Goal: Communication & Community: Answer question/provide support

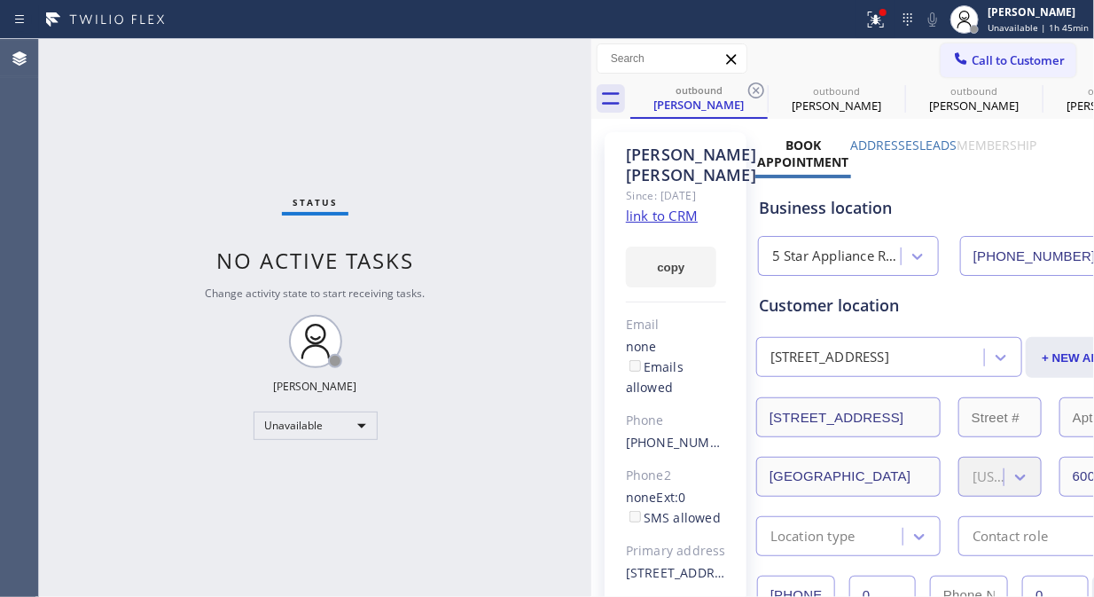
click at [86, 155] on div "Status No active tasks Change activity state to start receiving tasks. [PERSON_…" at bounding box center [315, 318] width 552 height 558
click at [371, 556] on div "Status No active tasks Change activity state to start receiving tasks. [PERSON_…" at bounding box center [315, 318] width 552 height 558
drag, startPoint x: 759, startPoint y: 81, endPoint x: 669, endPoint y: 536, distance: 464.5
click at [758, 83] on icon at bounding box center [756, 90] width 21 height 21
click at [0, 0] on icon at bounding box center [0, 0] width 0 height 0
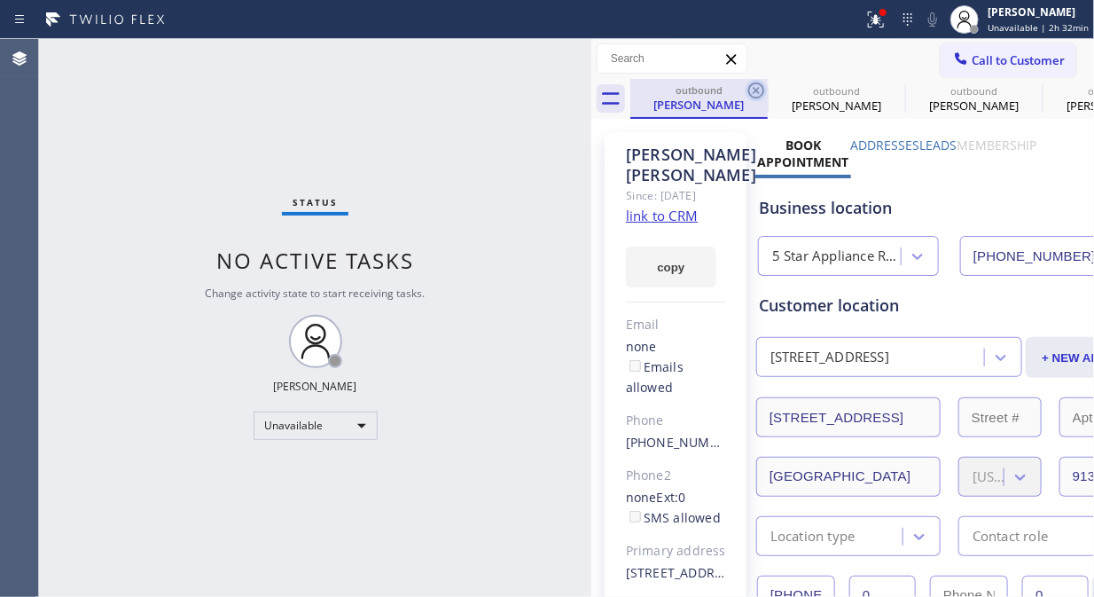
click at [754, 89] on icon at bounding box center [756, 90] width 21 height 21
click at [0, 0] on icon at bounding box center [0, 0] width 0 height 0
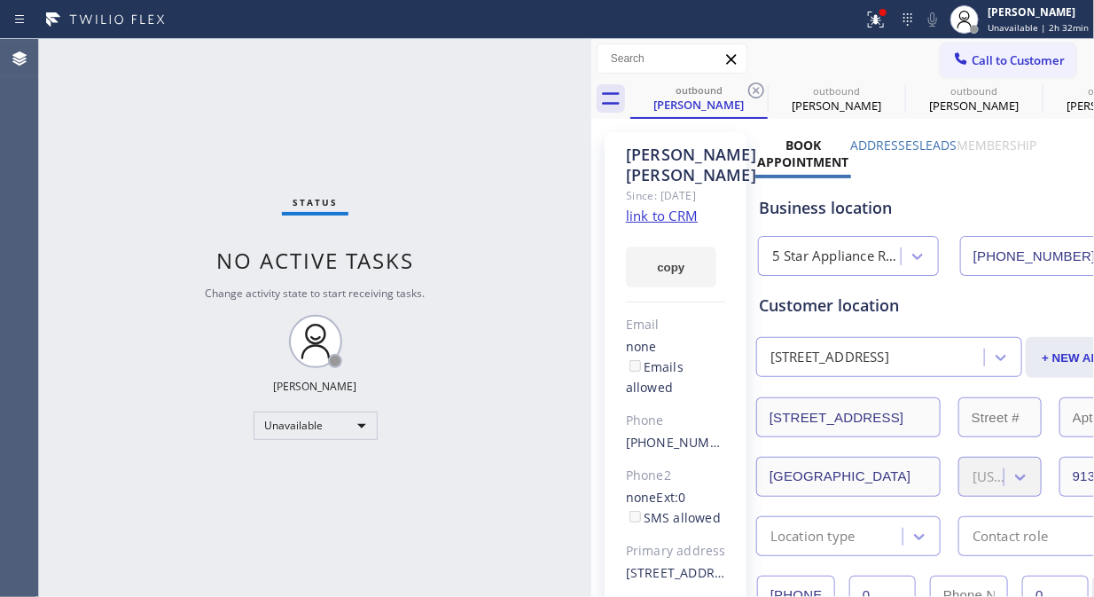
click at [0, 0] on icon at bounding box center [0, 0] width 0 height 0
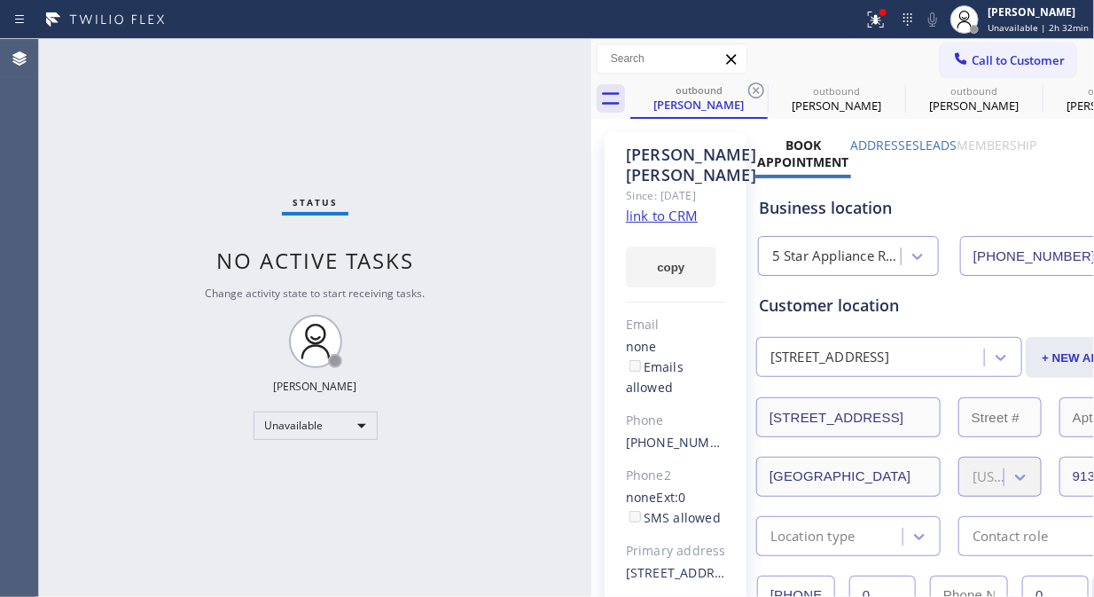
click at [0, 0] on icon at bounding box center [0, 0] width 0 height 0
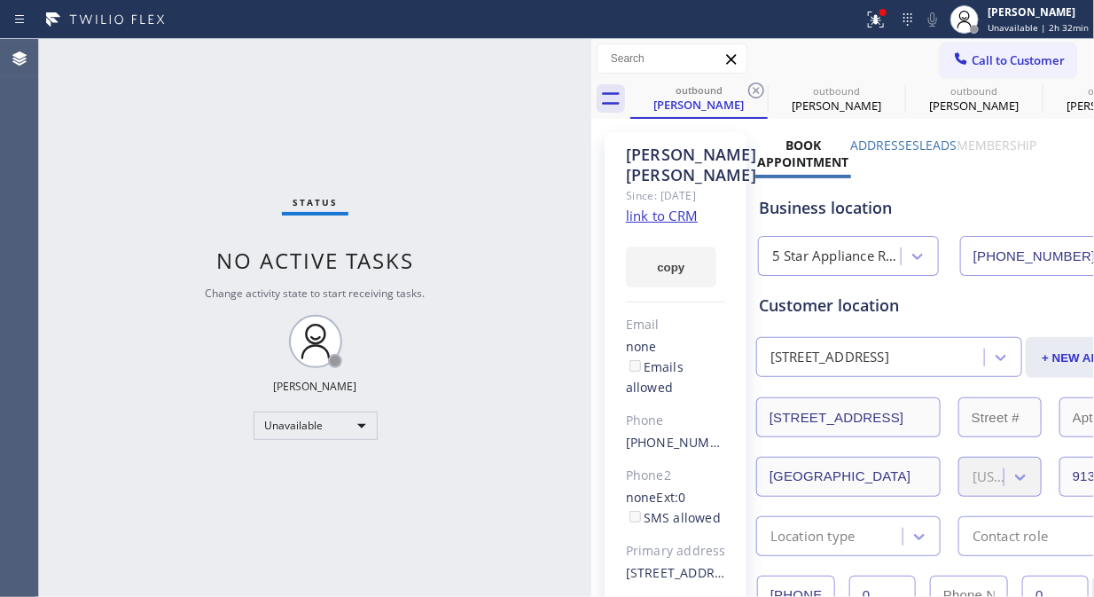
click at [0, 0] on icon at bounding box center [0, 0] width 0 height 0
click at [748, 85] on div "outbound [PERSON_NAME] outbound [PERSON_NAME] outbound [PERSON_NAME] outbound […" at bounding box center [862, 99] width 464 height 40
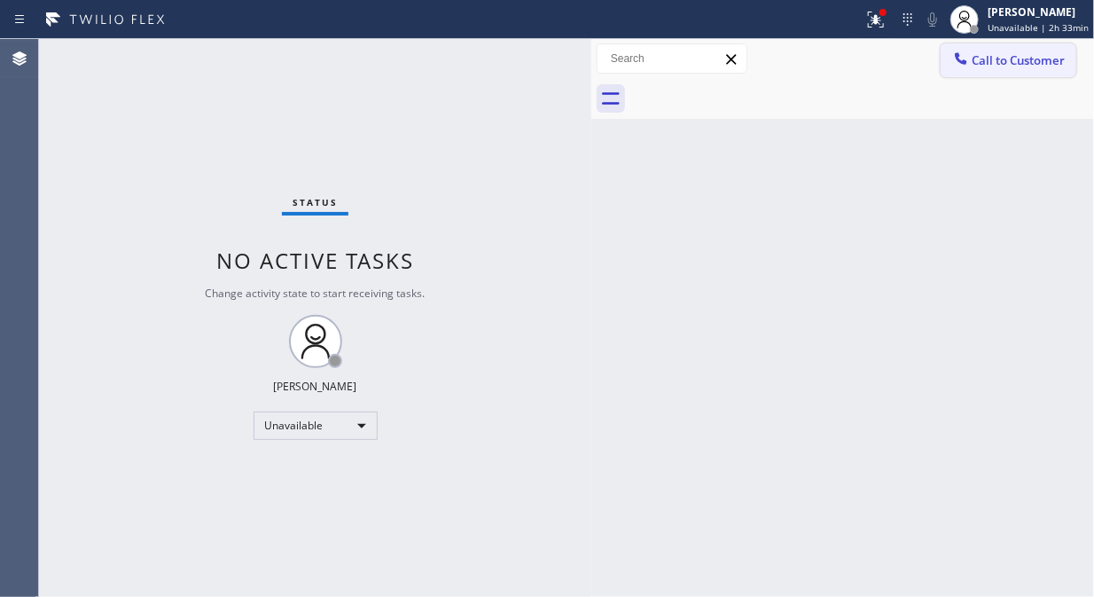
click at [1014, 75] on button "Call to Customer" at bounding box center [1009, 60] width 136 height 34
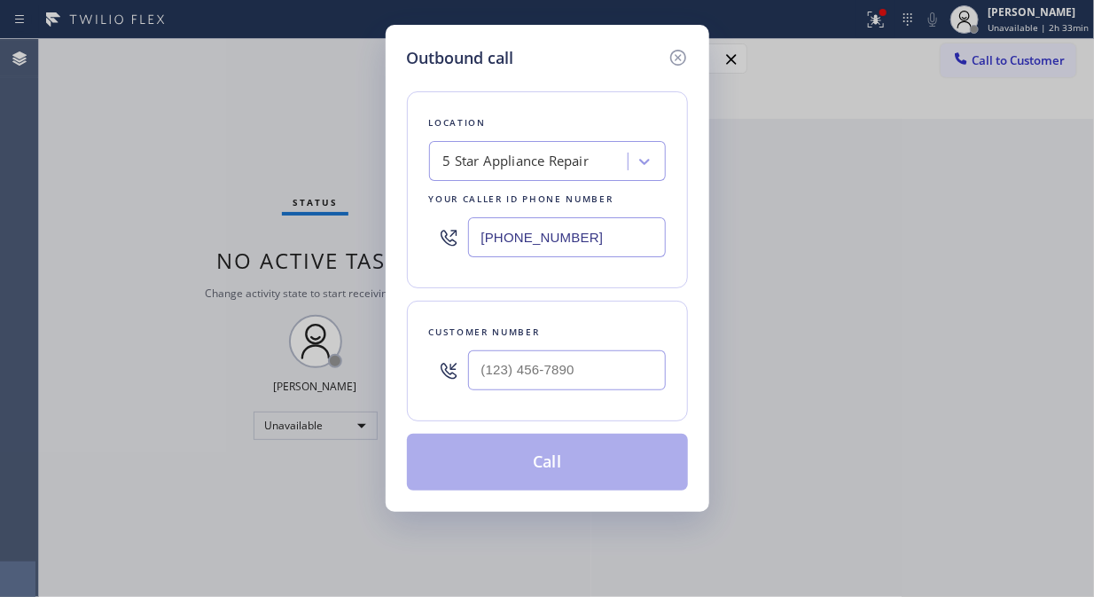
click at [486, 240] on input "[PHONE_NUMBER]" at bounding box center [567, 237] width 198 height 40
paste input "text"
type input "[PHONE_NUMBER]"
click at [71, 207] on div "Outbound call Location 5 Star Appliance Repair Your caller id phone number [PHO…" at bounding box center [547, 298] width 1094 height 597
click at [466, 365] on div at bounding box center [448, 370] width 39 height 58
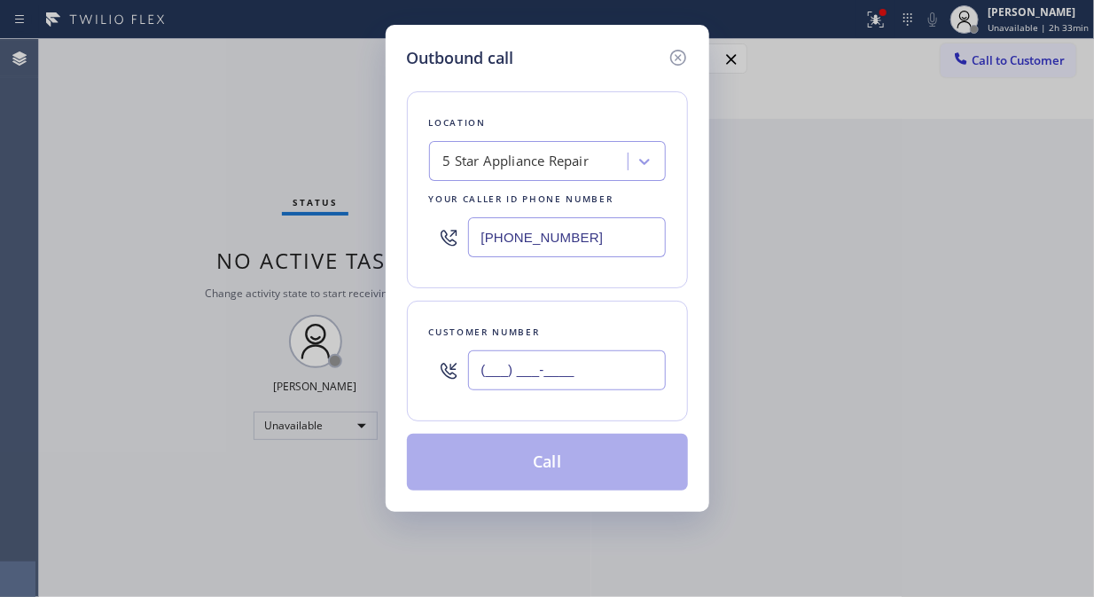
click at [477, 366] on input "(___) ___-____" at bounding box center [567, 370] width 198 height 40
paste input "650) 784-2404"
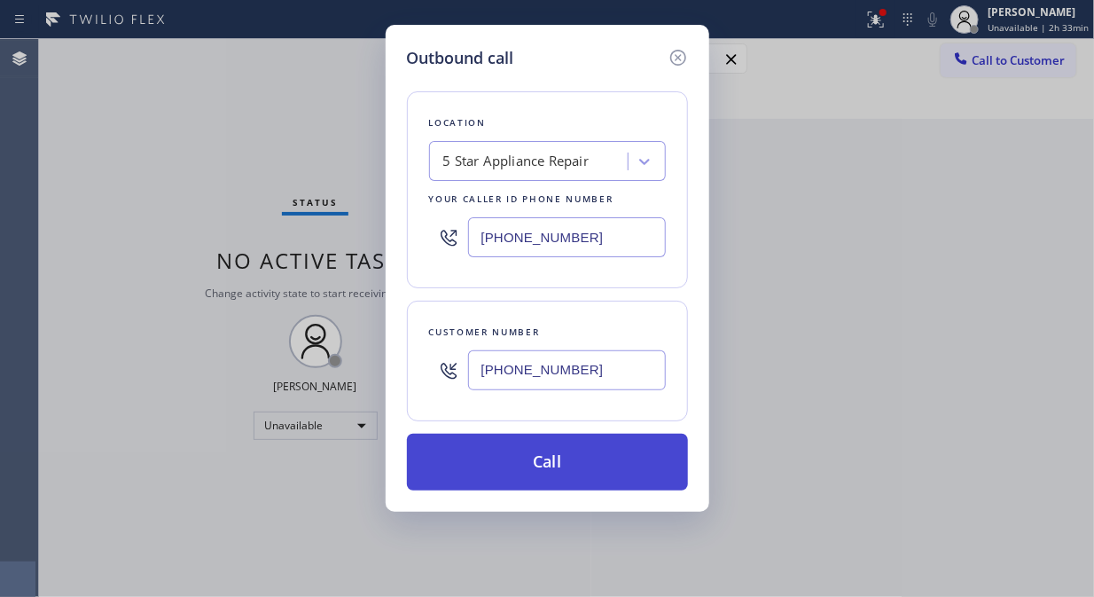
type input "[PHONE_NUMBER]"
click at [506, 459] on button "Call" at bounding box center [547, 462] width 281 height 57
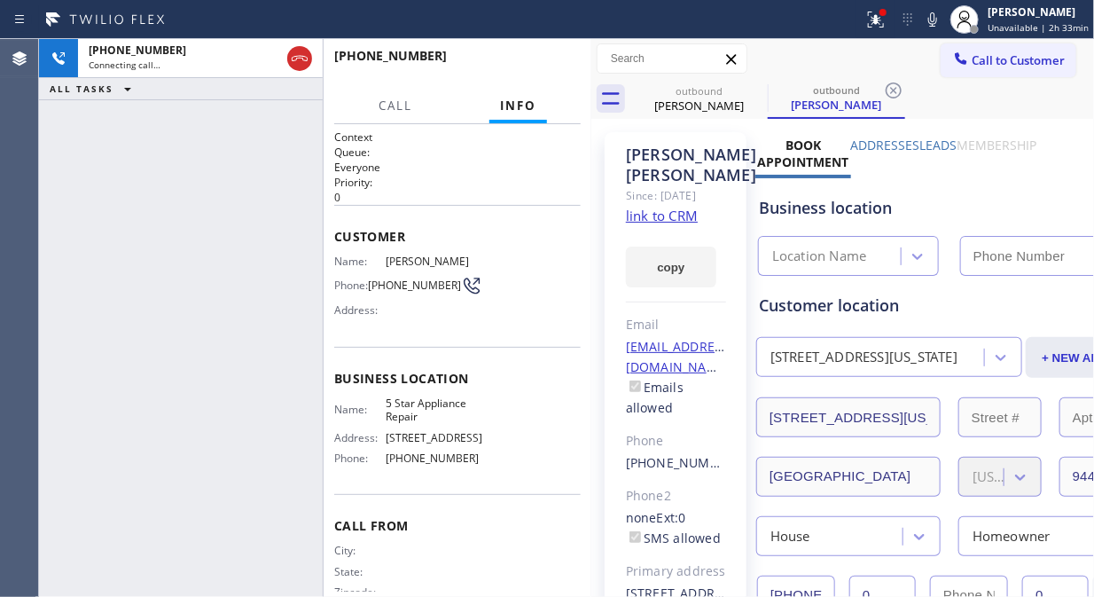
click at [630, 220] on link "link to CRM" at bounding box center [662, 216] width 72 height 18
type input "[PHONE_NUMBER]"
drag, startPoint x: 297, startPoint y: 59, endPoint x: 915, endPoint y: 18, distance: 619.4
click at [298, 59] on icon at bounding box center [299, 58] width 21 height 21
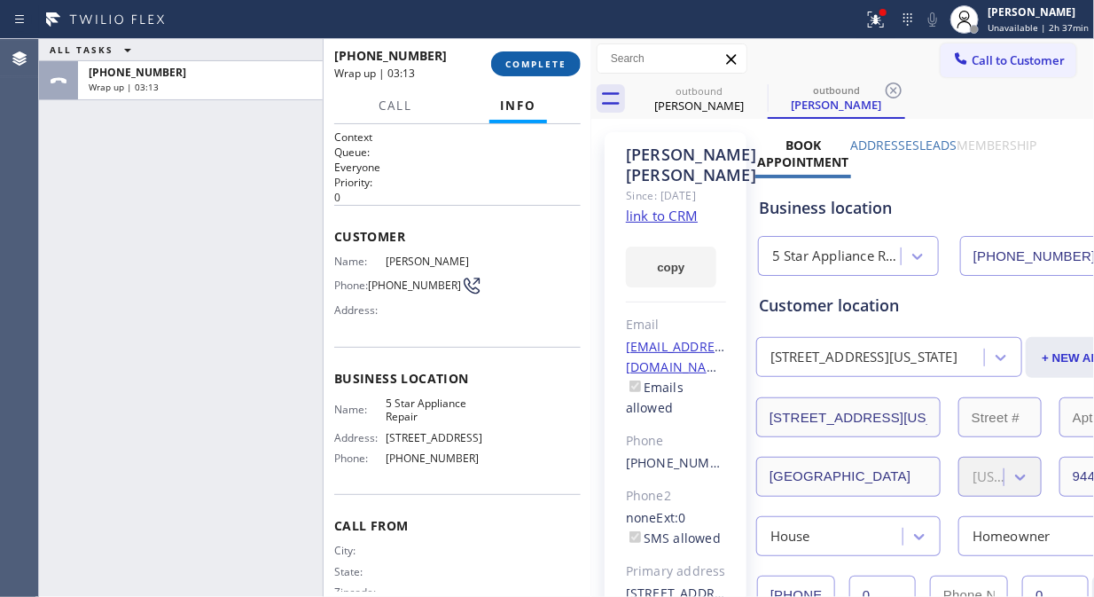
click at [530, 58] on span "COMPLETE" at bounding box center [535, 64] width 61 height 12
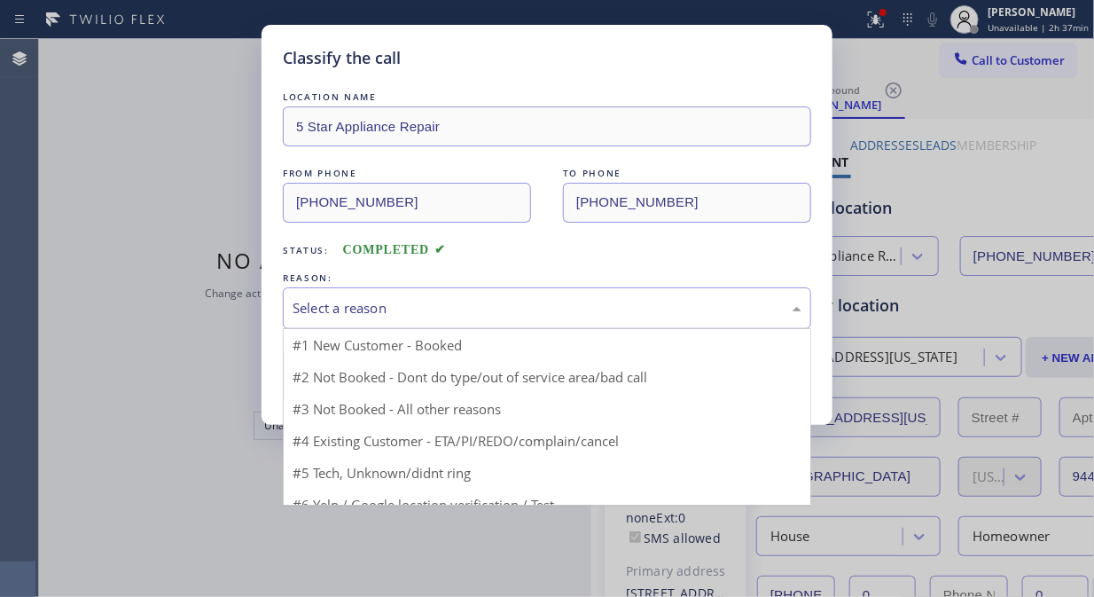
click at [536, 305] on div "Select a reason" at bounding box center [547, 308] width 509 height 20
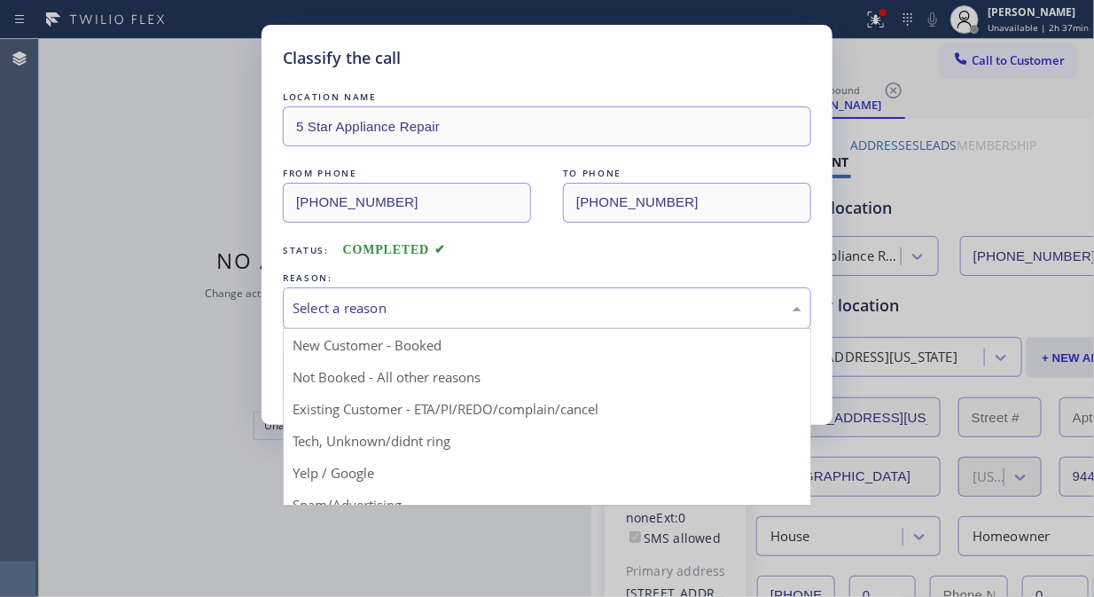
drag, startPoint x: 491, startPoint y: 401, endPoint x: 404, endPoint y: 392, distance: 87.4
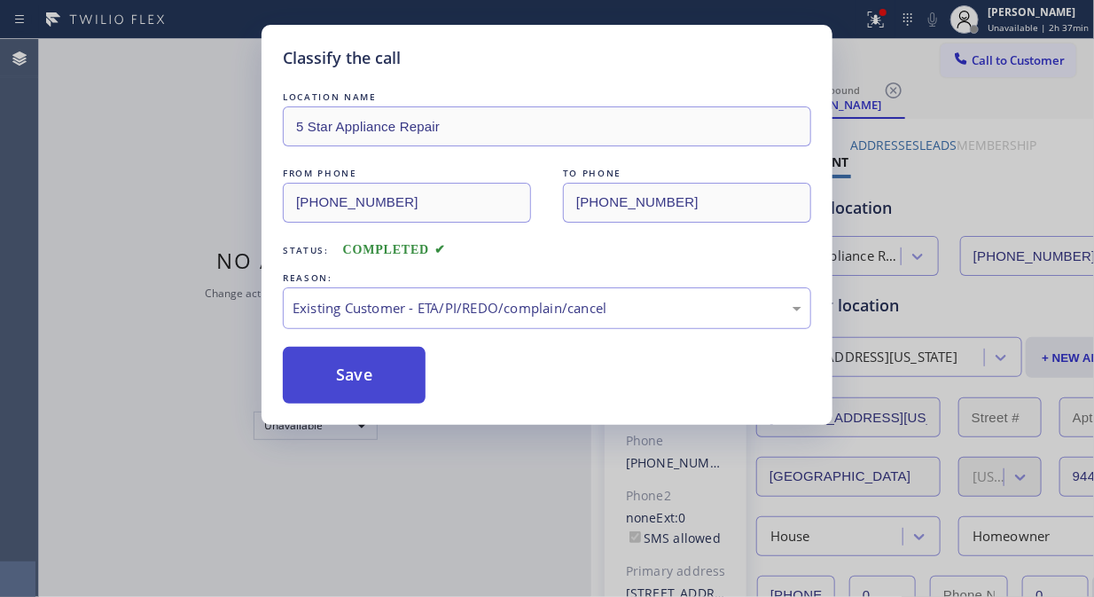
click at [383, 383] on button "Save" at bounding box center [354, 375] width 143 height 57
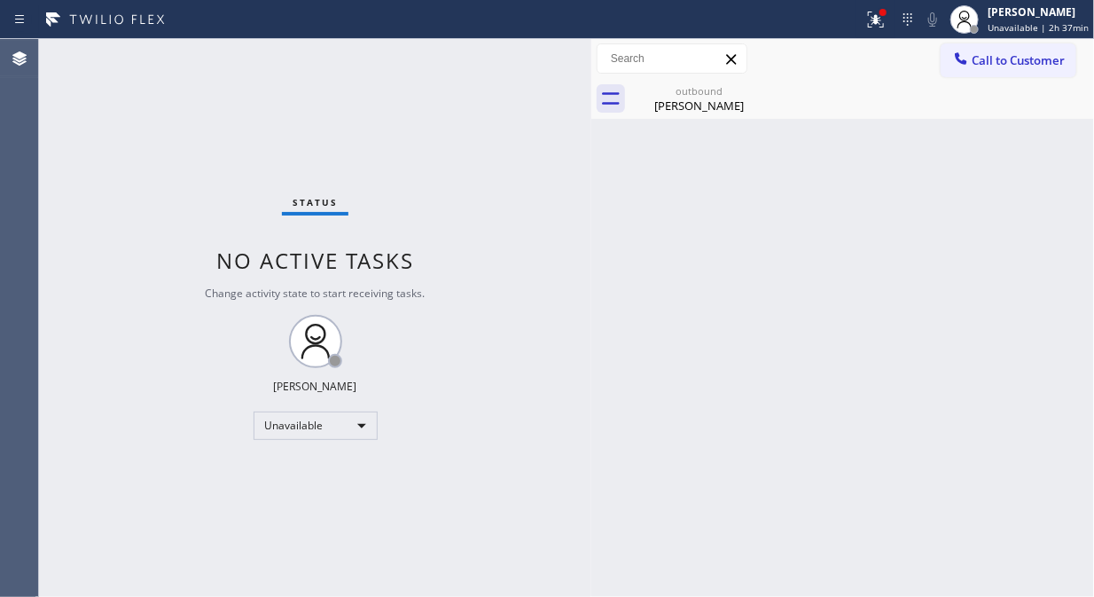
click at [1022, 66] on span "Call to Customer" at bounding box center [1018, 60] width 93 height 16
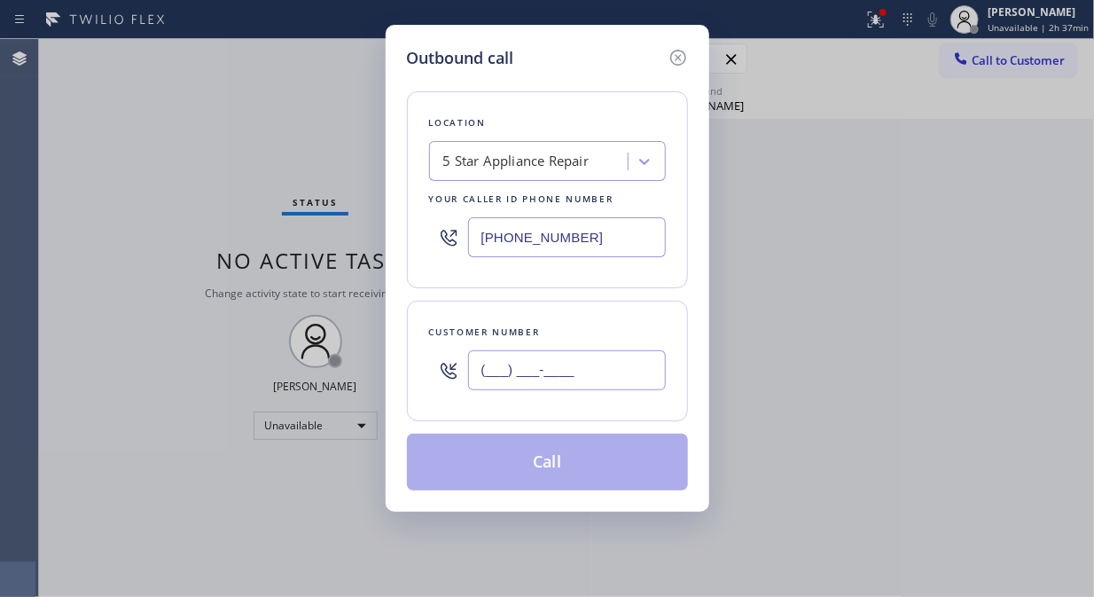
click at [493, 366] on input "(___) ___-____" at bounding box center [567, 370] width 198 height 40
paste input "310) 540-2909"
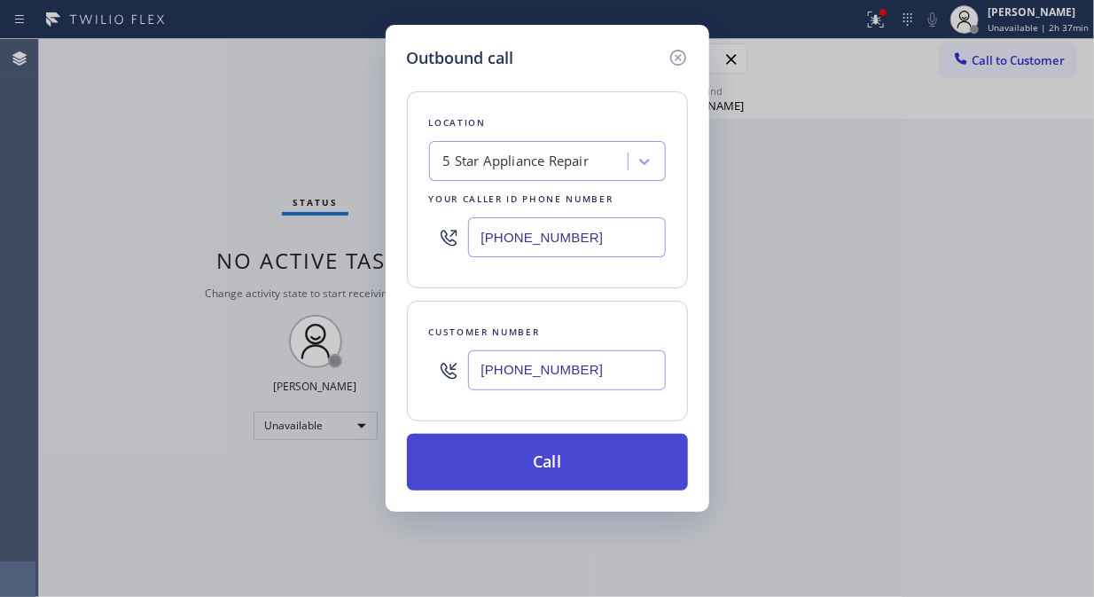
type input "[PHONE_NUMBER]"
click at [559, 468] on button "Call" at bounding box center [547, 462] width 281 height 57
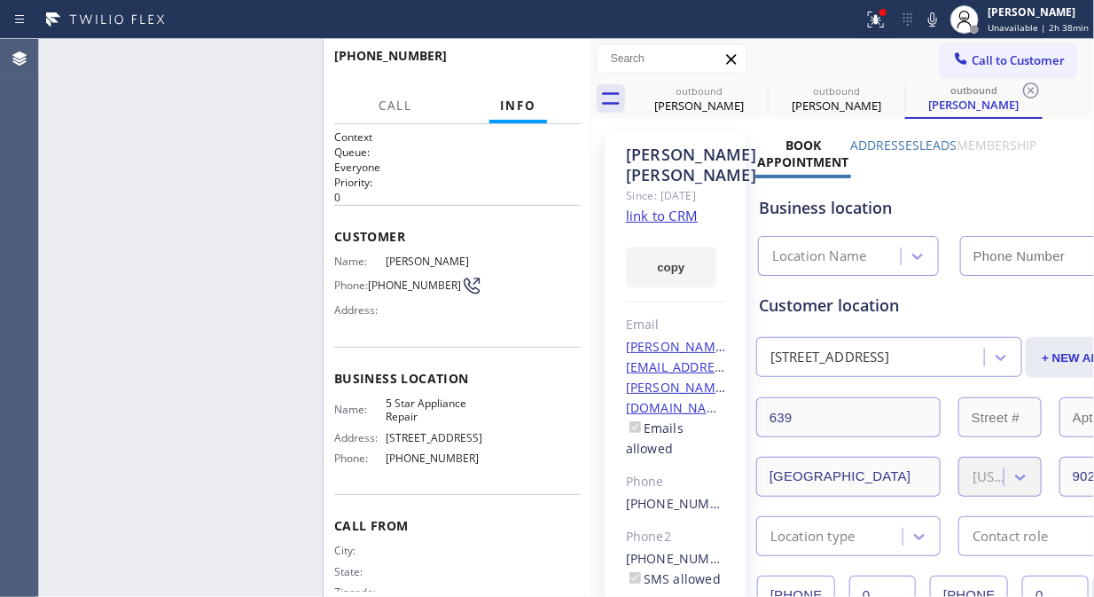
type input "[PHONE_NUMBER]"
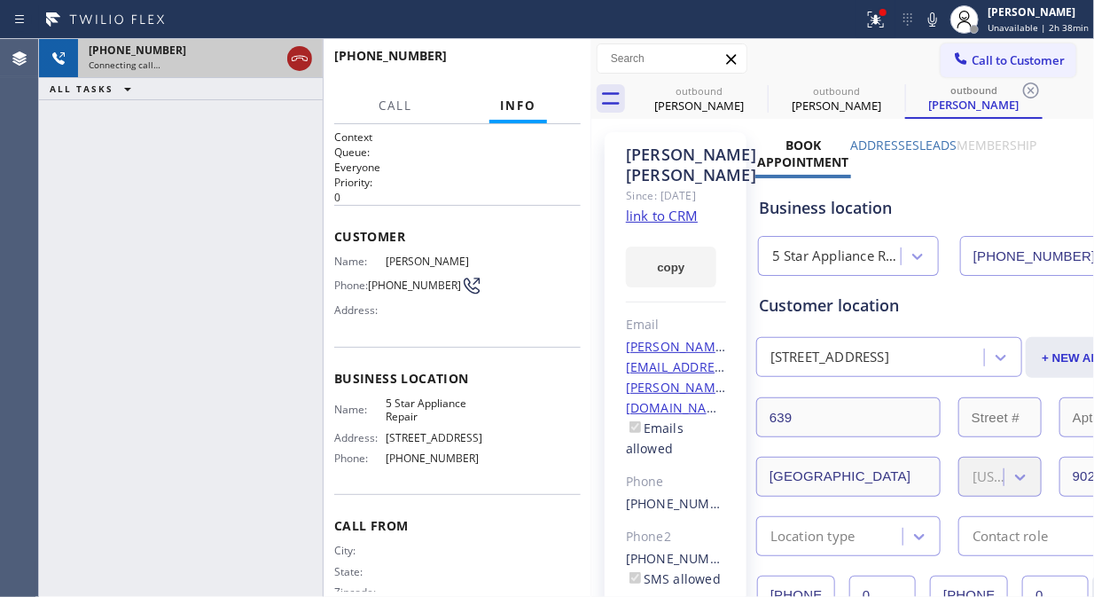
click at [303, 56] on icon at bounding box center [299, 58] width 21 height 21
click at [1056, 65] on button "Call to Customer" at bounding box center [1009, 60] width 136 height 34
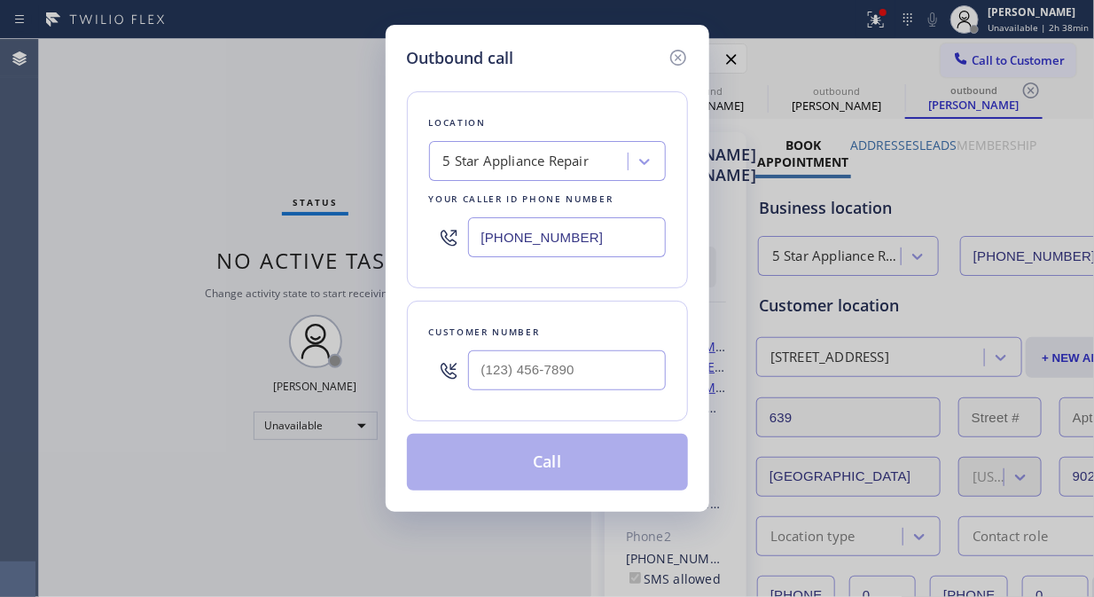
click at [529, 385] on input "text" at bounding box center [567, 370] width 198 height 40
click at [488, 366] on input "(___) ___-____" at bounding box center [567, 370] width 198 height 40
paste input "650) 573-6851"
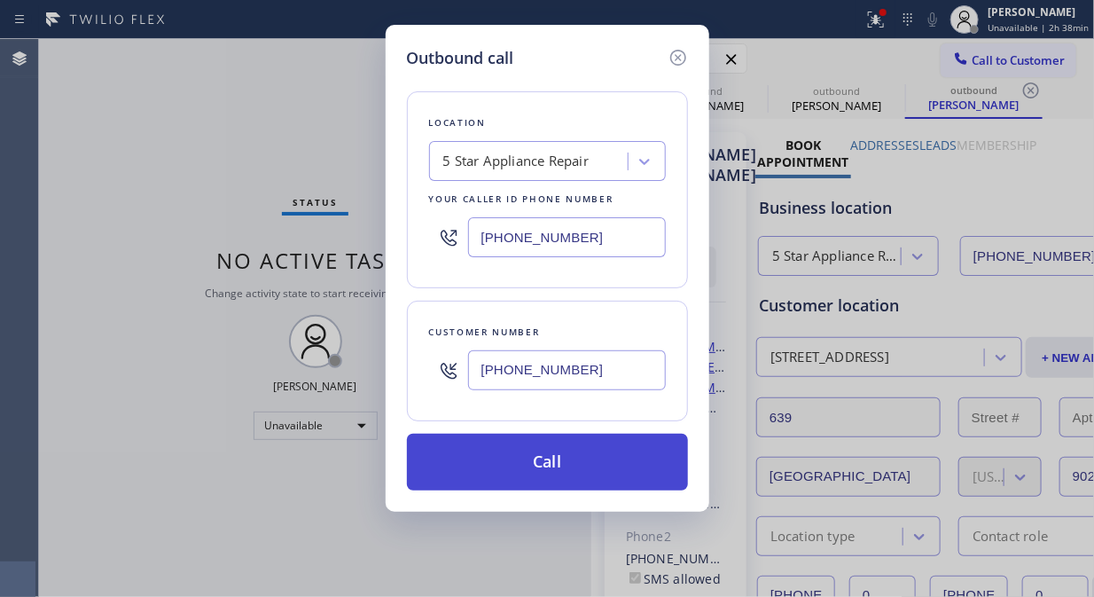
type input "[PHONE_NUMBER]"
click at [563, 471] on button "Call" at bounding box center [547, 462] width 281 height 57
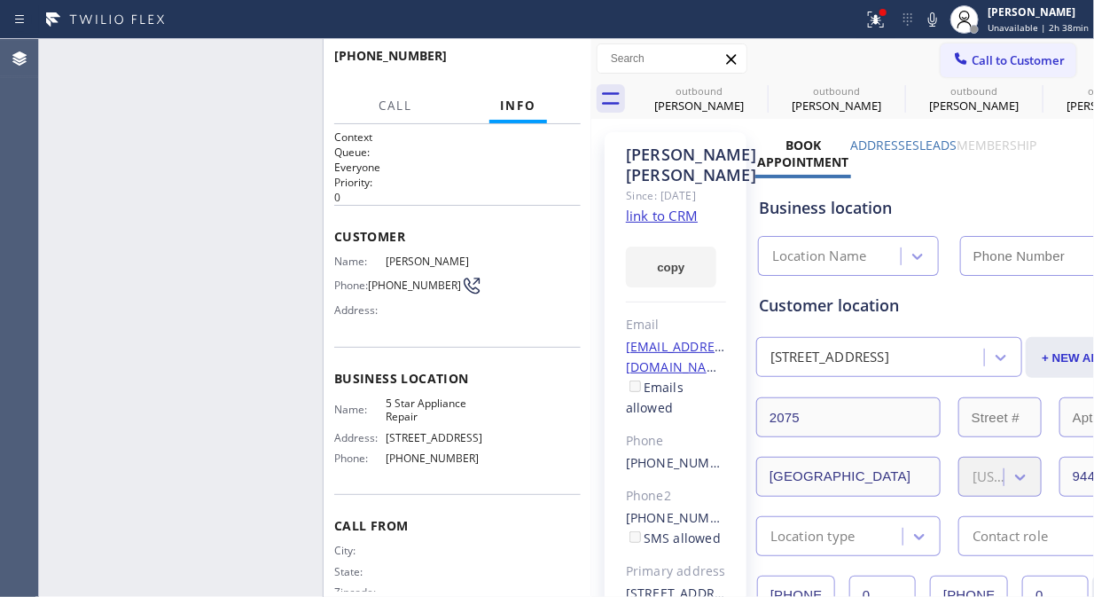
type input "[PHONE_NUMBER]"
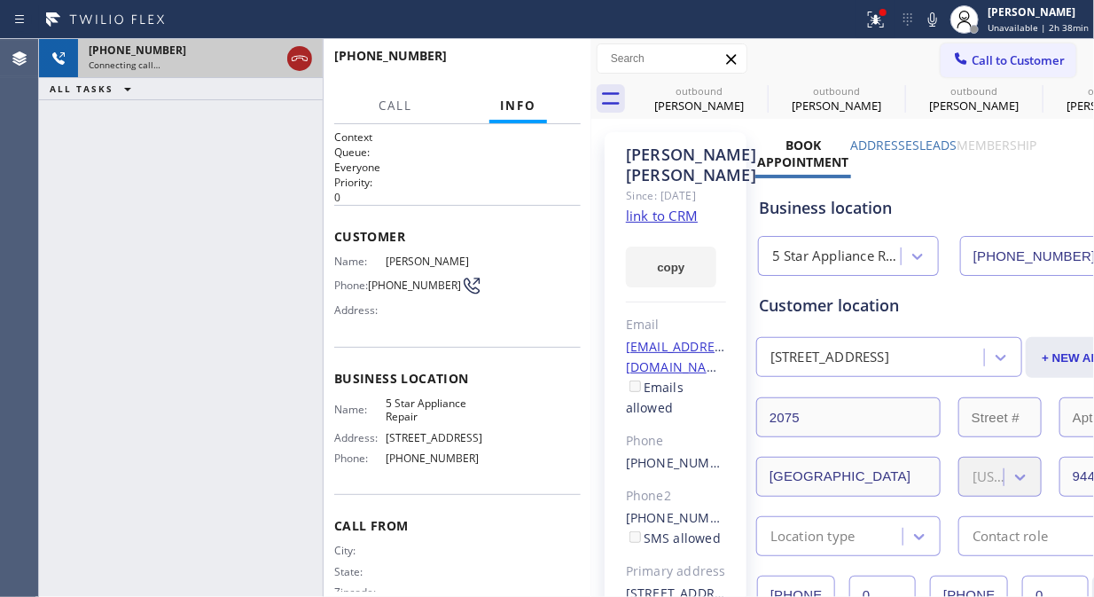
click at [294, 56] on icon at bounding box center [300, 58] width 16 height 5
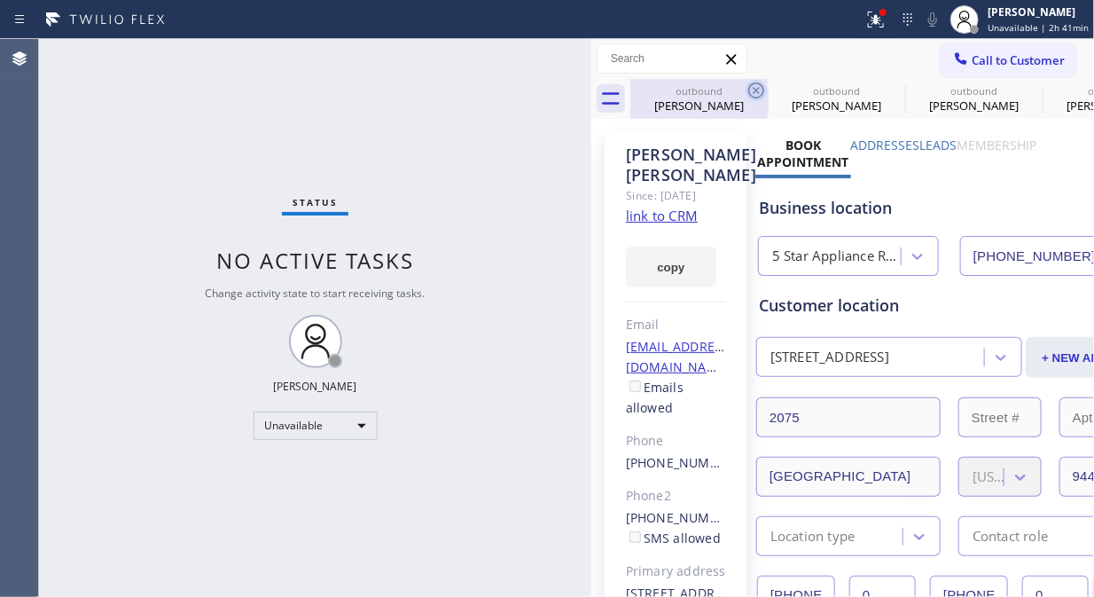
click at [759, 90] on icon at bounding box center [756, 90] width 21 height 21
click at [0, 0] on icon at bounding box center [0, 0] width 0 height 0
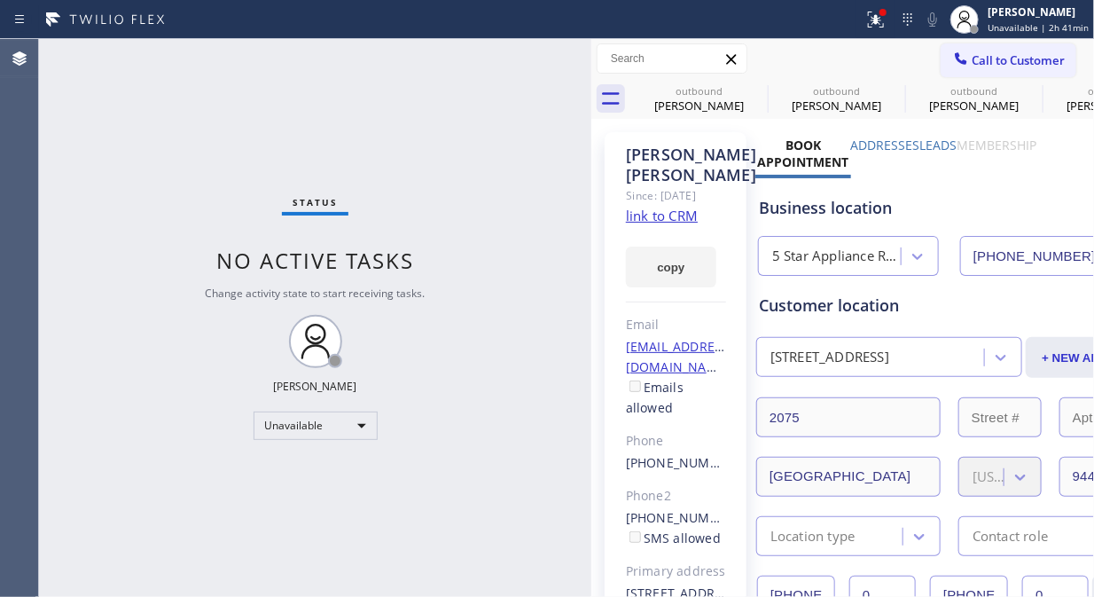
click at [880, 27] on icon at bounding box center [875, 19] width 21 height 21
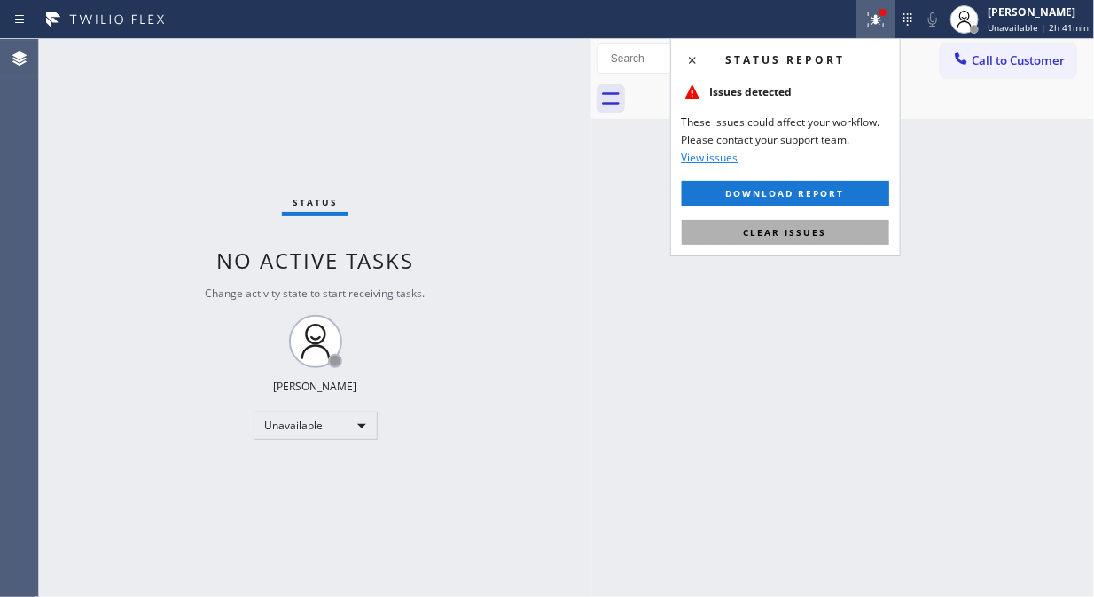
click at [795, 228] on span "Clear issues" at bounding box center [785, 232] width 83 height 12
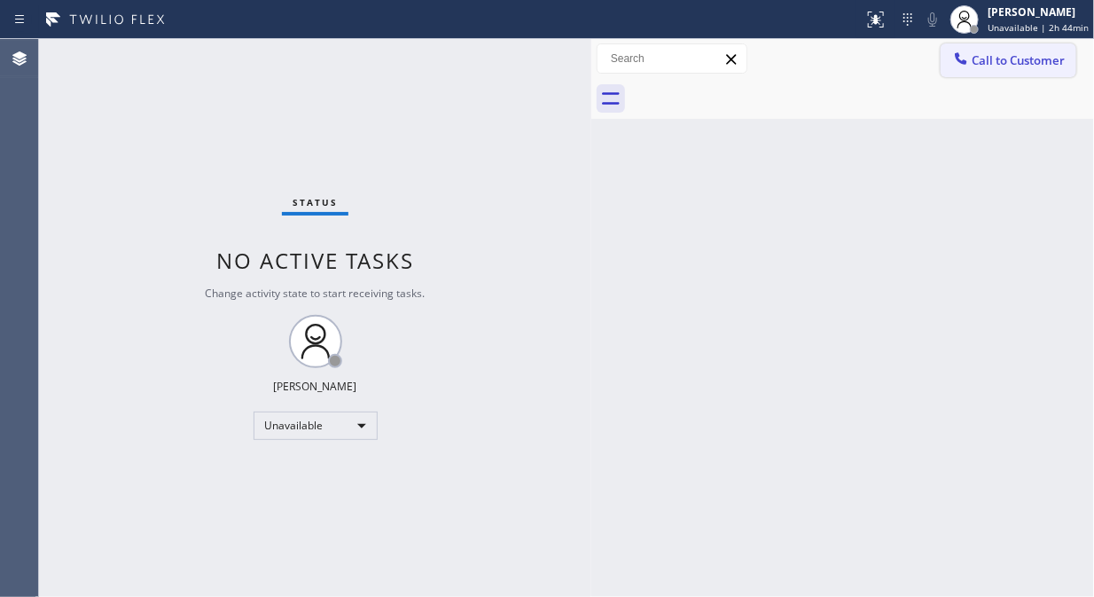
click at [1036, 59] on span "Call to Customer" at bounding box center [1018, 60] width 93 height 16
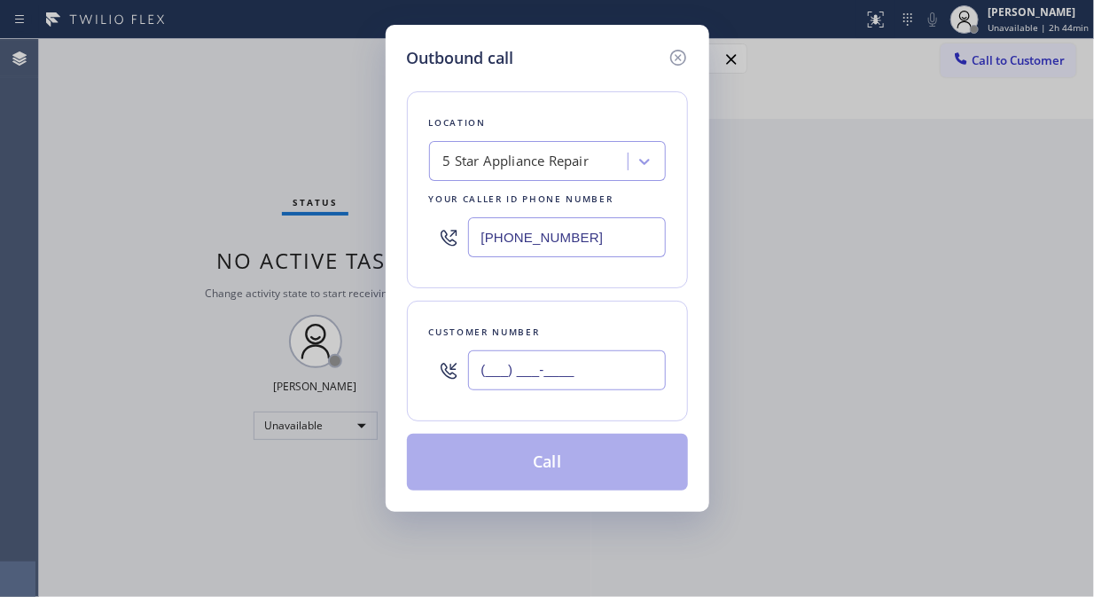
click at [503, 372] on input "(___) ___-____" at bounding box center [567, 370] width 198 height 40
paste input "646) 738-6000"
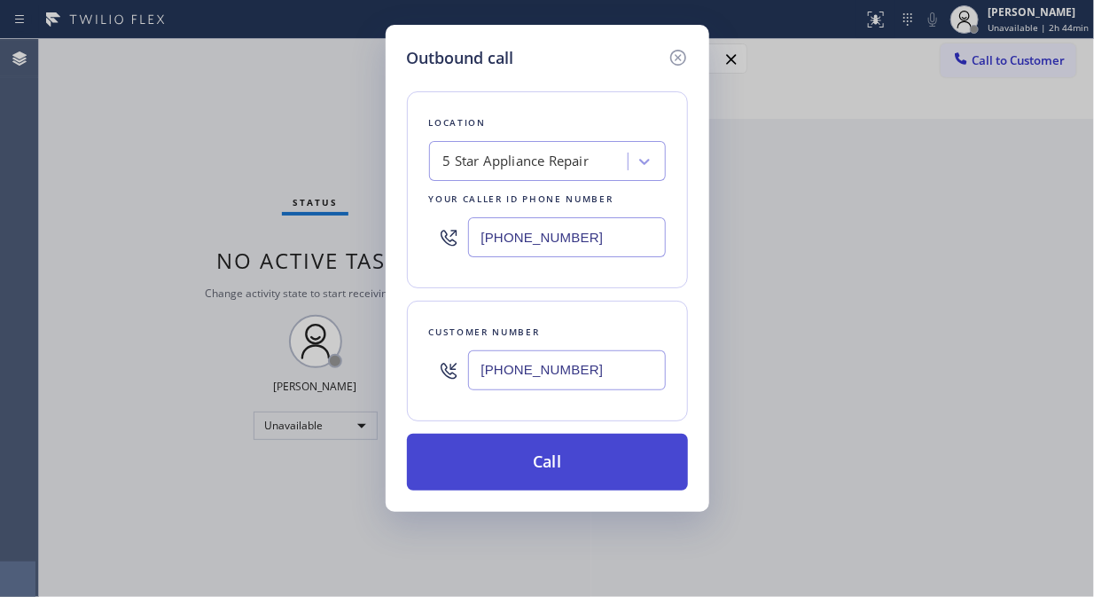
type input "[PHONE_NUMBER]"
click at [615, 475] on button "Call" at bounding box center [547, 462] width 281 height 57
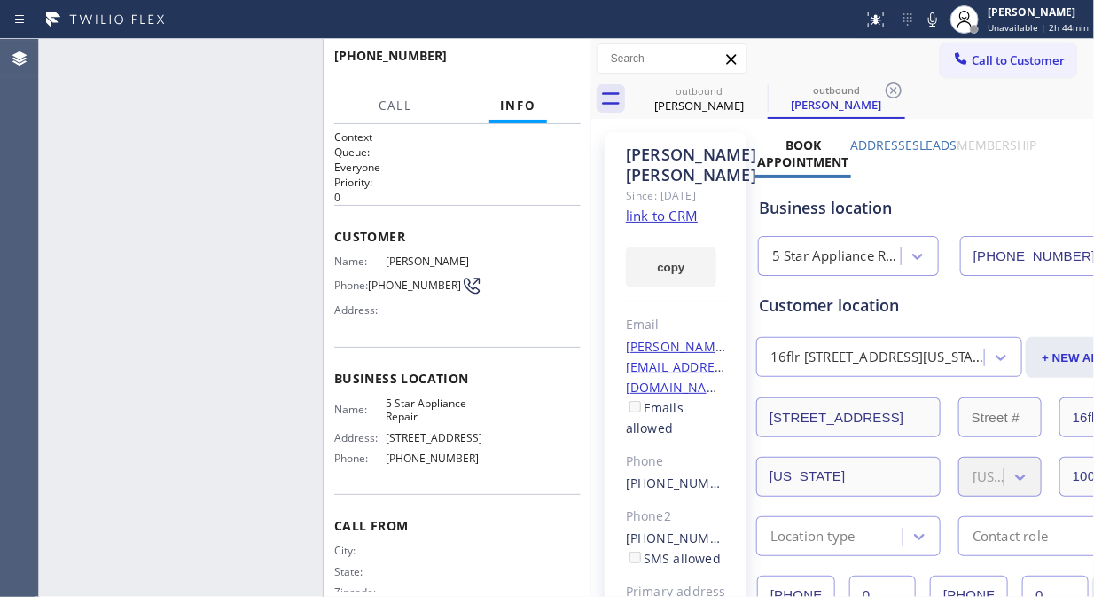
type input "[PHONE_NUMBER]"
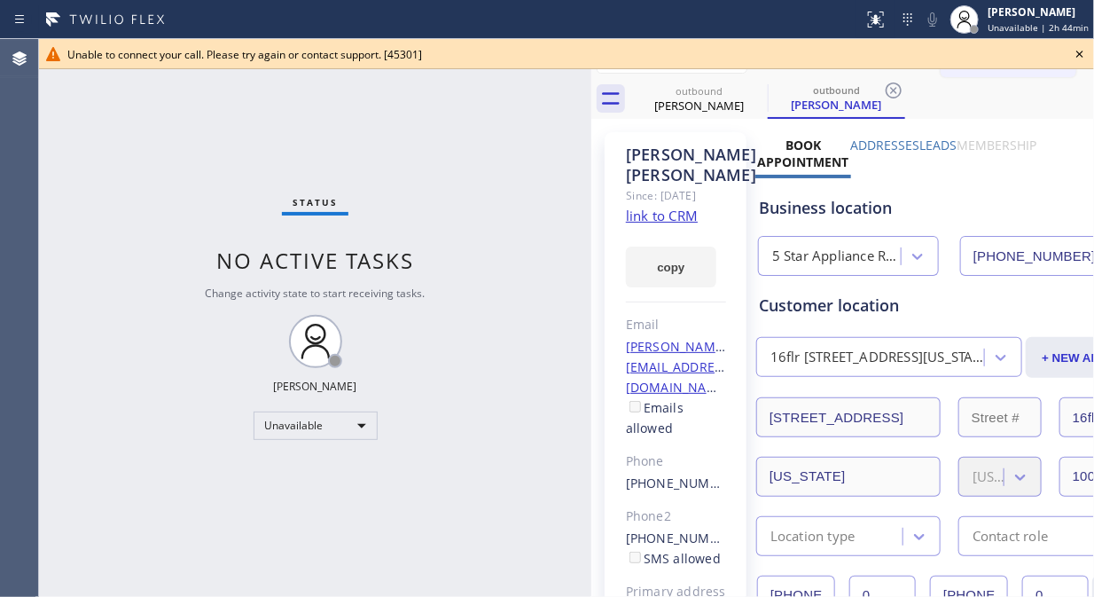
click at [1079, 56] on icon at bounding box center [1079, 53] width 21 height 21
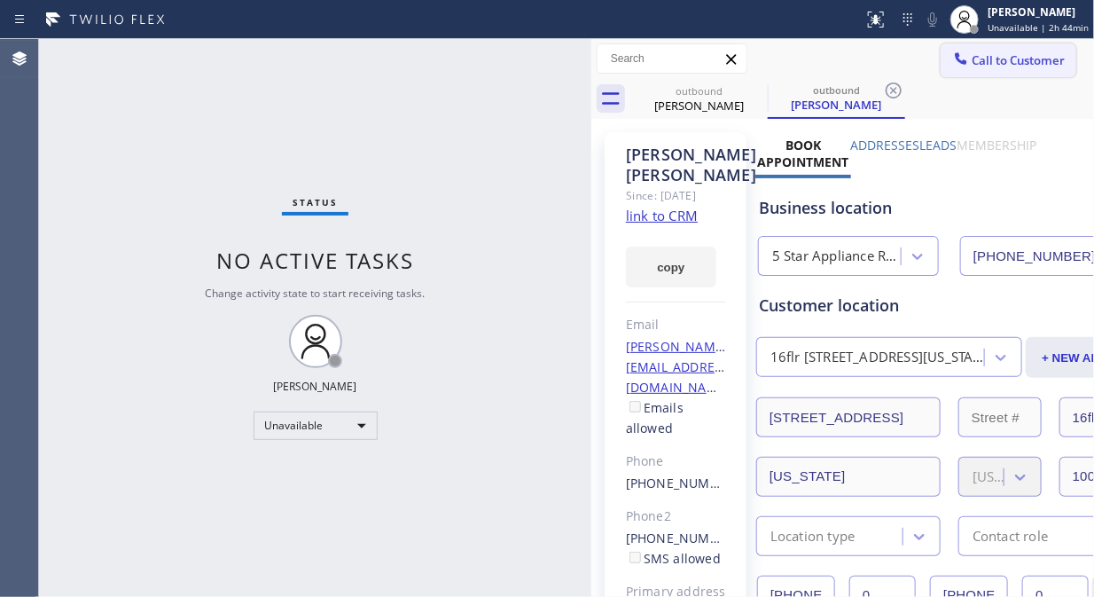
click at [986, 63] on span "Call to Customer" at bounding box center [1018, 60] width 93 height 16
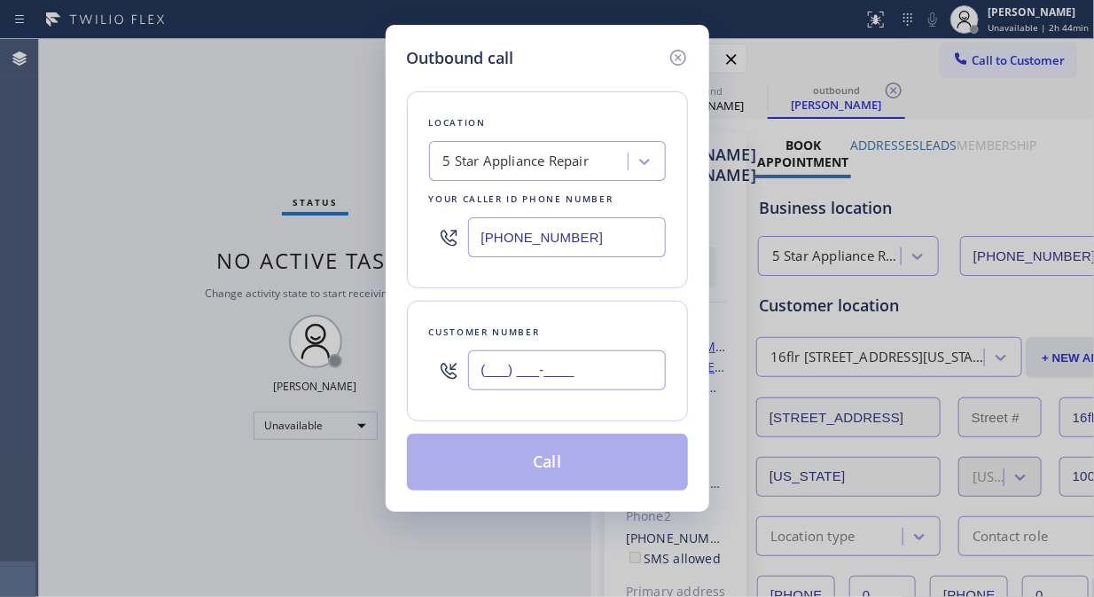
click at [519, 357] on input "(___) ___-____" at bounding box center [567, 370] width 198 height 40
paste input "203) 449-7635"
type input "[PHONE_NUMBER]"
click at [538, 459] on button "Call" at bounding box center [547, 462] width 281 height 57
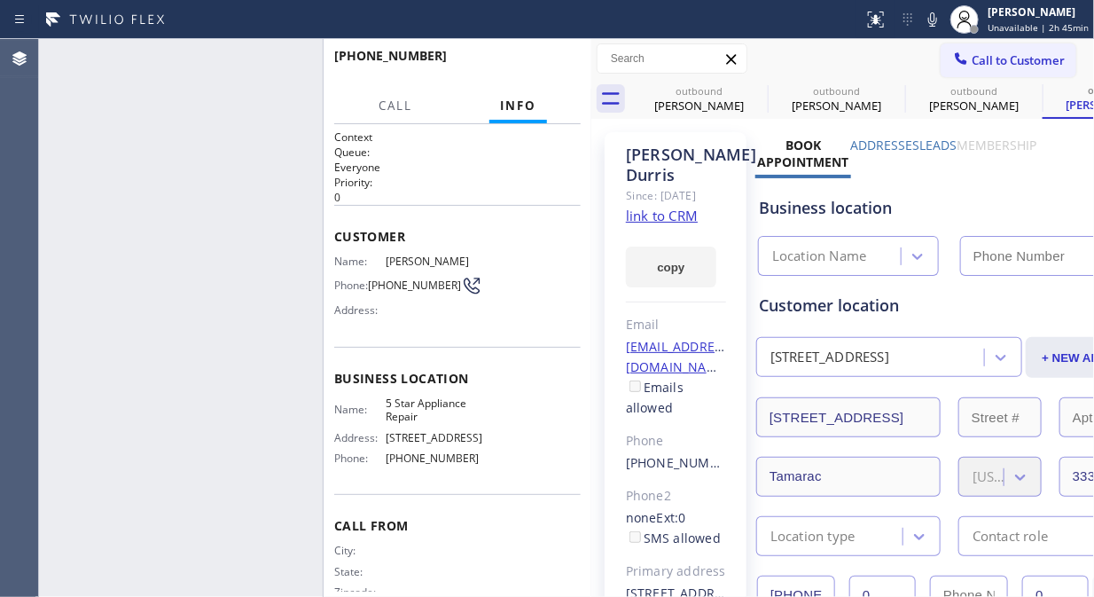
type input "[PHONE_NUMBER]"
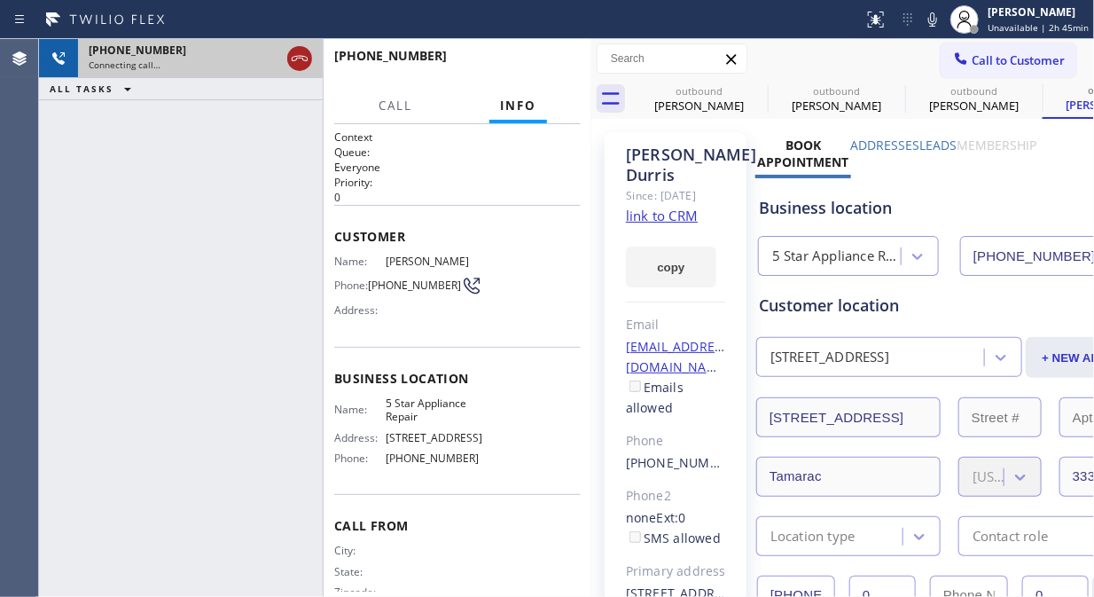
click at [287, 59] on div at bounding box center [299, 58] width 25 height 21
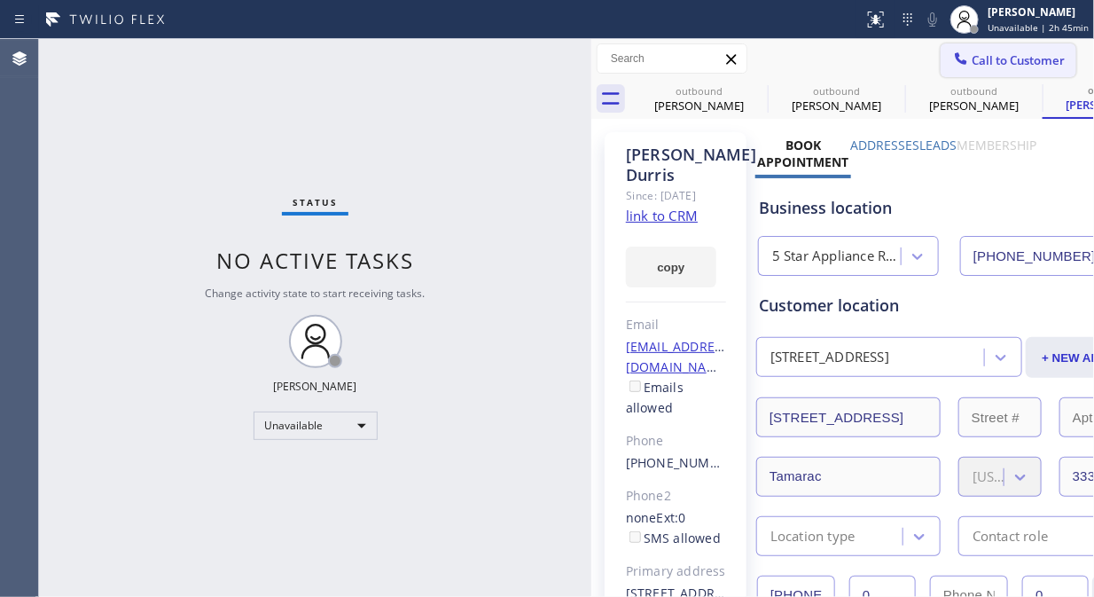
click at [1000, 67] on span "Call to Customer" at bounding box center [1018, 60] width 93 height 16
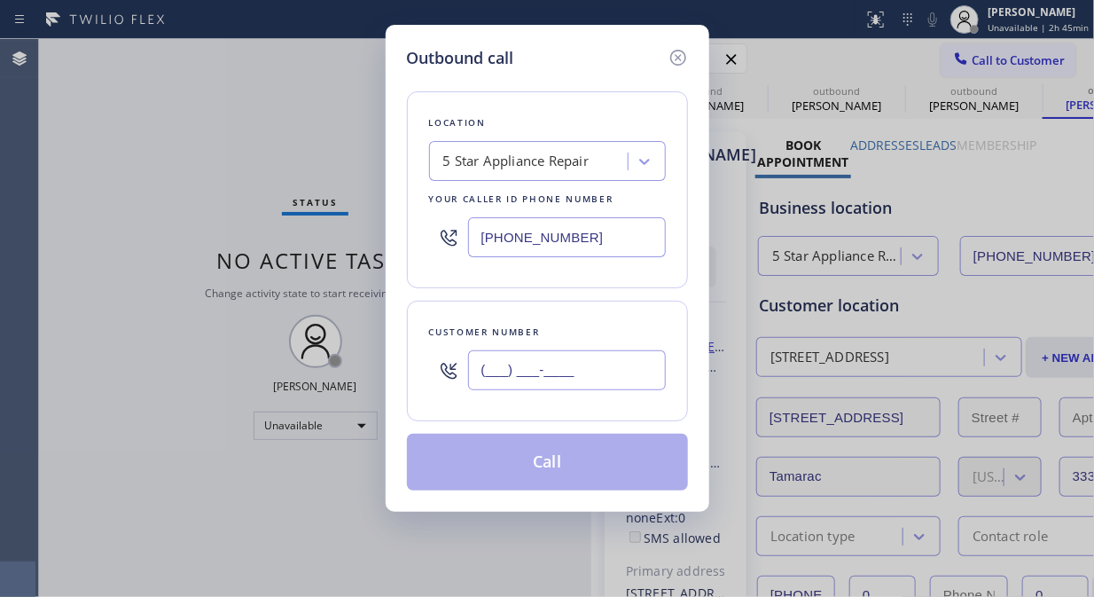
click at [486, 372] on input "(___) ___-____" at bounding box center [567, 370] width 198 height 40
paste input "425) 453-9534"
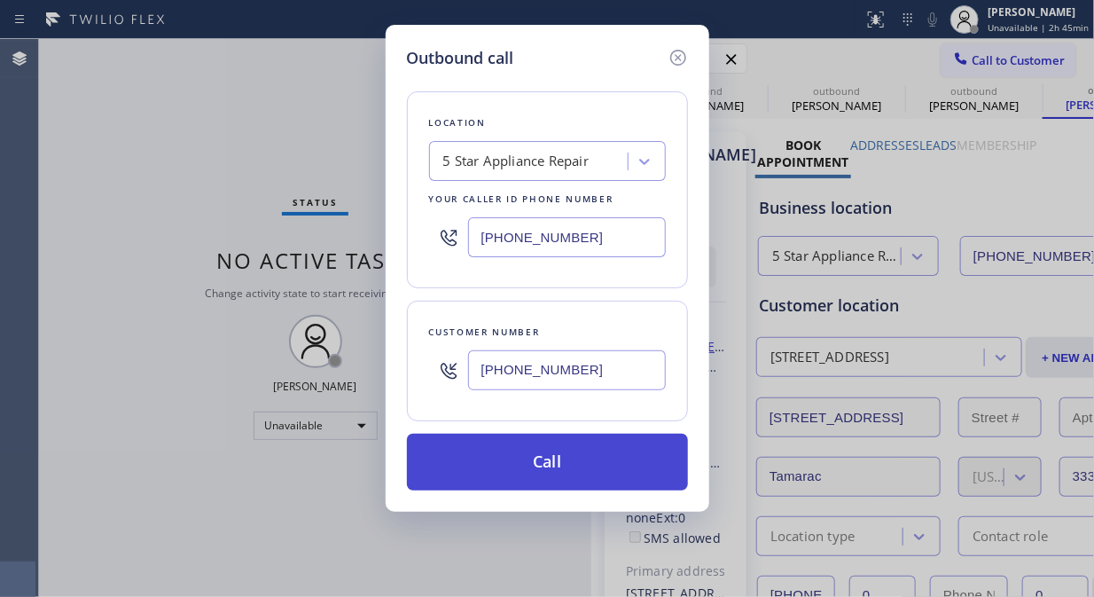
type input "[PHONE_NUMBER]"
click at [552, 473] on button "Call" at bounding box center [547, 462] width 281 height 57
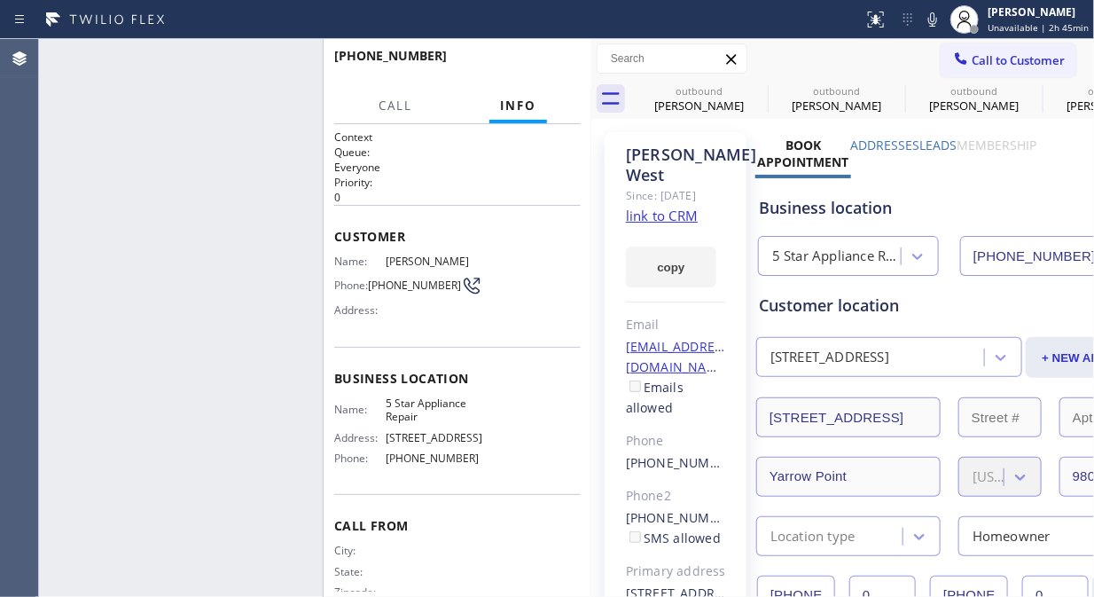
type input "[PHONE_NUMBER]"
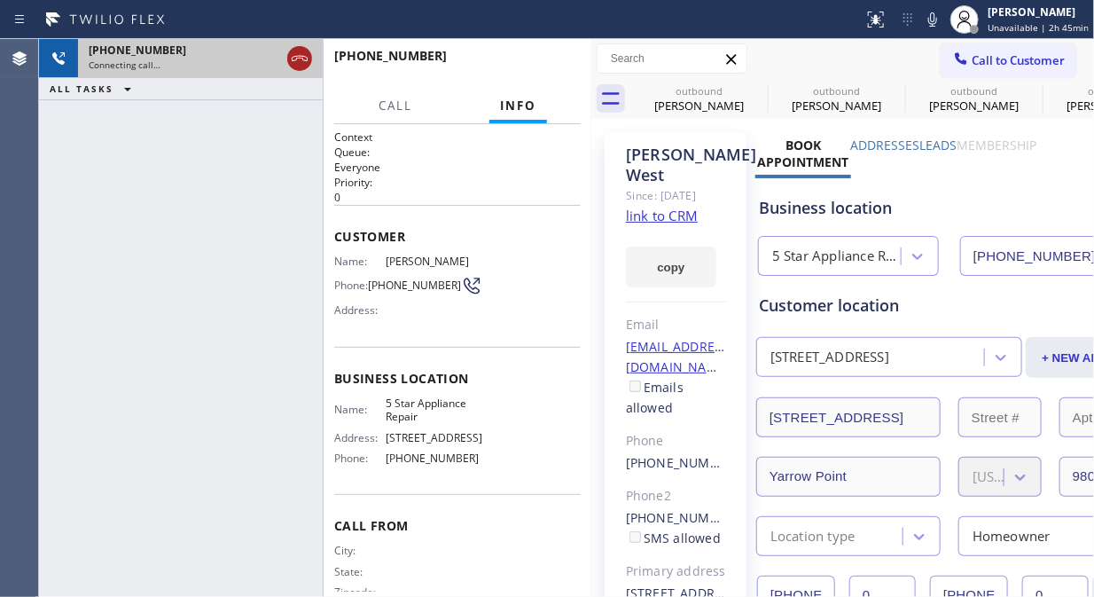
click at [297, 63] on icon at bounding box center [299, 58] width 21 height 21
click at [999, 57] on span "Call to Customer" at bounding box center [1018, 60] width 93 height 16
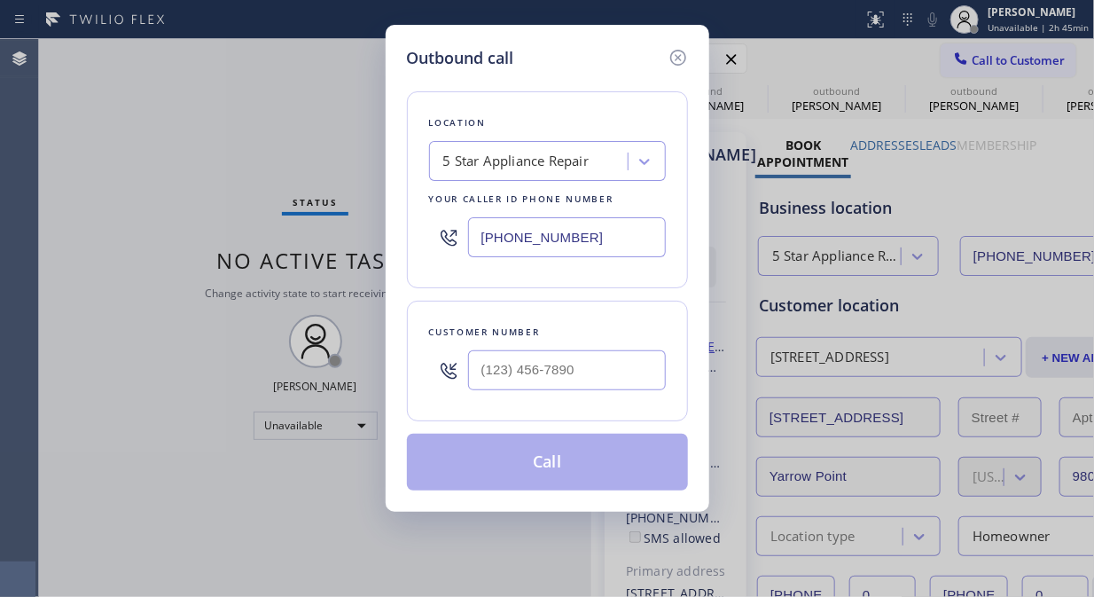
click at [493, 380] on input "text" at bounding box center [567, 370] width 198 height 40
click at [485, 367] on input "(___) ___-____" at bounding box center [567, 370] width 198 height 40
paste input "786) 469-9306"
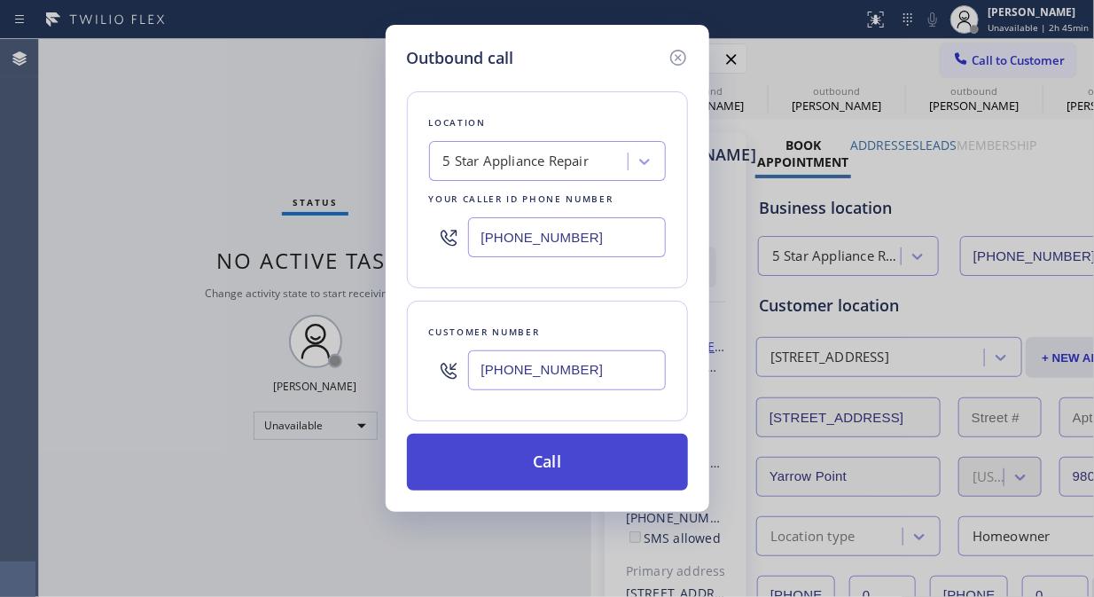
type input "[PHONE_NUMBER]"
click at [556, 464] on button "Call" at bounding box center [547, 462] width 281 height 57
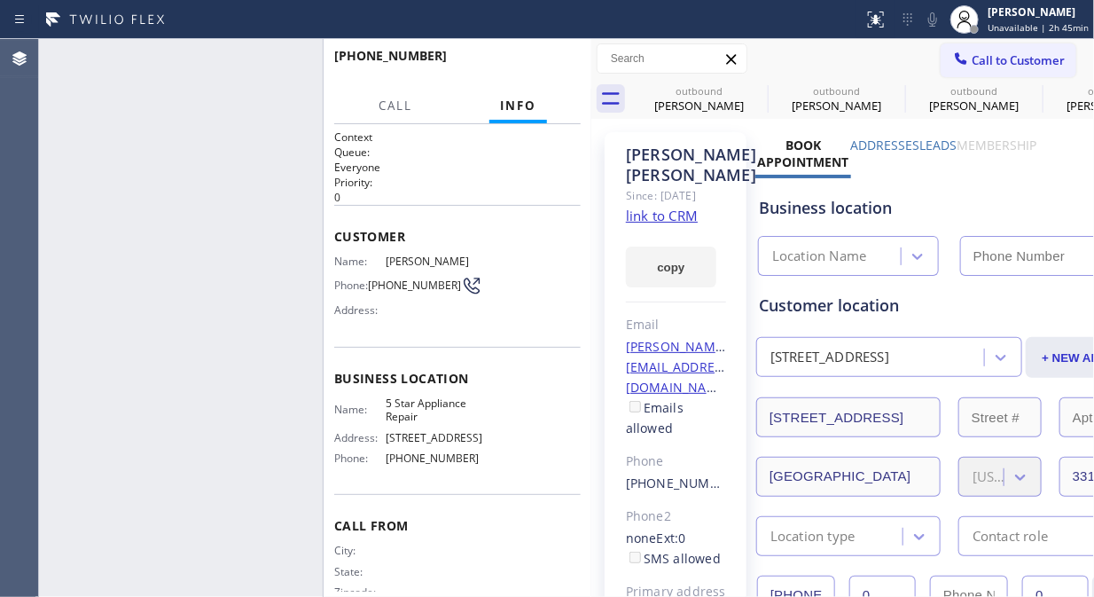
type input "[PHONE_NUMBER]"
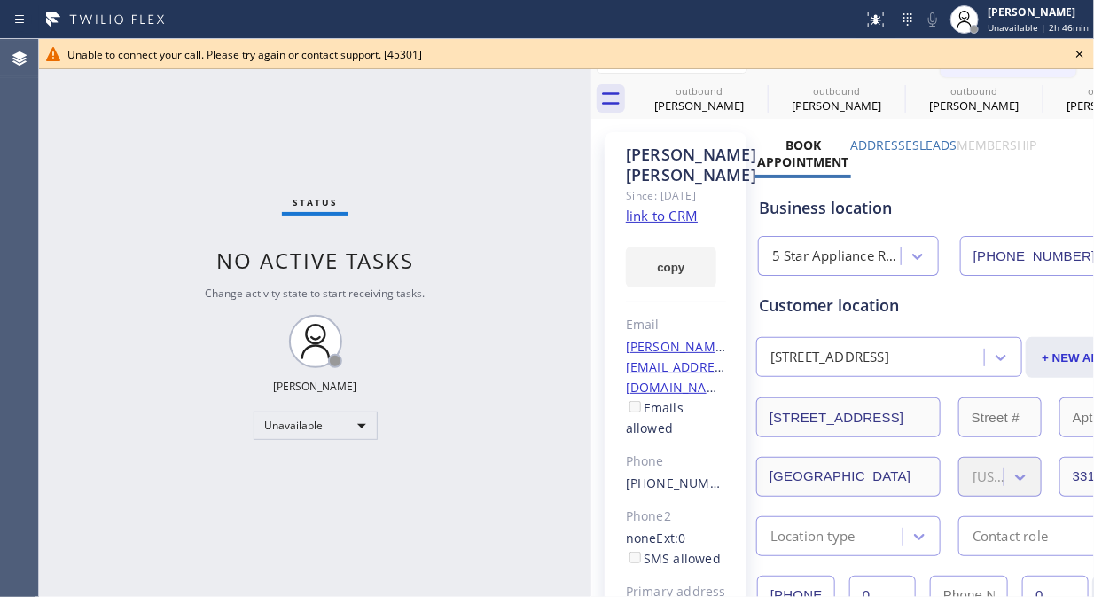
click at [1077, 51] on icon at bounding box center [1079, 53] width 21 height 21
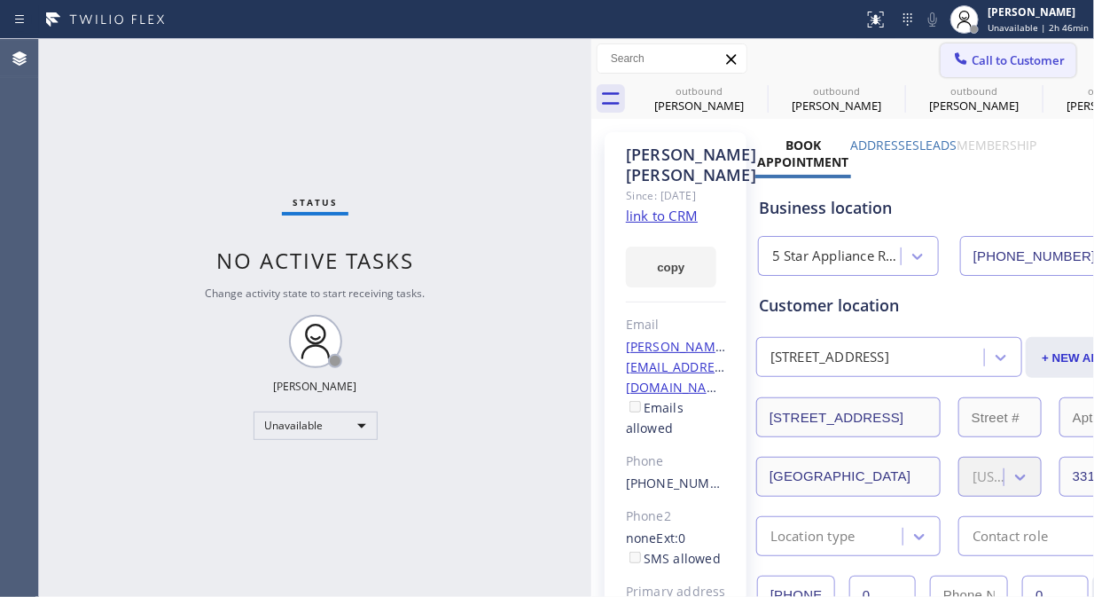
click at [1020, 63] on span "Call to Customer" at bounding box center [1018, 60] width 93 height 16
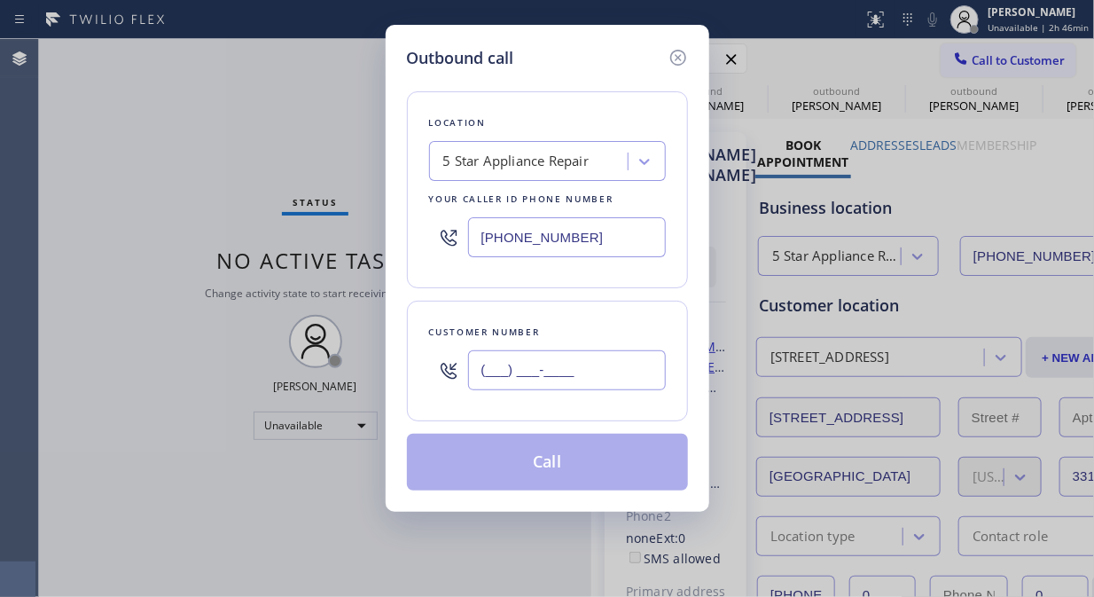
click at [641, 356] on input "(___) ___-____" at bounding box center [567, 370] width 198 height 40
paste input "480) 473-1345"
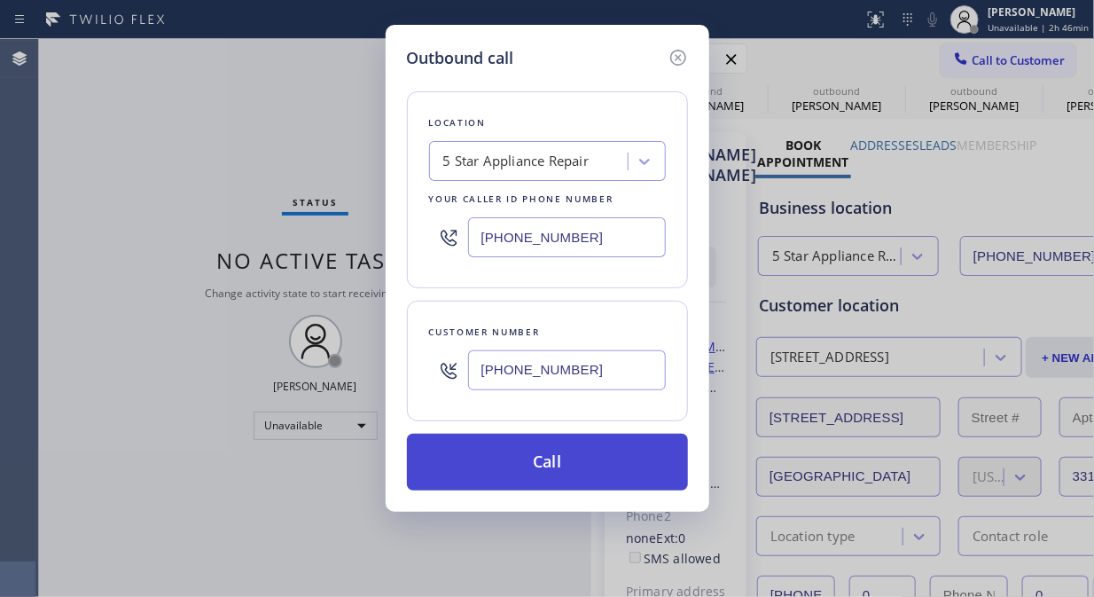
type input "[PHONE_NUMBER]"
click at [614, 448] on button "Call" at bounding box center [547, 462] width 281 height 57
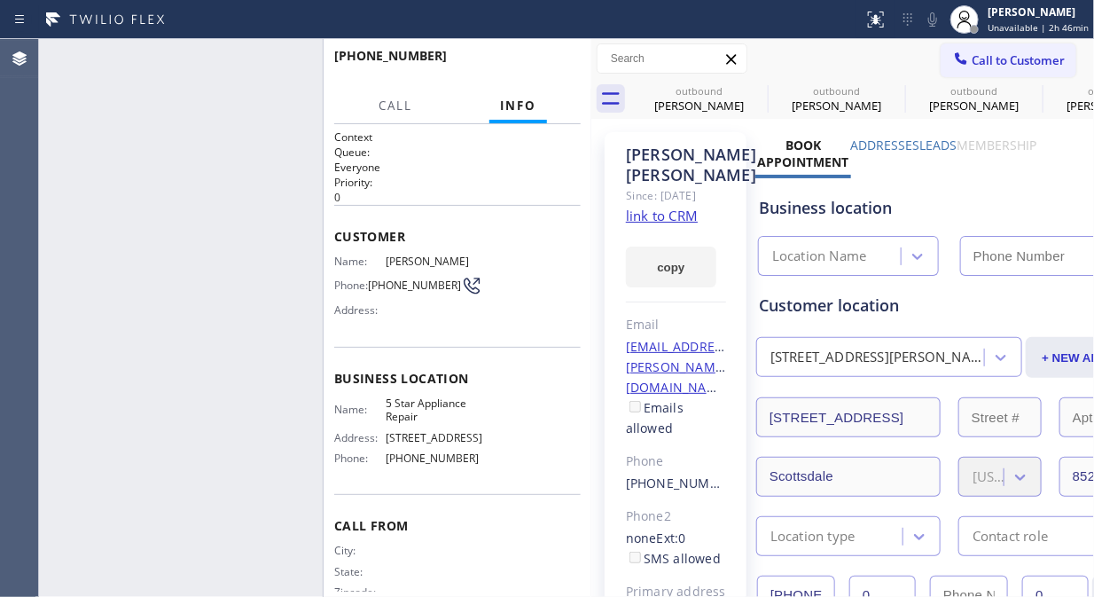
type input "[PHONE_NUMBER]"
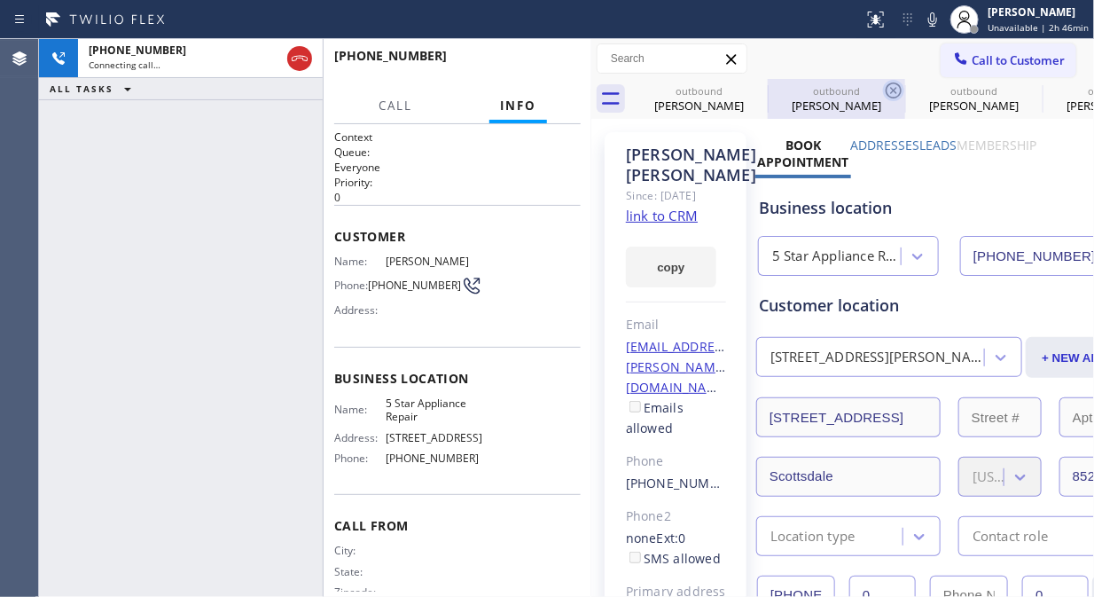
click at [0, 0] on icon at bounding box center [0, 0] width 0 height 0
click at [883, 92] on icon at bounding box center [893, 90] width 21 height 21
click at [0, 0] on icon at bounding box center [0, 0] width 0 height 0
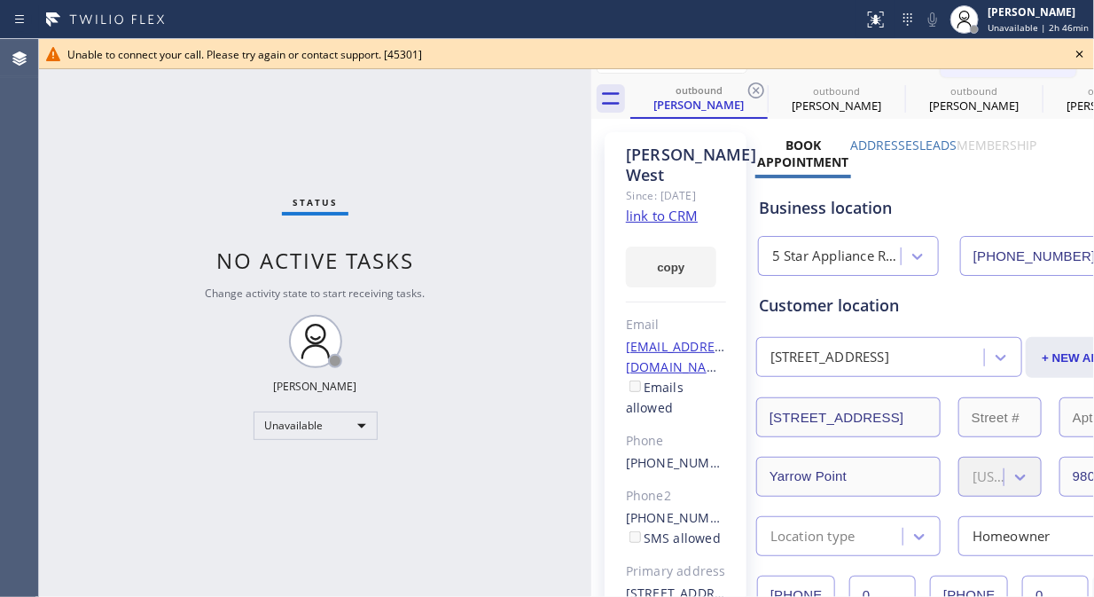
click at [1085, 54] on icon at bounding box center [1079, 53] width 21 height 21
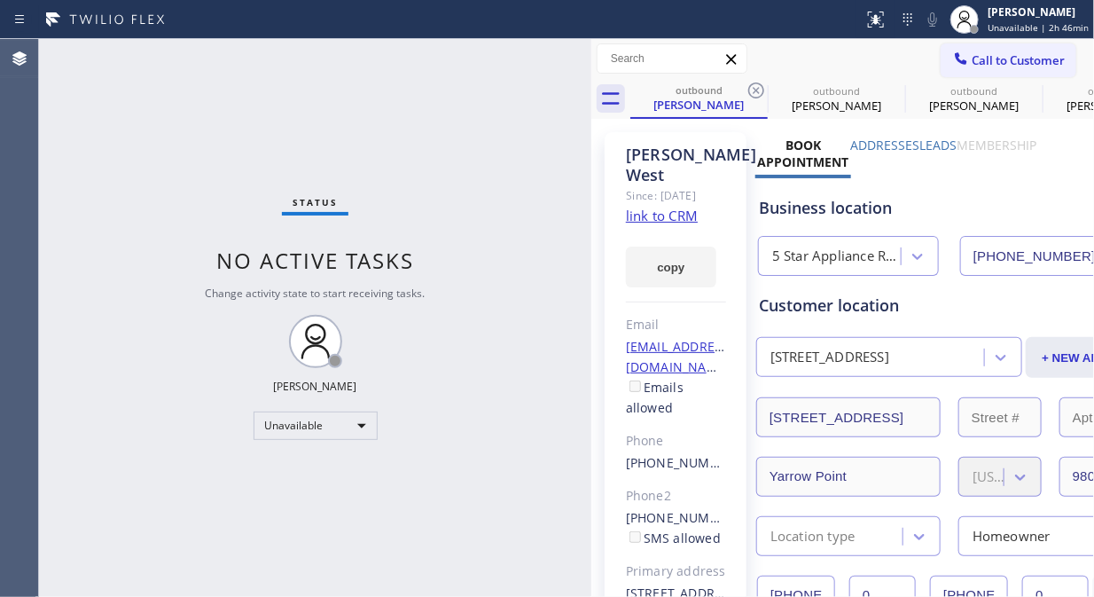
click at [1016, 69] on button "Call to Customer" at bounding box center [1009, 60] width 136 height 34
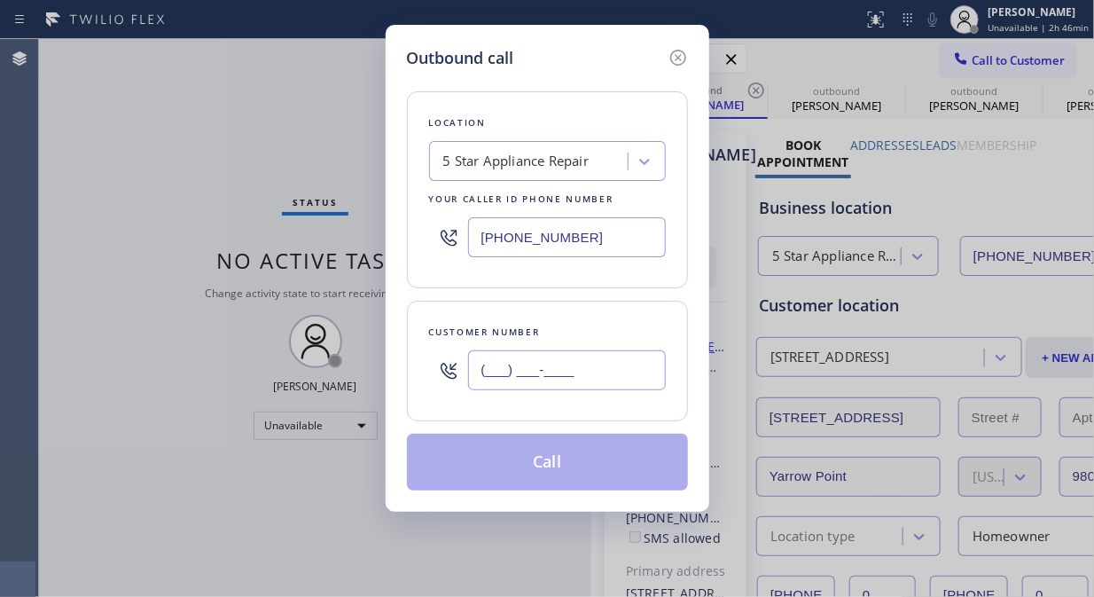
click at [477, 371] on input "(___) ___-____" at bounding box center [567, 370] width 198 height 40
paste input "907) 821-8344"
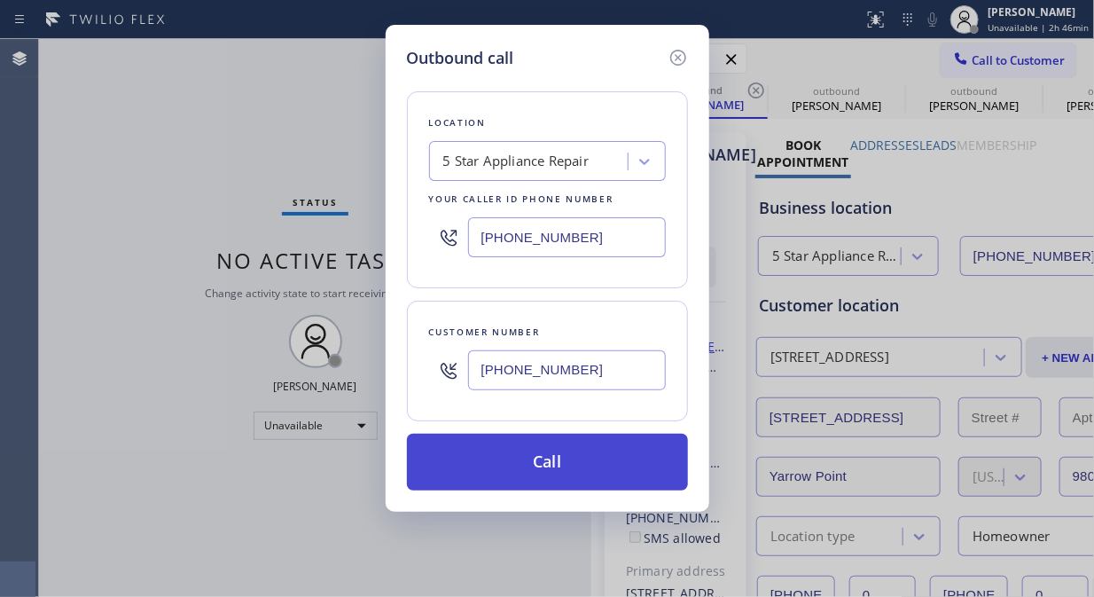
type input "[PHONE_NUMBER]"
click at [548, 474] on button "Call" at bounding box center [547, 462] width 281 height 57
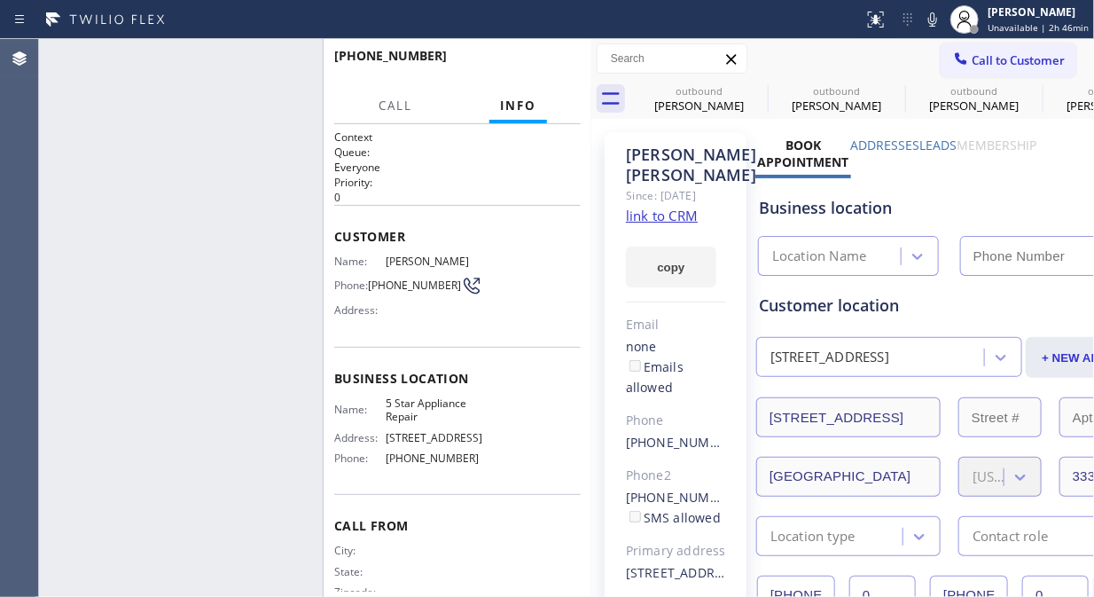
type input "[PHONE_NUMBER]"
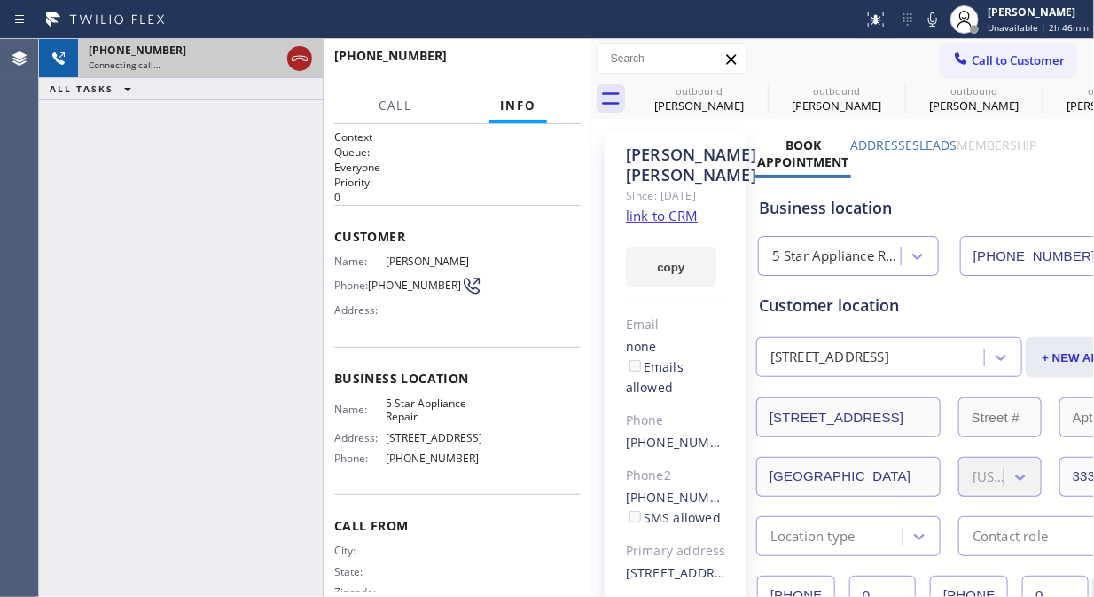
click at [294, 59] on icon at bounding box center [299, 58] width 21 height 21
click at [984, 63] on span "Call to Customer" at bounding box center [1018, 60] width 93 height 16
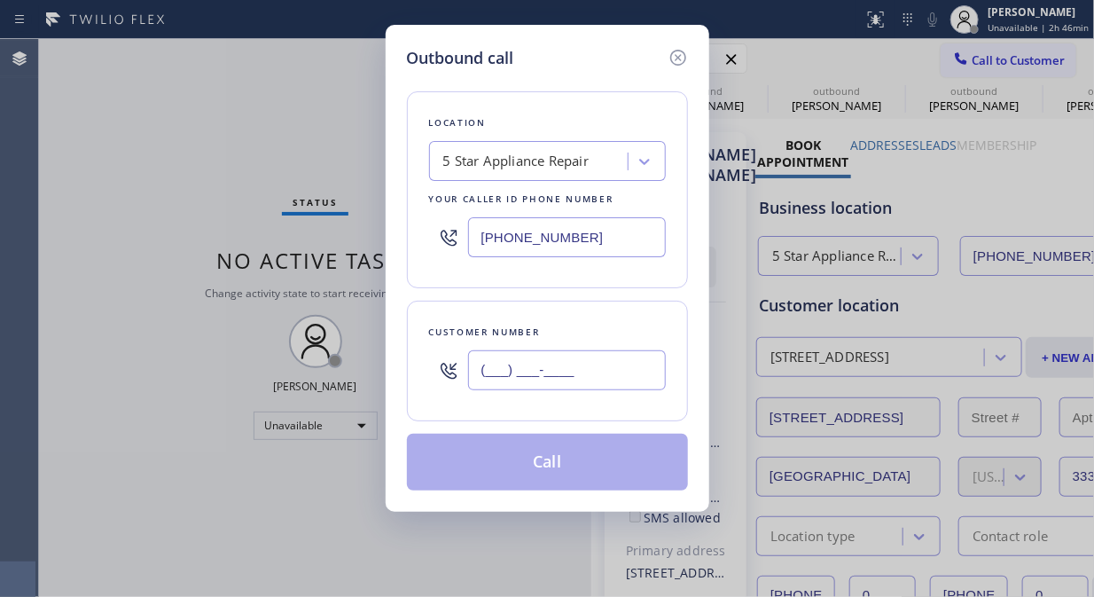
click at [578, 364] on input "(___) ___-____" at bounding box center [567, 370] width 198 height 40
paste input "847) 926-3254"
type input "[PHONE_NUMBER]"
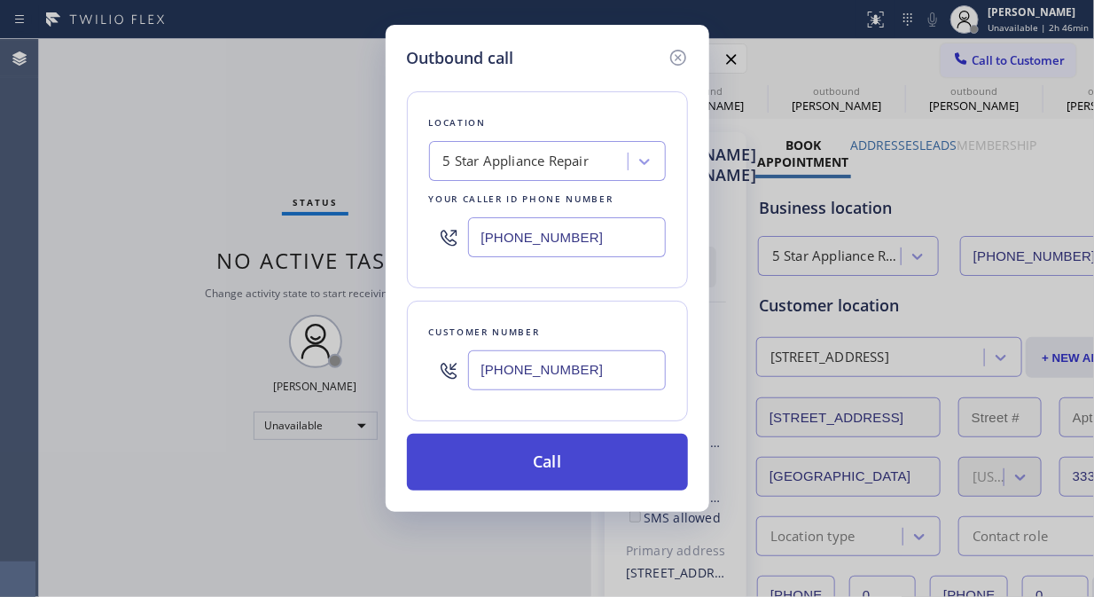
click at [589, 464] on button "Call" at bounding box center [547, 462] width 281 height 57
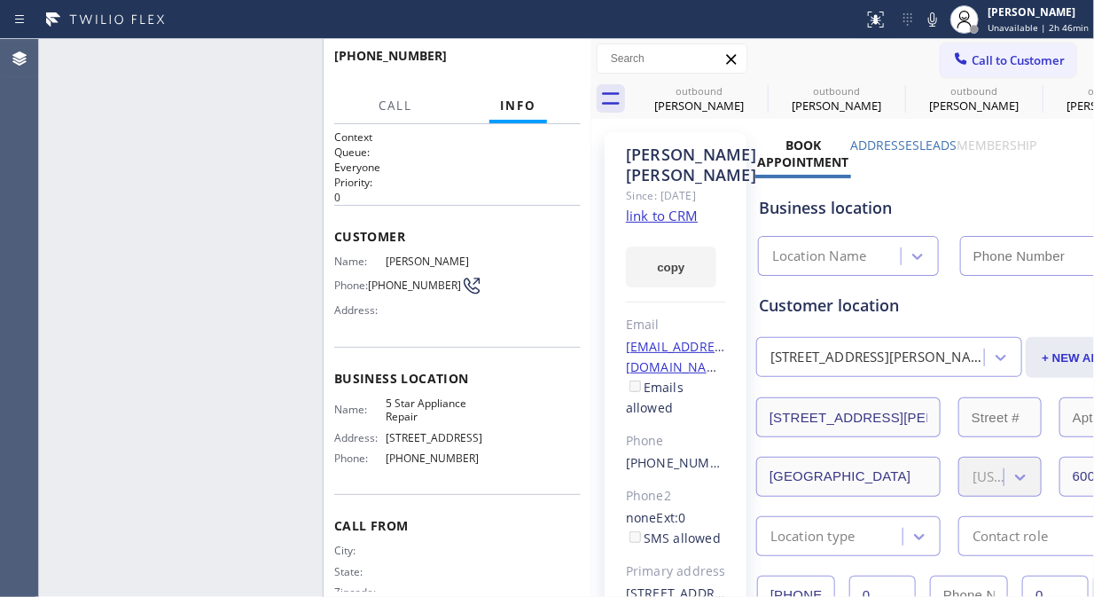
type input "[PHONE_NUMBER]"
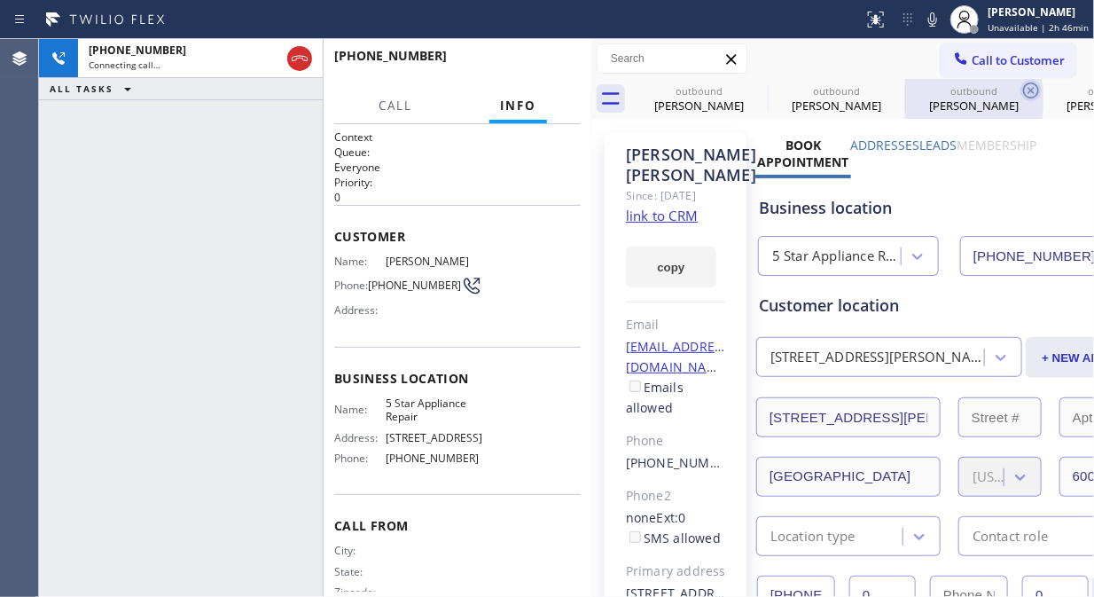
click at [0, 0] on icon at bounding box center [0, 0] width 0 height 0
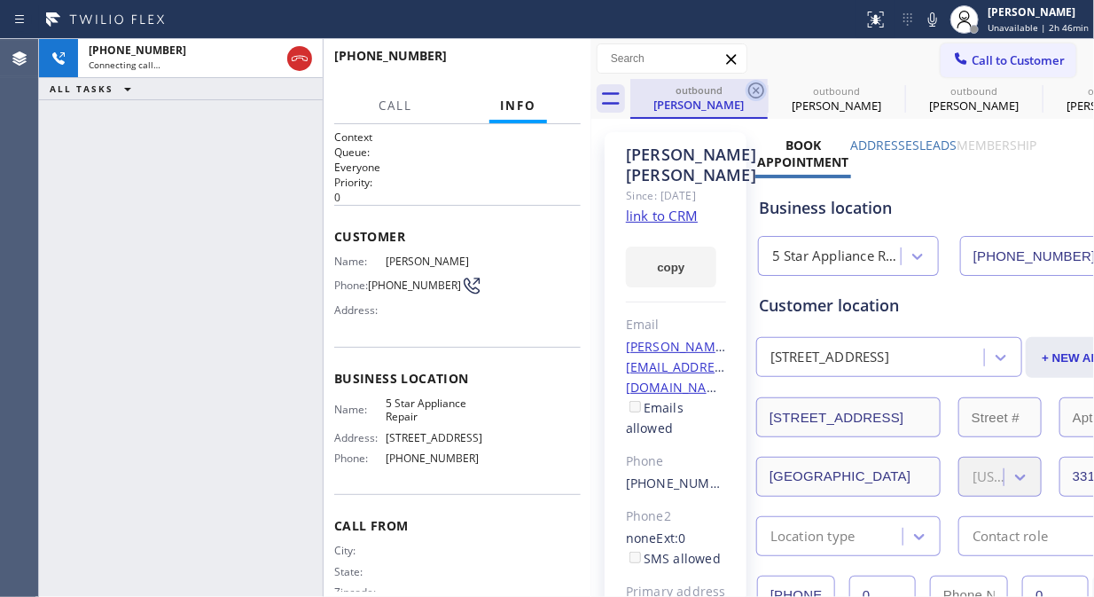
click at [757, 89] on icon at bounding box center [756, 90] width 16 height 16
click at [0, 0] on icon at bounding box center [0, 0] width 0 height 0
click at [756, 89] on icon at bounding box center [756, 90] width 21 height 21
click at [0, 0] on icon at bounding box center [0, 0] width 0 height 0
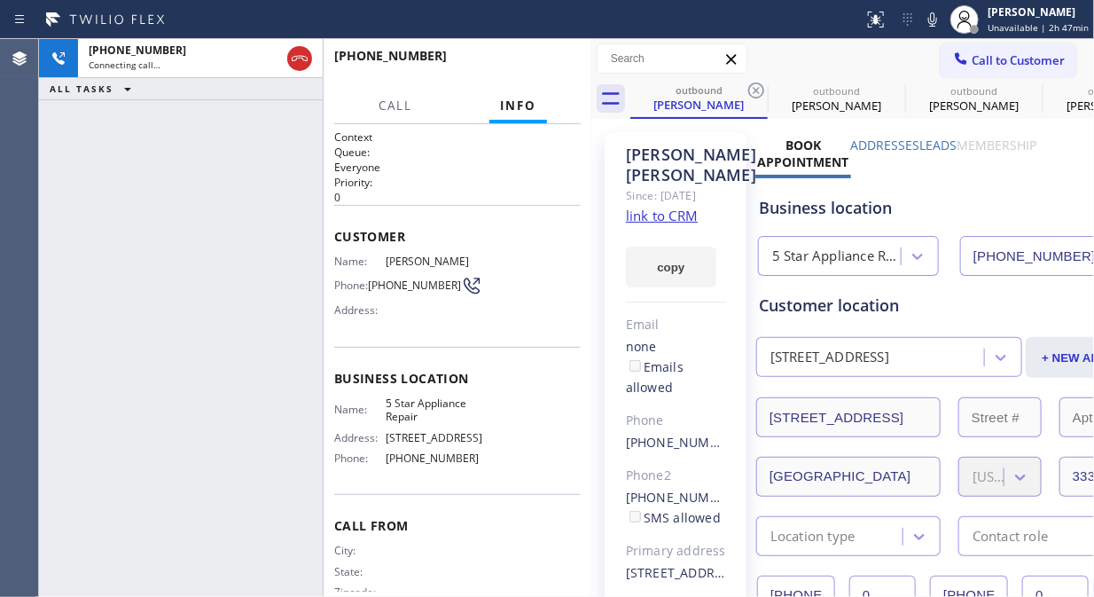
click at [756, 89] on icon at bounding box center [756, 90] width 21 height 21
click at [0, 0] on icon at bounding box center [0, 0] width 0 height 0
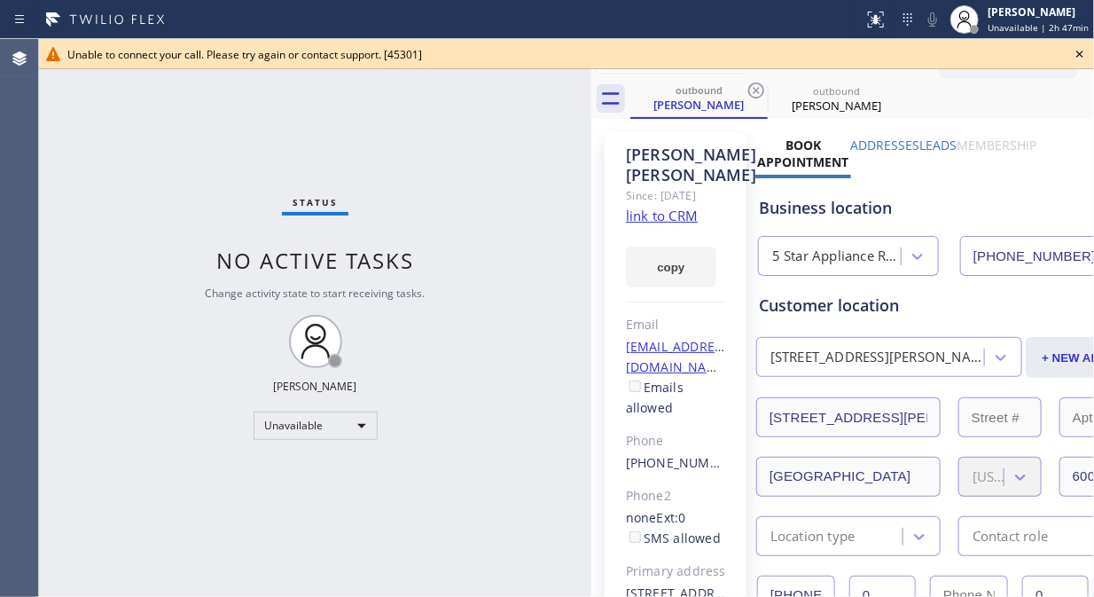
click at [1089, 50] on icon at bounding box center [1079, 53] width 21 height 21
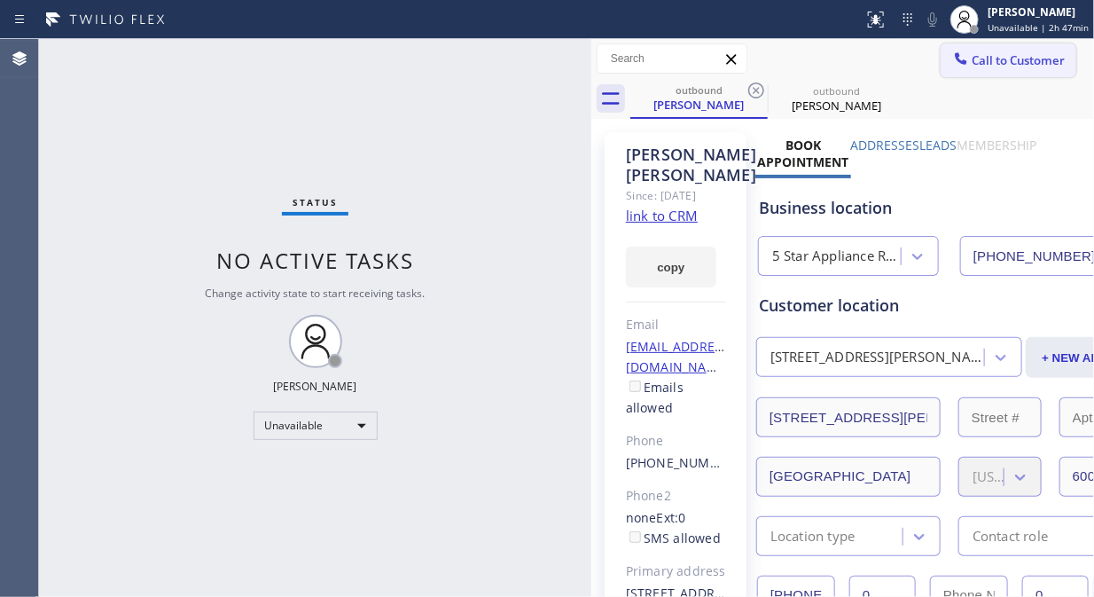
click at [978, 62] on span "Call to Customer" at bounding box center [1018, 60] width 93 height 16
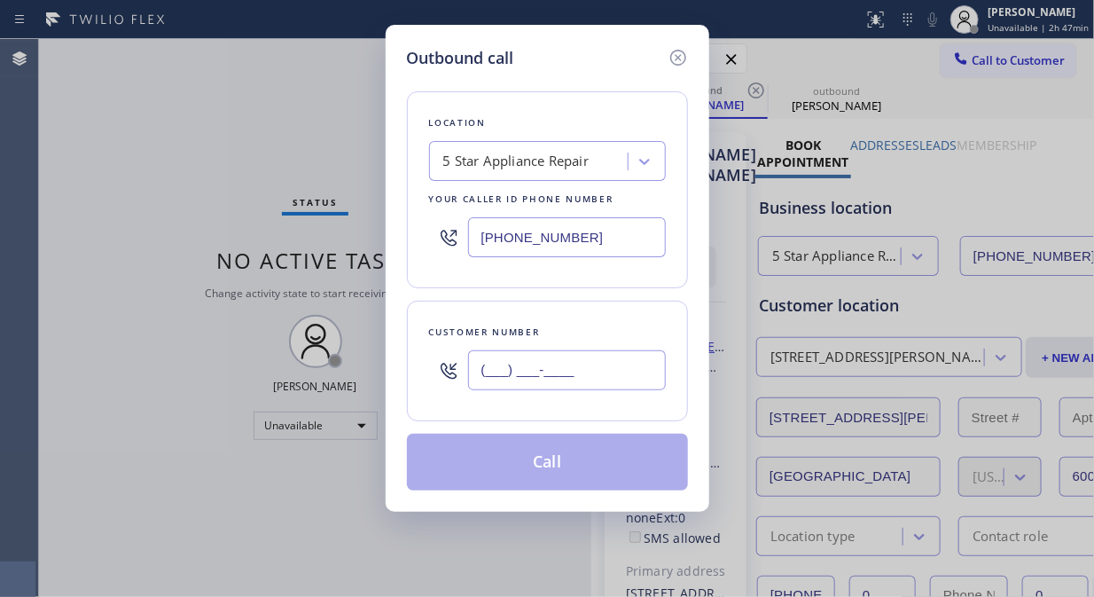
click at [511, 381] on input "(___) ___-____" at bounding box center [567, 370] width 198 height 40
paste input "561) 266-3274"
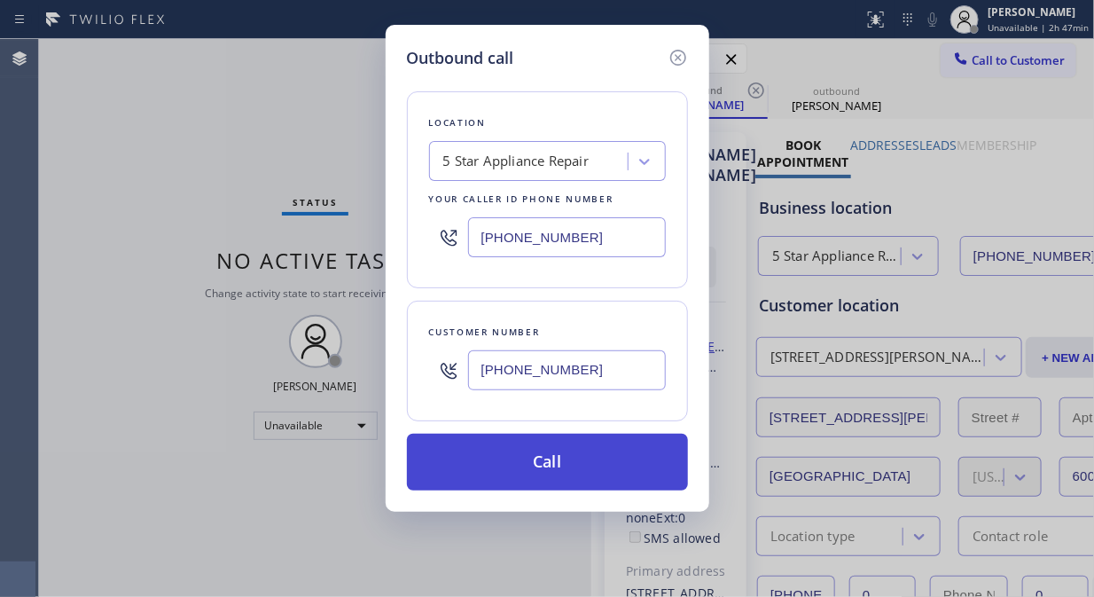
type input "[PHONE_NUMBER]"
click at [530, 467] on button "Call" at bounding box center [547, 462] width 281 height 57
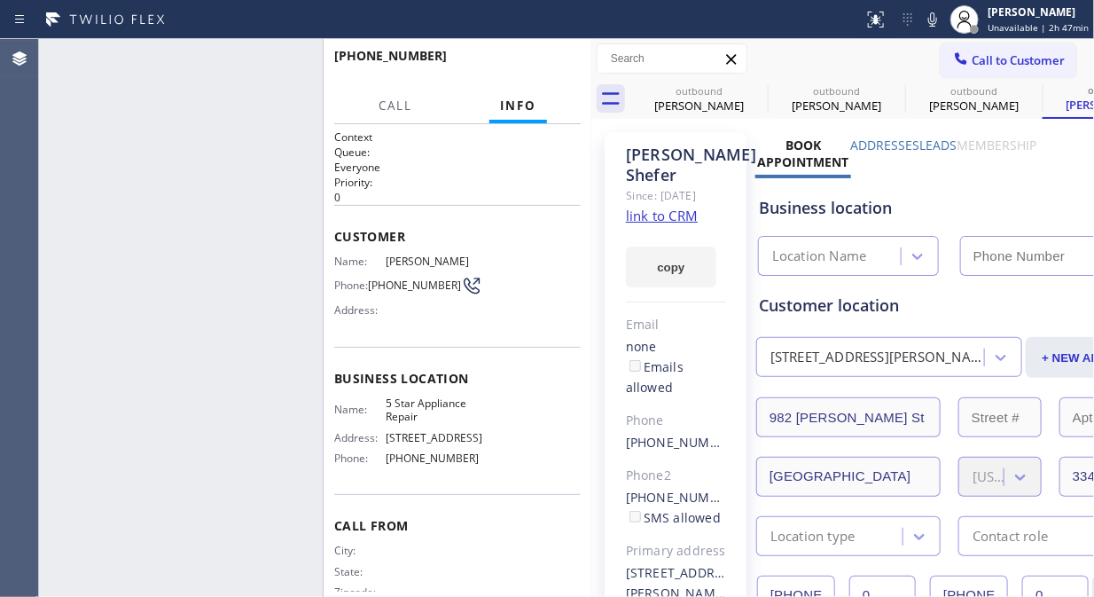
type input "[PHONE_NUMBER]"
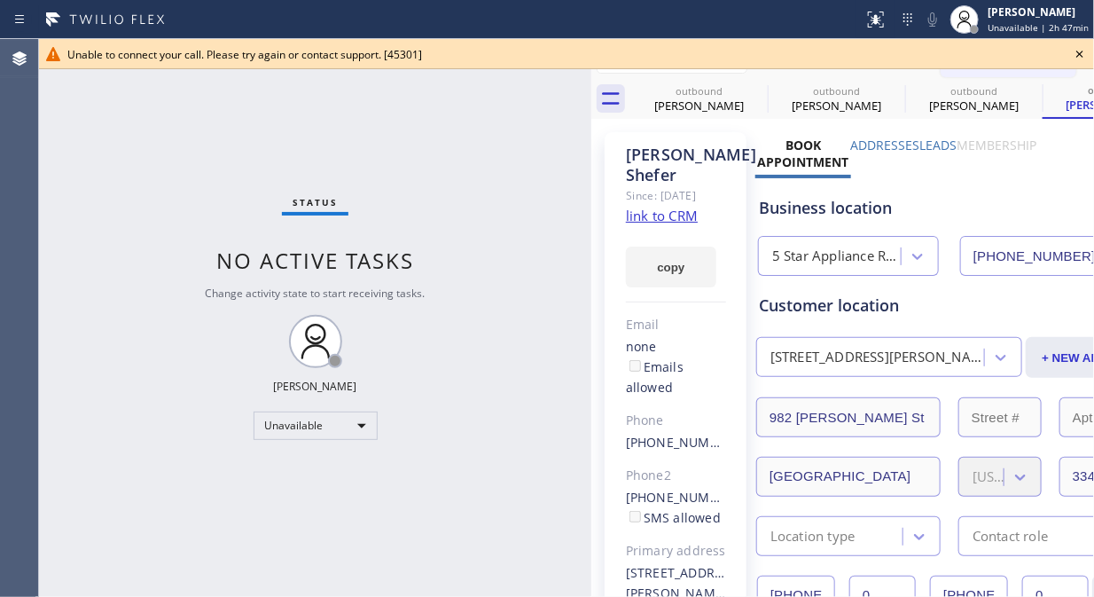
click at [1079, 51] on icon at bounding box center [1079, 53] width 21 height 21
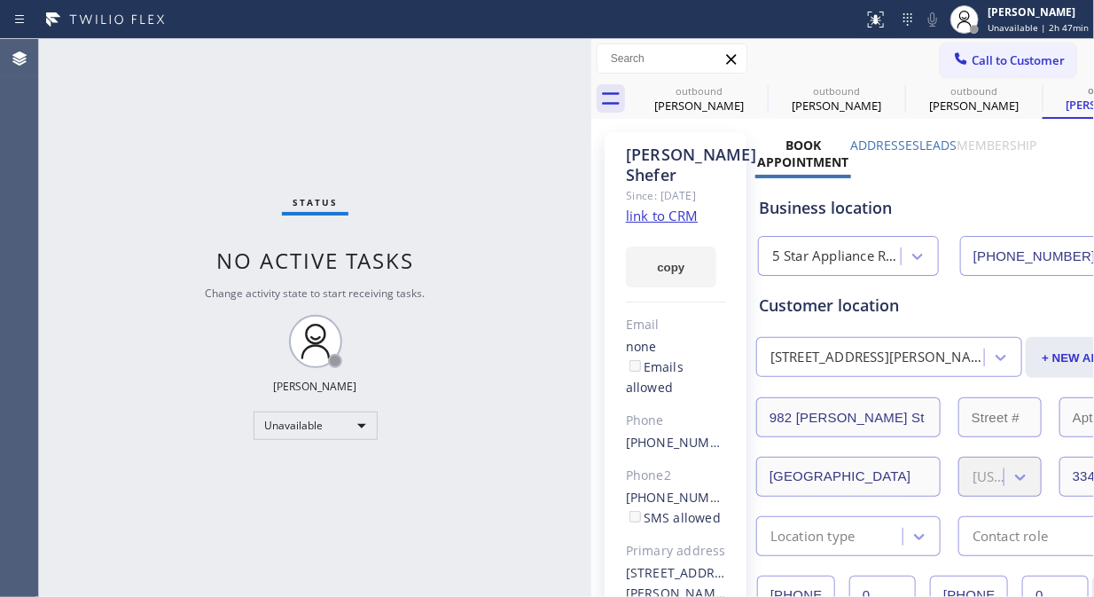
click at [1003, 60] on span "Call to Customer" at bounding box center [1018, 60] width 93 height 16
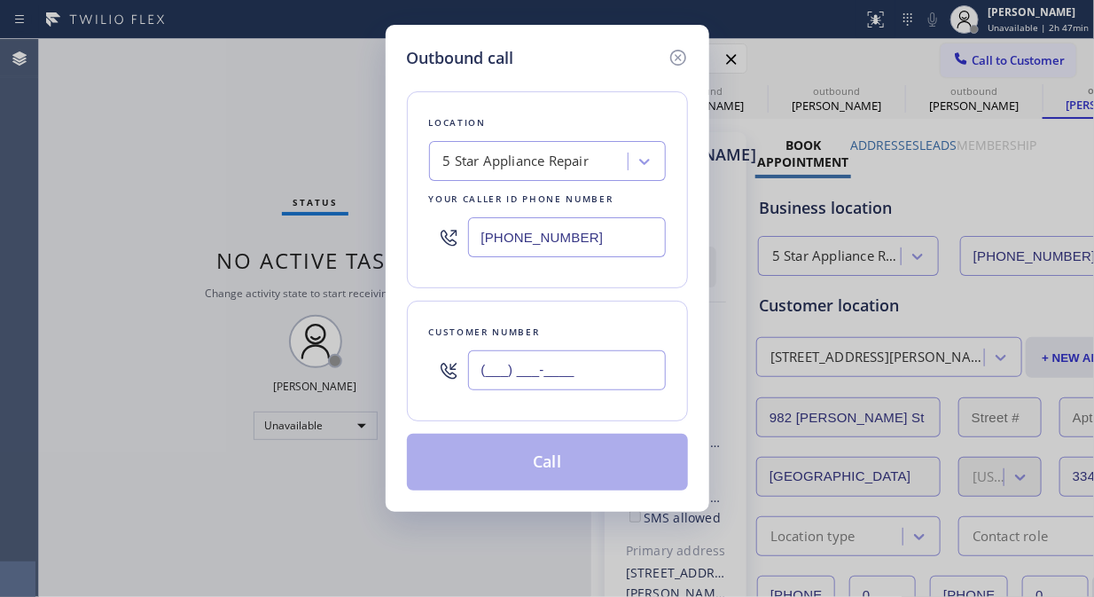
click at [562, 364] on input "(___) ___-____" at bounding box center [567, 370] width 198 height 40
paste input "949) 715-5230"
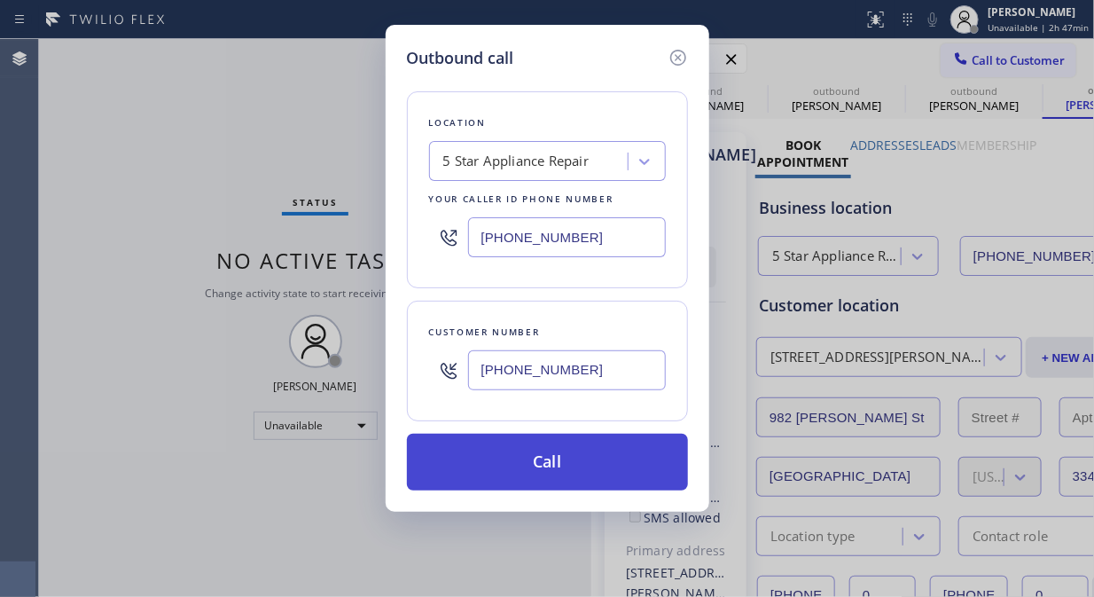
type input "[PHONE_NUMBER]"
click at [563, 464] on button "Call" at bounding box center [547, 462] width 281 height 57
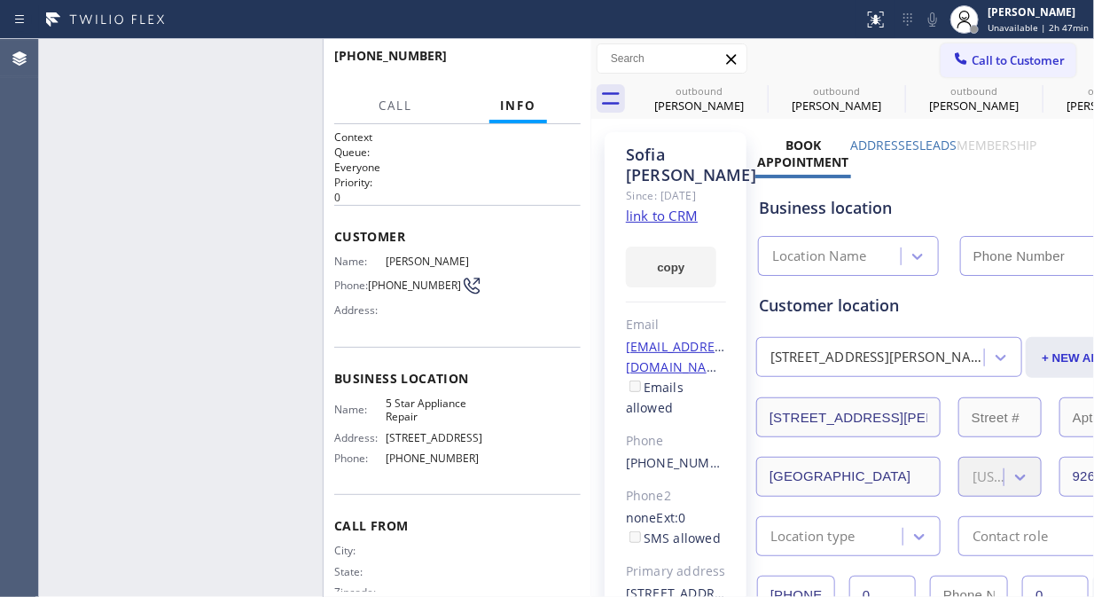
type input "[PHONE_NUMBER]"
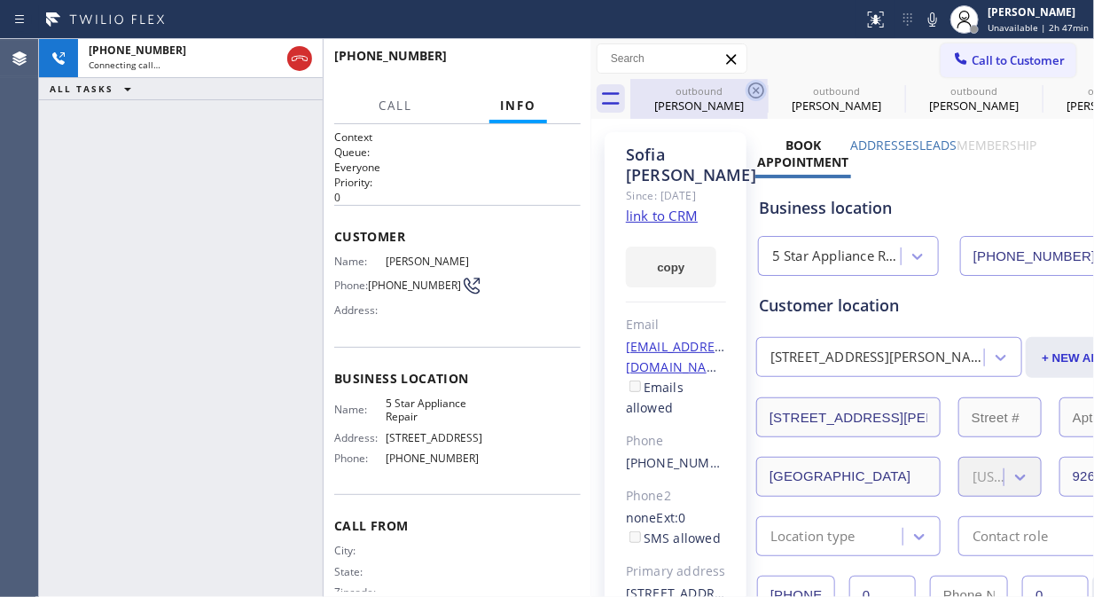
click at [754, 92] on icon at bounding box center [756, 90] width 16 height 16
click at [0, 0] on icon at bounding box center [0, 0] width 0 height 0
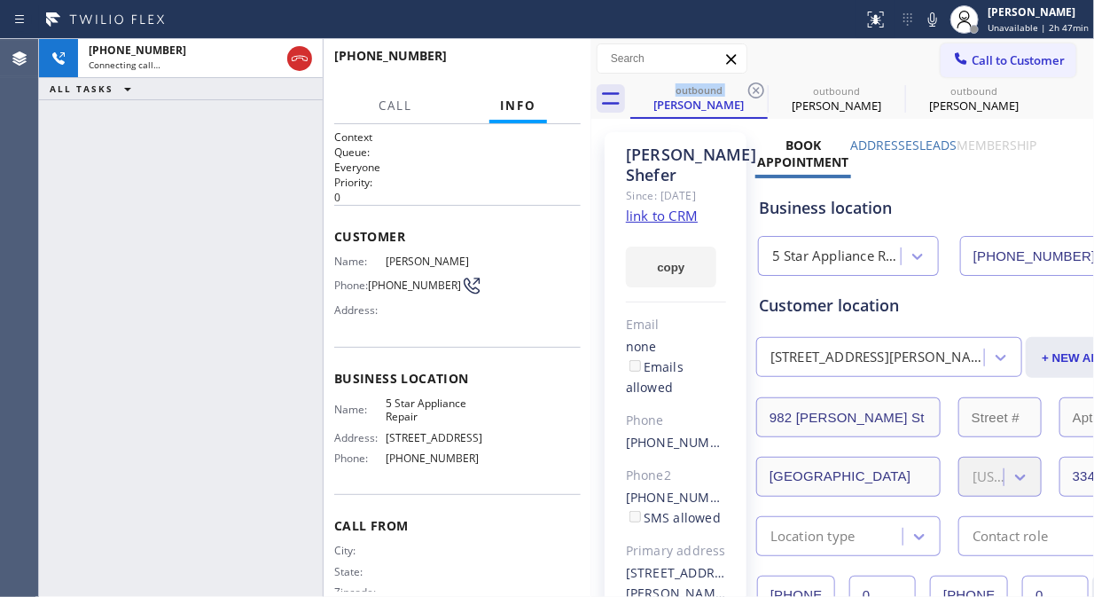
click at [754, 92] on icon at bounding box center [756, 90] width 16 height 16
click at [0, 0] on icon at bounding box center [0, 0] width 0 height 0
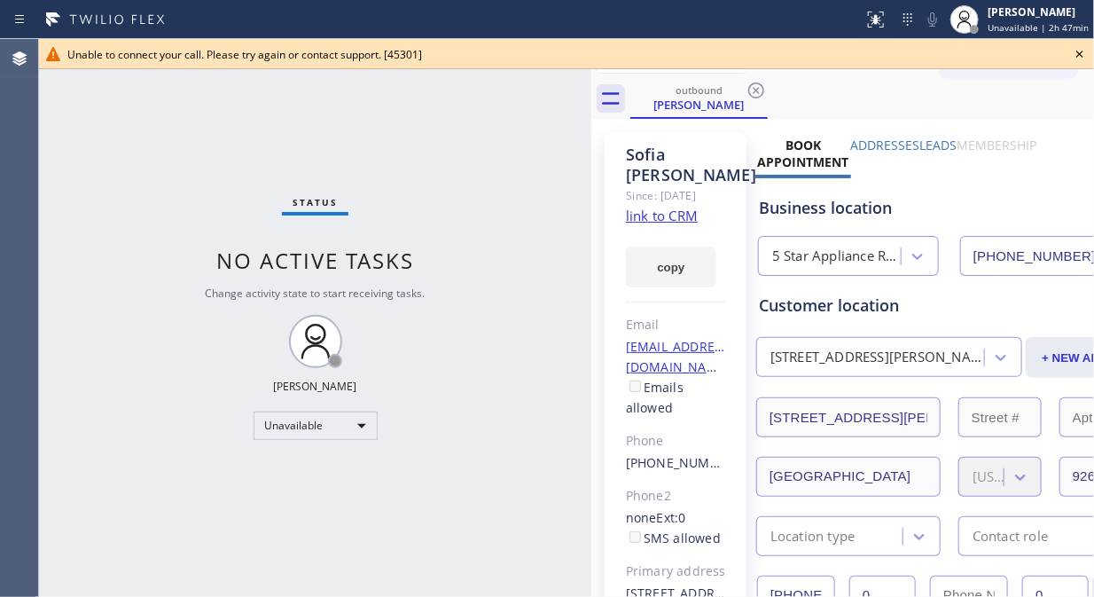
click at [1077, 54] on icon at bounding box center [1079, 53] width 21 height 21
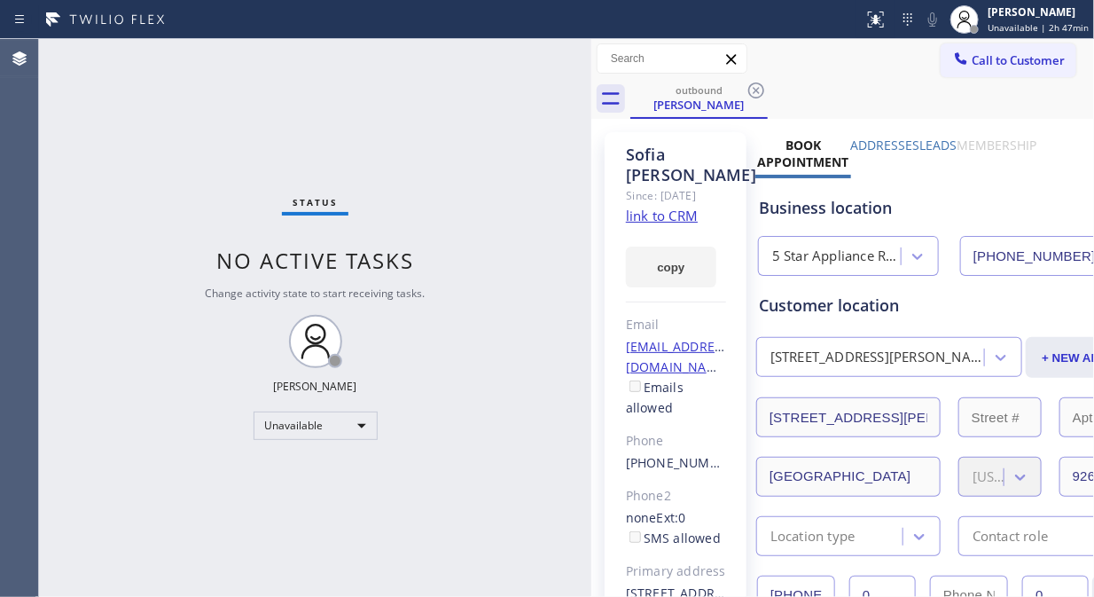
drag, startPoint x: 1050, startPoint y: 53, endPoint x: 972, endPoint y: 82, distance: 83.0
click at [1049, 53] on span "Call to Customer" at bounding box center [1018, 60] width 93 height 16
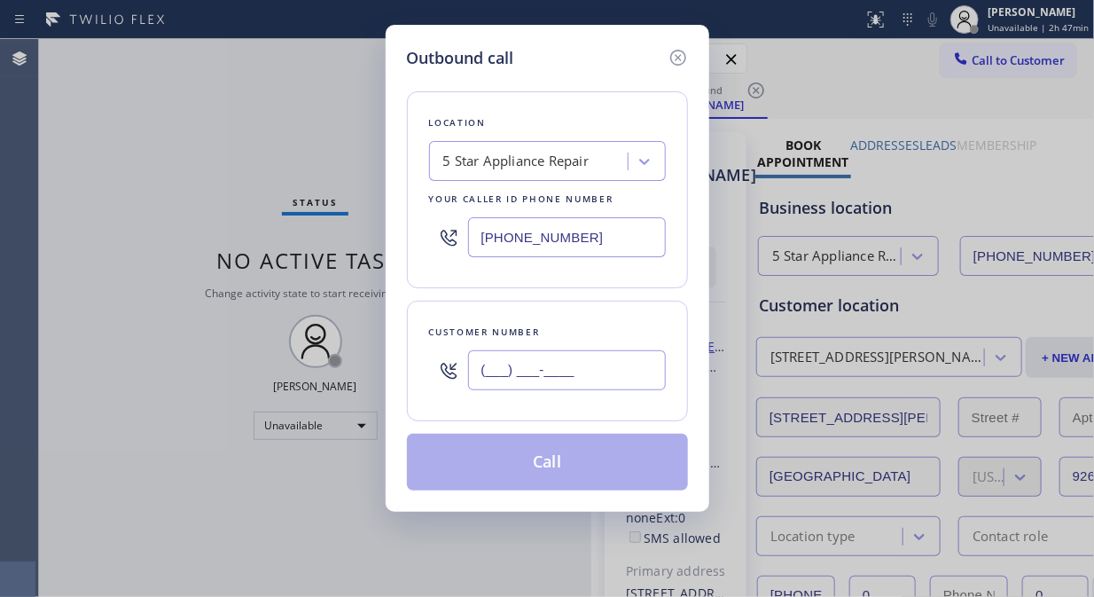
click at [585, 378] on input "(___) ___-____" at bounding box center [567, 370] width 198 height 40
paste input "925) 407-5147"
type input "[PHONE_NUMBER]"
click at [542, 471] on button "Call" at bounding box center [547, 462] width 281 height 57
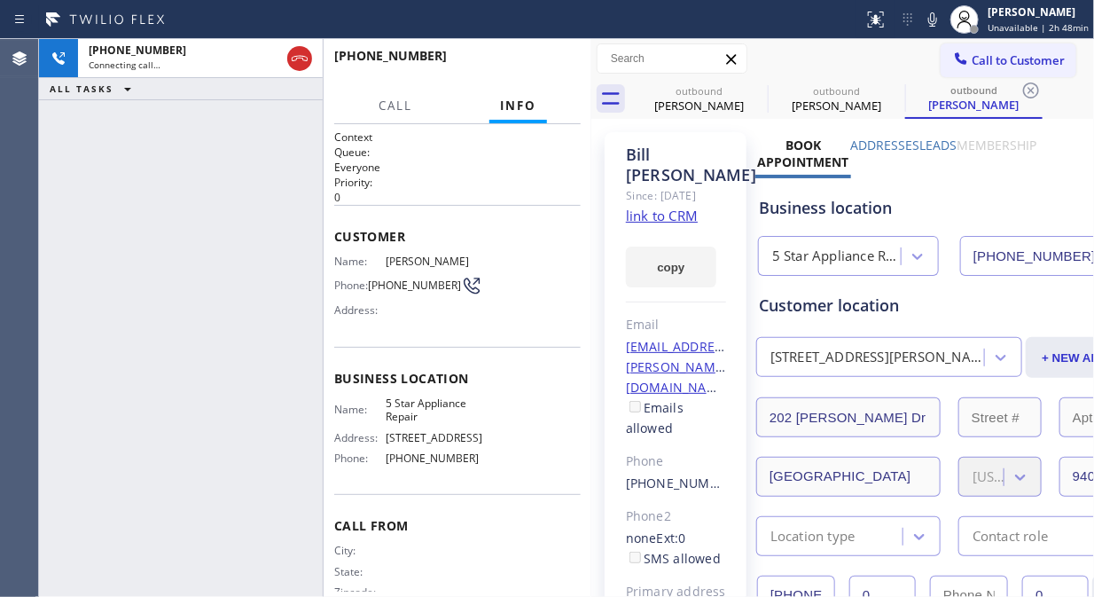
type input "[PHONE_NUMBER]"
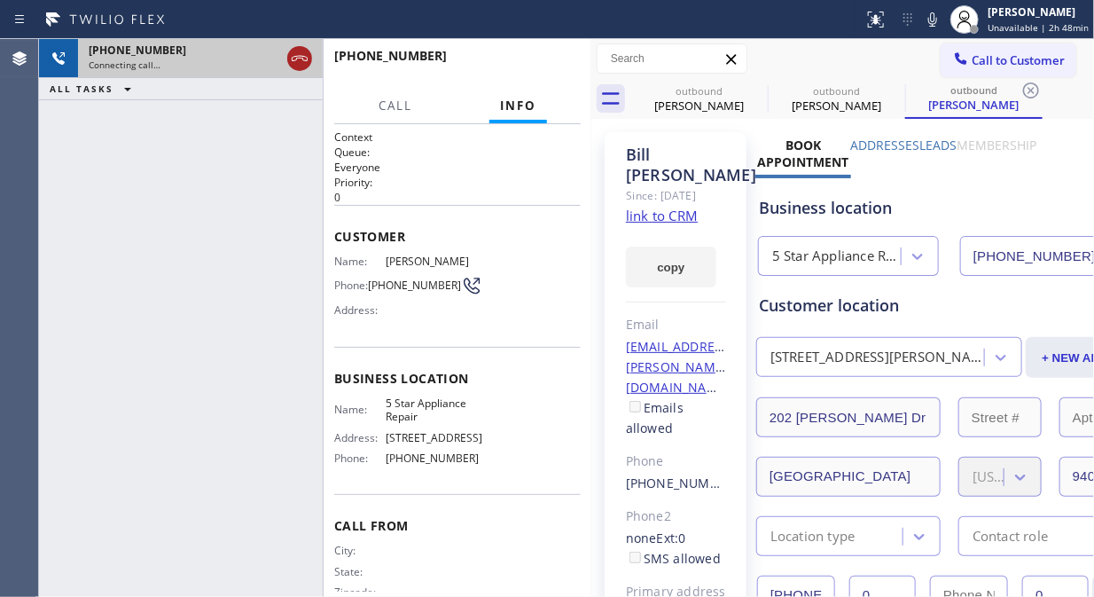
click at [301, 54] on icon at bounding box center [299, 58] width 21 height 21
click at [955, 56] on div at bounding box center [961, 60] width 21 height 21
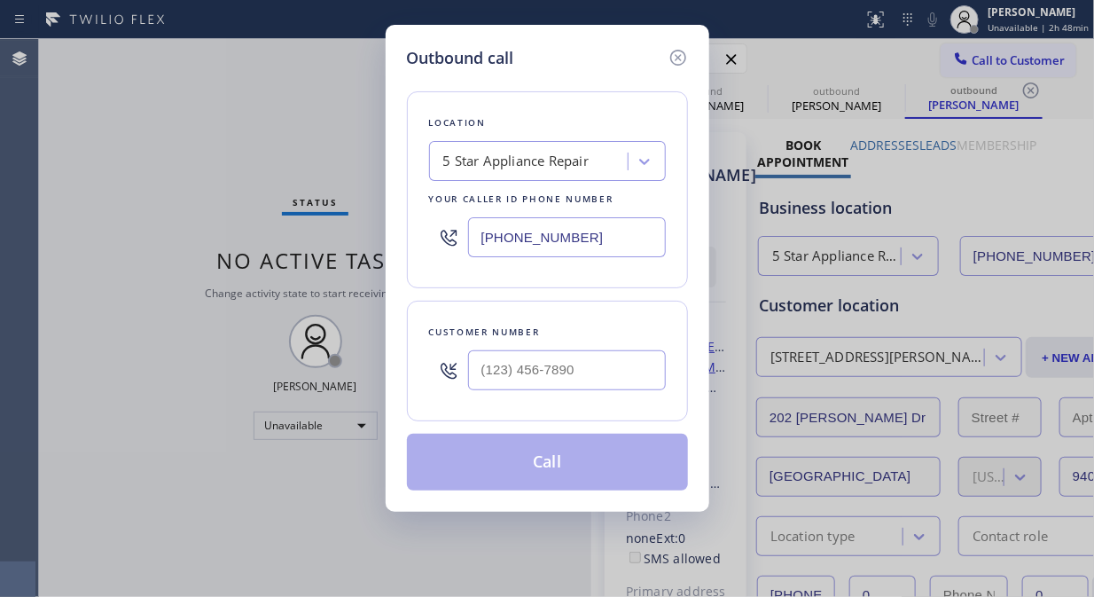
click at [442, 250] on div "[PHONE_NUMBER]" at bounding box center [547, 237] width 237 height 58
drag, startPoint x: 605, startPoint y: 239, endPoint x: 482, endPoint y: 236, distance: 123.3
click at [482, 236] on input "[PHONE_NUMBER]" at bounding box center [567, 237] width 198 height 40
click at [477, 364] on input "(___) ___-____" at bounding box center [567, 370] width 198 height 40
paste input "510) 531-4631"
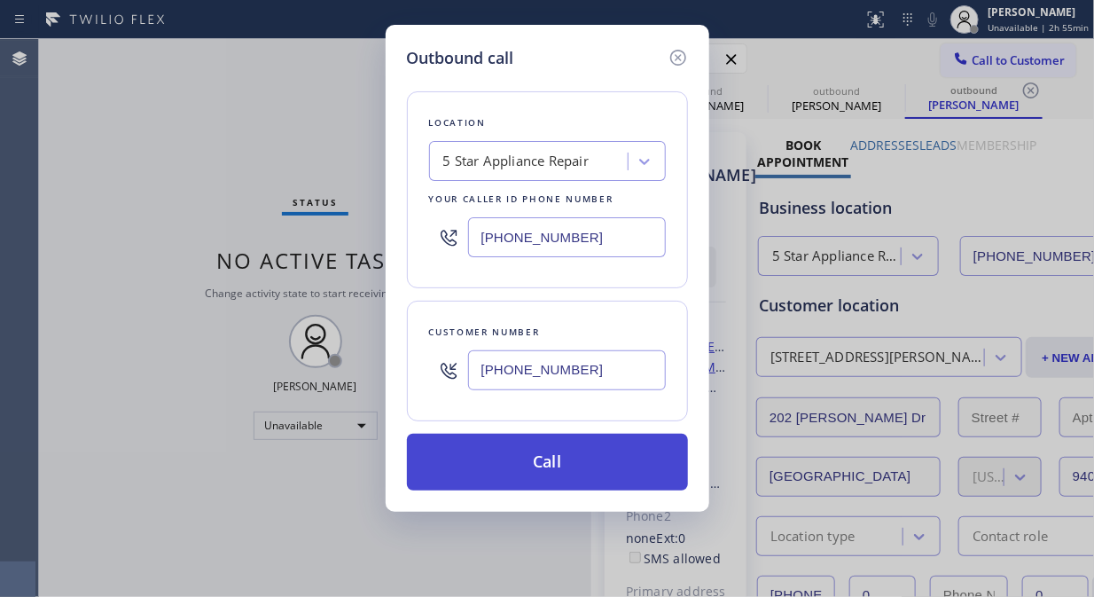
type input "[PHONE_NUMBER]"
click at [627, 476] on button "Call" at bounding box center [547, 462] width 281 height 57
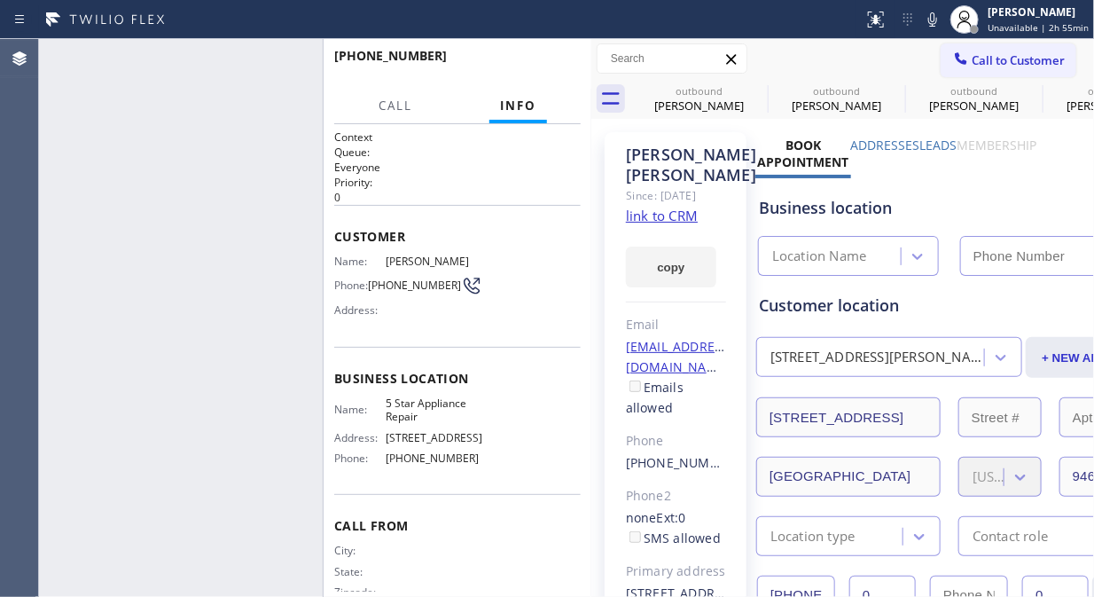
type input "[PHONE_NUMBER]"
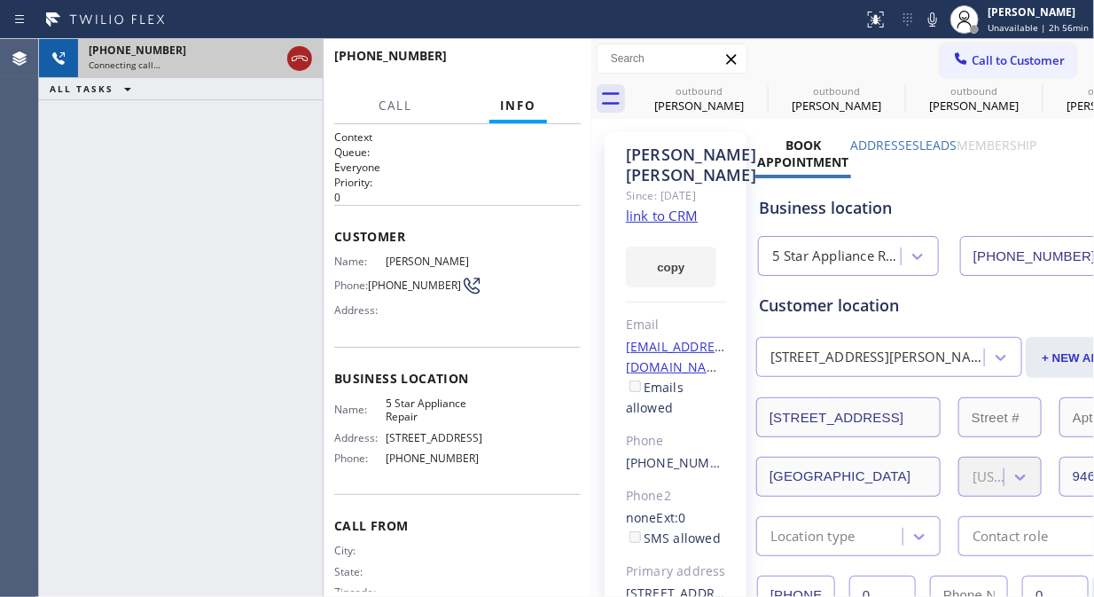
click at [301, 65] on icon at bounding box center [299, 58] width 21 height 21
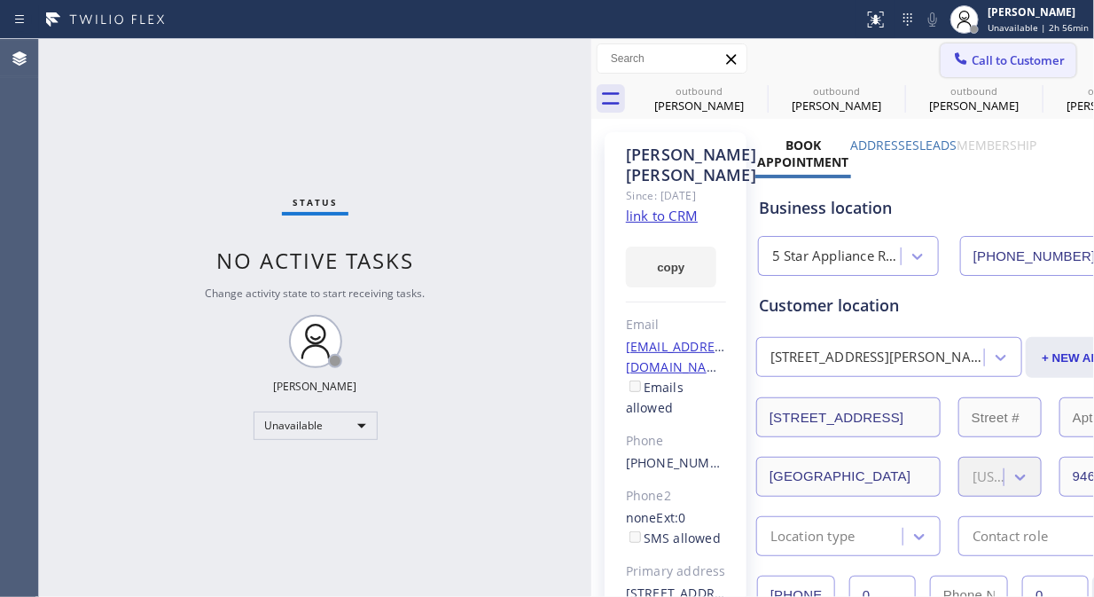
click at [1014, 67] on span "Call to Customer" at bounding box center [1018, 60] width 93 height 16
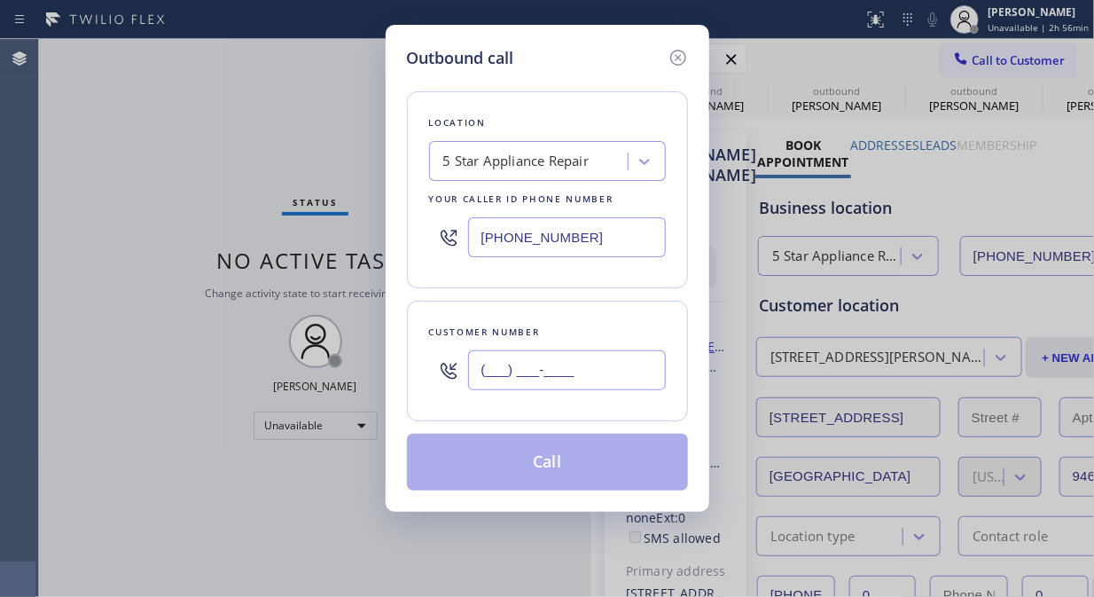
click at [577, 380] on input "(___) ___-____" at bounding box center [567, 370] width 198 height 40
paste input "760) 594-4811"
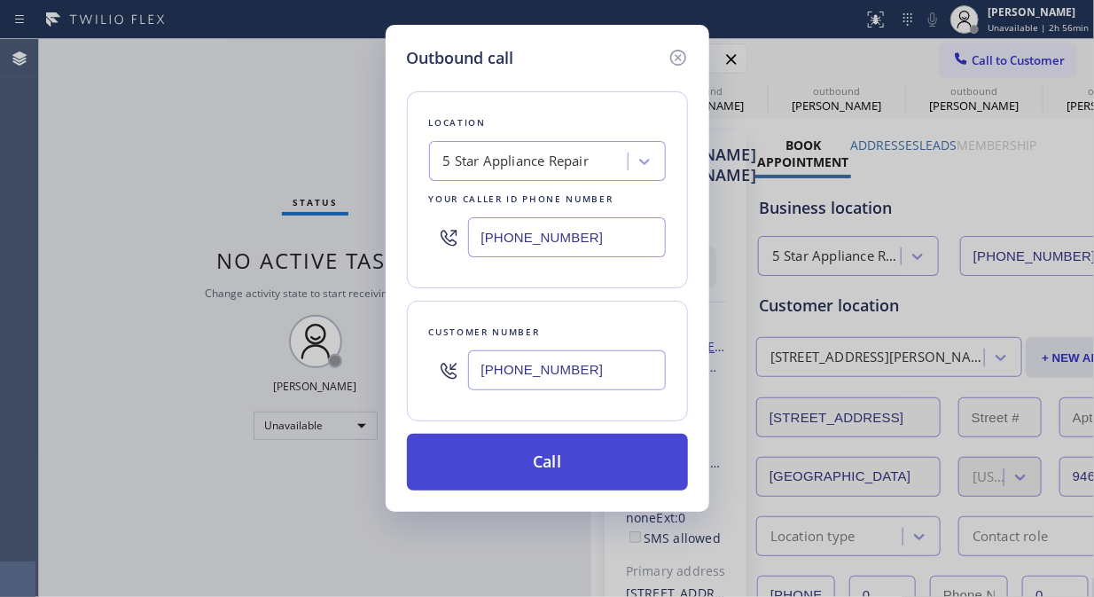
type input "[PHONE_NUMBER]"
click at [580, 463] on button "Call" at bounding box center [547, 462] width 281 height 57
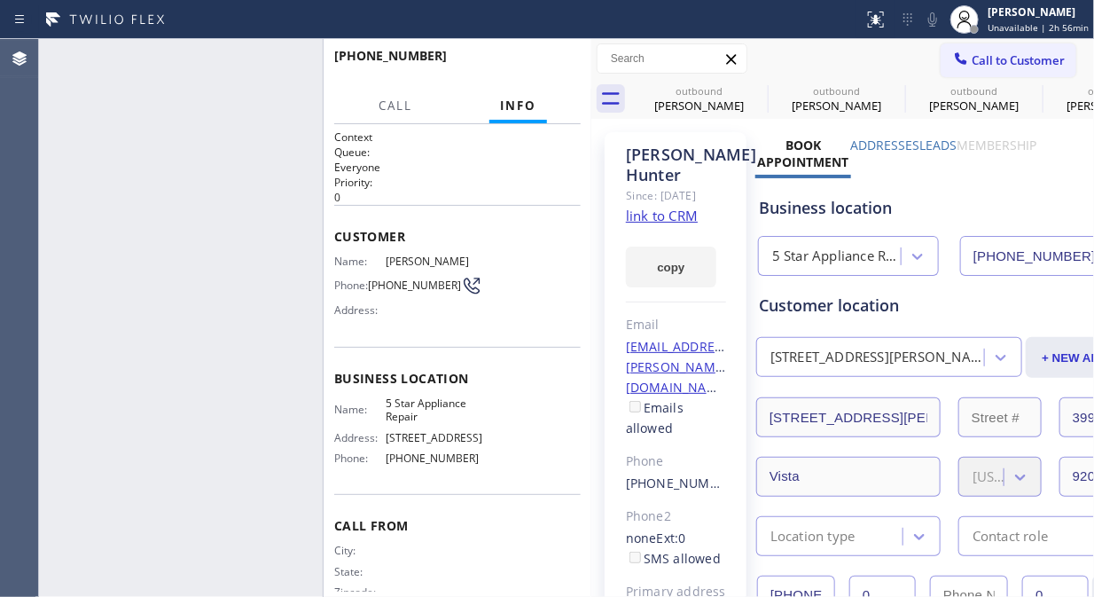
type input "[PHONE_NUMBER]"
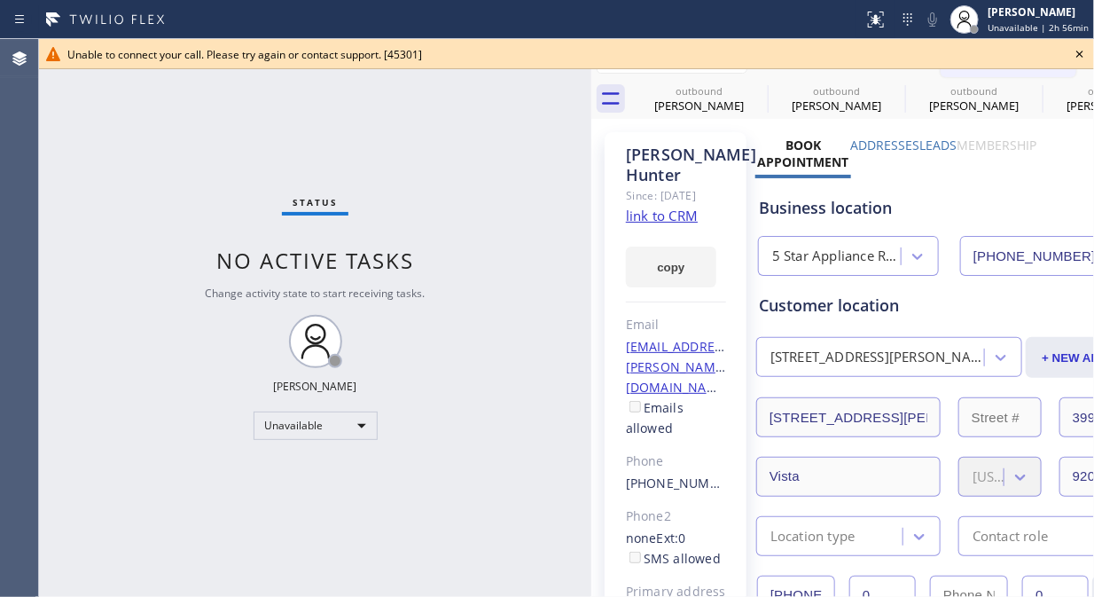
drag, startPoint x: 1074, startPoint y: 49, endPoint x: 1003, endPoint y: 73, distance: 74.9
click at [1074, 49] on icon at bounding box center [1079, 53] width 21 height 21
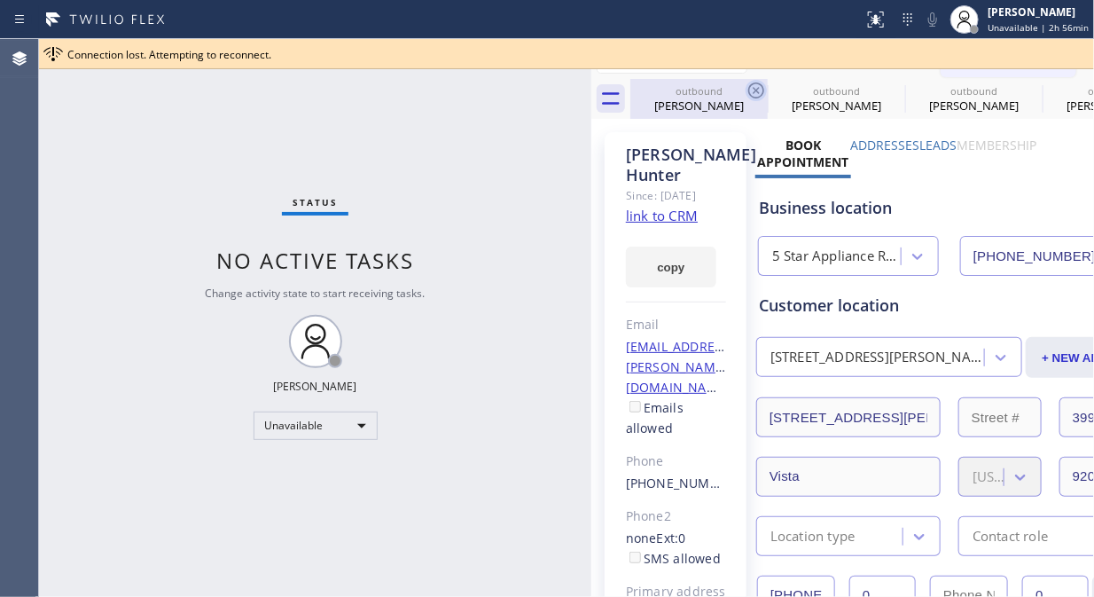
click at [757, 93] on icon at bounding box center [756, 90] width 21 height 21
click at [0, 0] on icon at bounding box center [0, 0] width 0 height 0
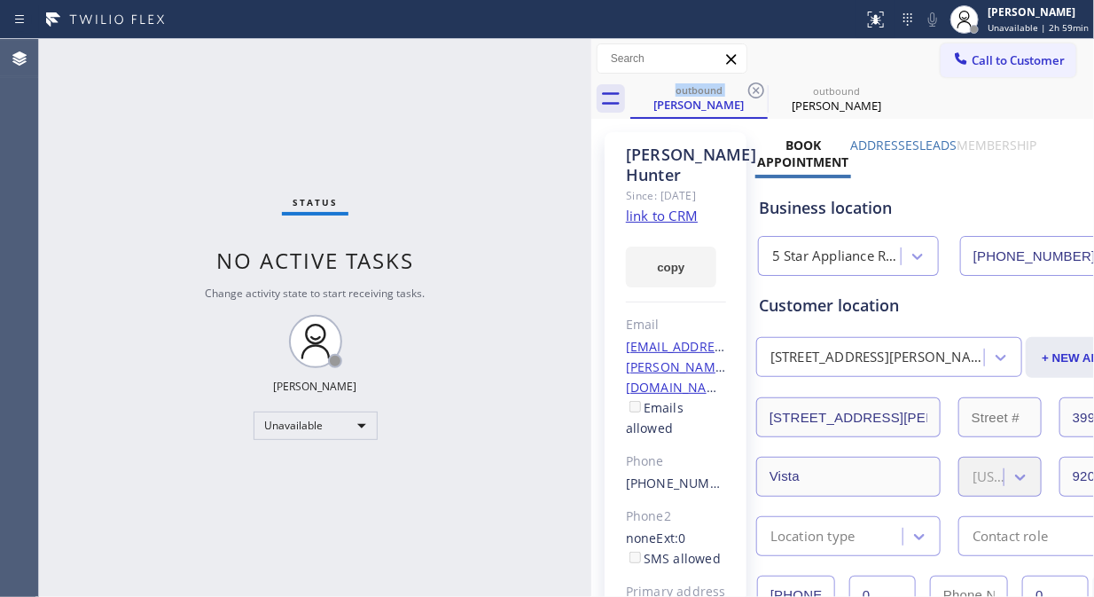
click at [984, 52] on span "Call to Customer" at bounding box center [1018, 60] width 93 height 16
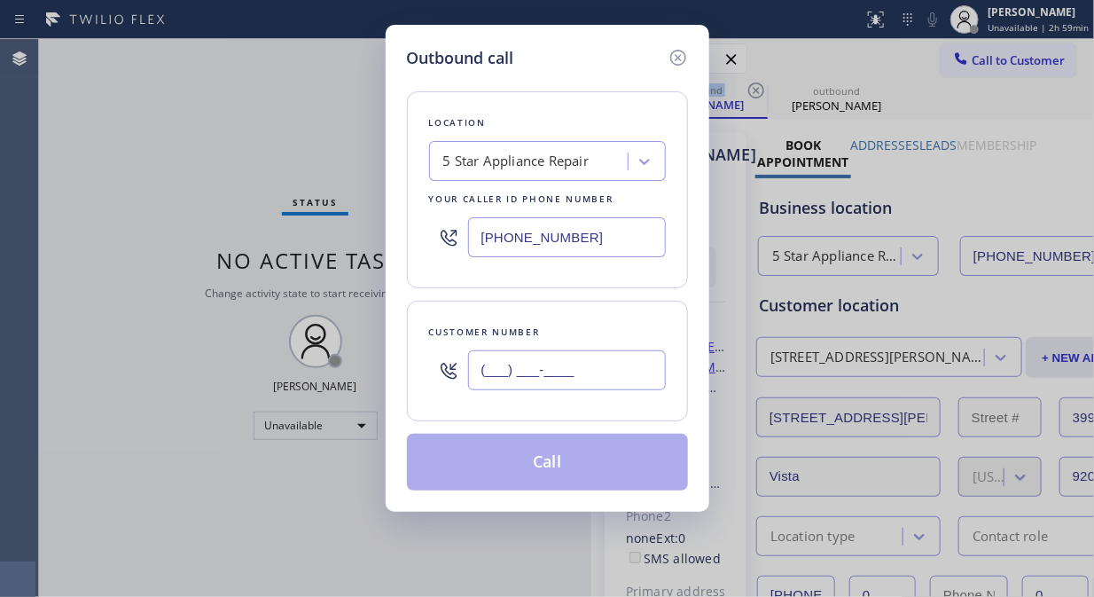
click at [527, 360] on input "(___) ___-____" at bounding box center [567, 370] width 198 height 40
paste input "206) 679-7077"
click at [477, 375] on input "[PHONE_NUMBER]" at bounding box center [567, 370] width 198 height 40
paste input "text"
click at [476, 375] on input "[PHONE_NUMBER]" at bounding box center [567, 370] width 198 height 40
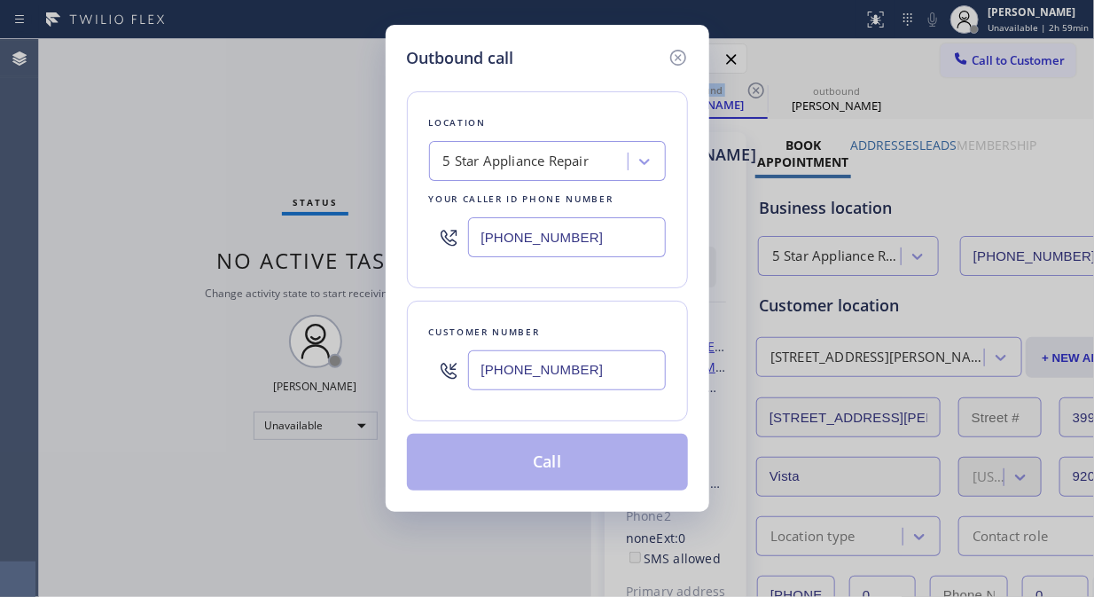
click at [476, 375] on input "[PHONE_NUMBER]" at bounding box center [567, 370] width 198 height 40
type input "[PHONE_NUMBER]"
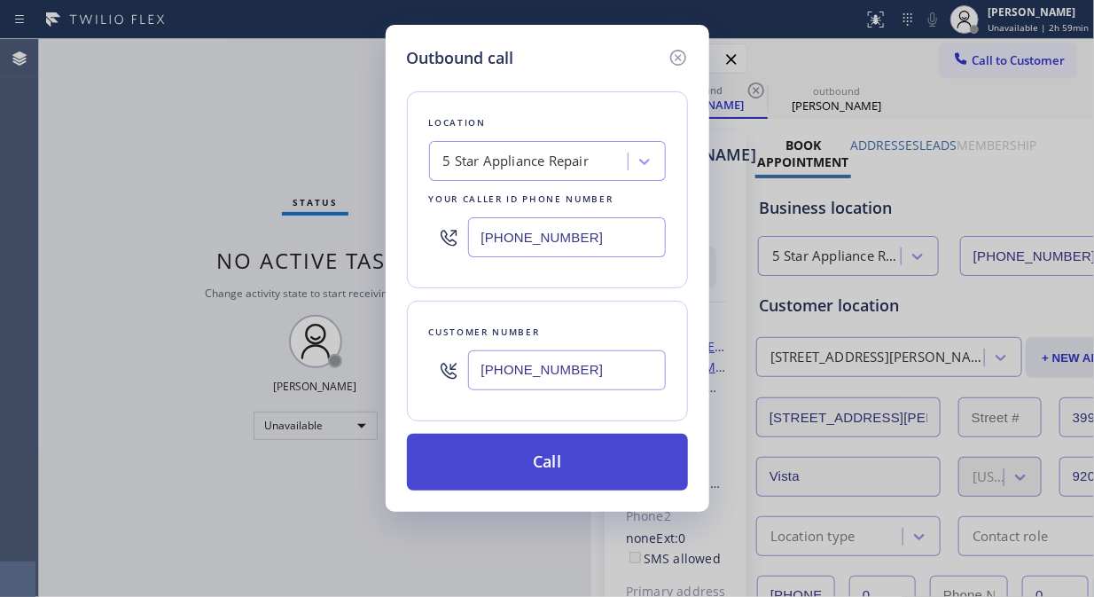
click at [573, 464] on button "Call" at bounding box center [547, 462] width 281 height 57
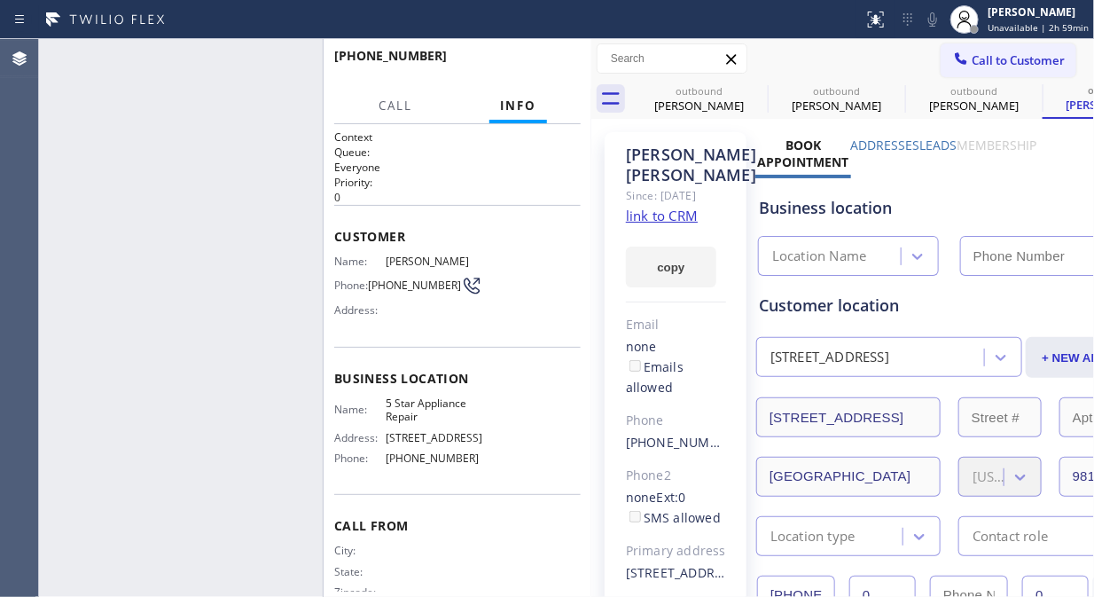
type input "[PHONE_NUMBER]"
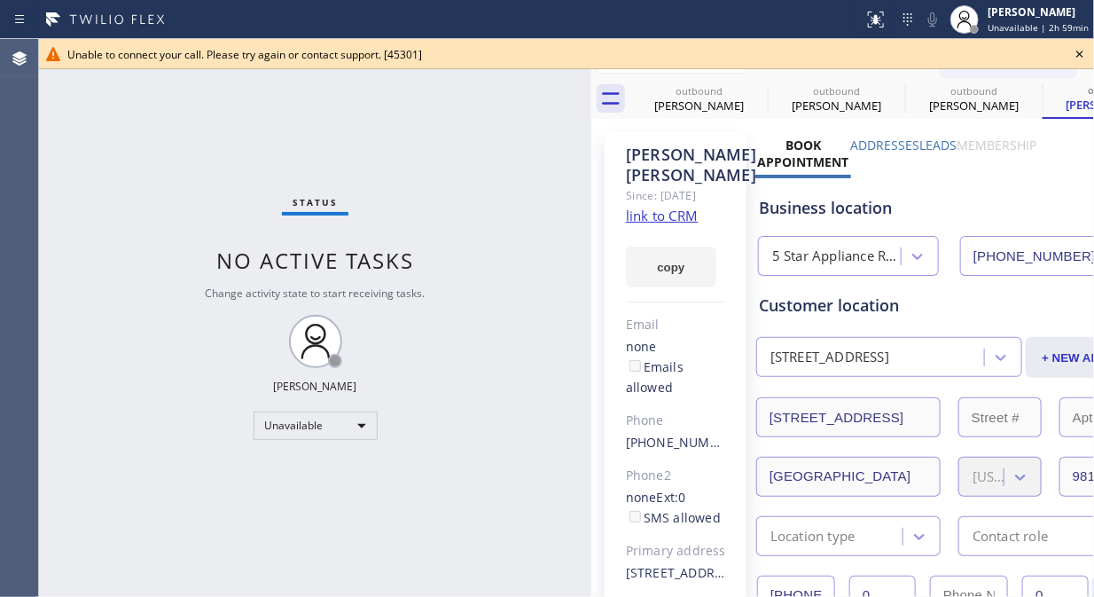
click at [1078, 55] on icon at bounding box center [1080, 54] width 7 height 7
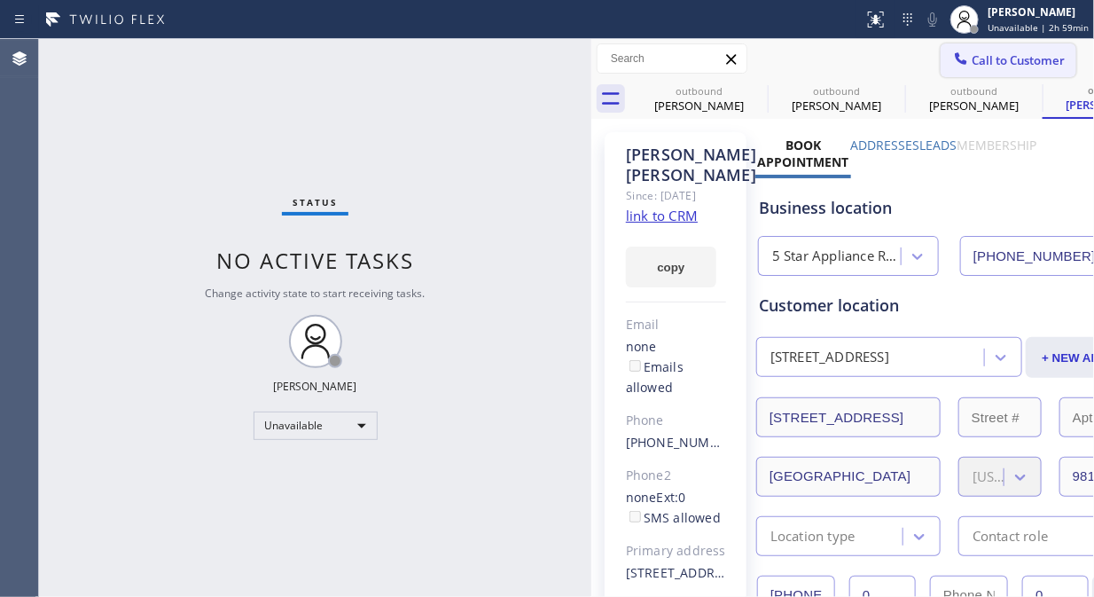
click at [1015, 55] on span "Call to Customer" at bounding box center [1018, 60] width 93 height 16
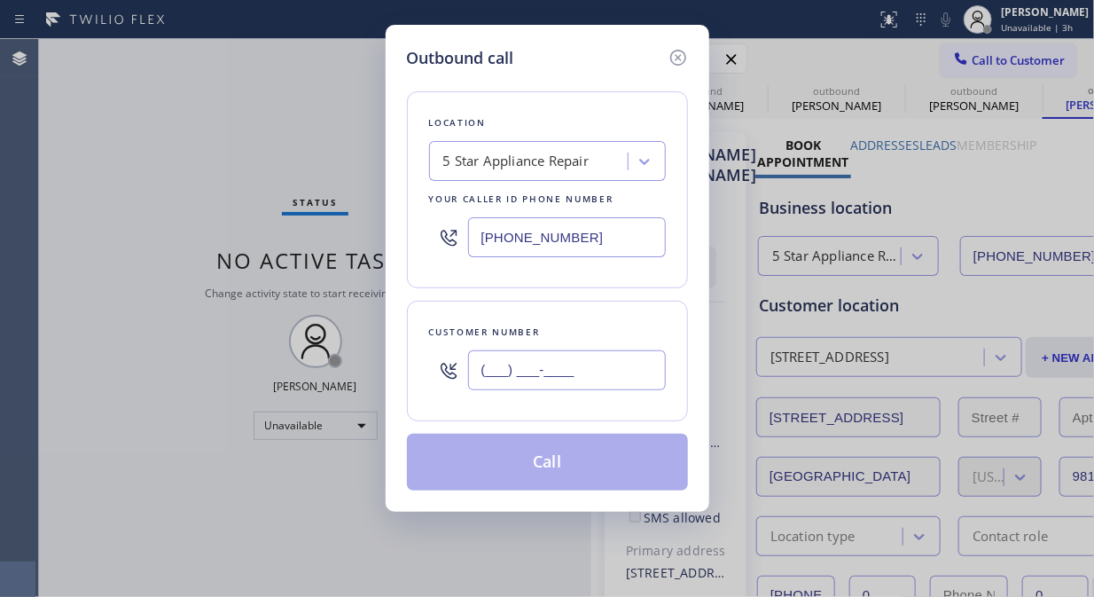
click at [554, 382] on input "(___) ___-____" at bounding box center [567, 370] width 198 height 40
paste input "415) 640-4376"
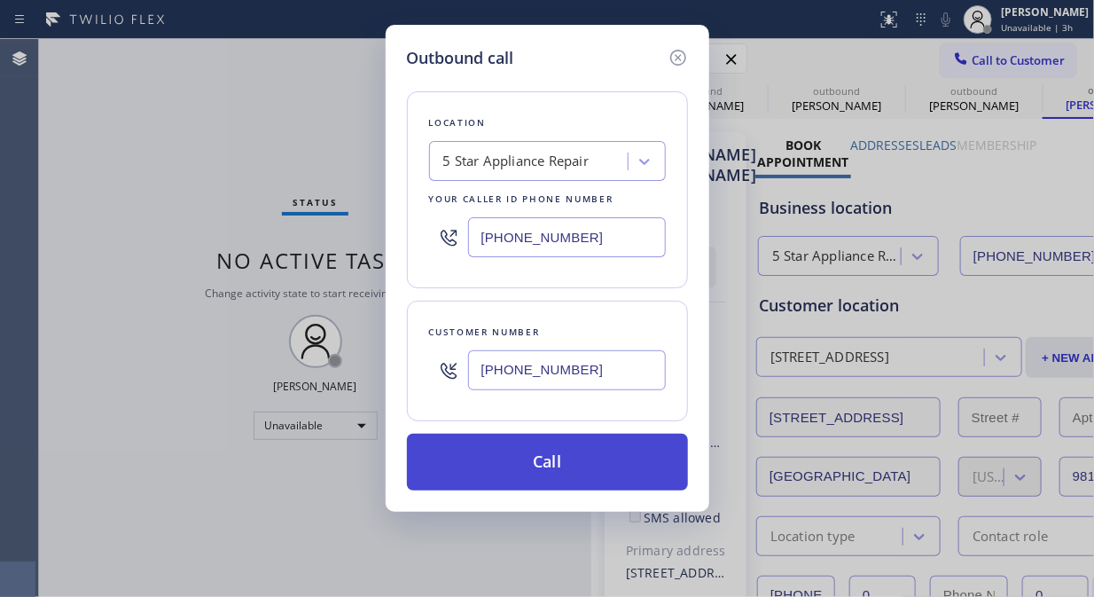
type input "[PHONE_NUMBER]"
click at [568, 459] on button "Call" at bounding box center [547, 462] width 281 height 57
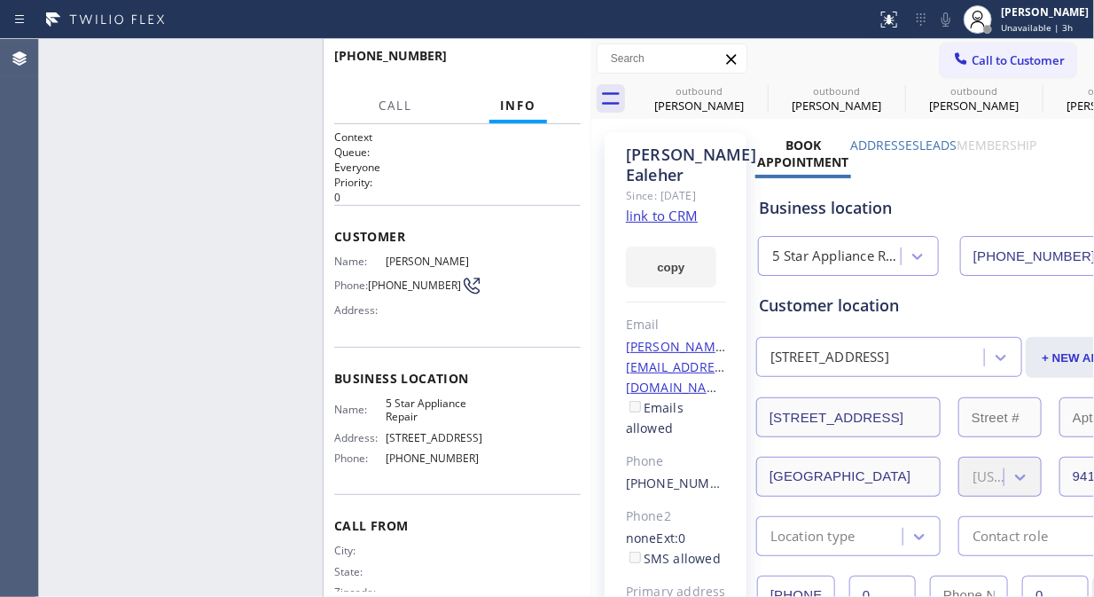
type input "[PHONE_NUMBER]"
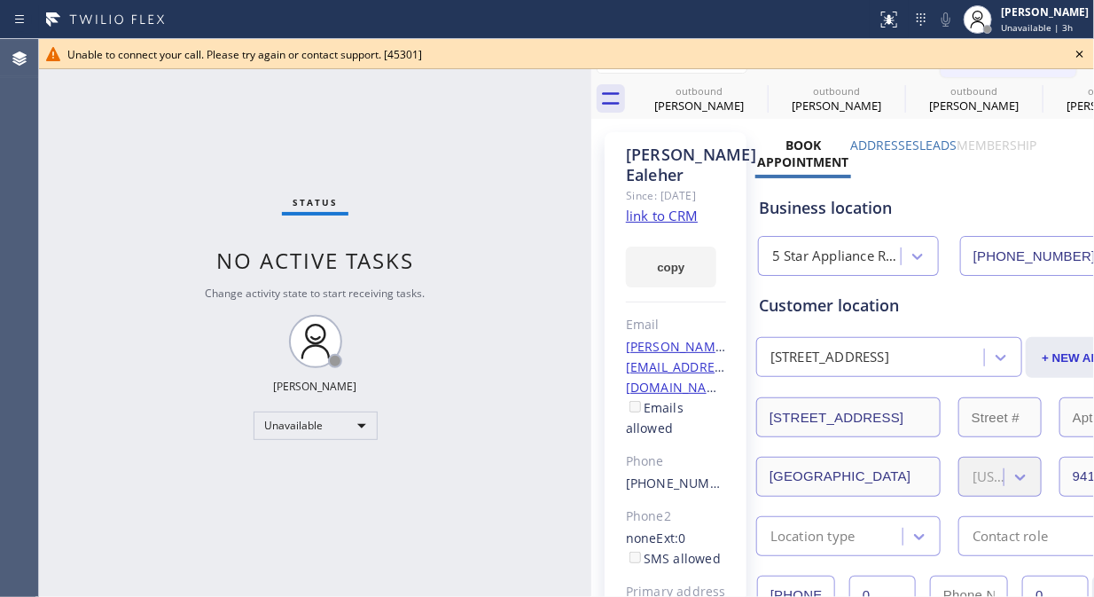
click at [1078, 56] on icon at bounding box center [1080, 54] width 7 height 7
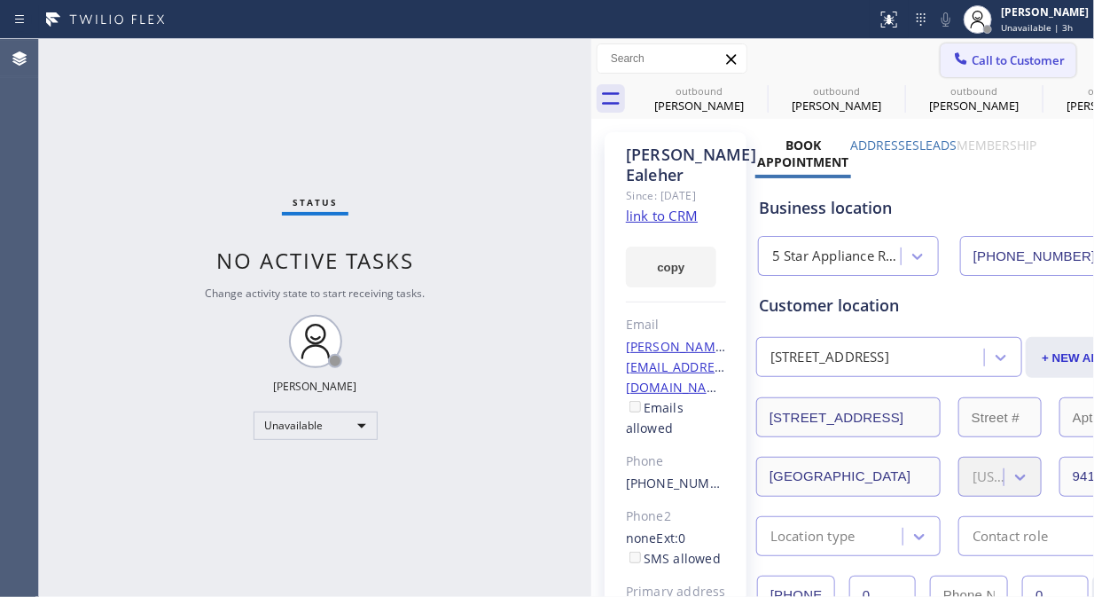
click at [1014, 62] on span "Call to Customer" at bounding box center [1018, 60] width 93 height 16
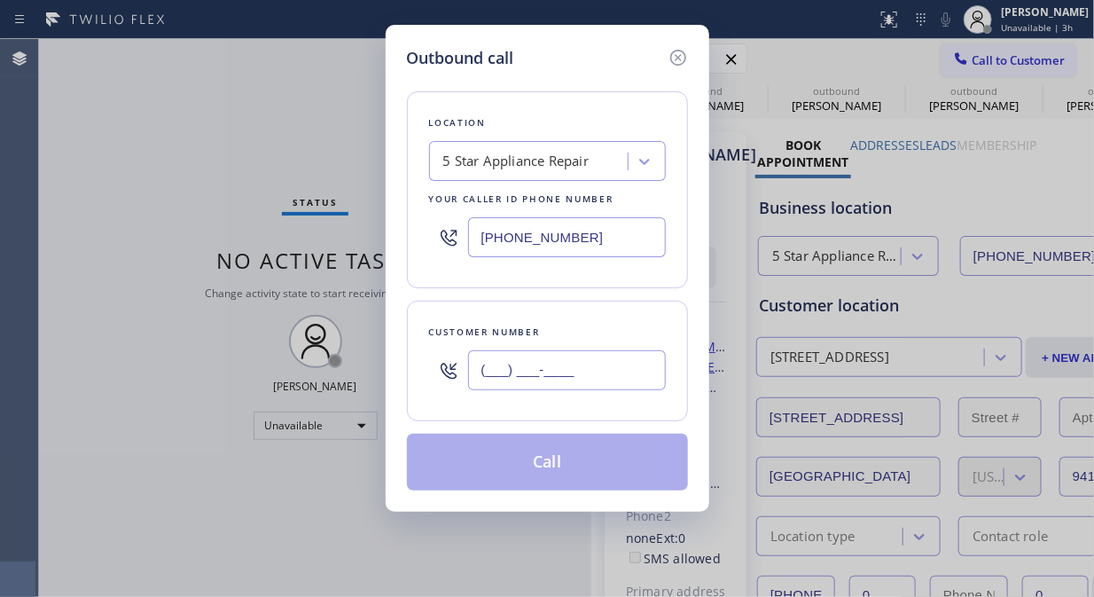
click at [550, 364] on input "(___) ___-____" at bounding box center [567, 370] width 198 height 40
paste input "480) 598-1800"
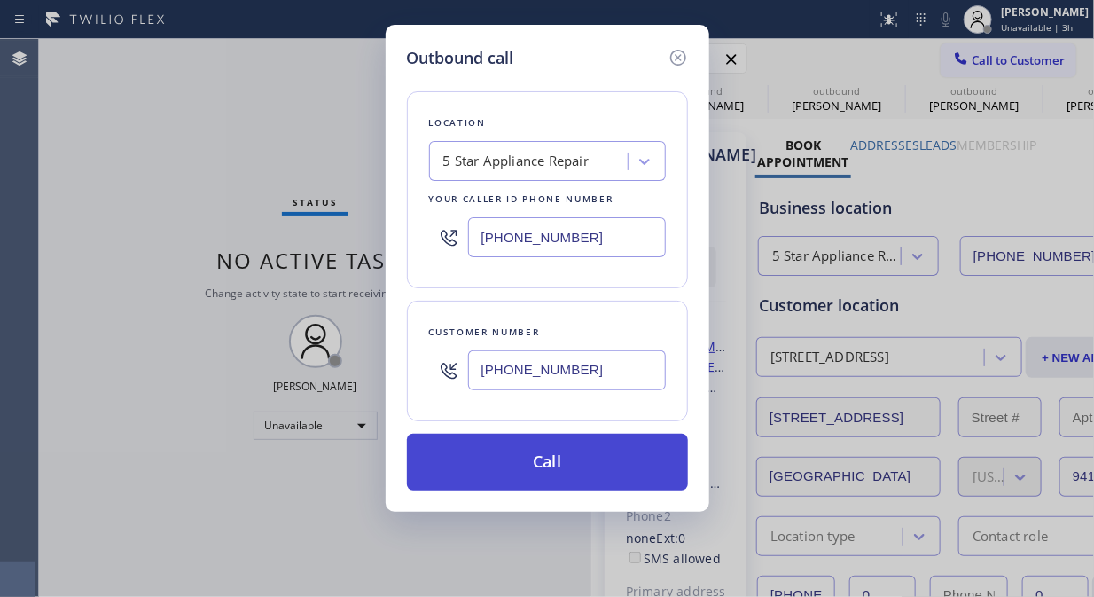
type input "[PHONE_NUMBER]"
click at [557, 468] on button "Call" at bounding box center [547, 462] width 281 height 57
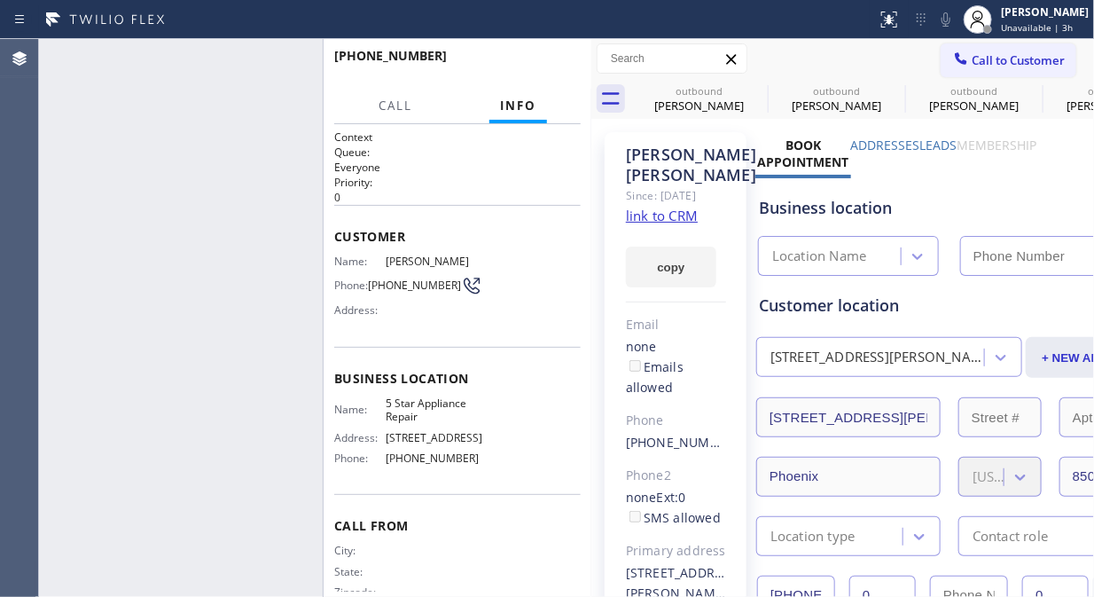
type input "[PHONE_NUMBER]"
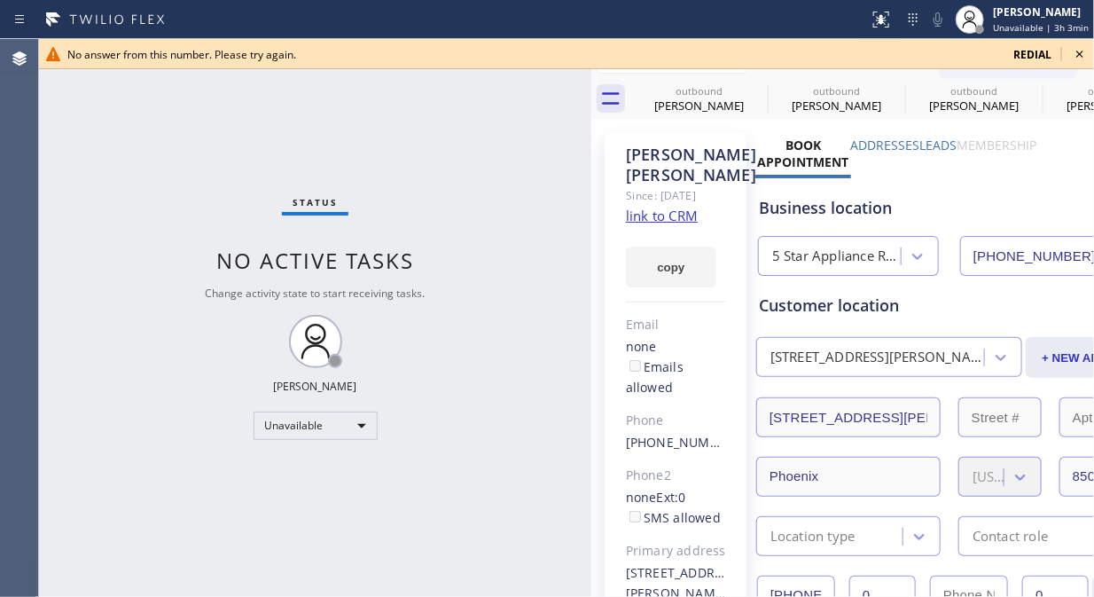
click at [1083, 57] on icon at bounding box center [1079, 53] width 21 height 21
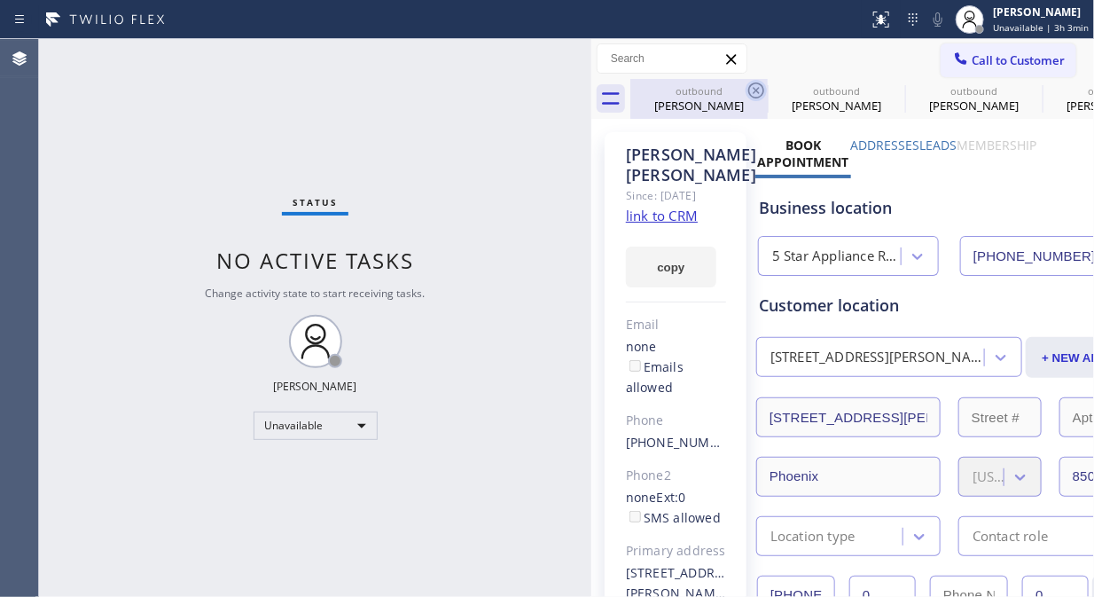
click at [748, 86] on icon at bounding box center [756, 90] width 21 height 21
click at [0, 0] on icon at bounding box center [0, 0] width 0 height 0
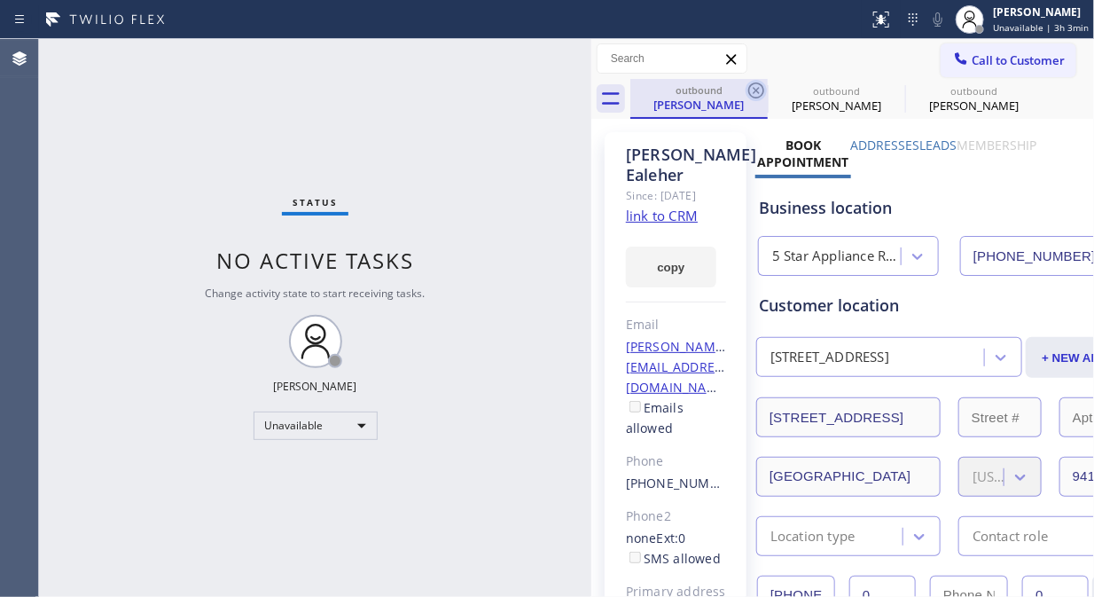
click at [756, 86] on icon at bounding box center [756, 90] width 21 height 21
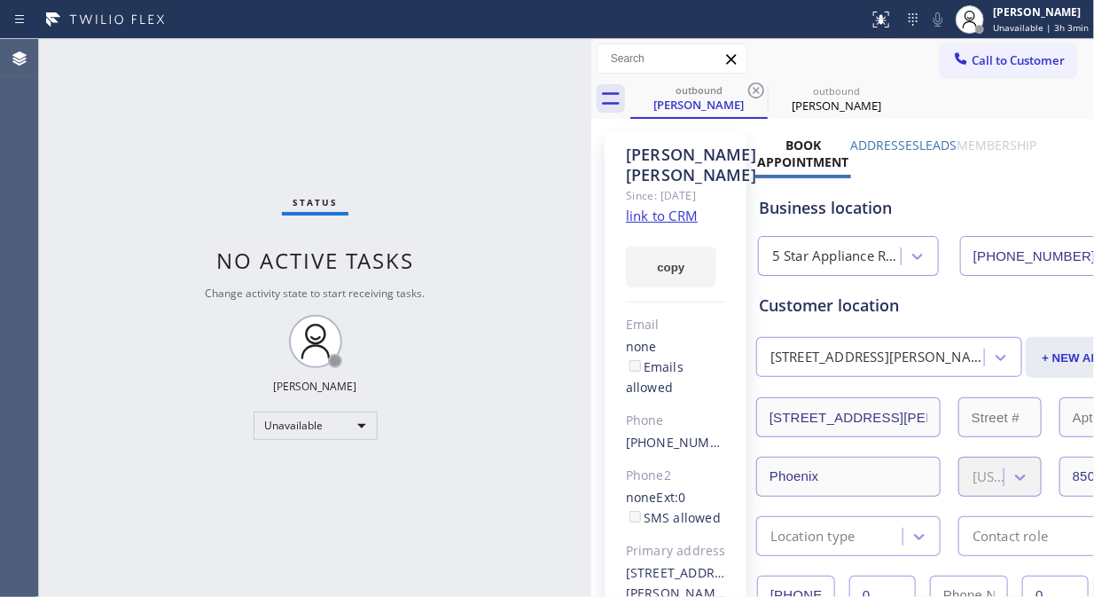
drag, startPoint x: 756, startPoint y: 86, endPoint x: 756, endPoint y: 109, distance: 23.1
click at [756, 86] on icon at bounding box center [756, 90] width 21 height 21
click at [0, 0] on icon at bounding box center [0, 0] width 0 height 0
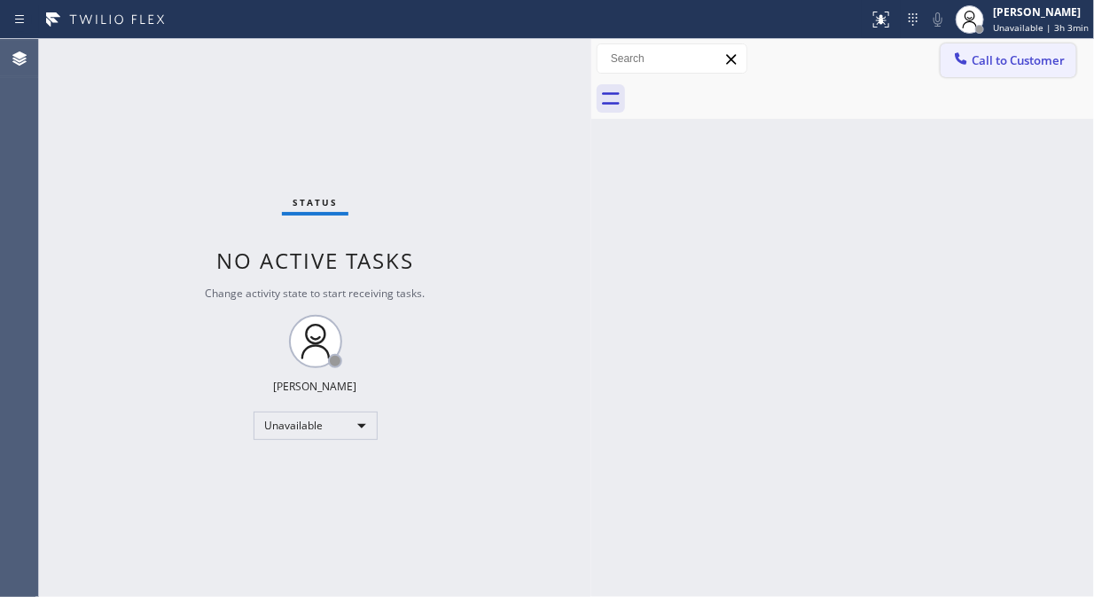
click at [971, 57] on div at bounding box center [961, 60] width 21 height 21
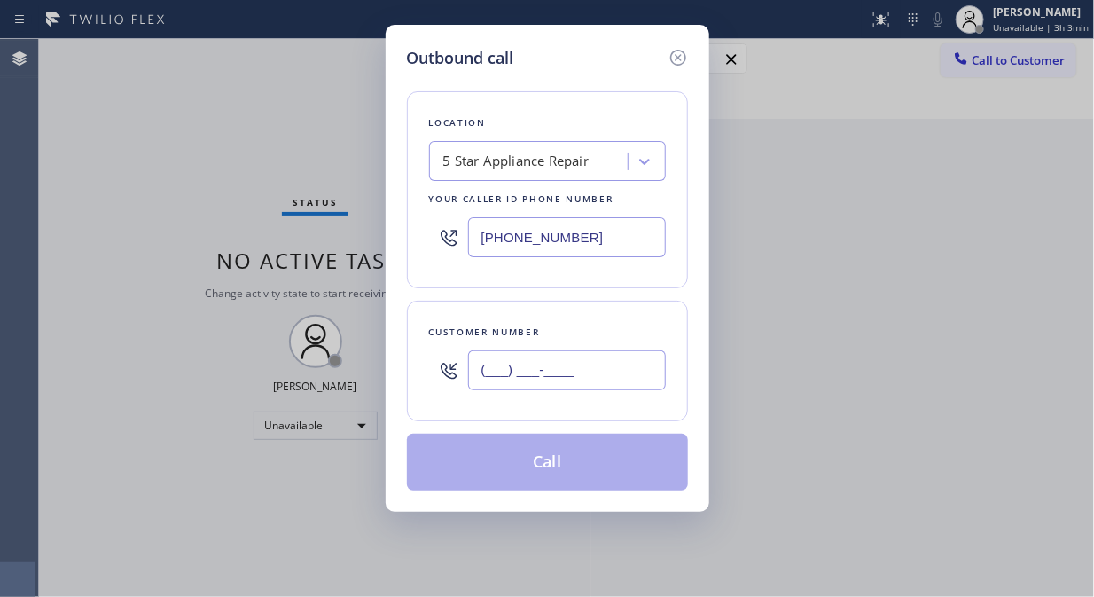
click at [511, 383] on input "(___) ___-____" at bounding box center [567, 370] width 198 height 40
paste input "650) 424-8610"
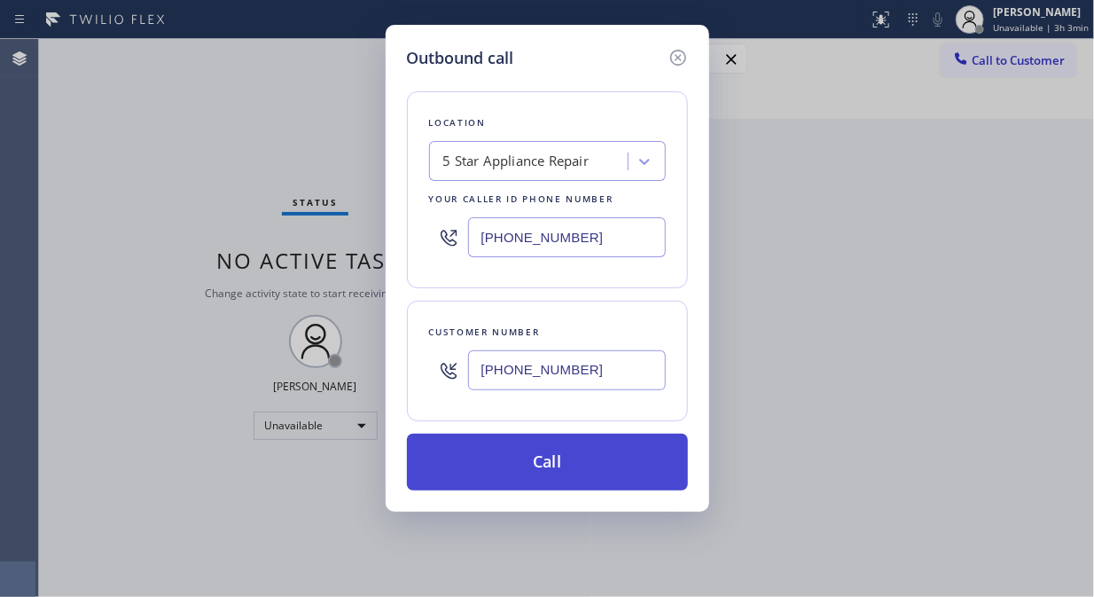
type input "[PHONE_NUMBER]"
click at [598, 459] on button "Call" at bounding box center [547, 462] width 281 height 57
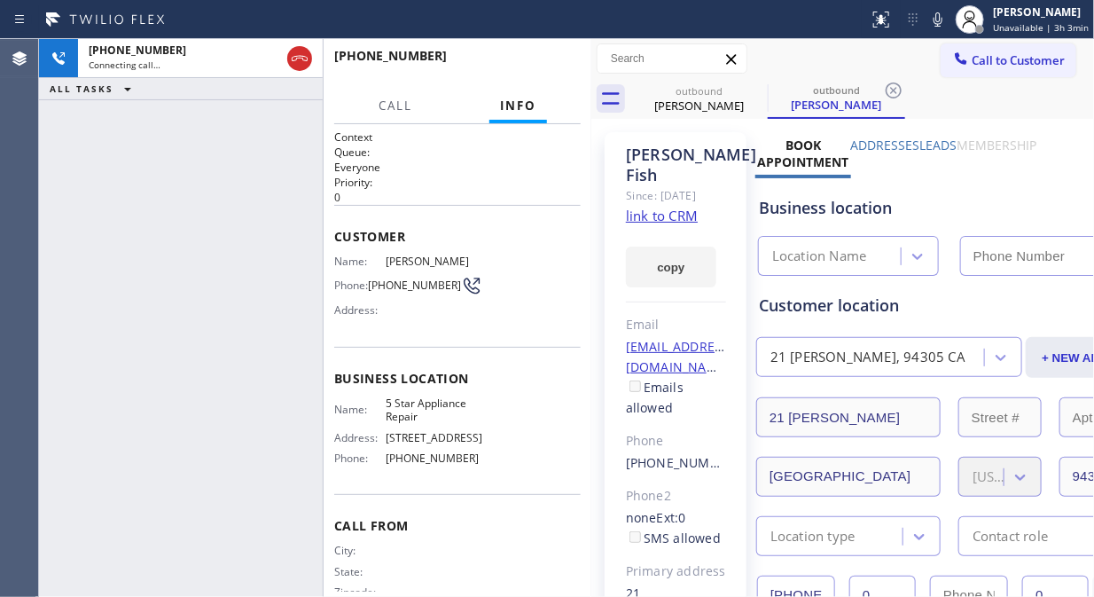
type input "[PHONE_NUMBER]"
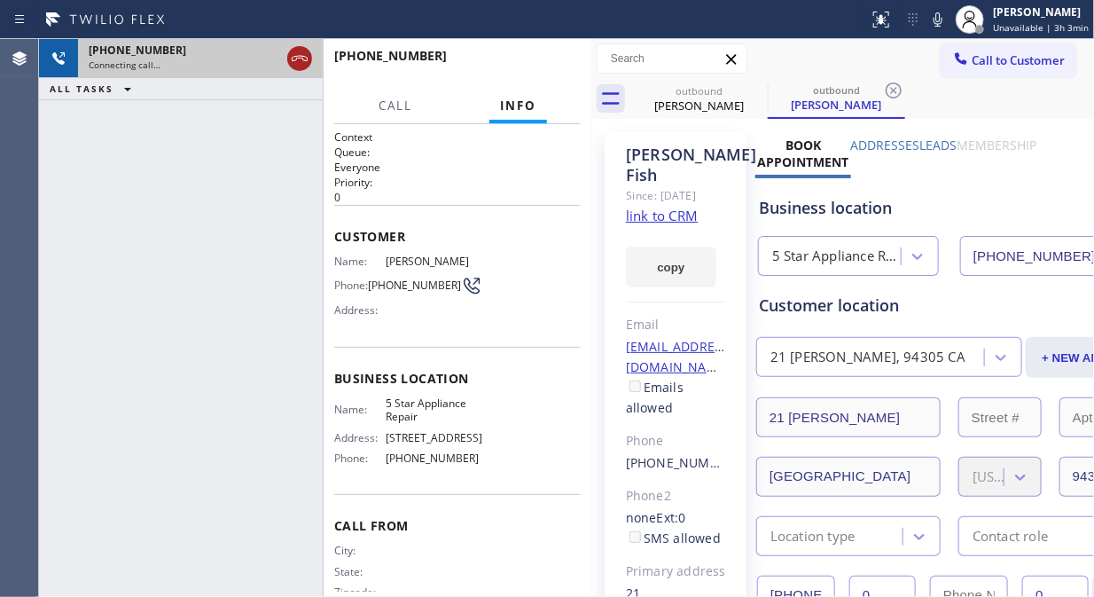
click at [296, 59] on icon at bounding box center [300, 58] width 16 height 5
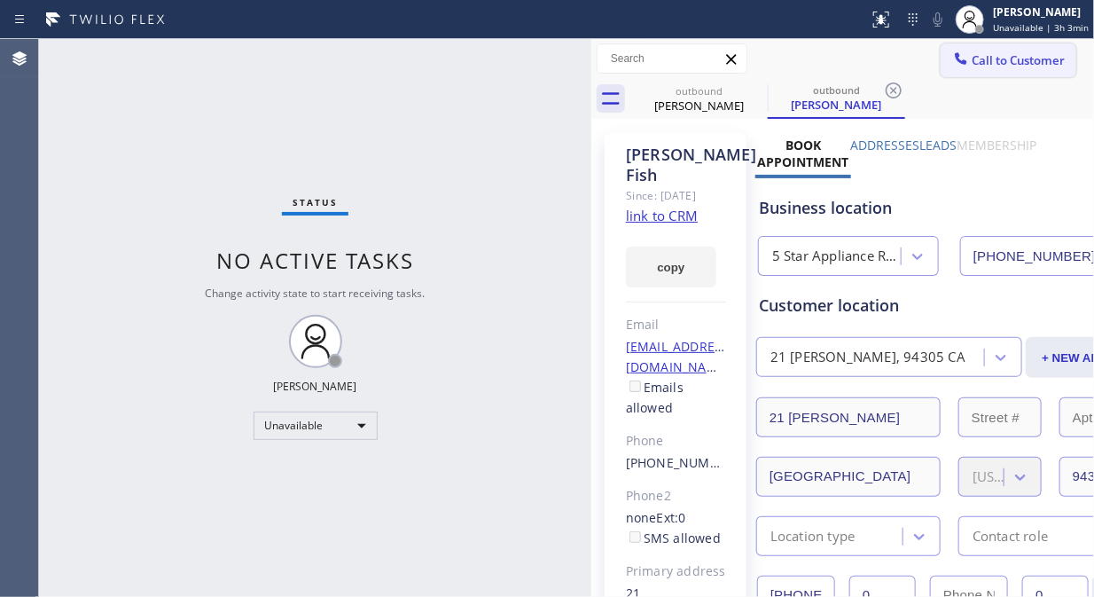
click at [977, 60] on span "Call to Customer" at bounding box center [1018, 60] width 93 height 16
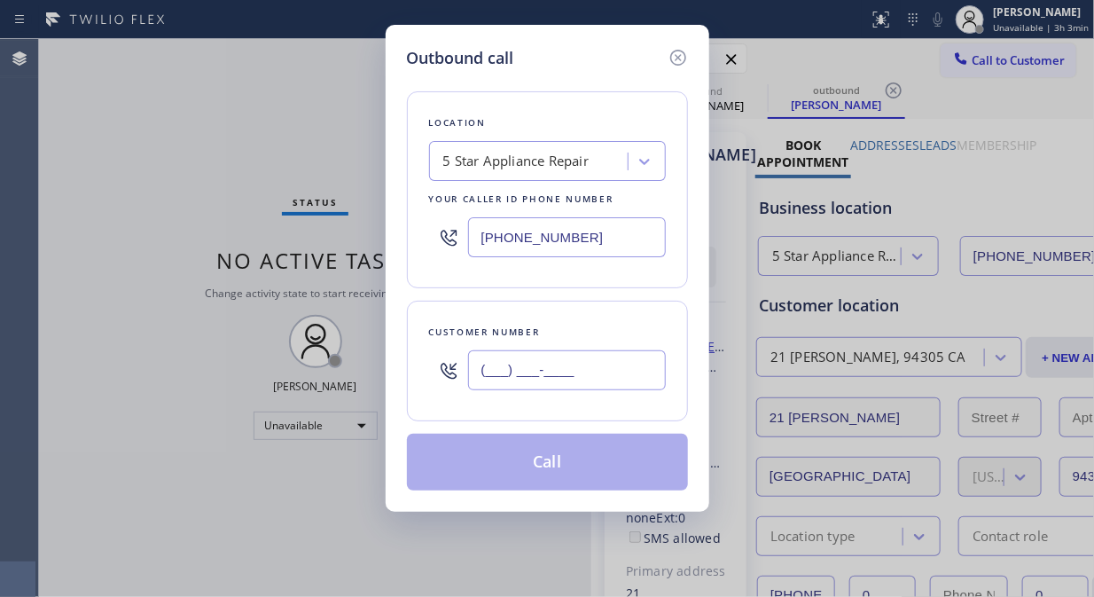
click at [486, 375] on input "(___) ___-____" at bounding box center [567, 370] width 198 height 40
paste input "323) 747-0380"
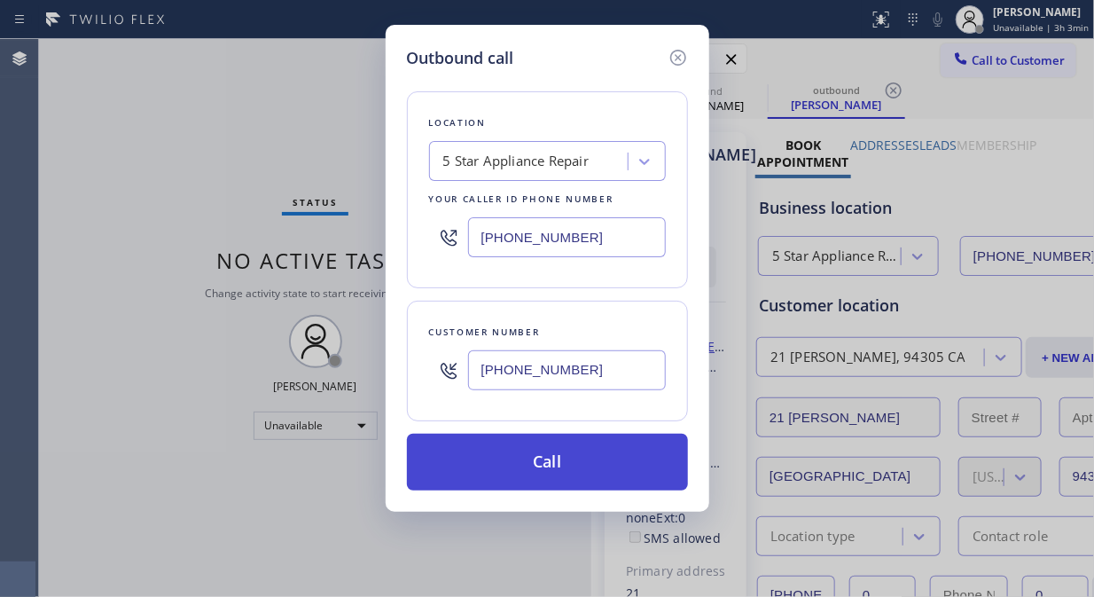
type input "[PHONE_NUMBER]"
click at [599, 474] on button "Call" at bounding box center [547, 462] width 281 height 57
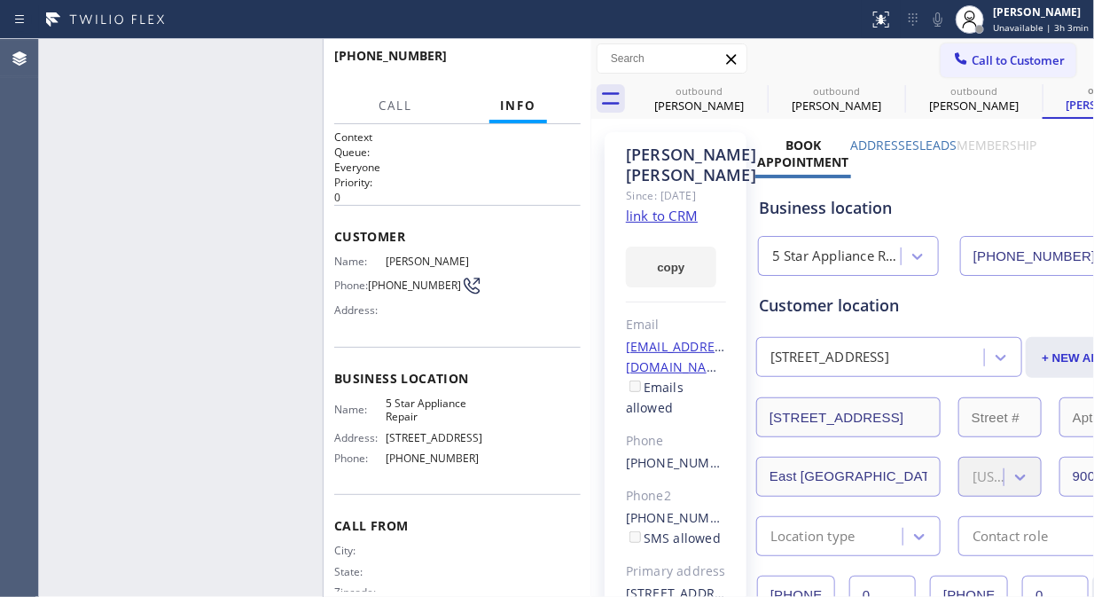
type input "[PHONE_NUMBER]"
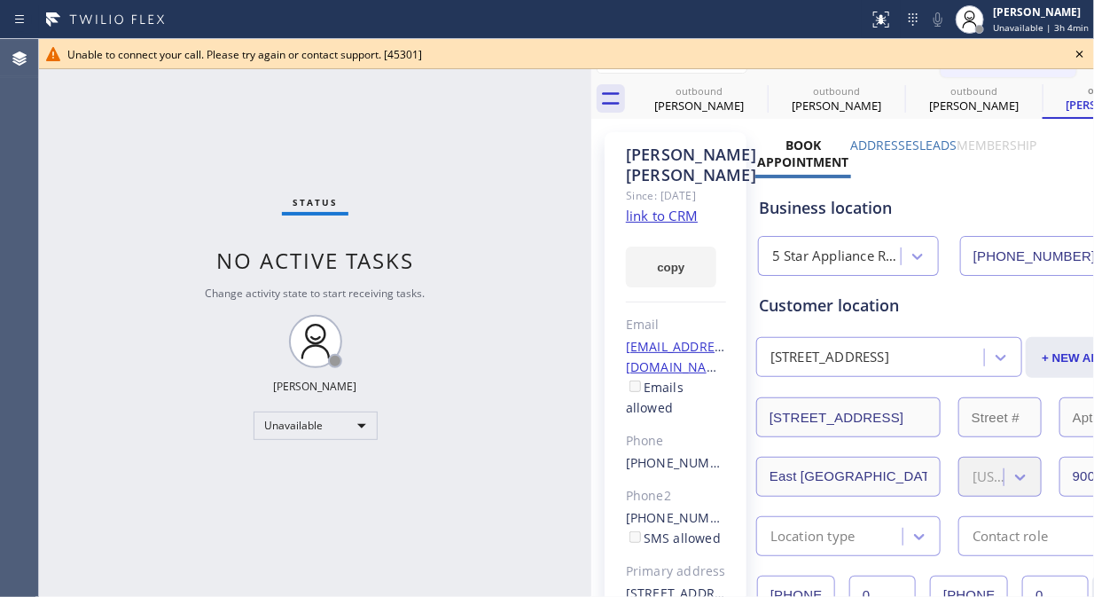
click at [1080, 51] on icon at bounding box center [1079, 53] width 21 height 21
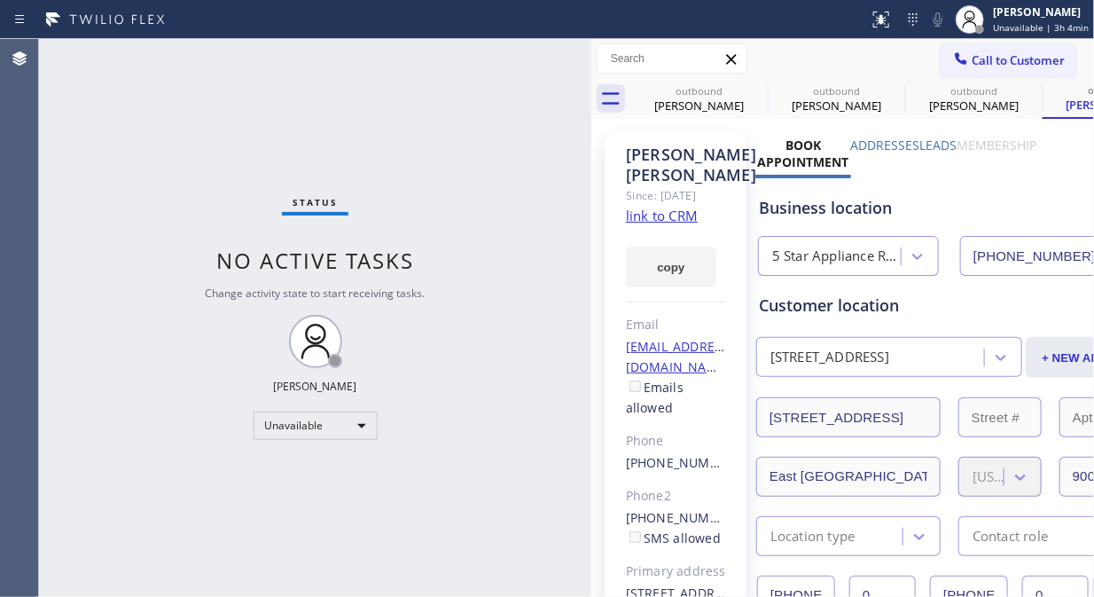
drag, startPoint x: 1014, startPoint y: 55, endPoint x: 661, endPoint y: 225, distance: 392.6
click at [1014, 56] on span "Call to Customer" at bounding box center [1018, 60] width 93 height 16
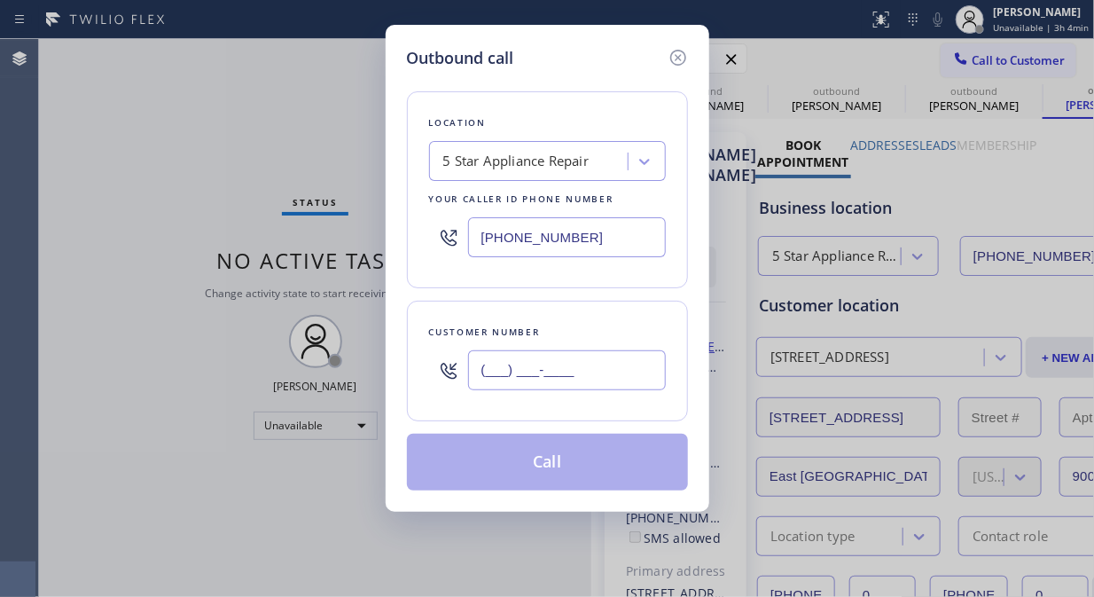
click at [533, 373] on input "(___) ___-____" at bounding box center [567, 370] width 198 height 40
paste input "516) 872-1181"
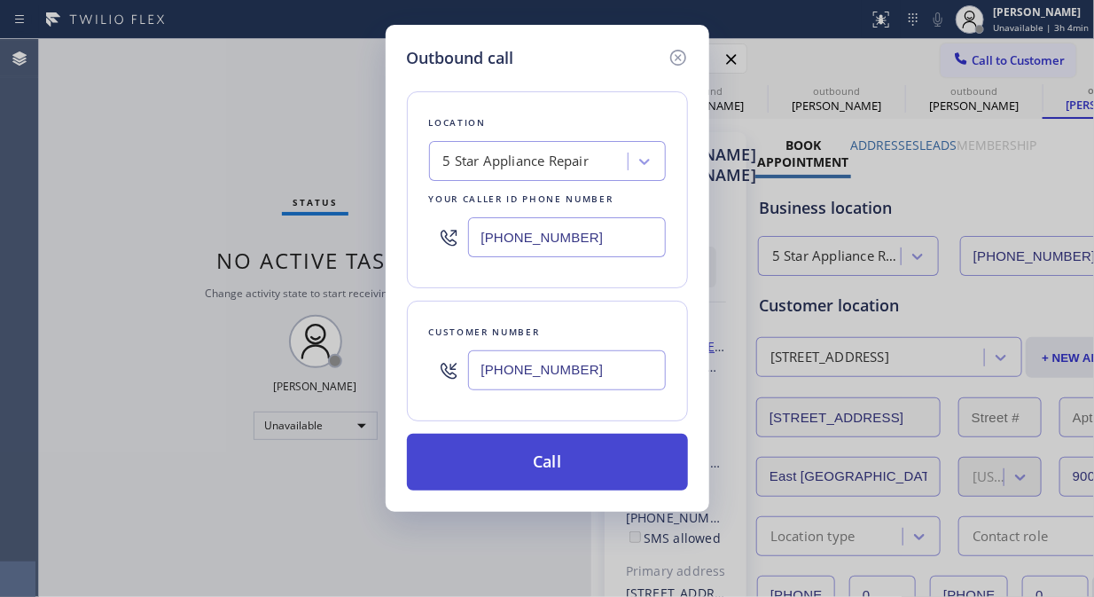
type input "[PHONE_NUMBER]"
click at [570, 466] on button "Call" at bounding box center [547, 462] width 281 height 57
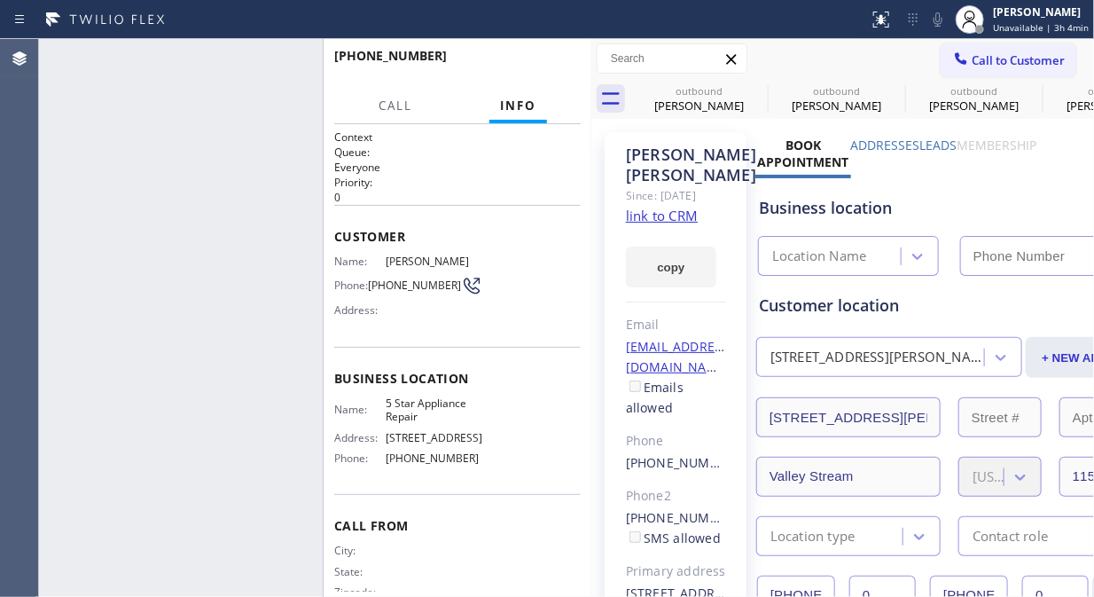
type input "[PHONE_NUMBER]"
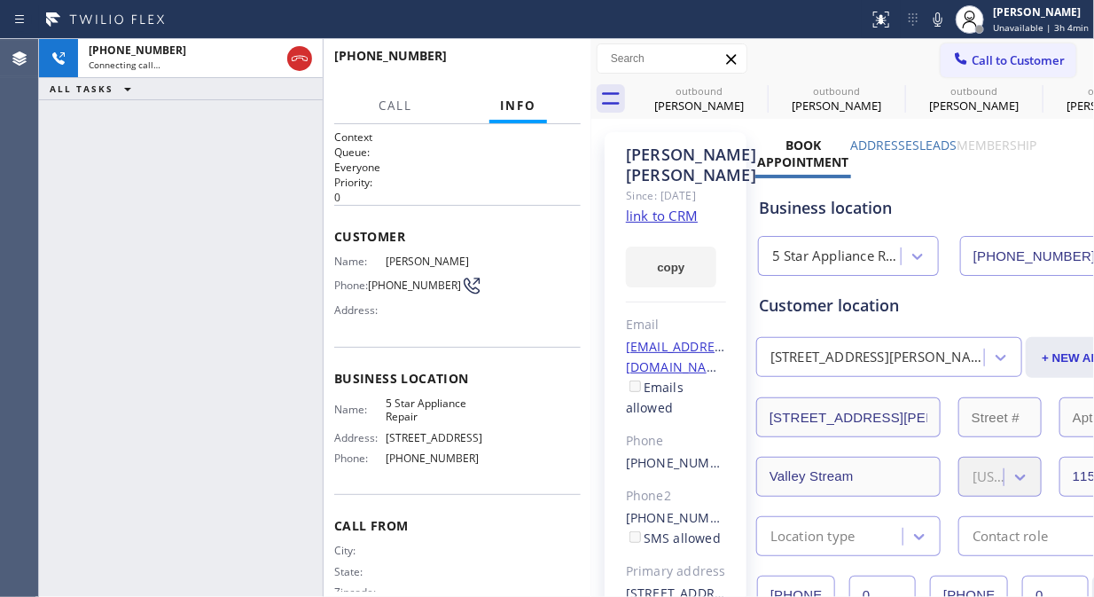
click at [300, 64] on icon at bounding box center [299, 58] width 21 height 21
click at [972, 59] on span "Call to Customer" at bounding box center [1018, 60] width 93 height 16
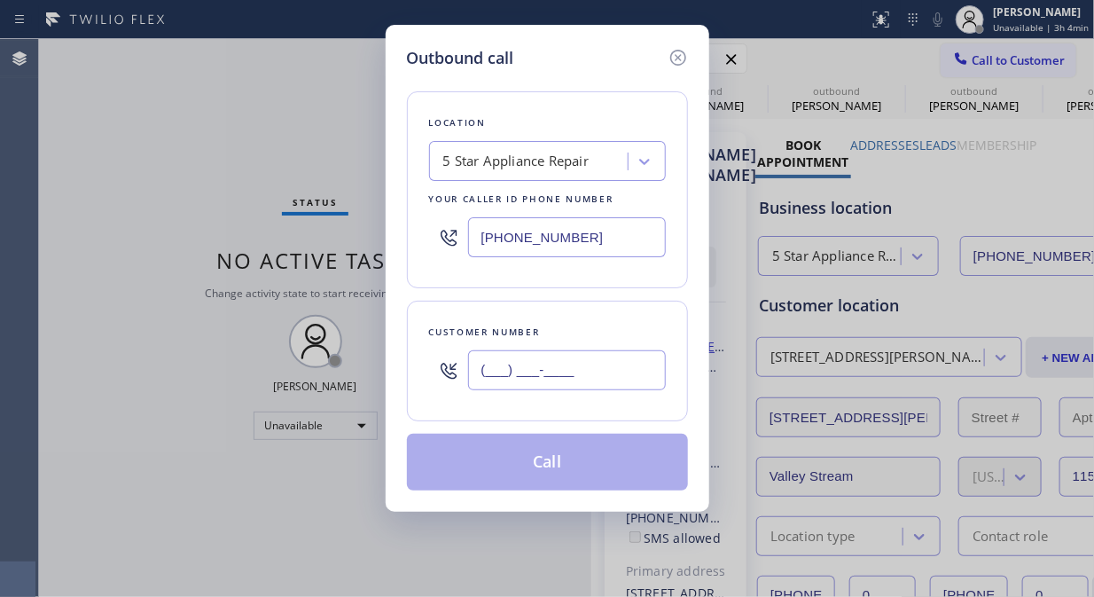
click at [557, 360] on input "(___) ___-____" at bounding box center [567, 370] width 198 height 40
paste input "949) 715-9720"
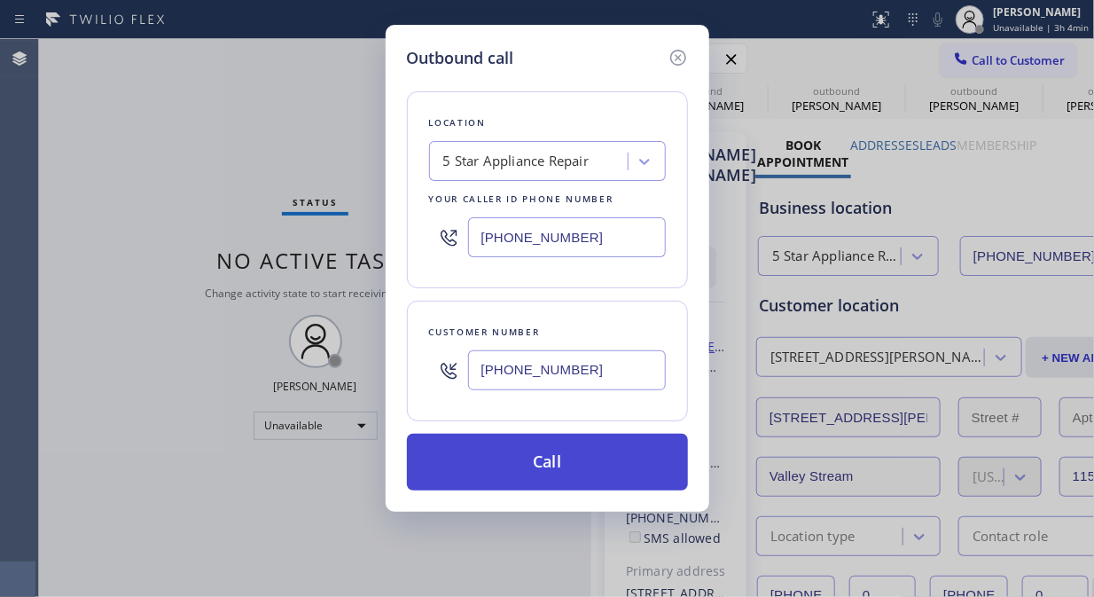
type input "[PHONE_NUMBER]"
click at [588, 465] on button "Call" at bounding box center [547, 462] width 281 height 57
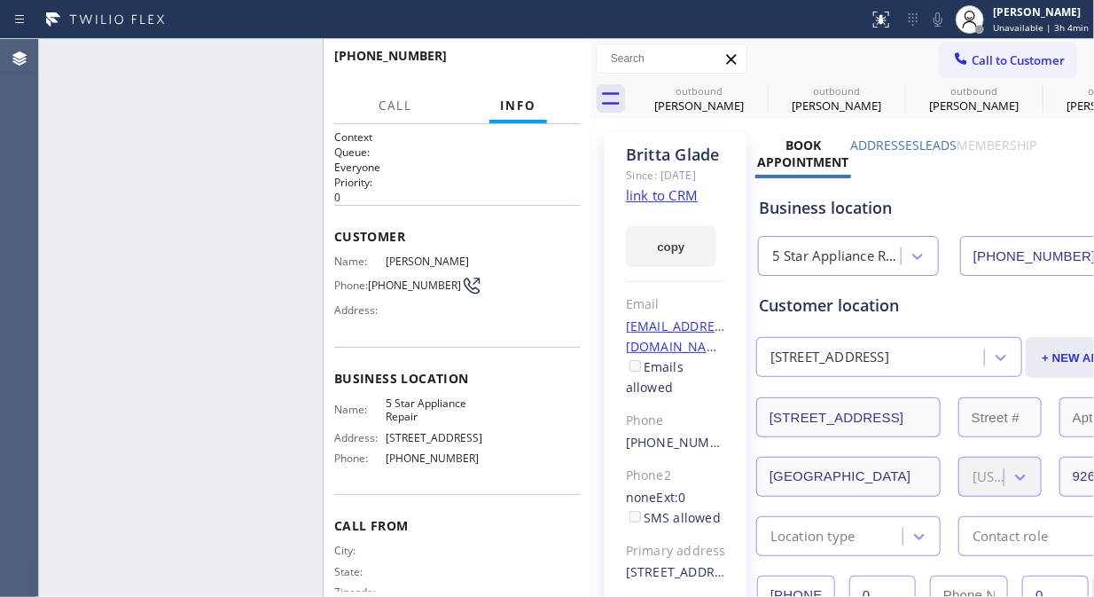
type input "[PHONE_NUMBER]"
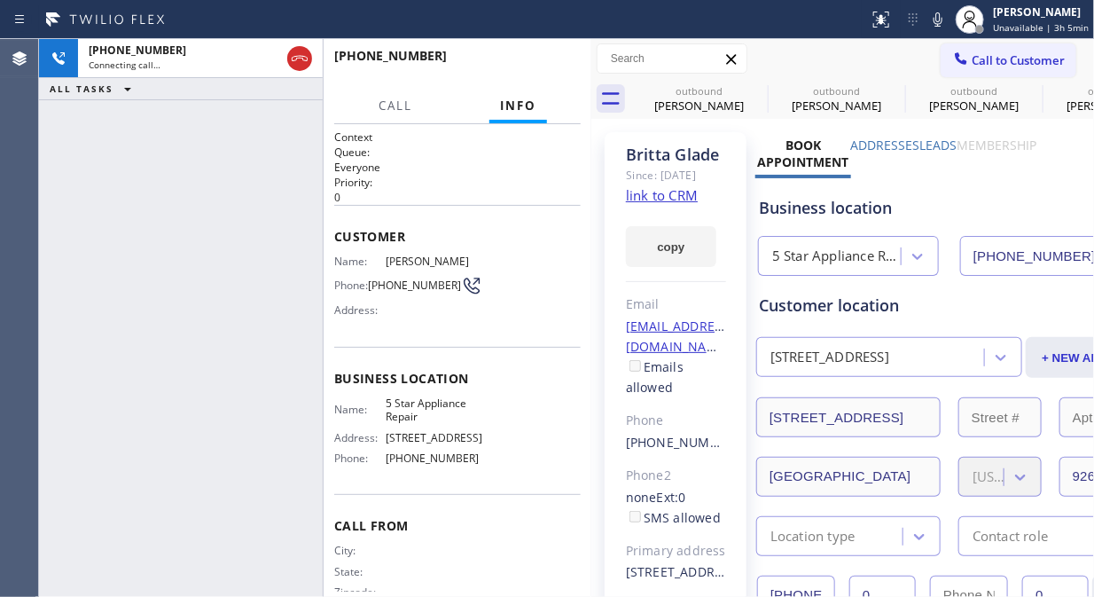
click at [91, 137] on div "[PHONE_NUMBER] Connecting call… ALL TASKS ALL TASKS ACTIVE TASKS TASKS IN WRAP …" at bounding box center [181, 318] width 284 height 558
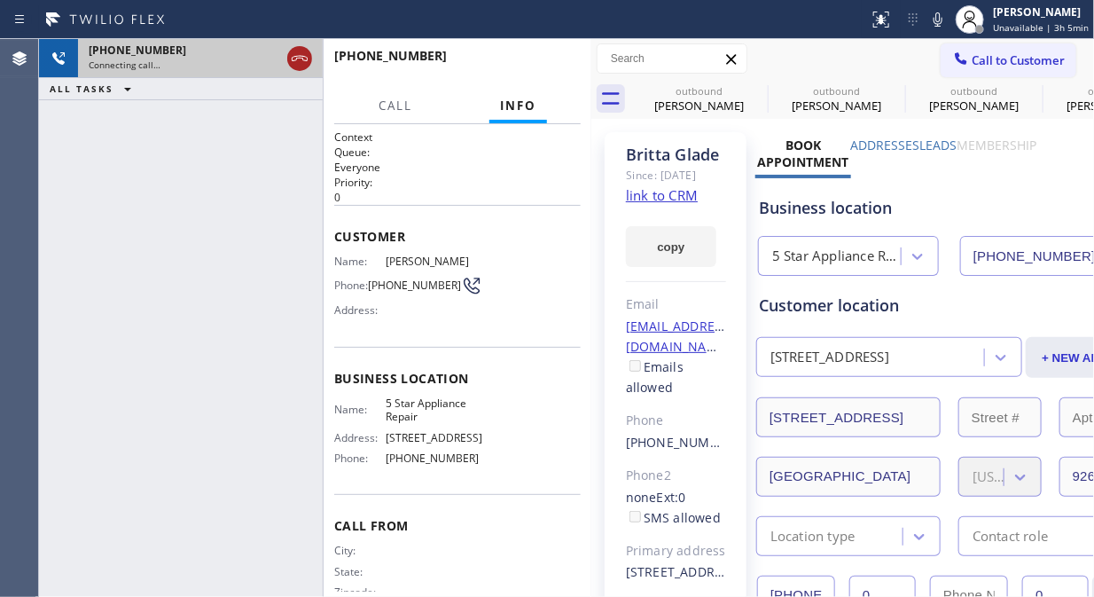
click at [299, 59] on icon at bounding box center [299, 58] width 21 height 21
click at [998, 59] on span "Call to Customer" at bounding box center [1018, 60] width 93 height 16
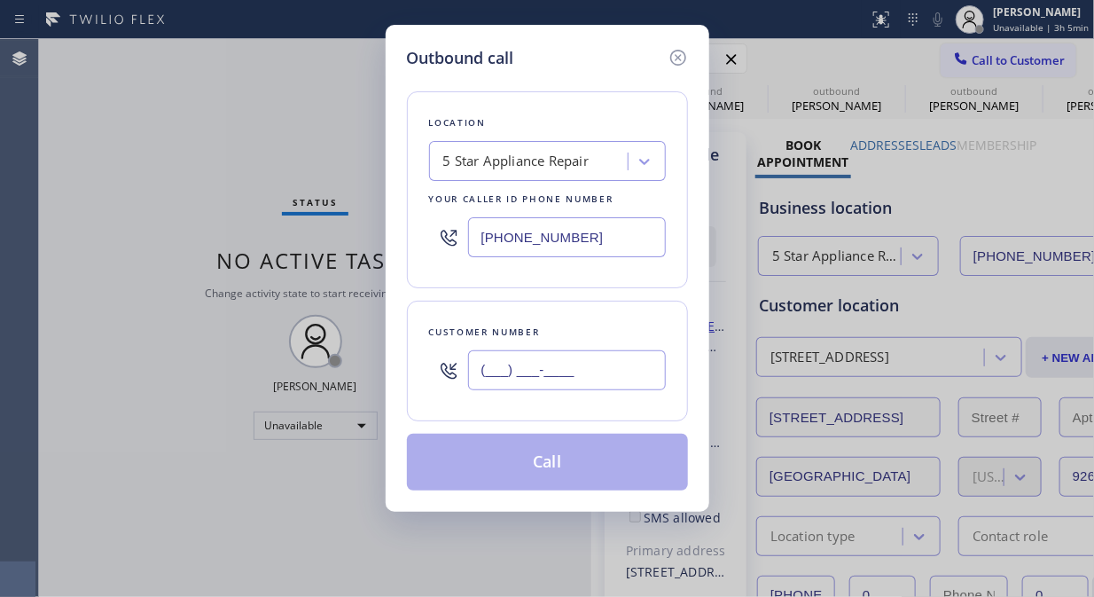
click at [489, 364] on input "(___) ___-____" at bounding box center [567, 370] width 198 height 40
paste input "310) 919-6885"
type input "[PHONE_NUMBER]"
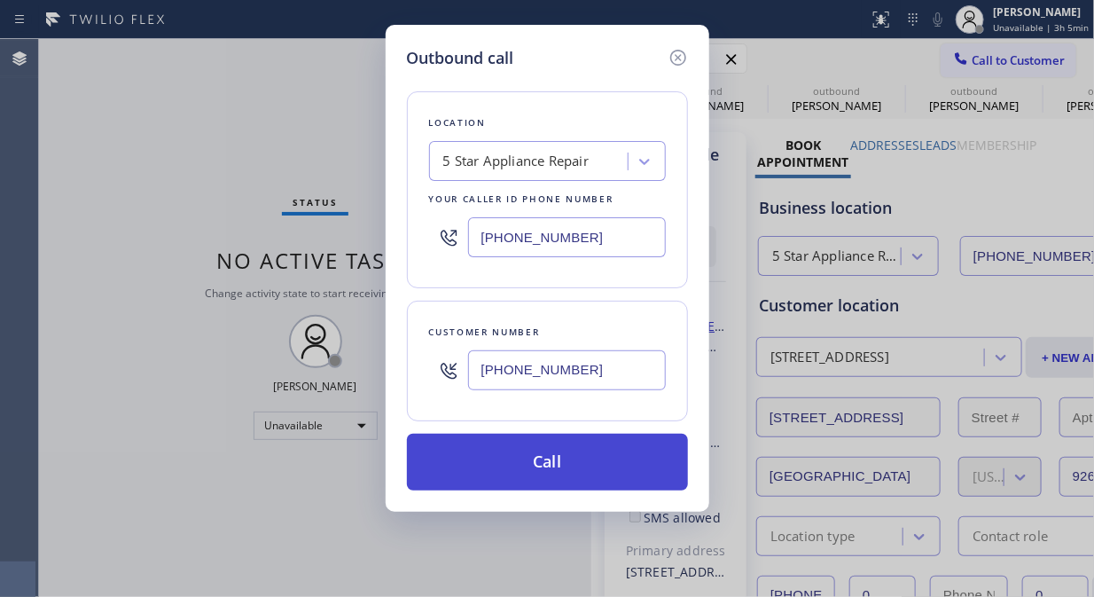
click at [588, 461] on button "Call" at bounding box center [547, 462] width 281 height 57
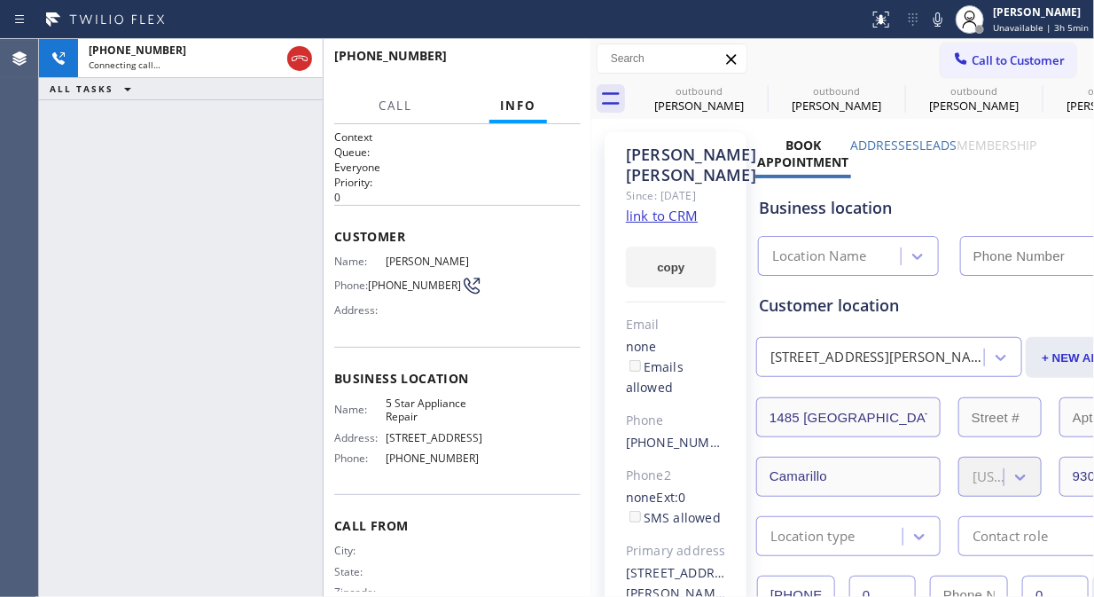
type input "[PHONE_NUMBER]"
click at [755, 91] on icon at bounding box center [756, 90] width 16 height 16
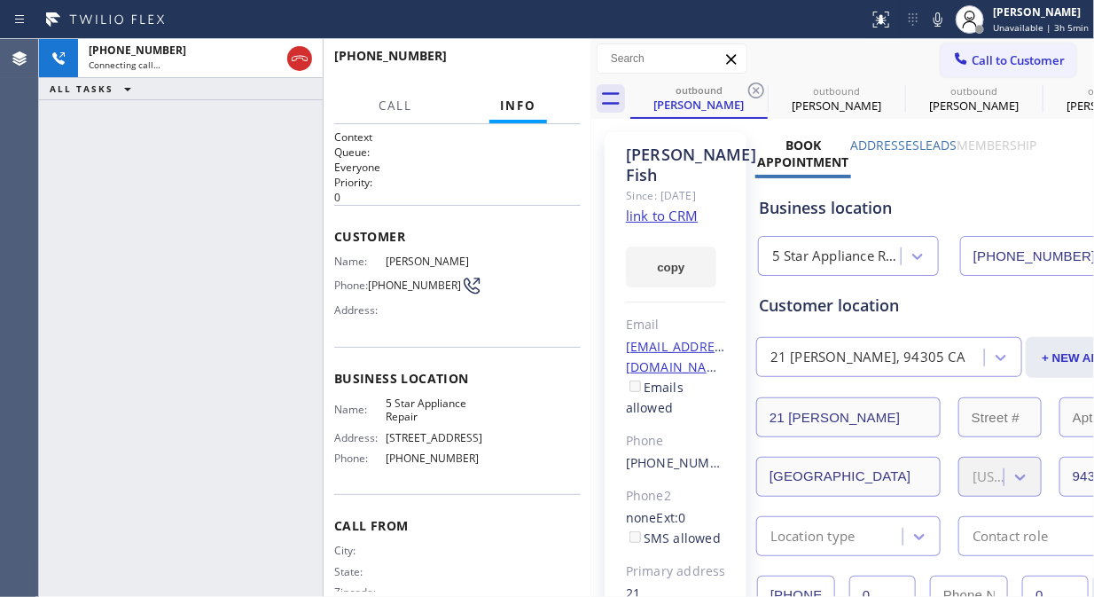
click at [755, 91] on icon at bounding box center [756, 90] width 16 height 16
click at [0, 0] on icon at bounding box center [0, 0] width 0 height 0
click at [755, 91] on icon at bounding box center [756, 90] width 16 height 16
click at [298, 59] on icon at bounding box center [299, 58] width 21 height 21
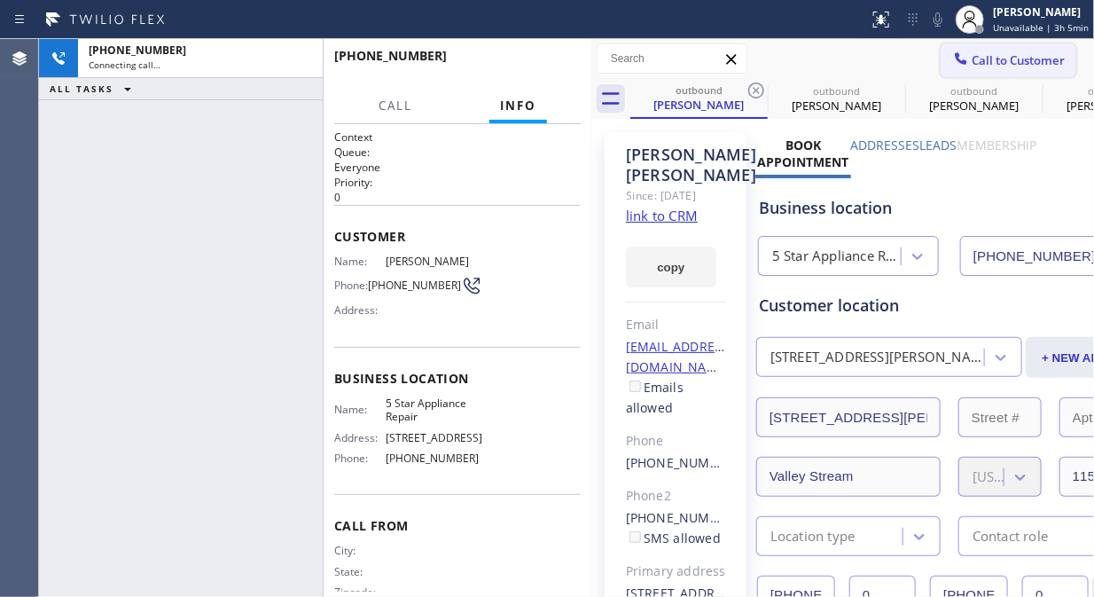
click at [993, 67] on span "Call to Customer" at bounding box center [1018, 60] width 93 height 16
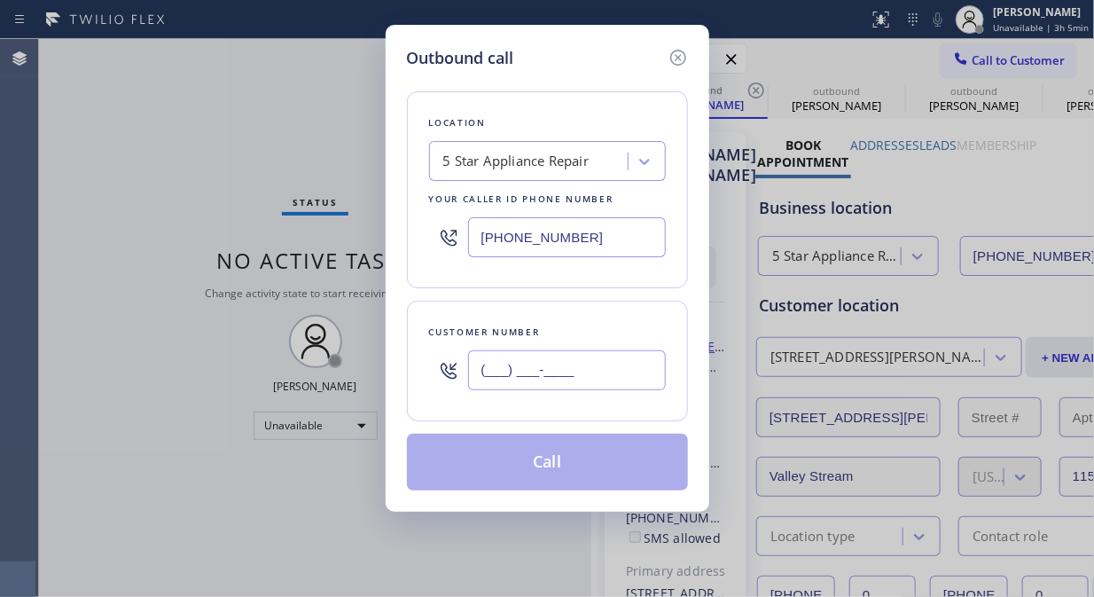
click at [536, 375] on input "(___) ___-____" at bounding box center [567, 370] width 198 height 40
paste input "805) 284-1314"
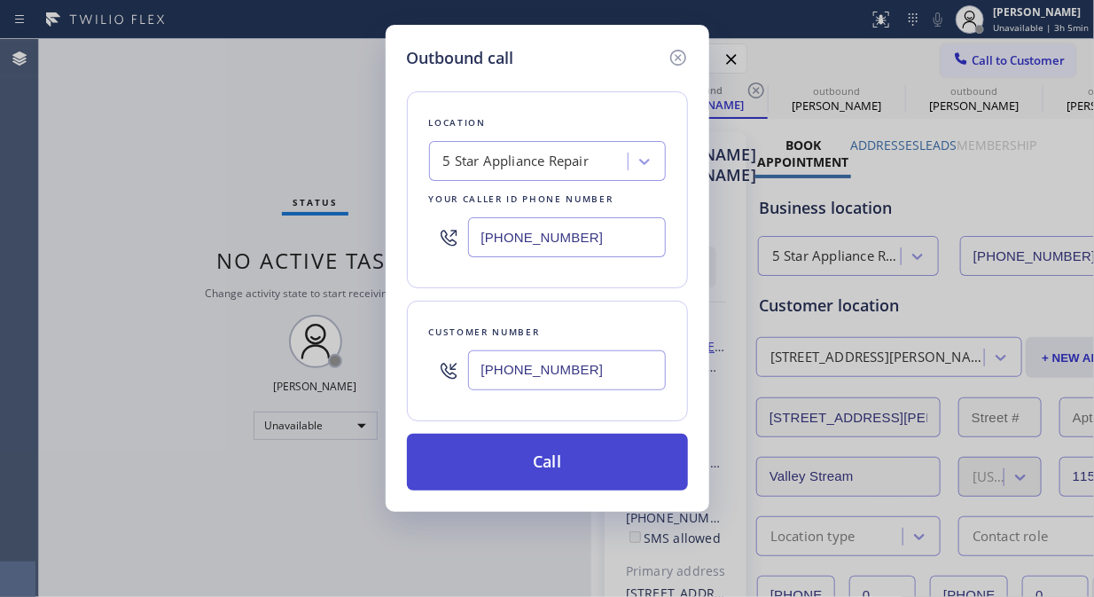
type input "[PHONE_NUMBER]"
click at [612, 474] on button "Call" at bounding box center [547, 462] width 281 height 57
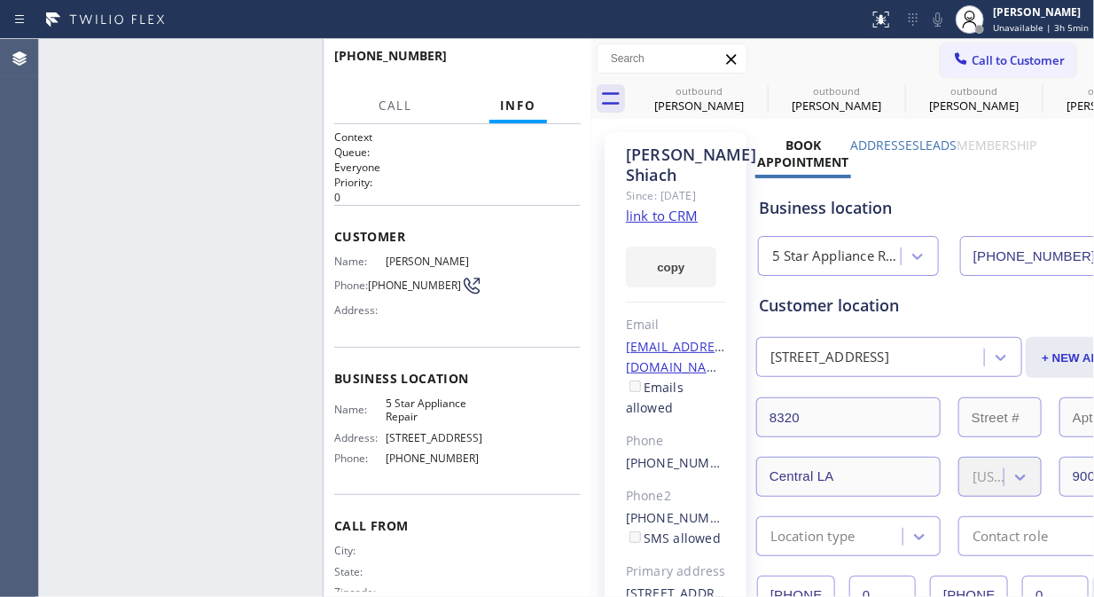
type input "[PHONE_NUMBER]"
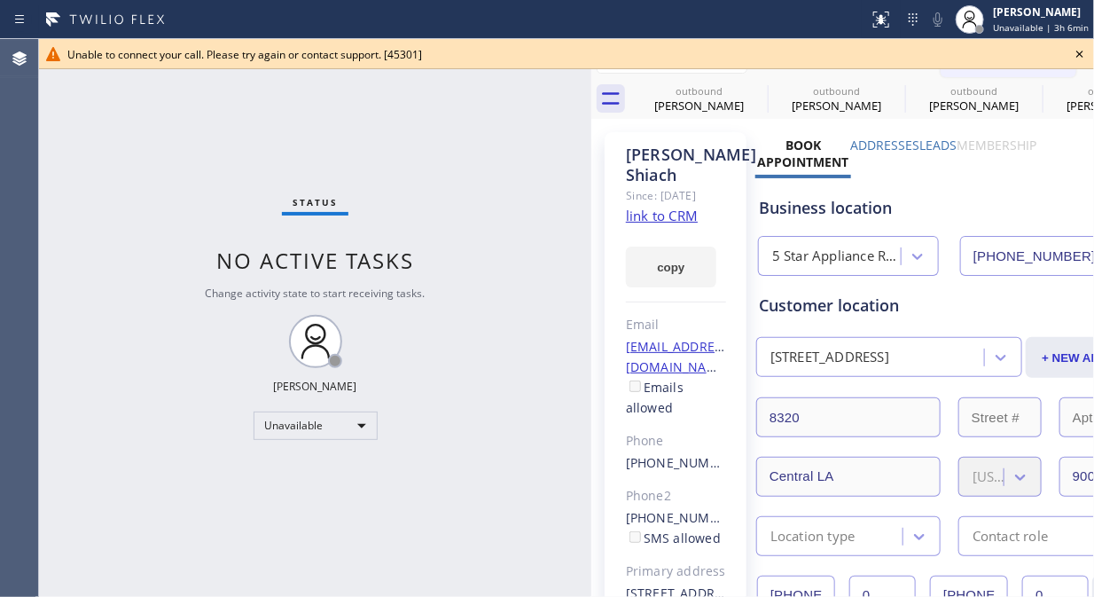
click at [1076, 49] on icon at bounding box center [1079, 53] width 21 height 21
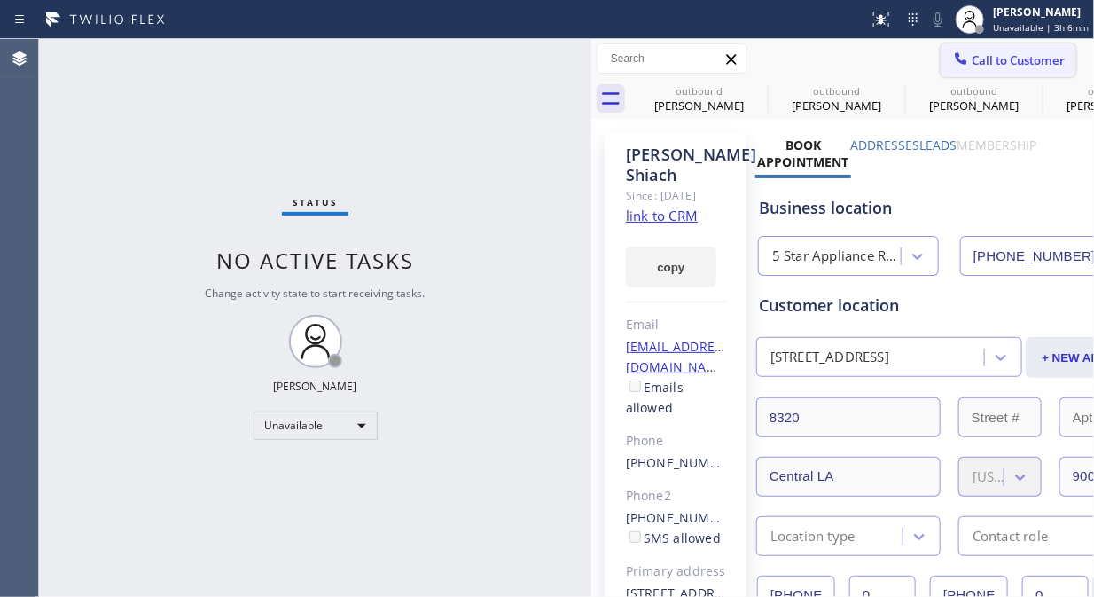
click at [973, 62] on span "Call to Customer" at bounding box center [1018, 60] width 93 height 16
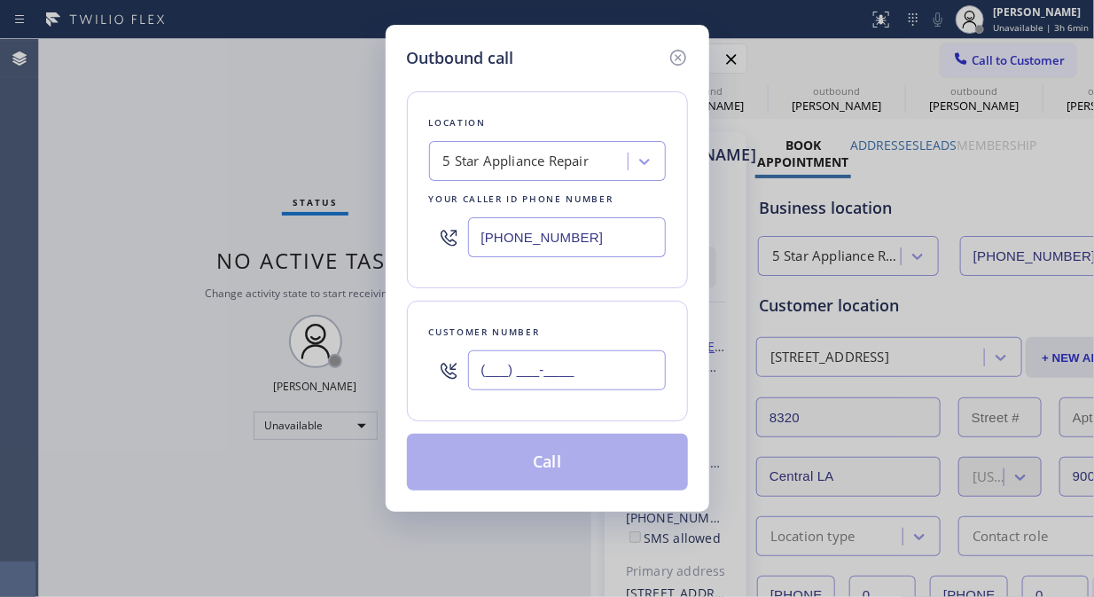
click at [622, 352] on input "(___) ___-____" at bounding box center [567, 370] width 198 height 40
paste input "949) 436-8196"
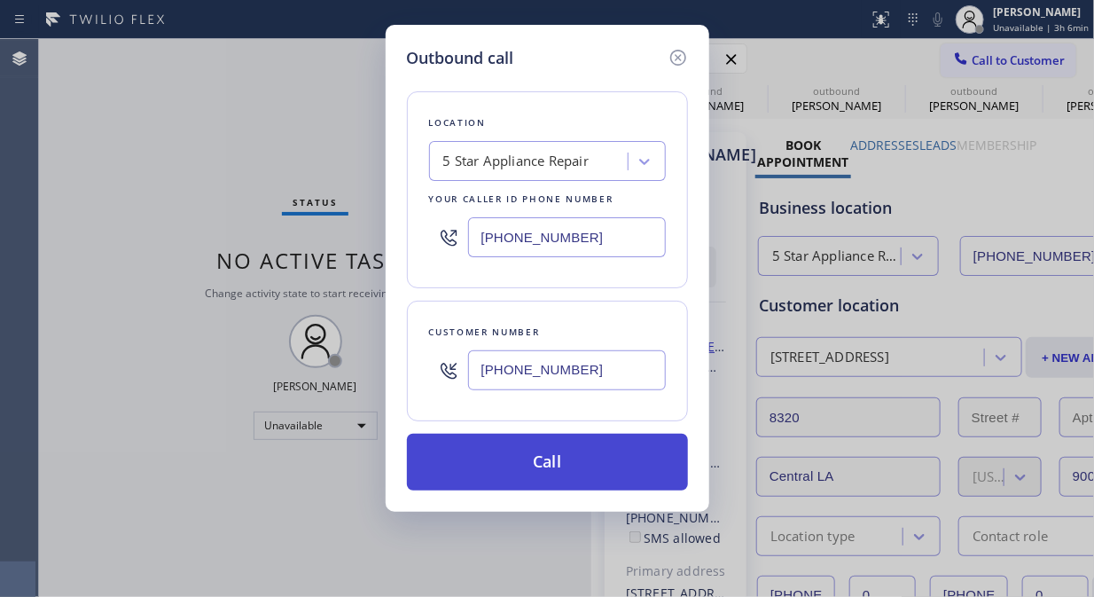
type input "[PHONE_NUMBER]"
click at [601, 477] on button "Call" at bounding box center [547, 462] width 281 height 57
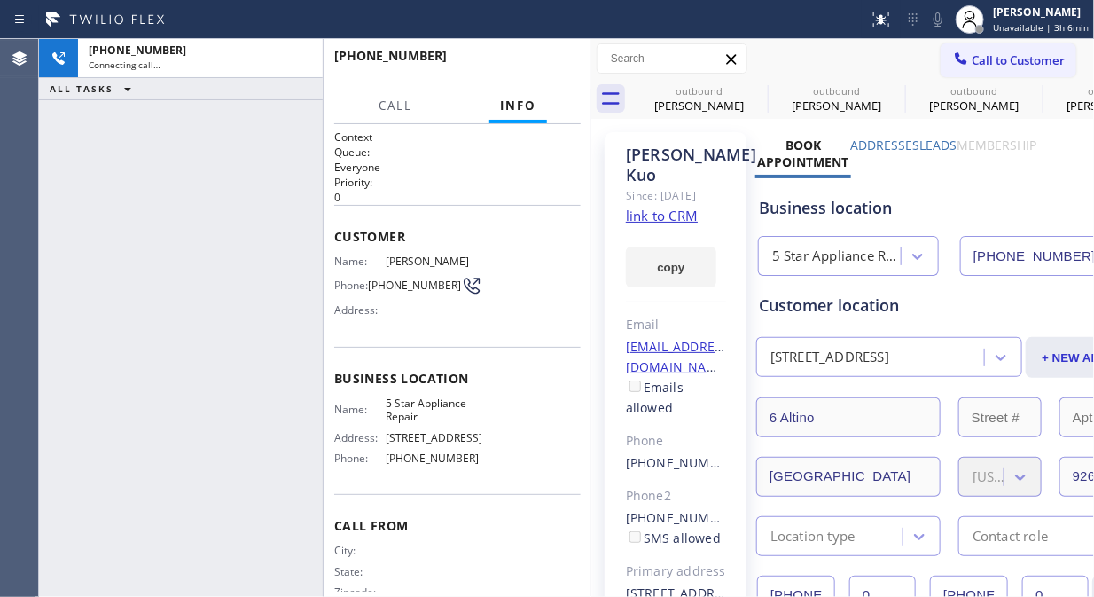
type input "[PHONE_NUMBER]"
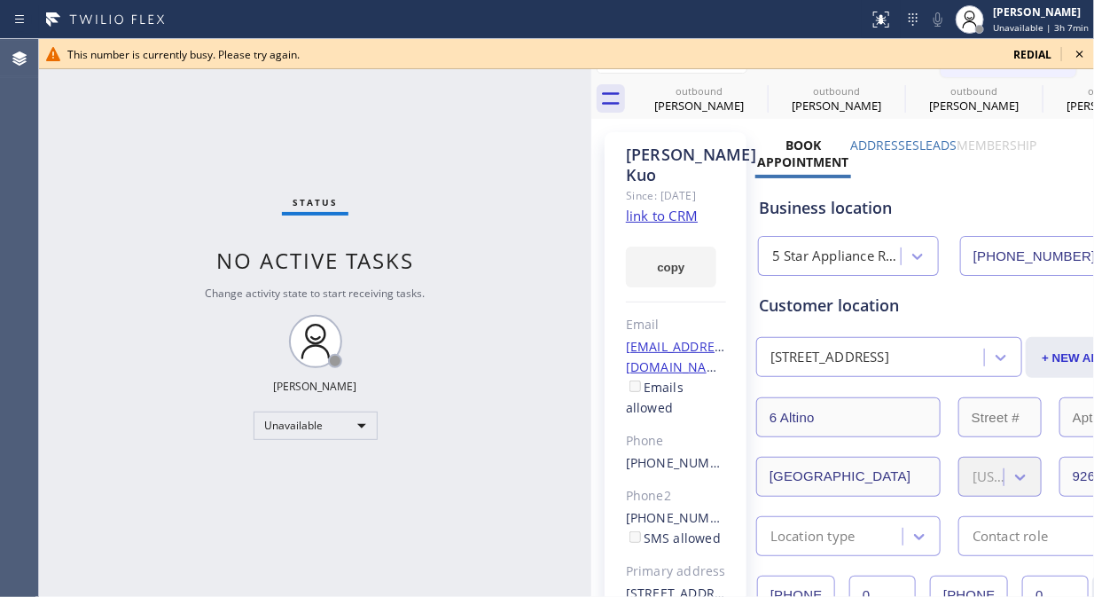
click at [58, 155] on div "Status No active tasks Change activity state to start receiving tasks. [PERSON_…" at bounding box center [315, 318] width 552 height 558
drag, startPoint x: 1086, startPoint y: 53, endPoint x: 1006, endPoint y: 55, distance: 80.7
click at [1085, 53] on icon at bounding box center [1079, 53] width 21 height 21
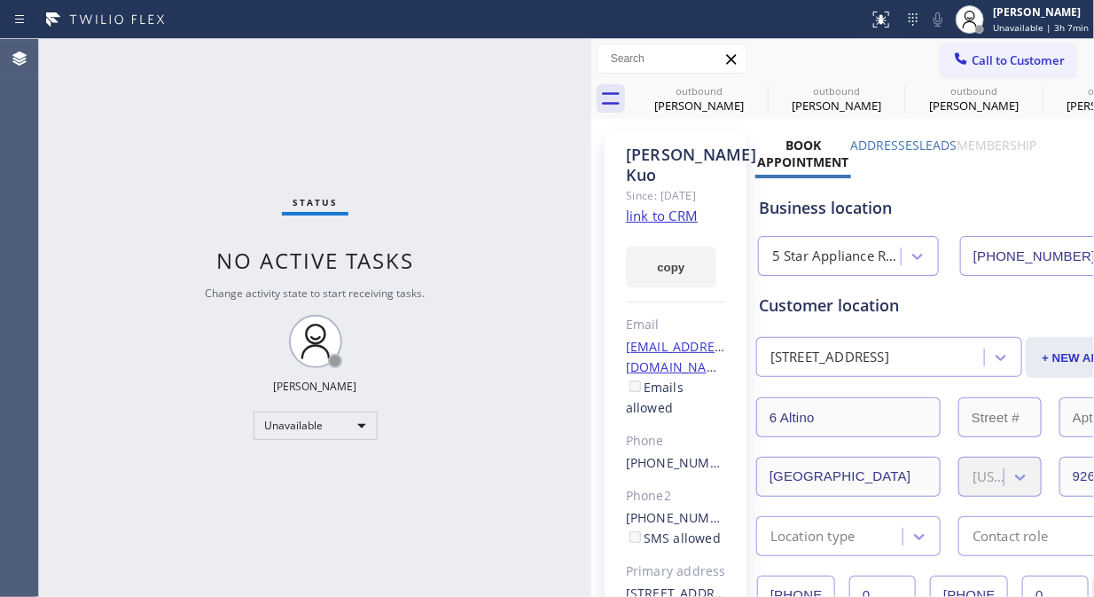
drag, startPoint x: 993, startPoint y: 55, endPoint x: 909, endPoint y: 108, distance: 99.6
click at [991, 56] on span "Call to Customer" at bounding box center [1018, 60] width 93 height 16
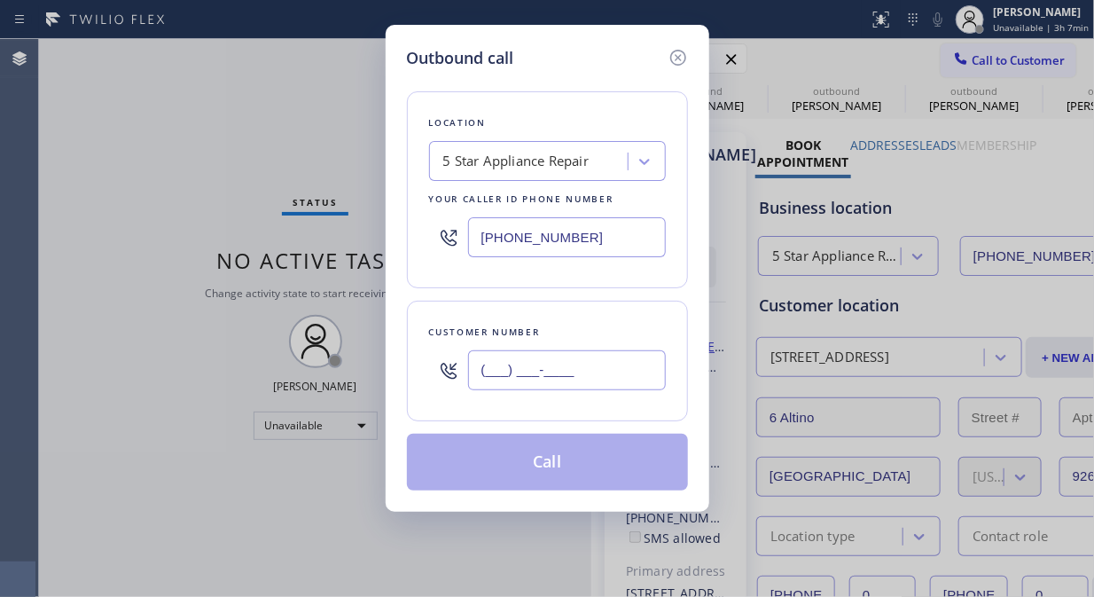
click at [563, 365] on input "(___) ___-____" at bounding box center [567, 370] width 198 height 40
paste input "913) 522-9405"
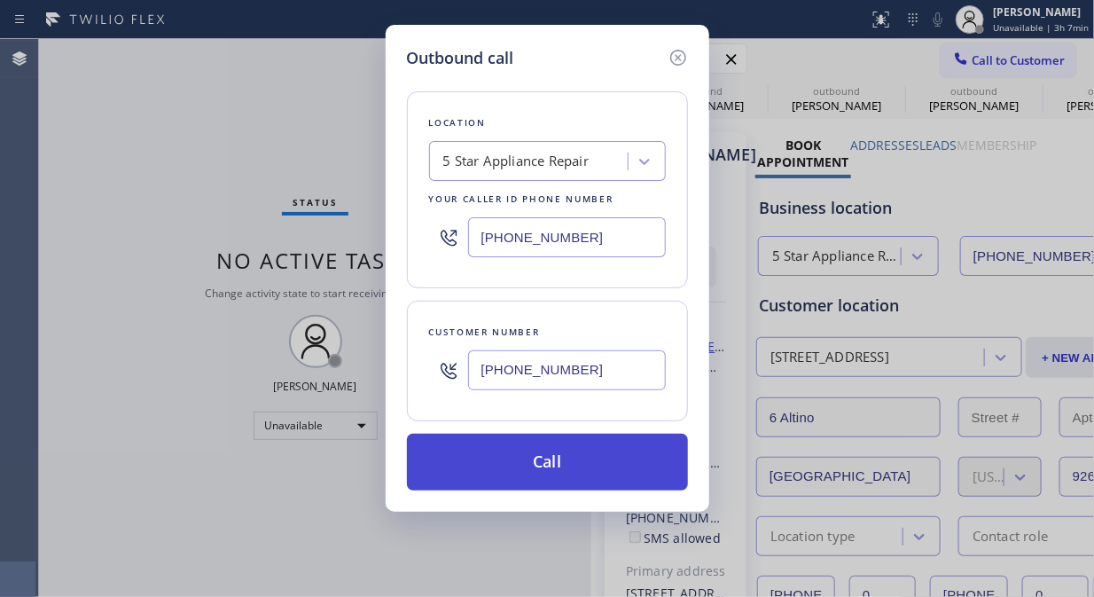
type input "[PHONE_NUMBER]"
click at [605, 473] on button "Call" at bounding box center [547, 462] width 281 height 57
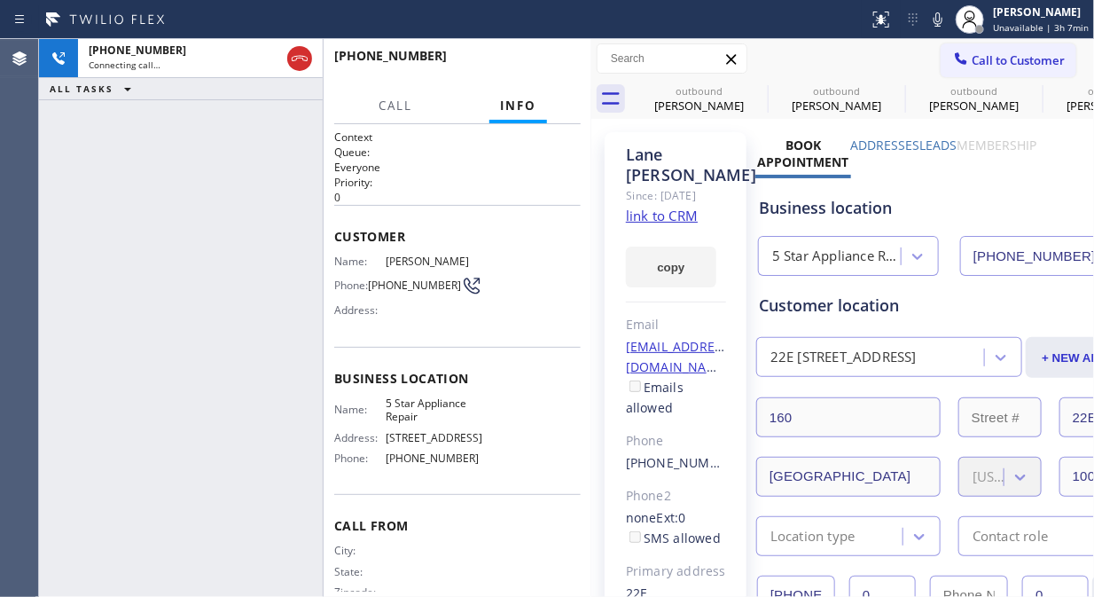
type input "[PHONE_NUMBER]"
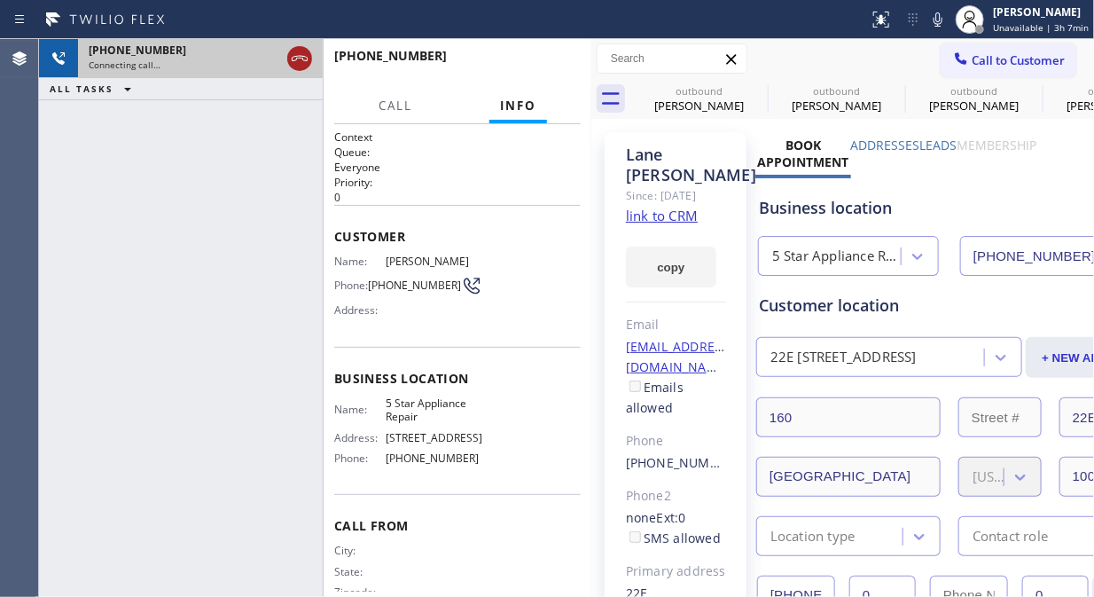
click at [309, 62] on icon at bounding box center [299, 58] width 21 height 21
click at [1016, 60] on span "Call to Customer" at bounding box center [1018, 60] width 93 height 16
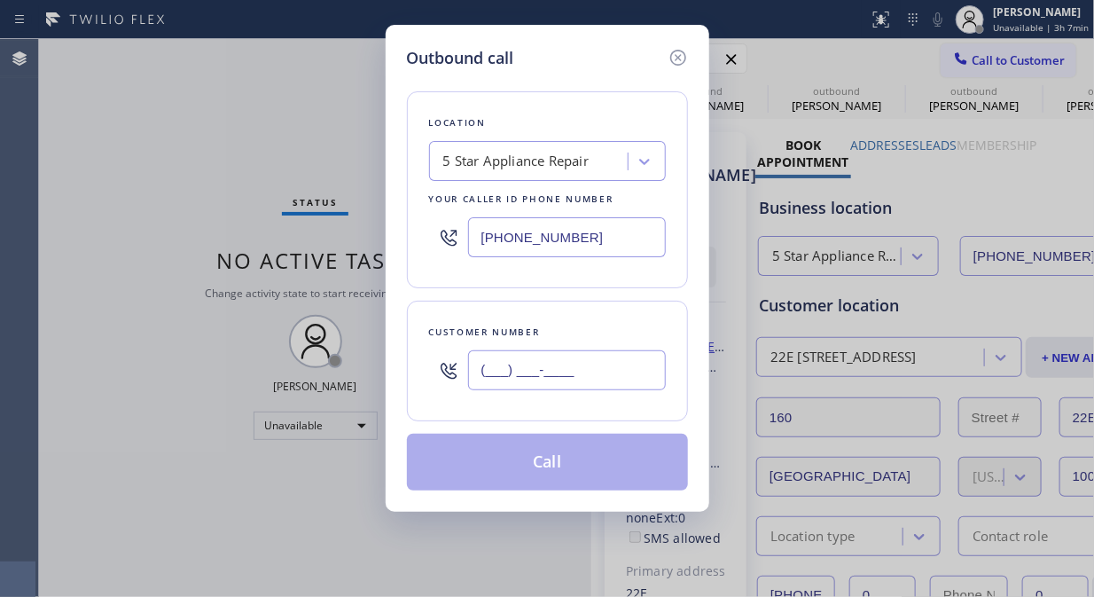
click at [554, 374] on input "(___) ___-____" at bounding box center [567, 370] width 198 height 40
paste input "760) 634-3449"
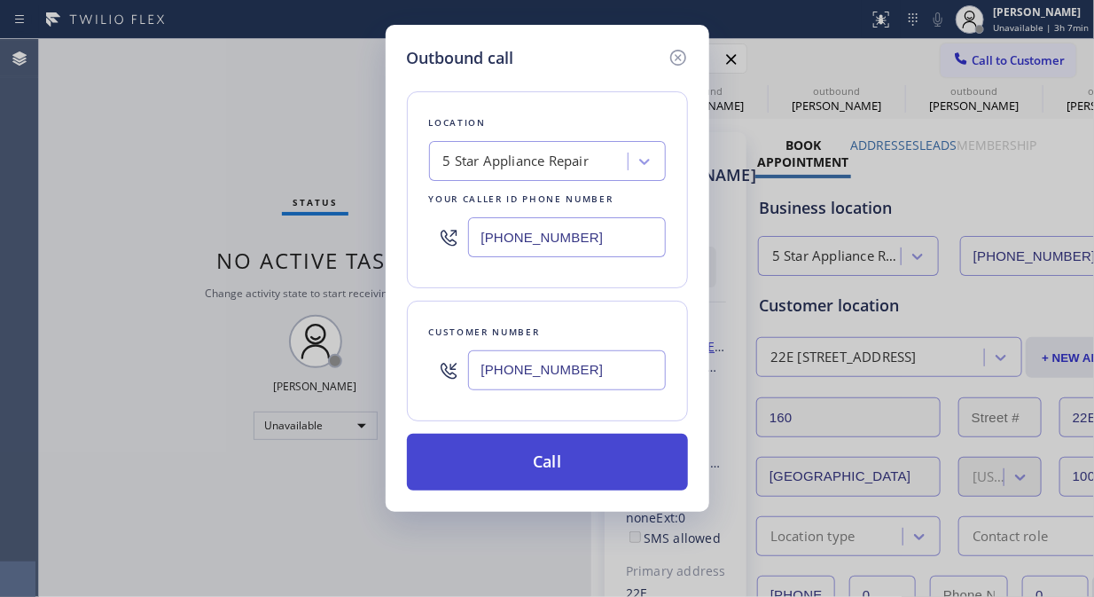
type input "[PHONE_NUMBER]"
click at [573, 459] on button "Call" at bounding box center [547, 462] width 281 height 57
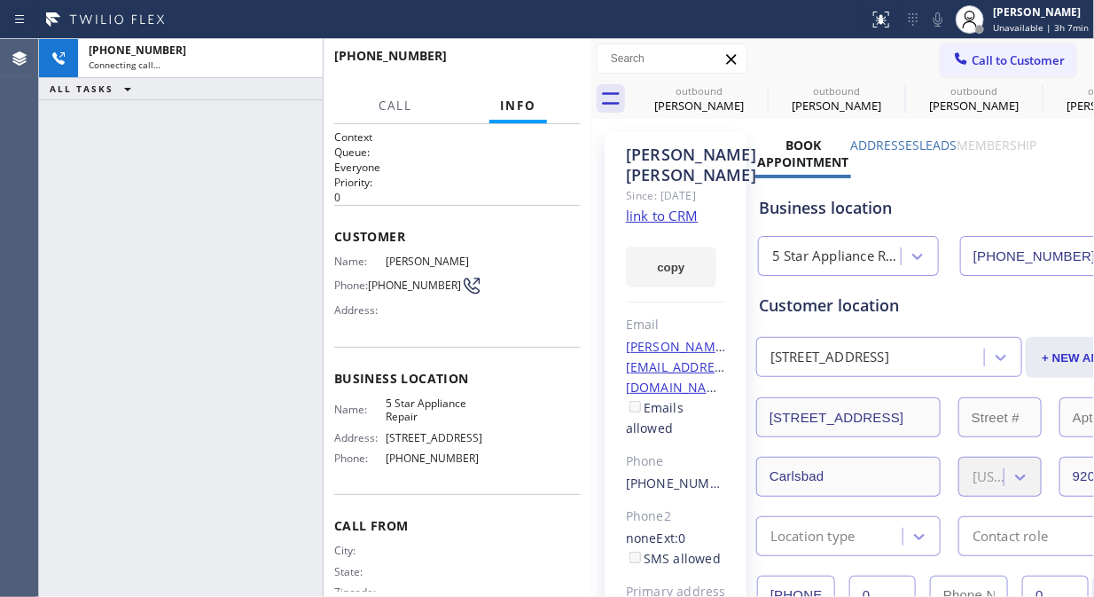
type input "[PHONE_NUMBER]"
click at [87, 188] on div "[PHONE_NUMBER] Connecting call… ALL TASKS ALL TASKS ACTIVE TASKS TASKS IN WRAP …" at bounding box center [181, 318] width 284 height 558
click at [323, 51] on div at bounding box center [323, 318] width 1 height 558
drag, startPoint x: 302, startPoint y: 60, endPoint x: 906, endPoint y: 98, distance: 605.1
click at [301, 60] on icon at bounding box center [299, 58] width 21 height 21
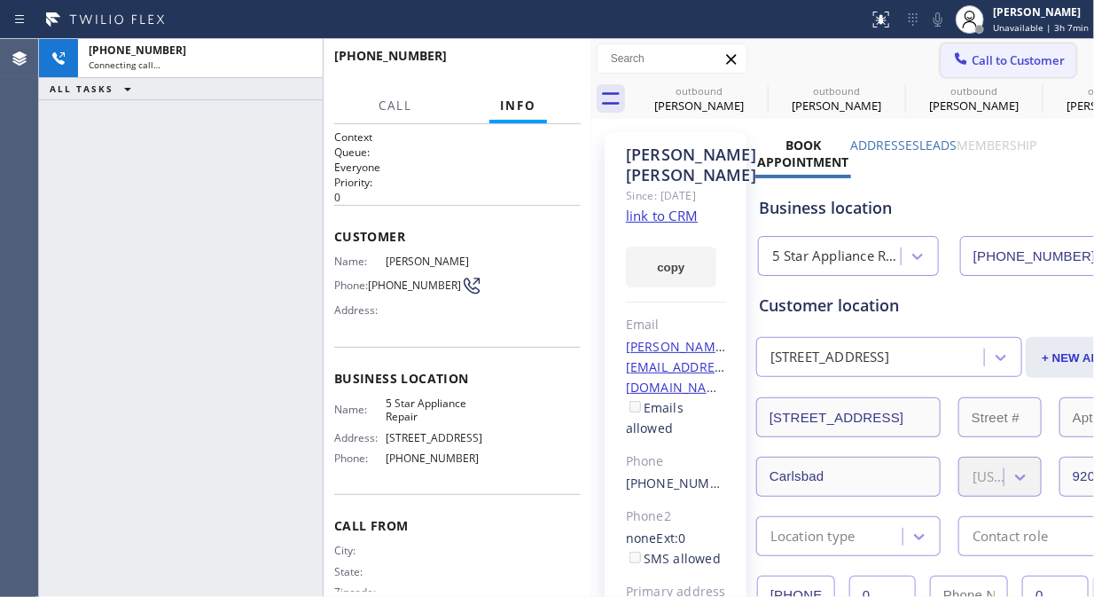
click at [987, 60] on span "Call to Customer" at bounding box center [1018, 60] width 93 height 16
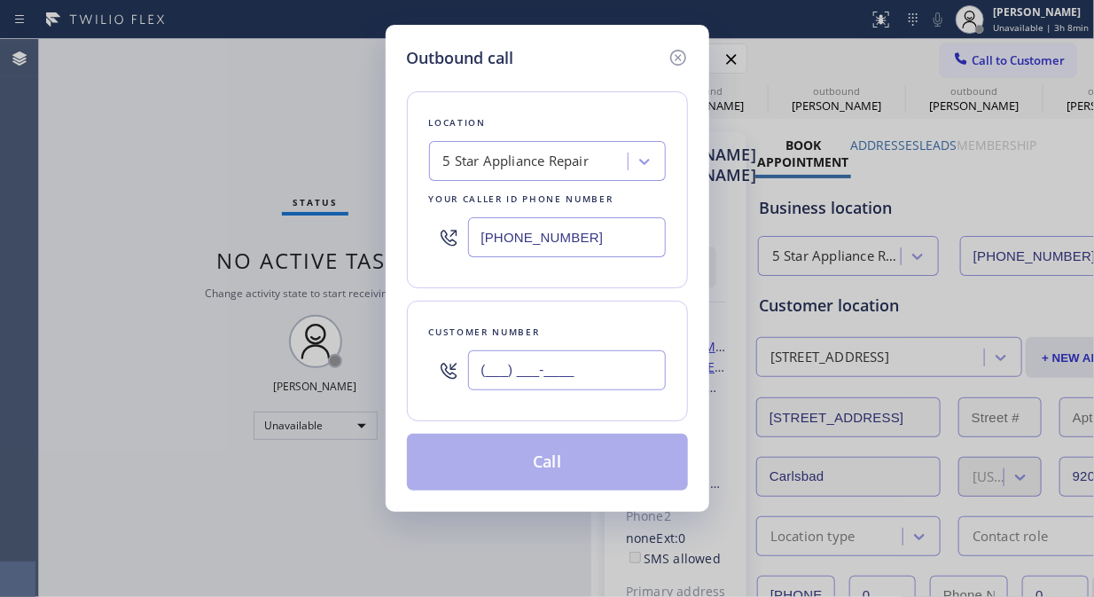
click at [529, 384] on input "(___) ___-____" at bounding box center [567, 370] width 198 height 40
paste input "714) 454-1389"
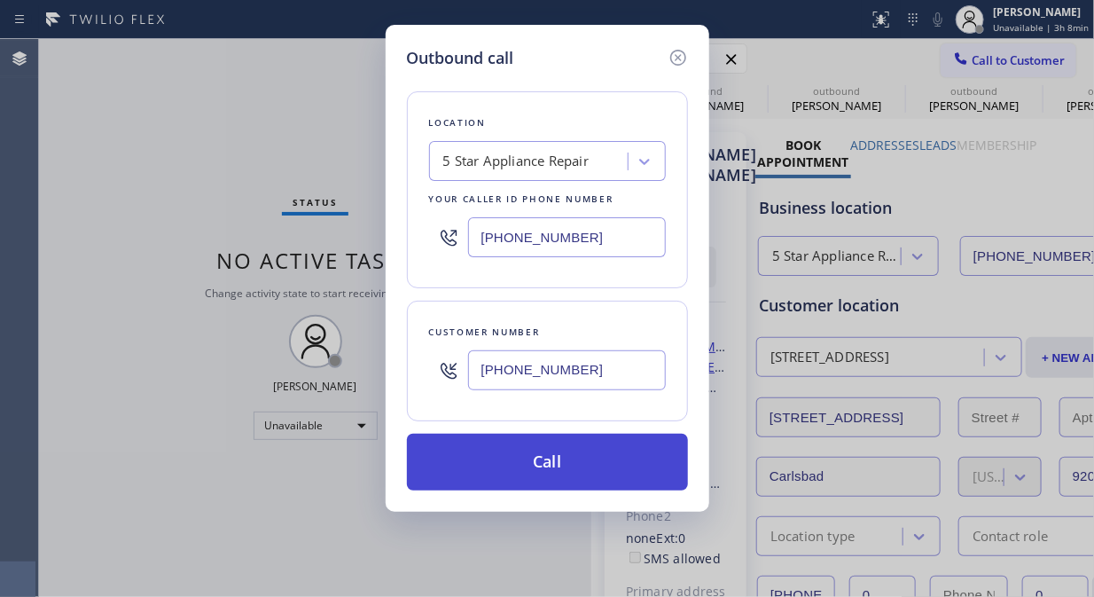
type input "[PHONE_NUMBER]"
click at [555, 462] on button "Call" at bounding box center [547, 462] width 281 height 57
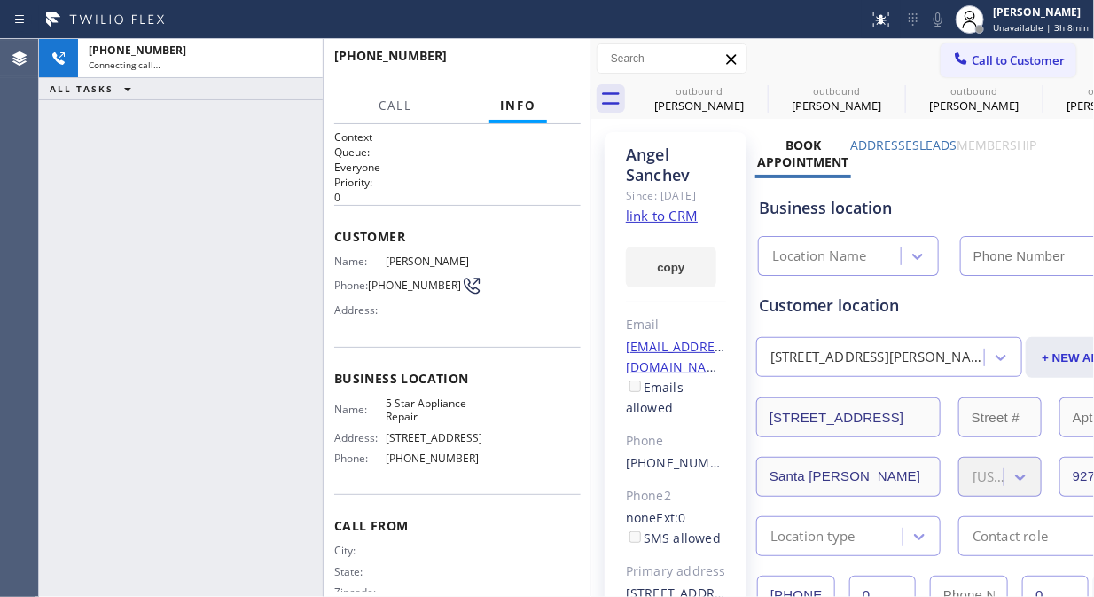
type input "[PHONE_NUMBER]"
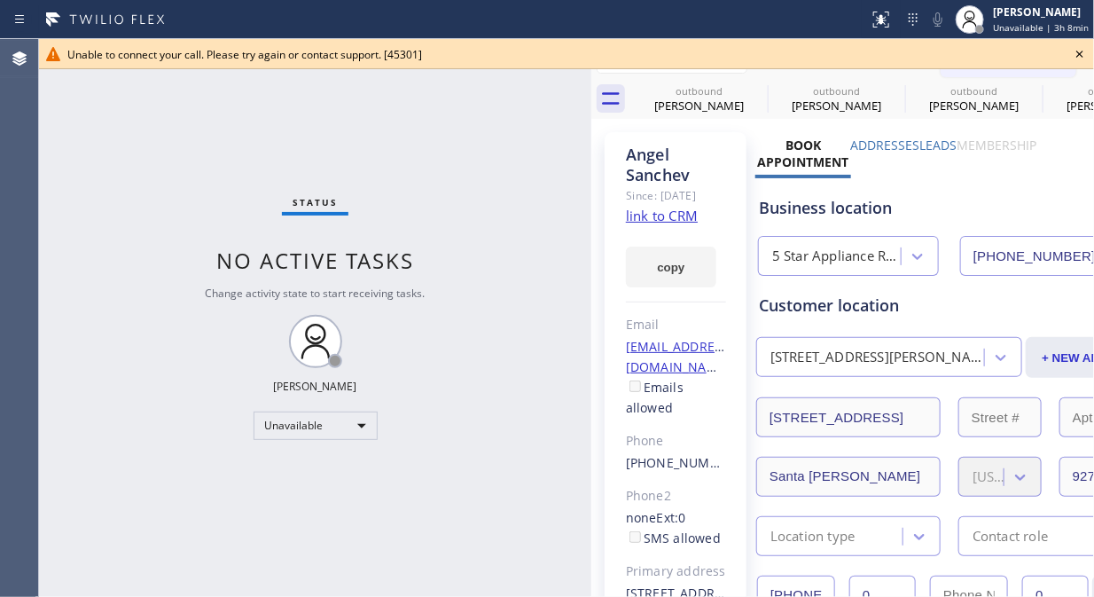
click at [1073, 59] on icon at bounding box center [1079, 53] width 21 height 21
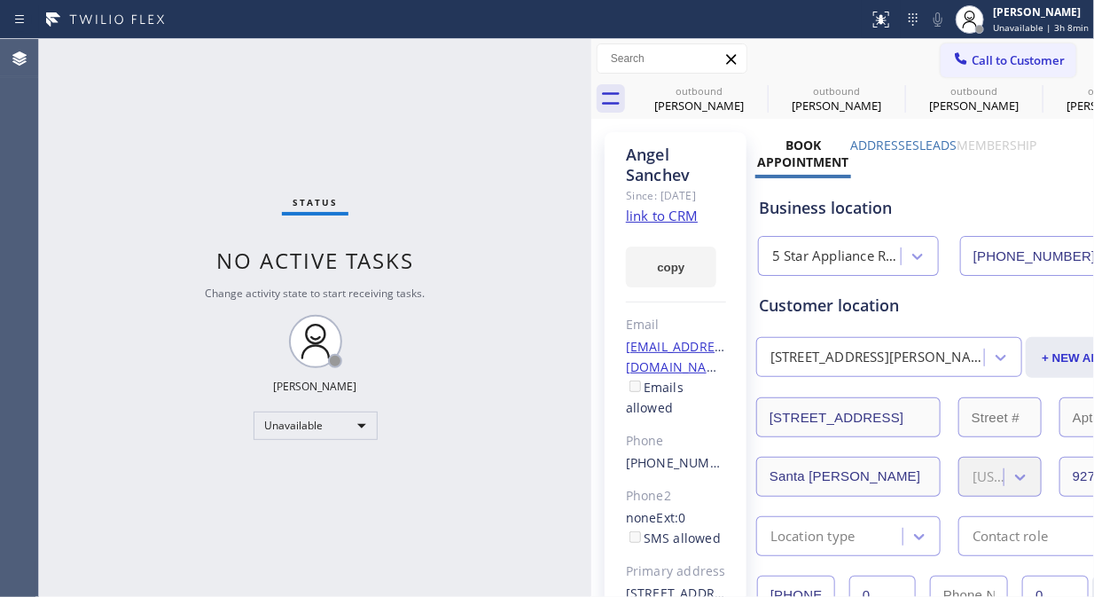
click at [996, 65] on span "Call to Customer" at bounding box center [1018, 60] width 93 height 16
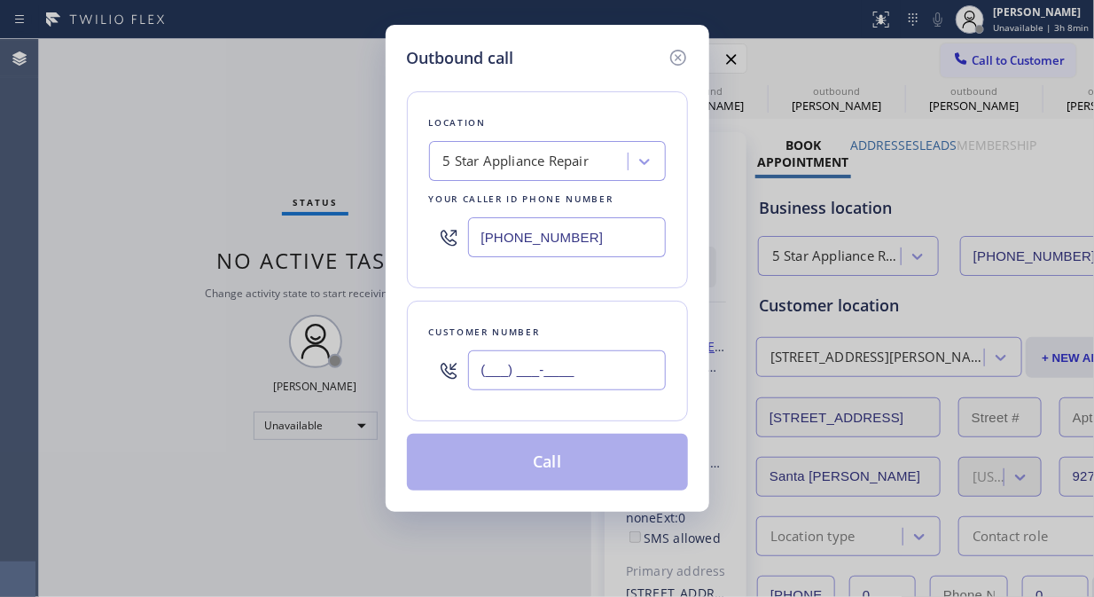
click at [552, 385] on input "(___) ___-____" at bounding box center [567, 370] width 198 height 40
paste input "714) 655-5859"
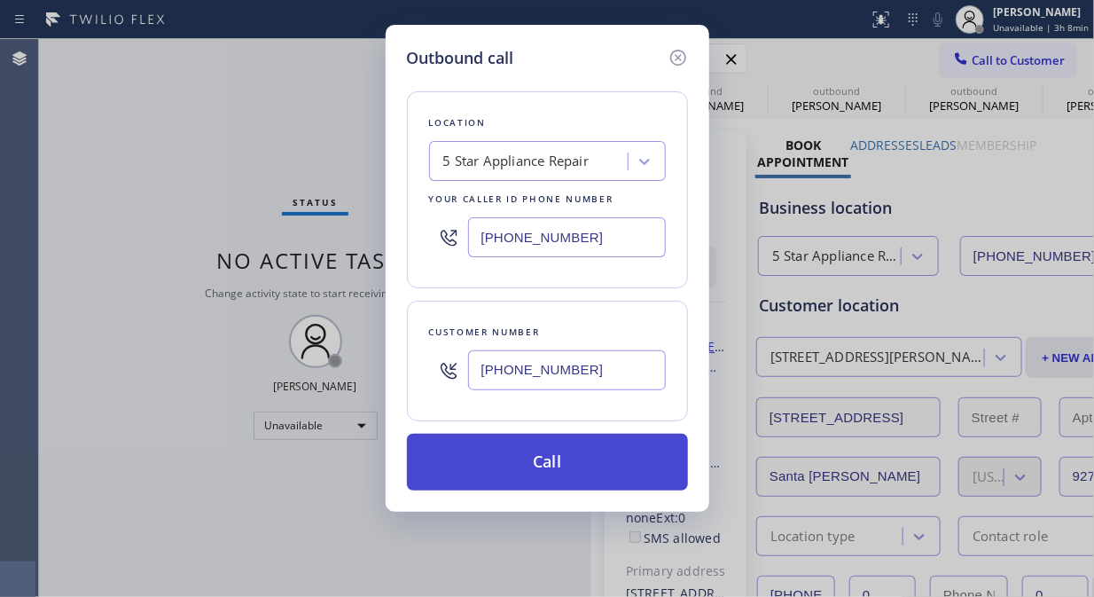
type input "[PHONE_NUMBER]"
click at [557, 474] on button "Call" at bounding box center [547, 462] width 281 height 57
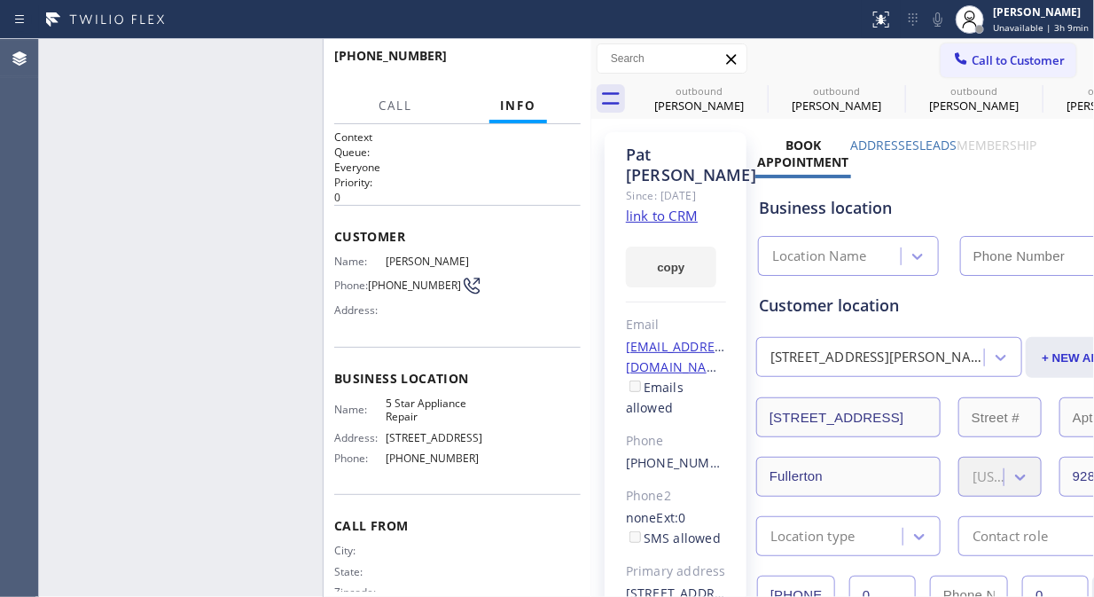
type input "[PHONE_NUMBER]"
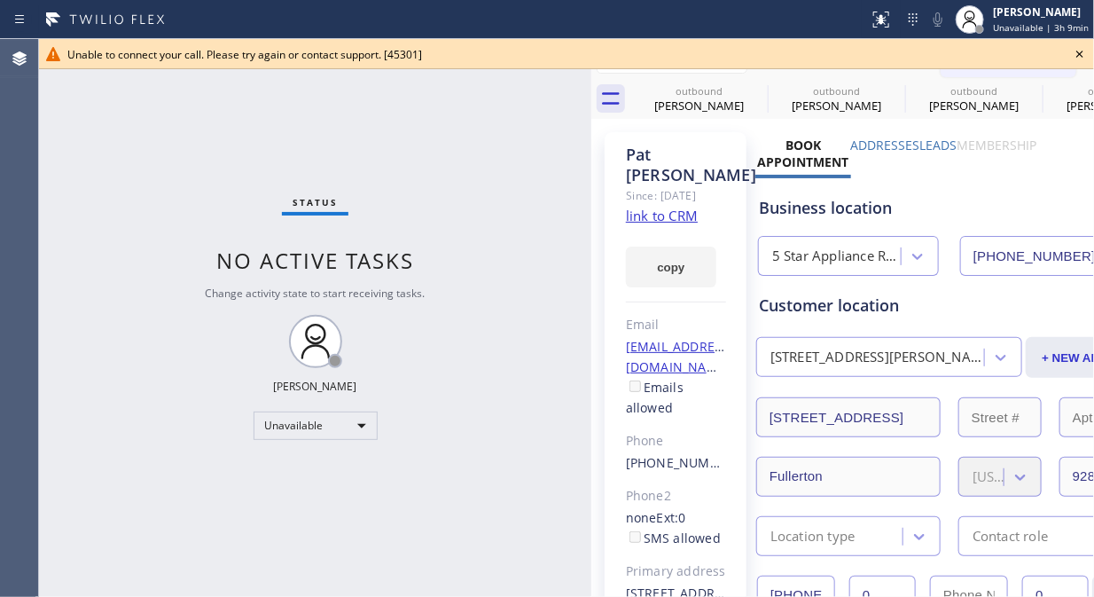
click at [1083, 50] on icon at bounding box center [1079, 53] width 21 height 21
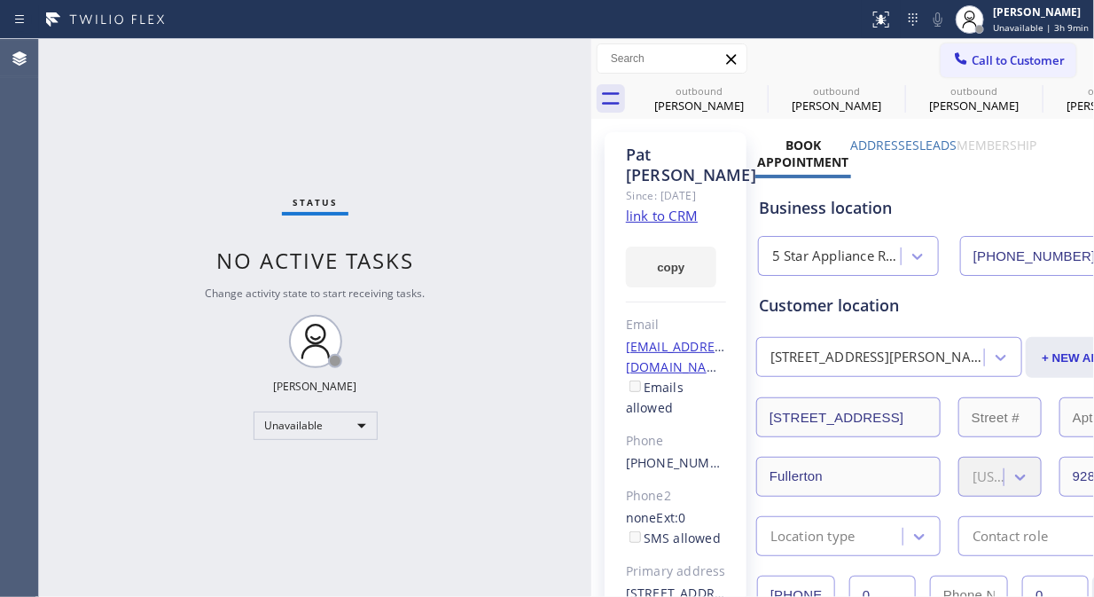
click at [986, 77] on div "Call to Customer Outbound call Location 5 Star Appliance Repair Your caller id …" at bounding box center [842, 59] width 503 height 40
click at [972, 57] on span "Call to Customer" at bounding box center [1018, 60] width 93 height 16
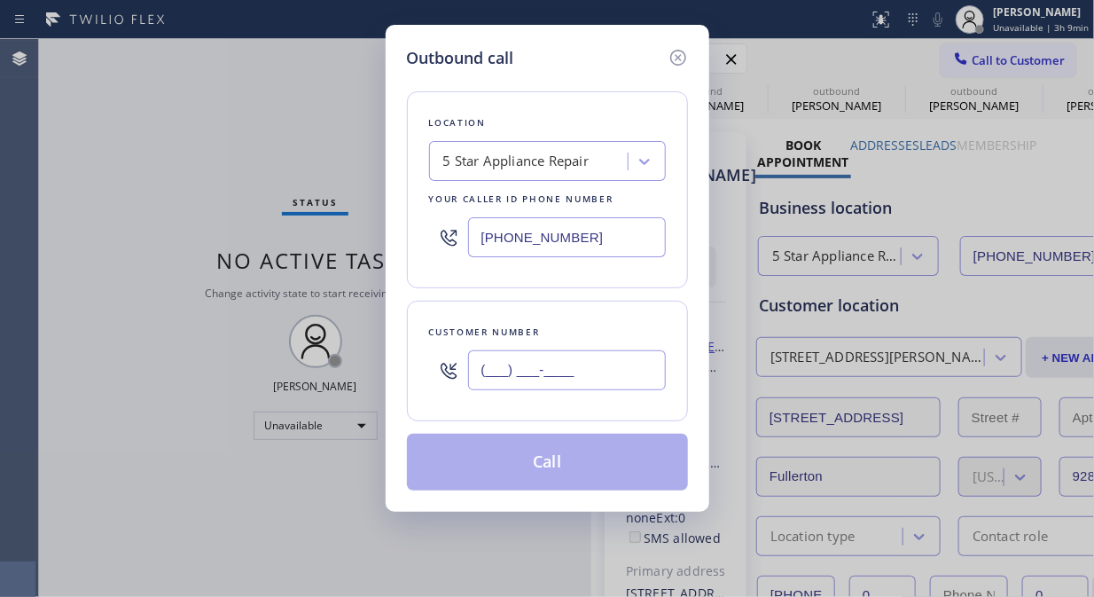
click at [541, 369] on input "(___) ___-____" at bounding box center [567, 370] width 198 height 40
paste input "310) 457-6888"
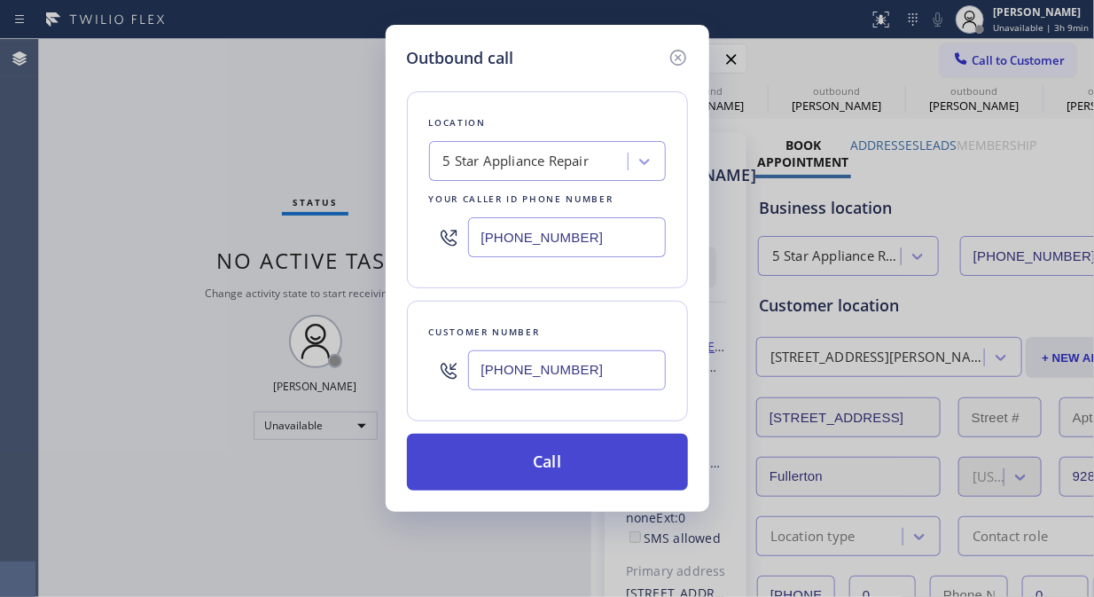
type input "[PHONE_NUMBER]"
click at [585, 473] on button "Call" at bounding box center [547, 462] width 281 height 57
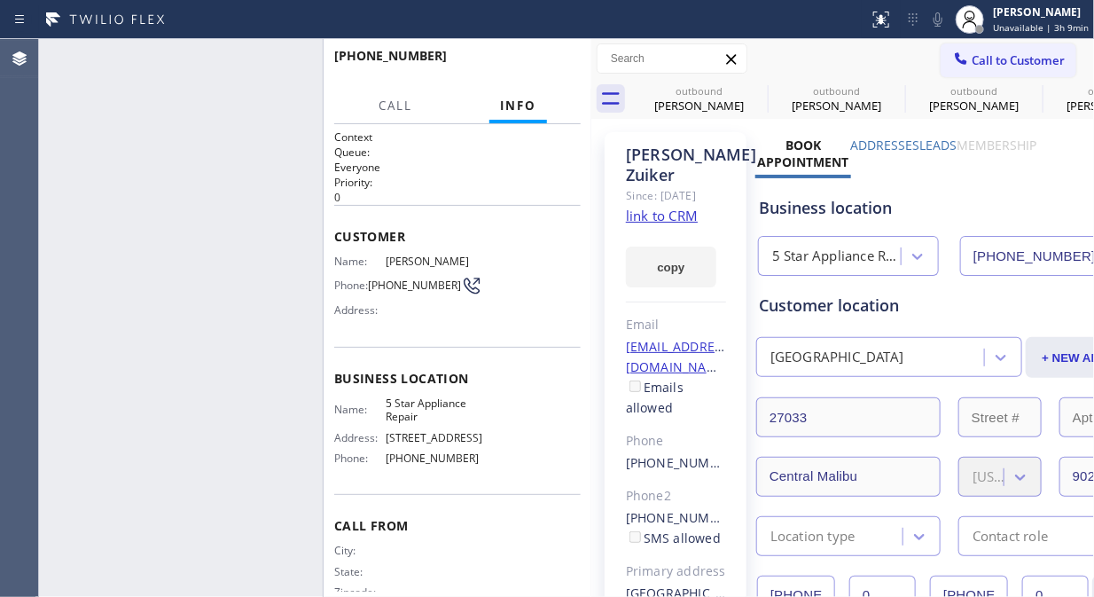
type input "[PHONE_NUMBER]"
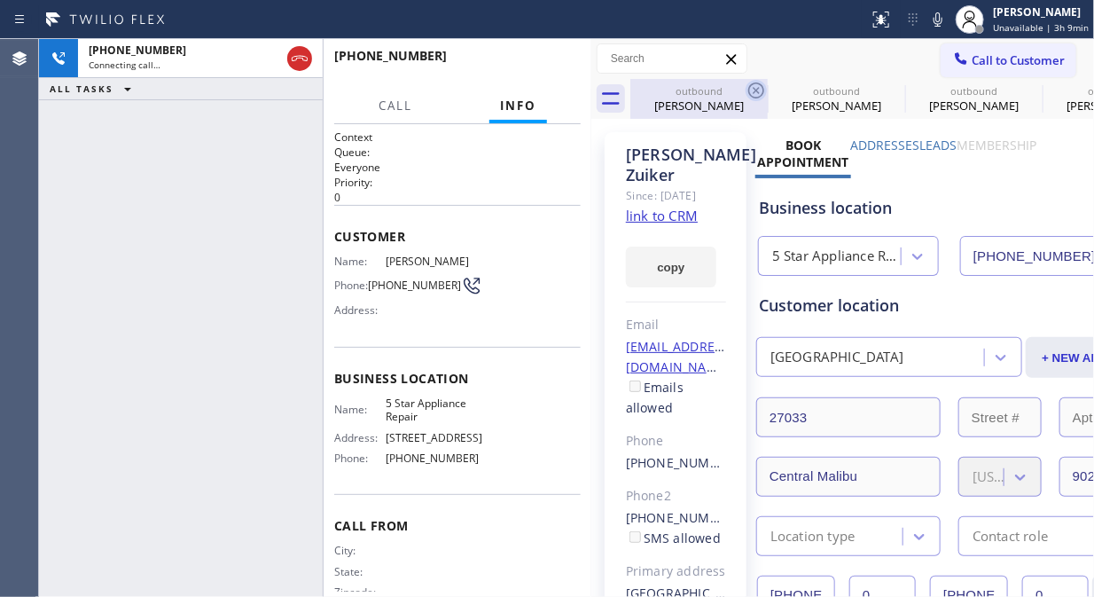
click at [760, 90] on icon at bounding box center [756, 90] width 21 height 21
click at [0, 0] on icon at bounding box center [0, 0] width 0 height 0
click at [301, 66] on icon at bounding box center [299, 58] width 21 height 21
click at [305, 59] on icon at bounding box center [299, 58] width 21 height 21
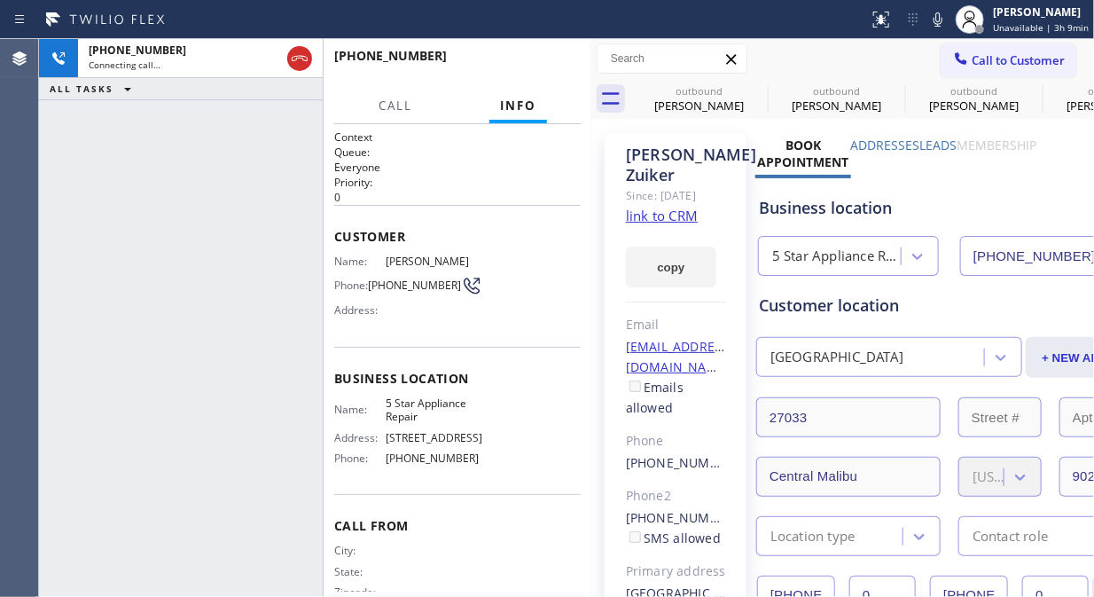
click at [298, 62] on icon at bounding box center [299, 58] width 21 height 21
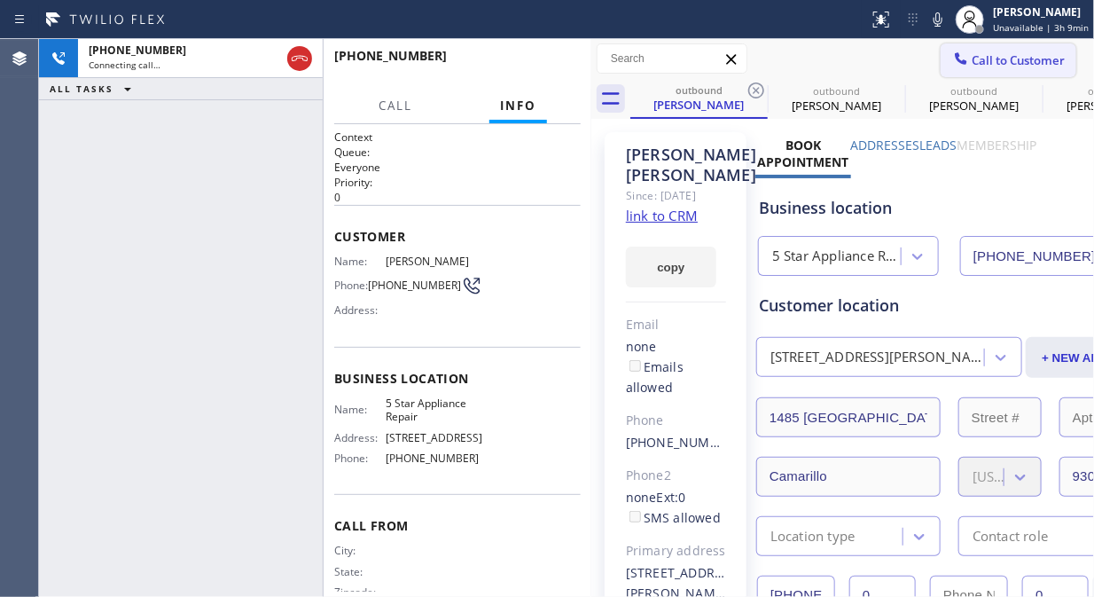
click at [974, 62] on span "Call to Customer" at bounding box center [1018, 60] width 93 height 16
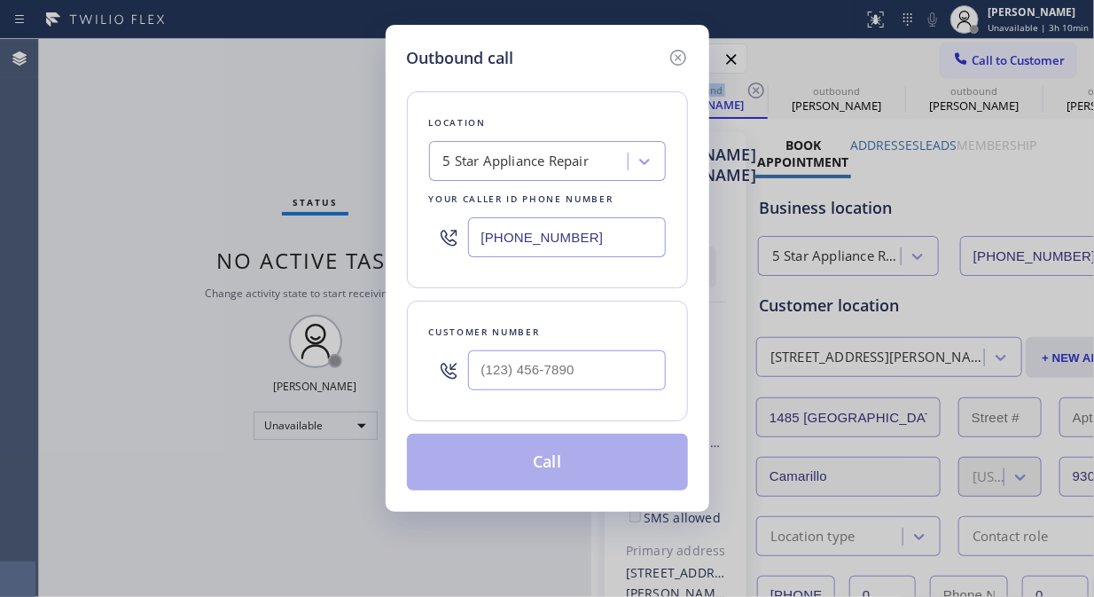
click at [492, 366] on input "text" at bounding box center [567, 370] width 198 height 40
click at [474, 383] on input "(___) ___-____" at bounding box center [567, 370] width 198 height 40
click at [474, 370] on input "(___) ___-____" at bounding box center [567, 370] width 198 height 40
paste input "212) 980-3058"
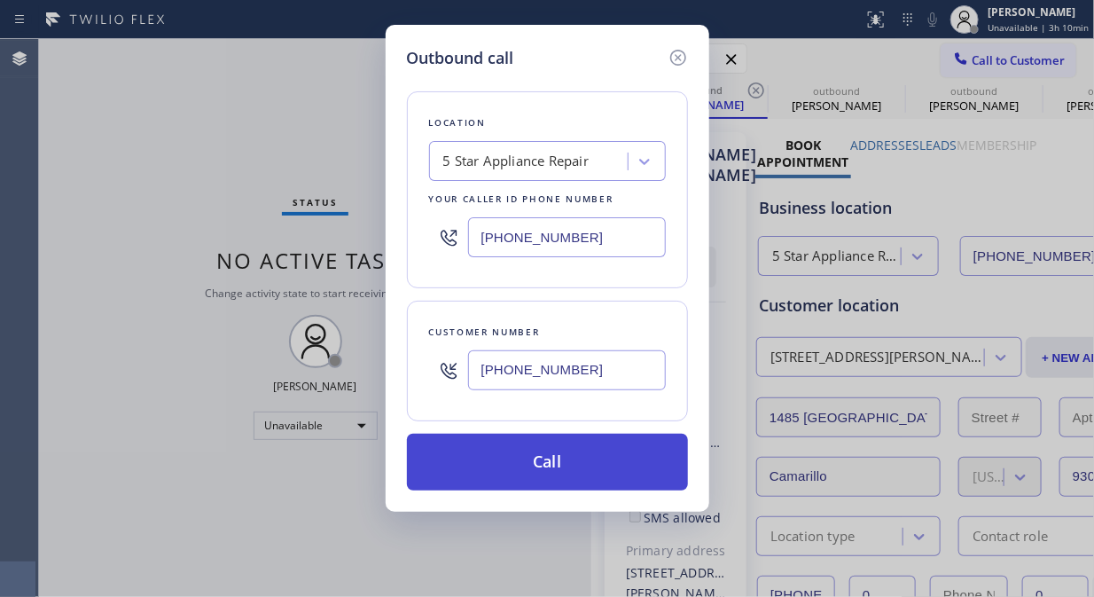
type input "[PHONE_NUMBER]"
click at [594, 468] on button "Call" at bounding box center [547, 462] width 281 height 57
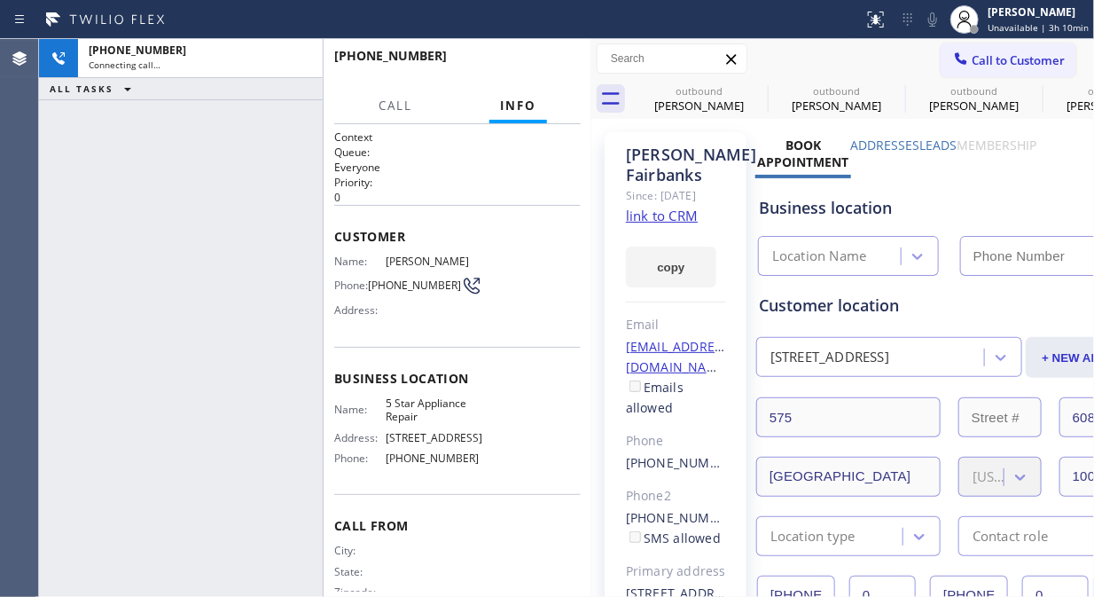
type input "[PHONE_NUMBER]"
click at [89, 193] on div "[PHONE_NUMBER] Connecting call… ALL TASKS ALL TASKS ACTIVE TASKS TASKS IN WRAP …" at bounding box center [181, 318] width 284 height 558
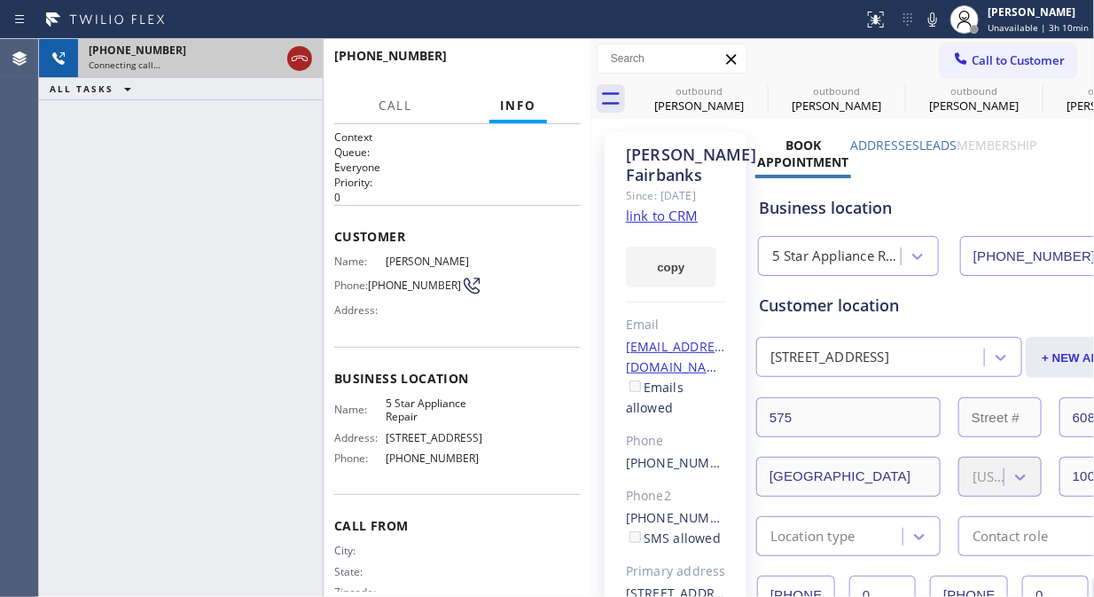
click at [298, 57] on icon at bounding box center [299, 58] width 21 height 21
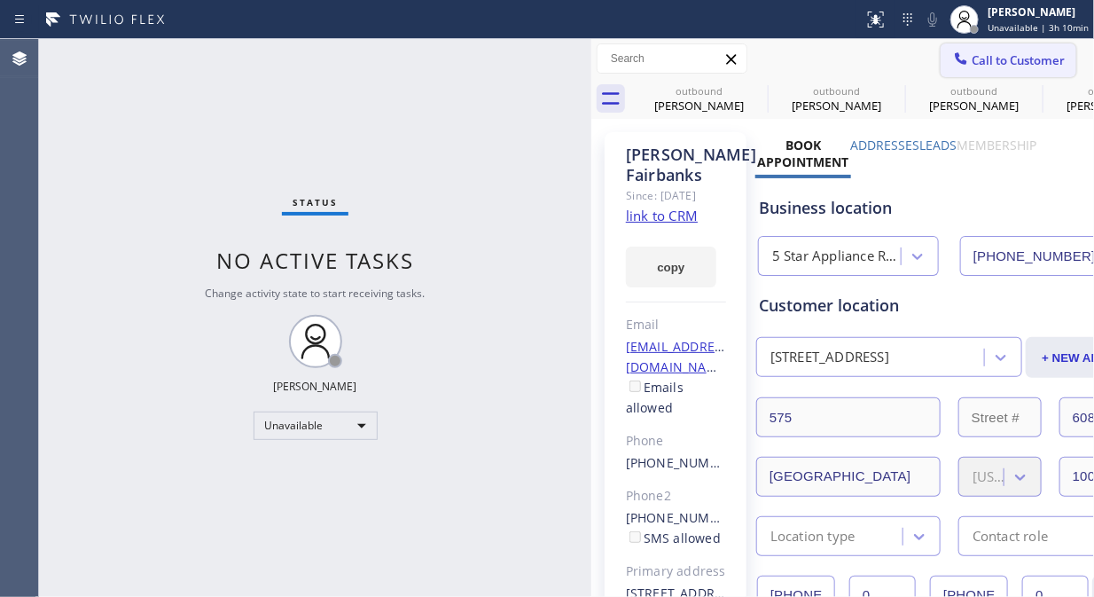
click at [972, 59] on span "Call to Customer" at bounding box center [1018, 60] width 93 height 16
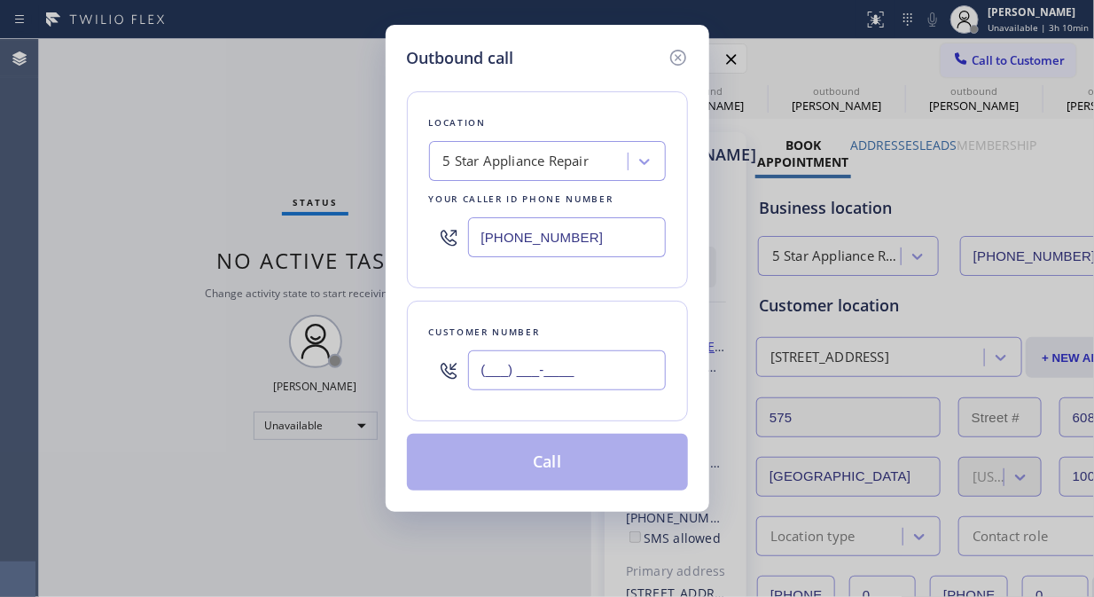
click at [485, 367] on input "(___) ___-____" at bounding box center [567, 370] width 198 height 40
paste input "818) 348-8659"
type input "[PHONE_NUMBER]"
click at [599, 462] on button "Call" at bounding box center [547, 462] width 281 height 57
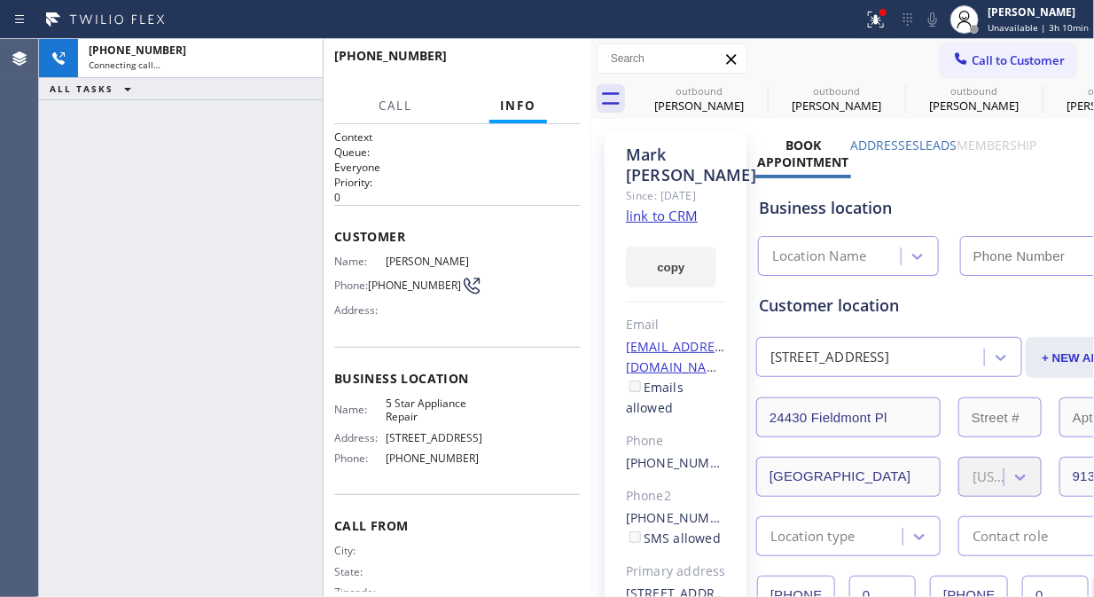
type input "[PHONE_NUMBER]"
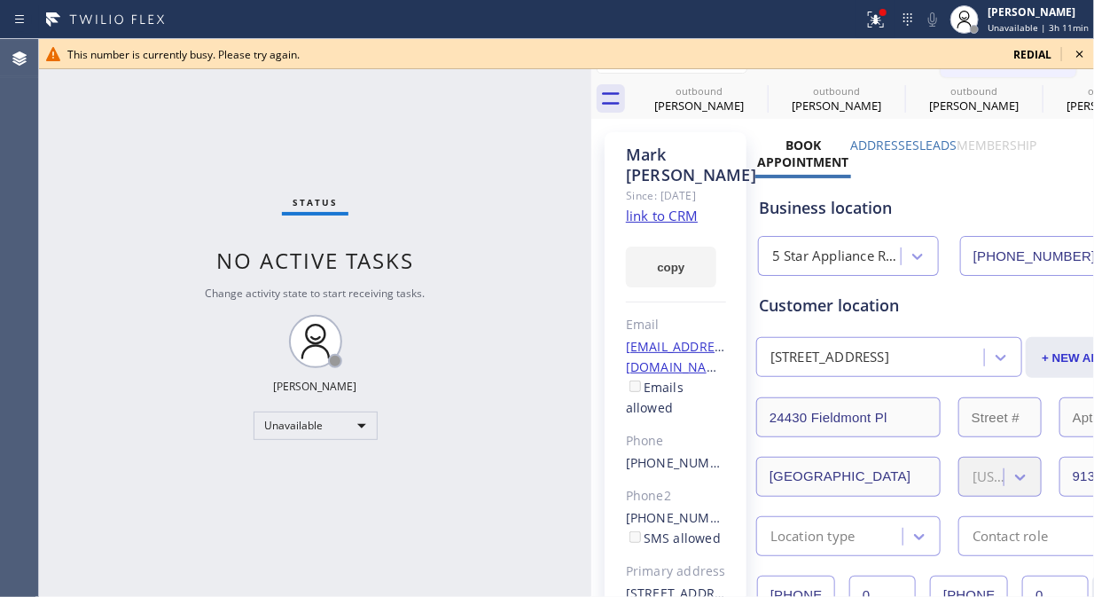
click at [1080, 51] on icon at bounding box center [1079, 53] width 21 height 21
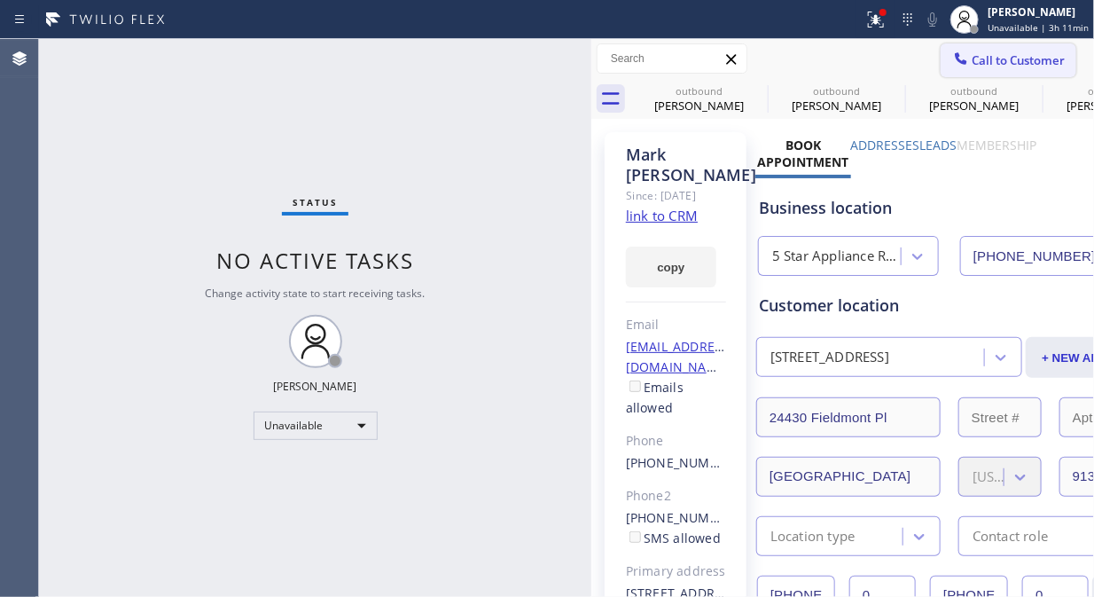
click at [1009, 62] on span "Call to Customer" at bounding box center [1018, 60] width 93 height 16
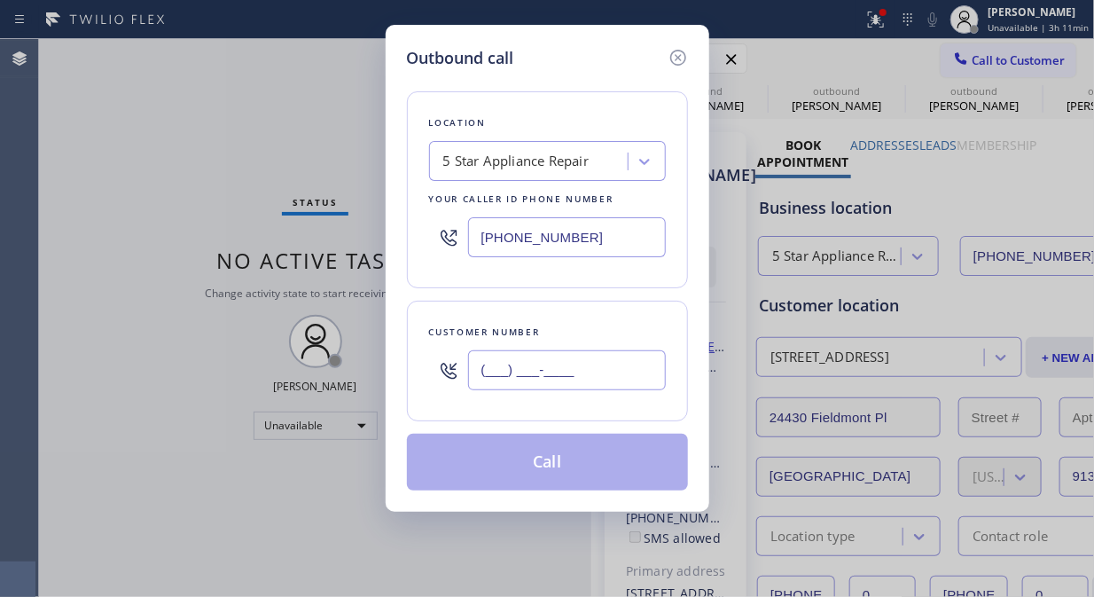
click at [504, 387] on input "(___) ___-____" at bounding box center [567, 370] width 198 height 40
paste input "626) 791-0747"
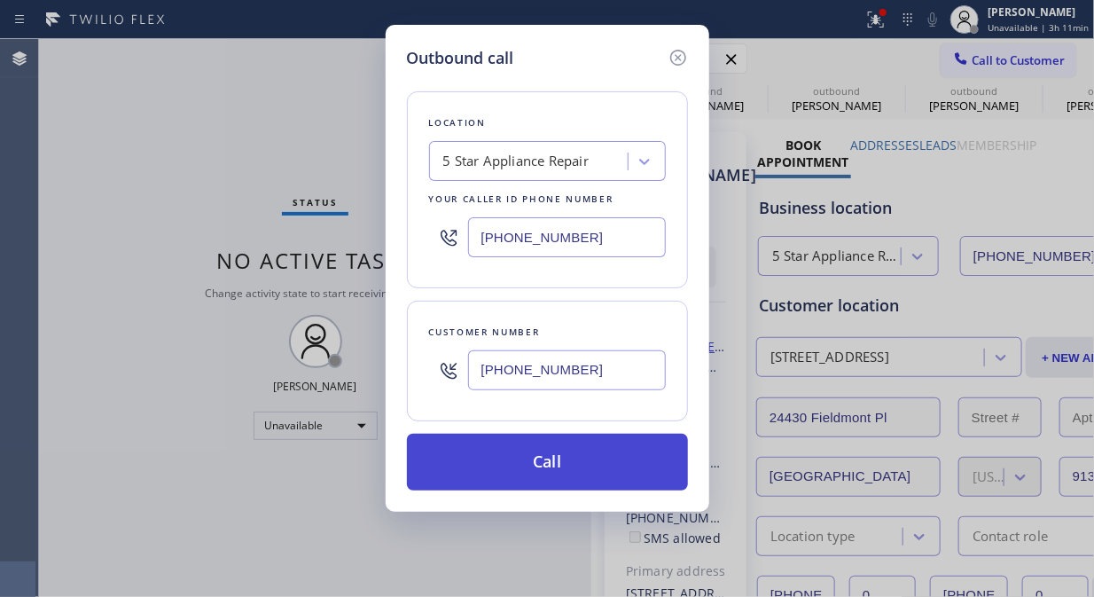
type input "[PHONE_NUMBER]"
click at [564, 464] on button "Call" at bounding box center [547, 462] width 281 height 57
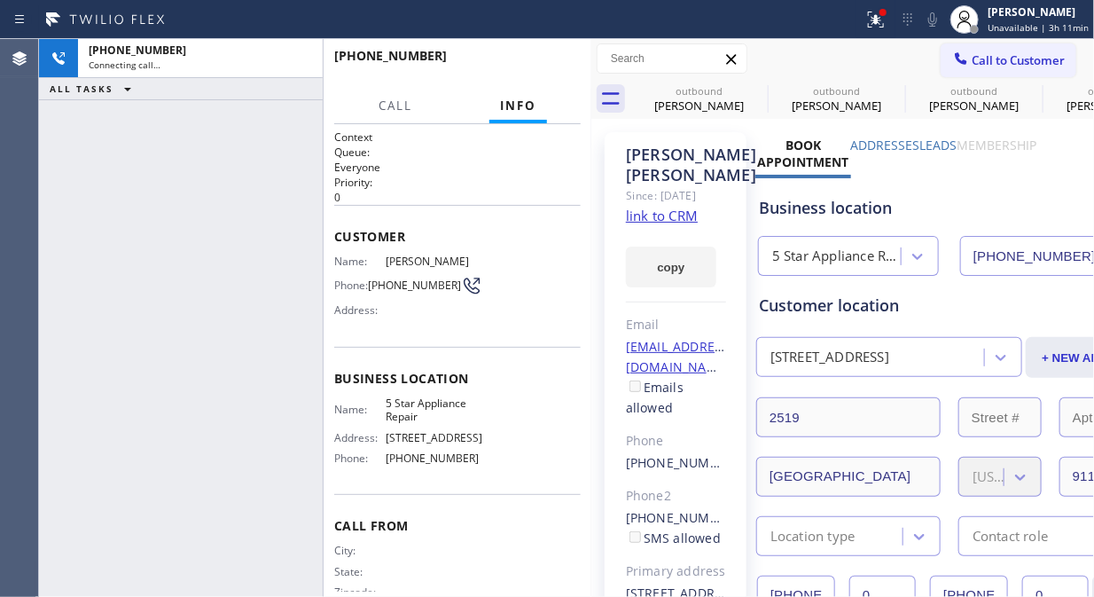
type input "[PHONE_NUMBER]"
click at [302, 56] on icon at bounding box center [300, 58] width 16 height 5
click at [538, 64] on span "HANG UP" at bounding box center [540, 64] width 54 height 12
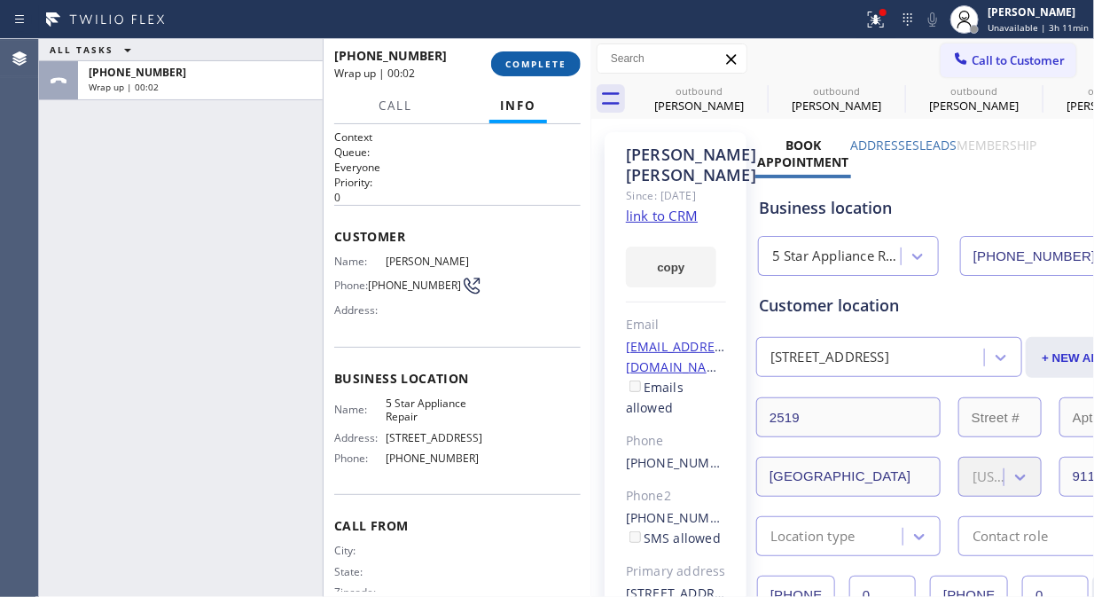
click at [539, 63] on span "COMPLETE" at bounding box center [535, 64] width 61 height 12
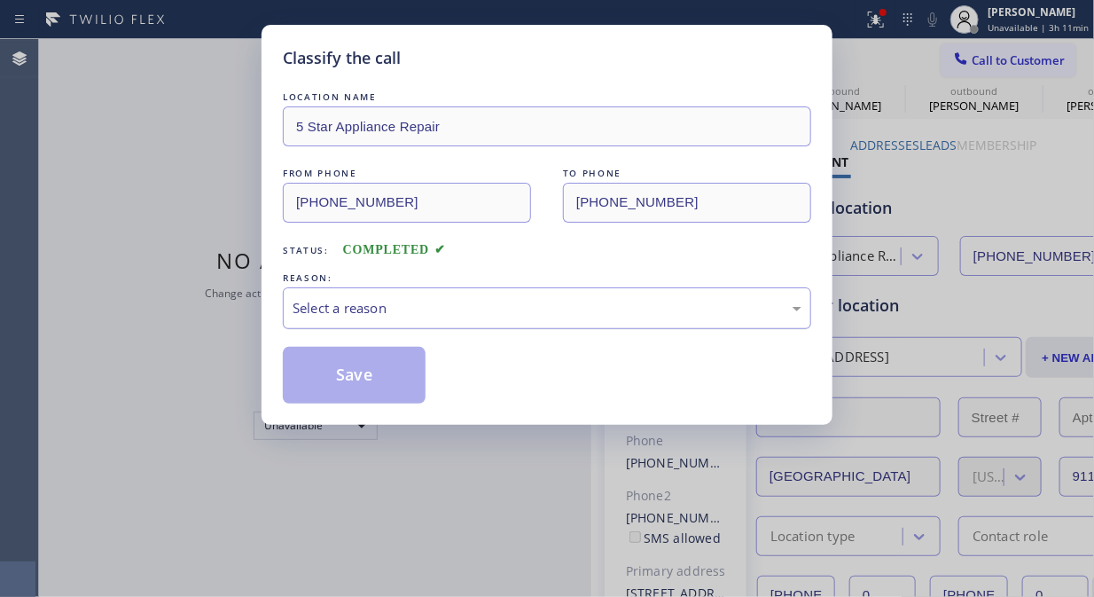
click at [517, 320] on div "Select a reason" at bounding box center [547, 308] width 529 height 42
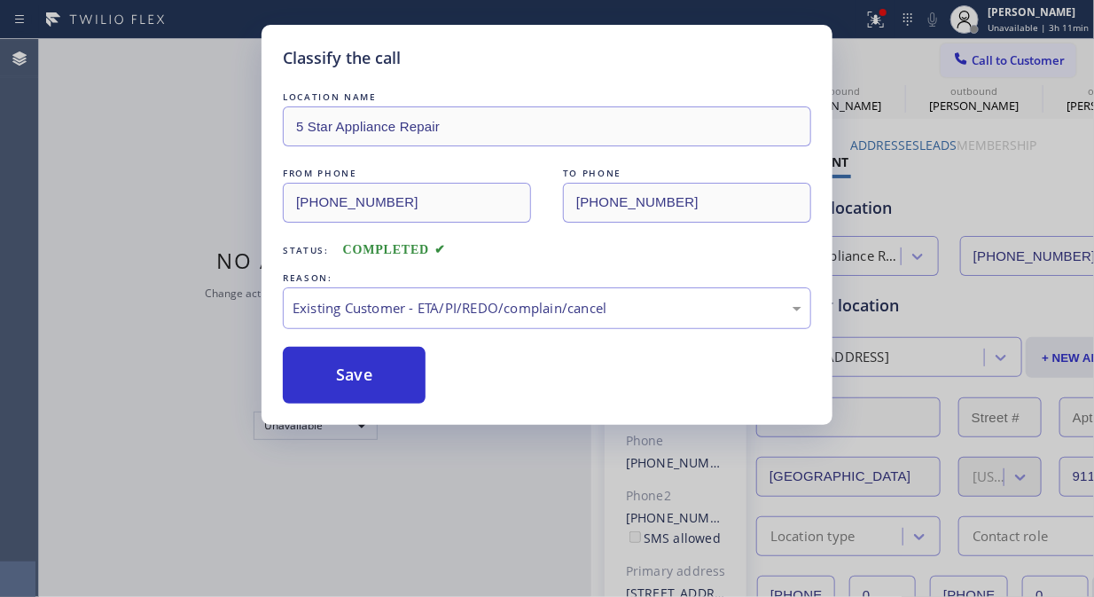
drag, startPoint x: 385, startPoint y: 376, endPoint x: 785, endPoint y: 11, distance: 541.7
click at [386, 375] on button "Save" at bounding box center [354, 375] width 143 height 57
click at [370, 381] on div "Status No active tasks Change activity state to start receiving tasks. [PERSON_…" at bounding box center [315, 318] width 552 height 558
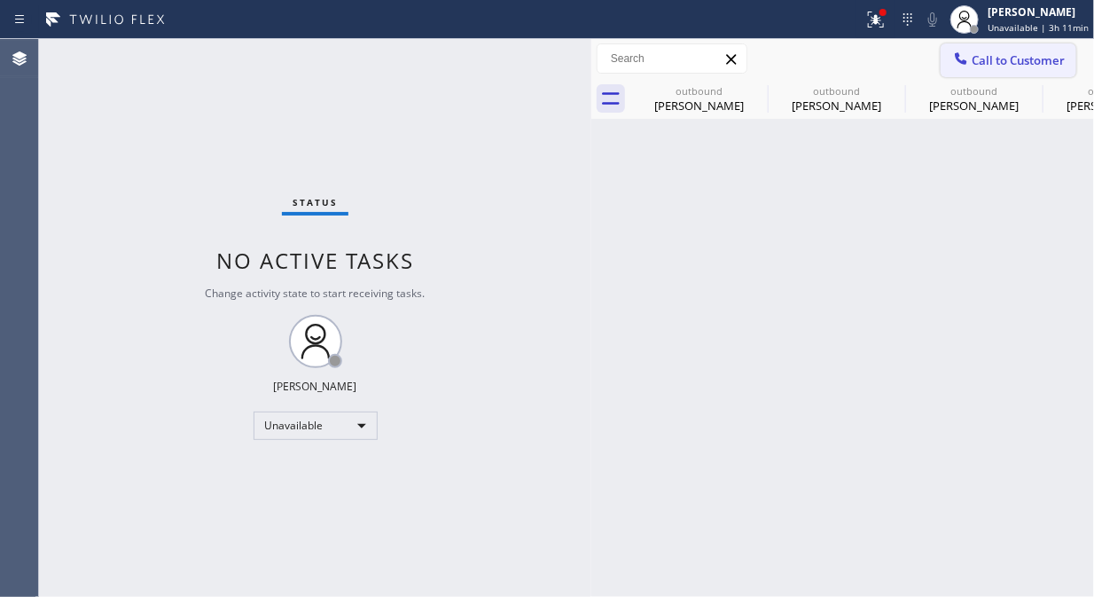
click at [968, 60] on icon at bounding box center [961, 59] width 18 height 18
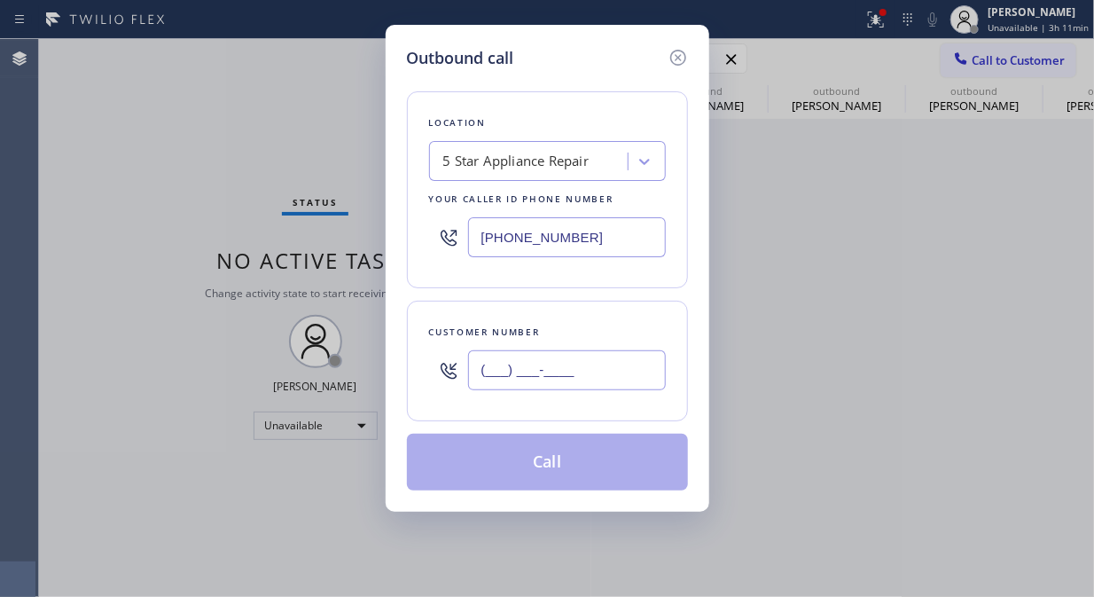
click at [521, 370] on input "(___) ___-____" at bounding box center [567, 370] width 198 height 40
paste input "482) 414-8661"
type input "[PHONE_NUMBER]"
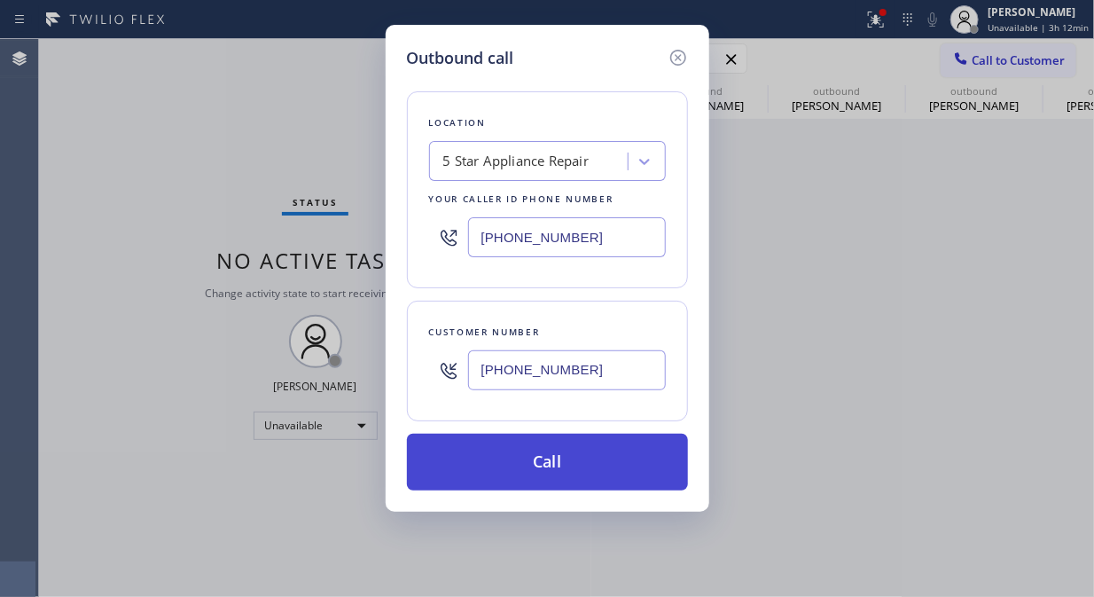
click at [612, 473] on button "Call" at bounding box center [547, 462] width 281 height 57
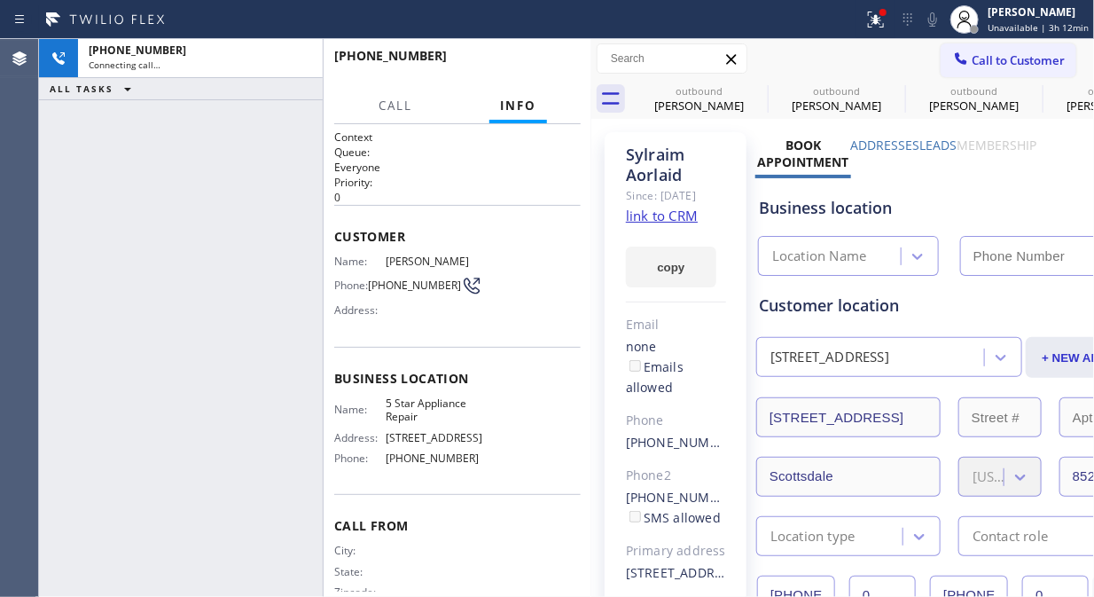
click at [80, 200] on div "[PHONE_NUMBER] Connecting call… ALL TASKS ALL TASKS ACTIVE TASKS TASKS IN WRAP …" at bounding box center [181, 318] width 284 height 558
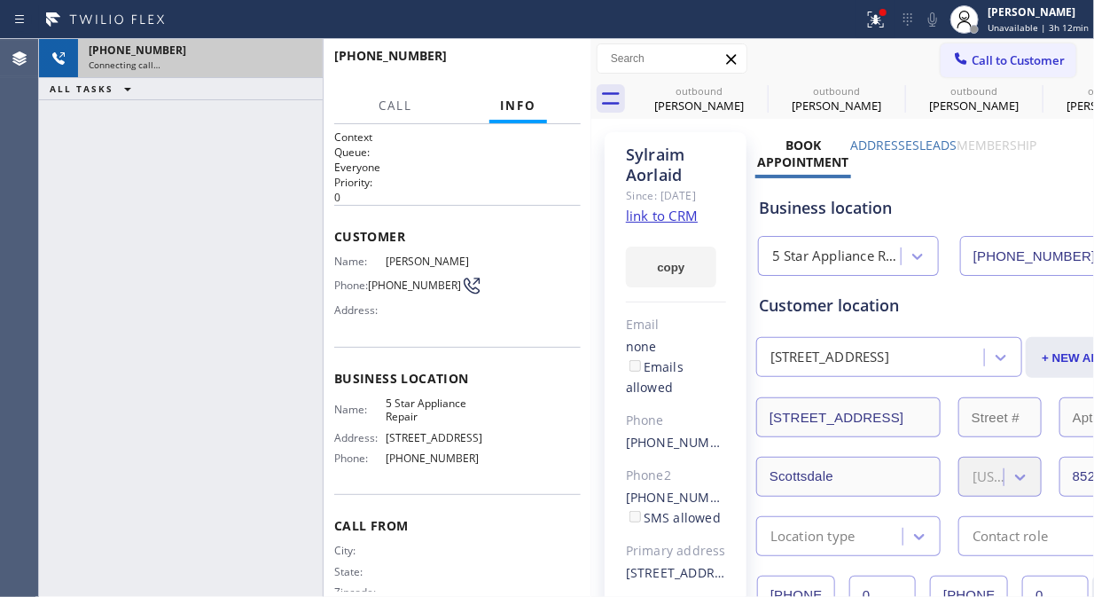
type input "[PHONE_NUMBER]"
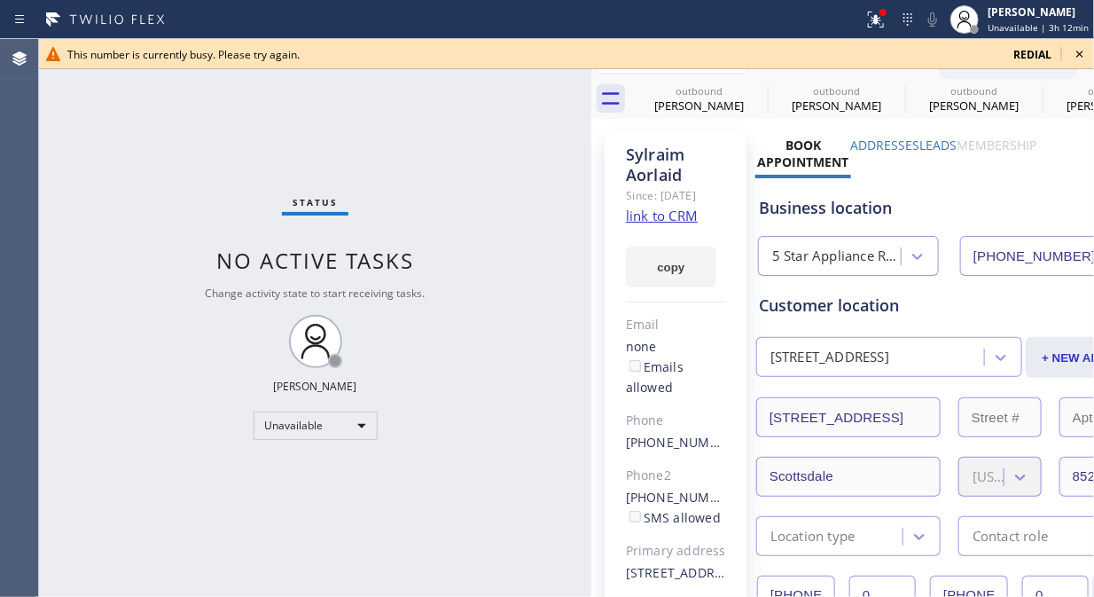
click at [1080, 54] on icon at bounding box center [1080, 54] width 7 height 7
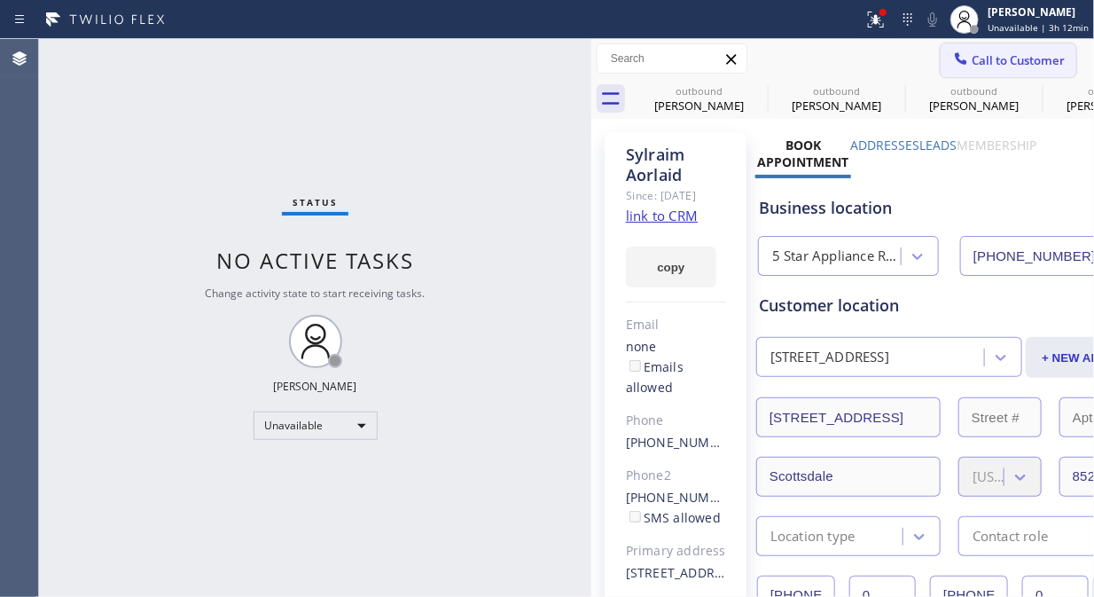
click at [1022, 59] on span "Call to Customer" at bounding box center [1018, 60] width 93 height 16
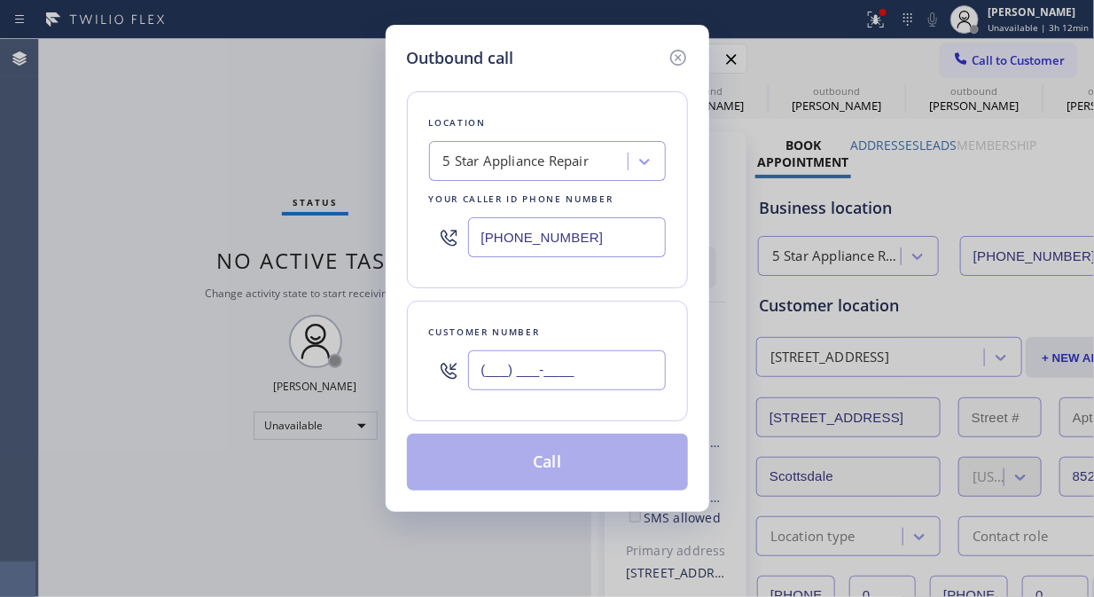
click at [539, 380] on input "(___) ___-____" at bounding box center [567, 370] width 198 height 40
paste input "310) 545-9678"
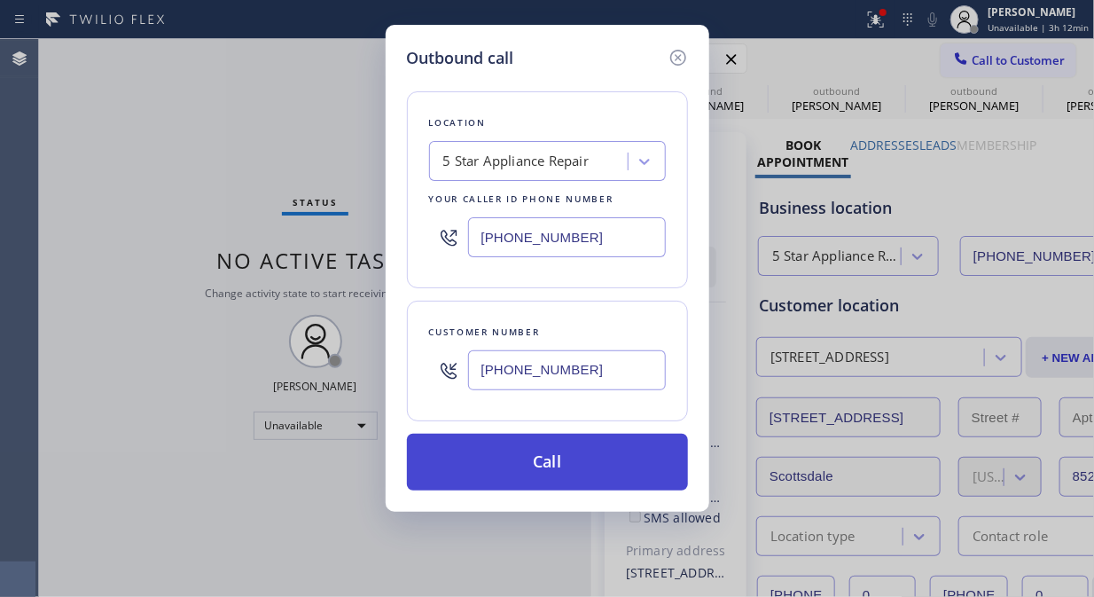
type input "[PHONE_NUMBER]"
click at [589, 464] on button "Call" at bounding box center [547, 462] width 281 height 57
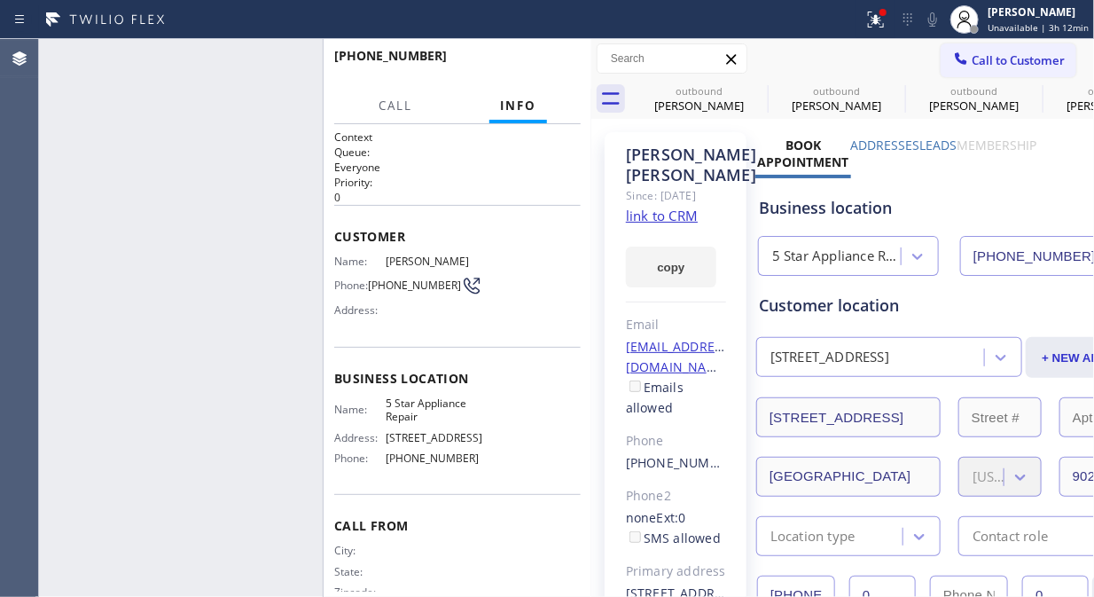
type input "[PHONE_NUMBER]"
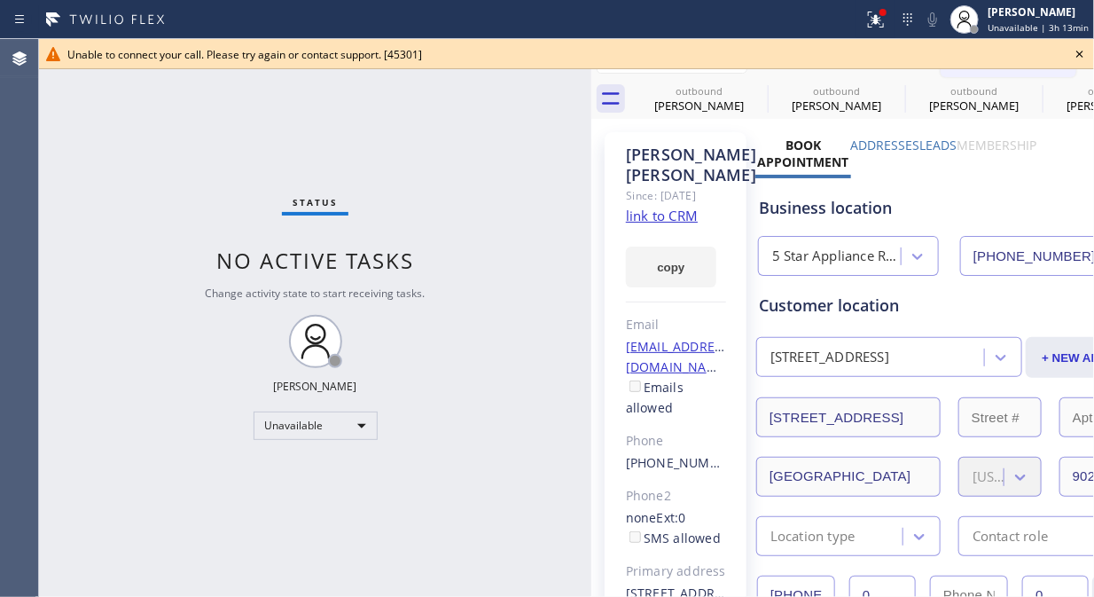
click at [1084, 53] on icon at bounding box center [1079, 53] width 21 height 21
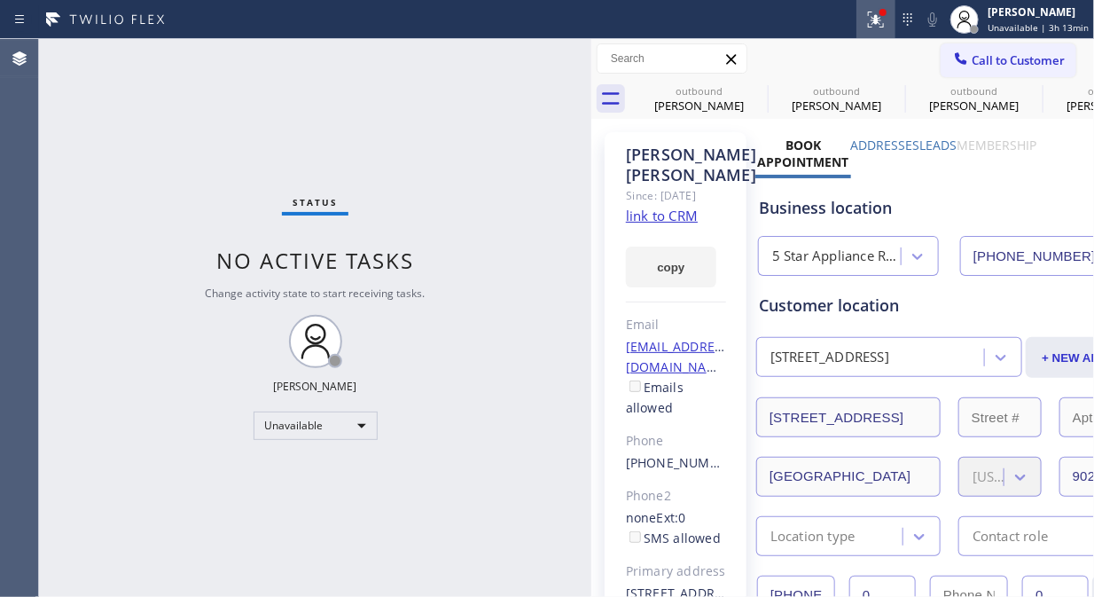
click at [879, 27] on icon at bounding box center [875, 19] width 21 height 21
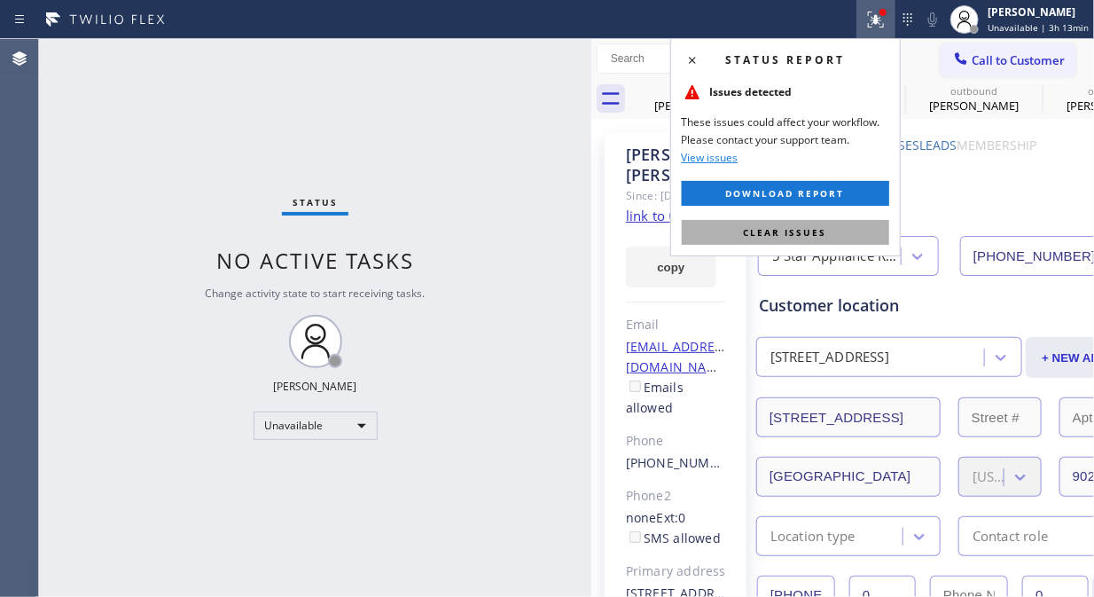
click at [789, 233] on span "Clear issues" at bounding box center [785, 232] width 83 height 12
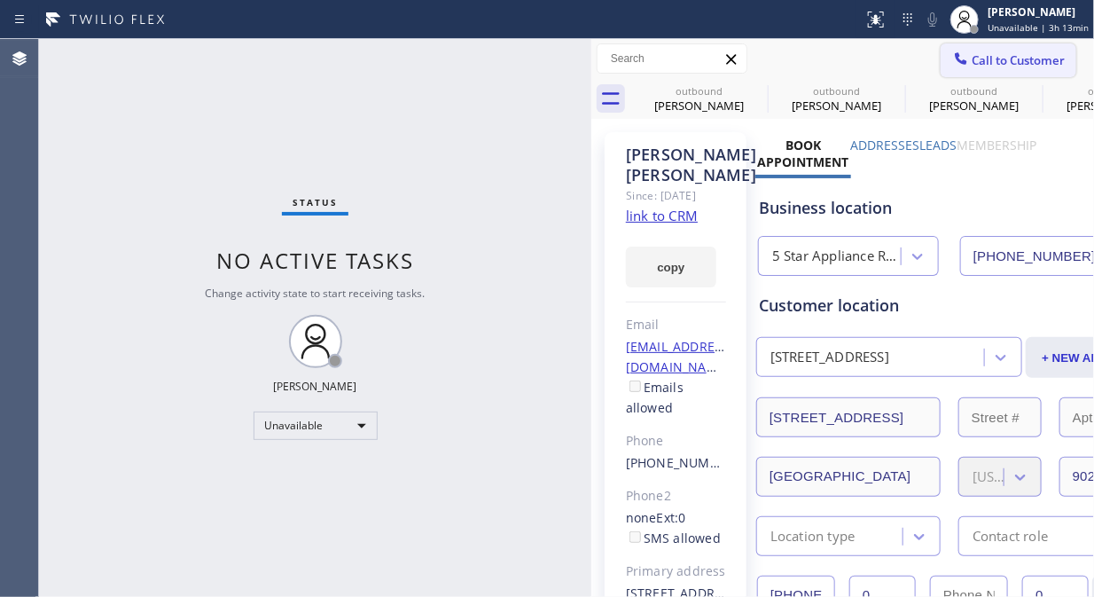
click at [977, 56] on span "Call to Customer" at bounding box center [1018, 60] width 93 height 16
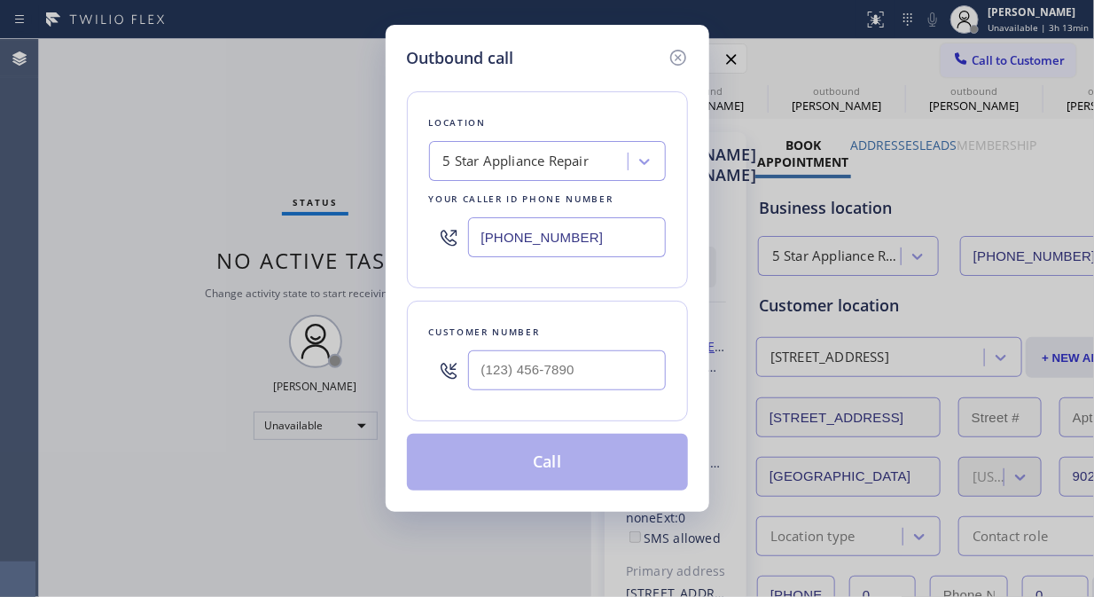
click at [590, 382] on input "text" at bounding box center [567, 370] width 198 height 40
paste input "661) 255-9877"
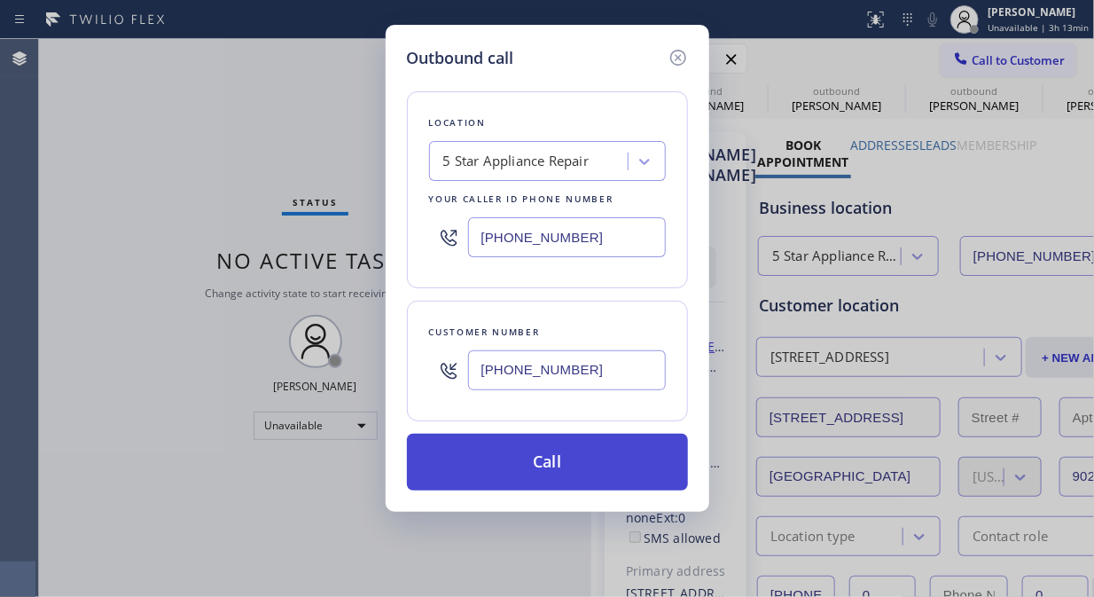
type input "[PHONE_NUMBER]"
click at [586, 448] on button "Call" at bounding box center [547, 462] width 281 height 57
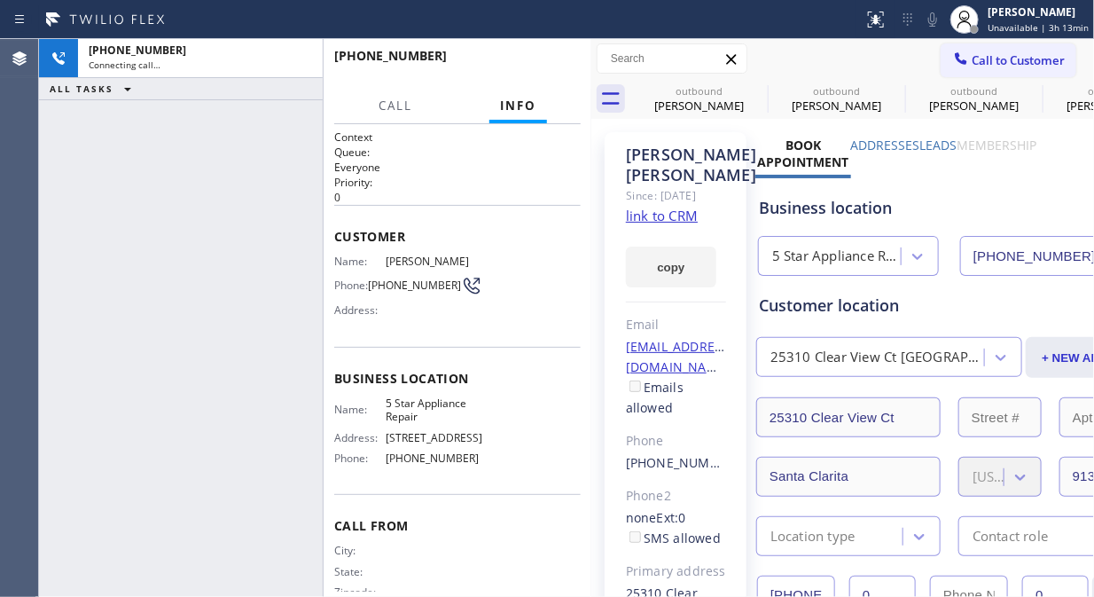
type input "[PHONE_NUMBER]"
click at [0, 0] on icon at bounding box center [0, 0] width 0 height 0
click at [936, 27] on icon at bounding box center [932, 19] width 21 height 21
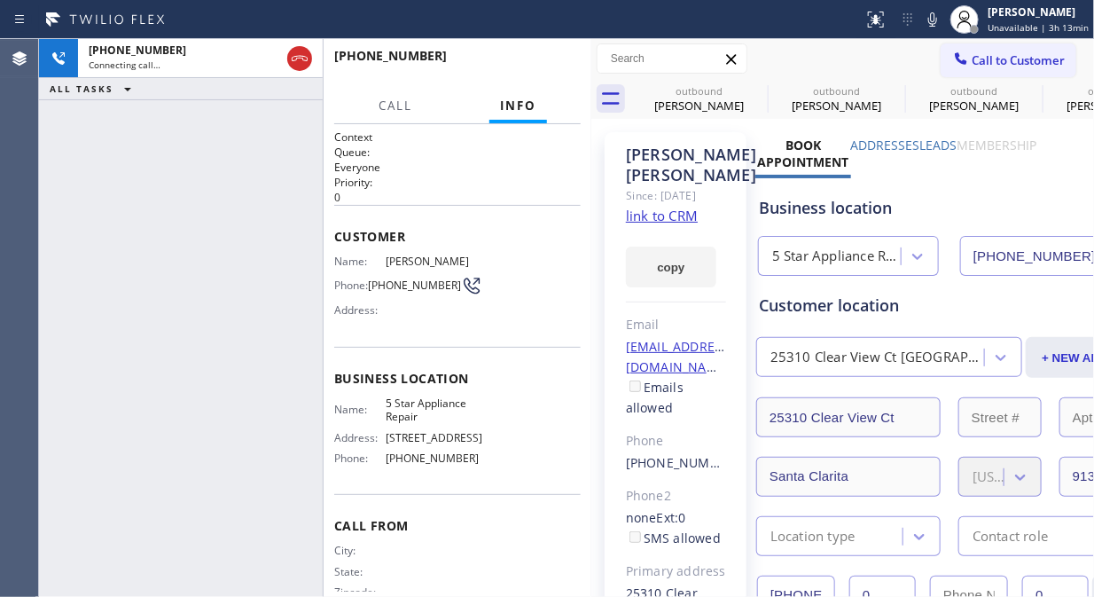
click at [0, 0] on icon at bounding box center [0, 0] width 0 height 0
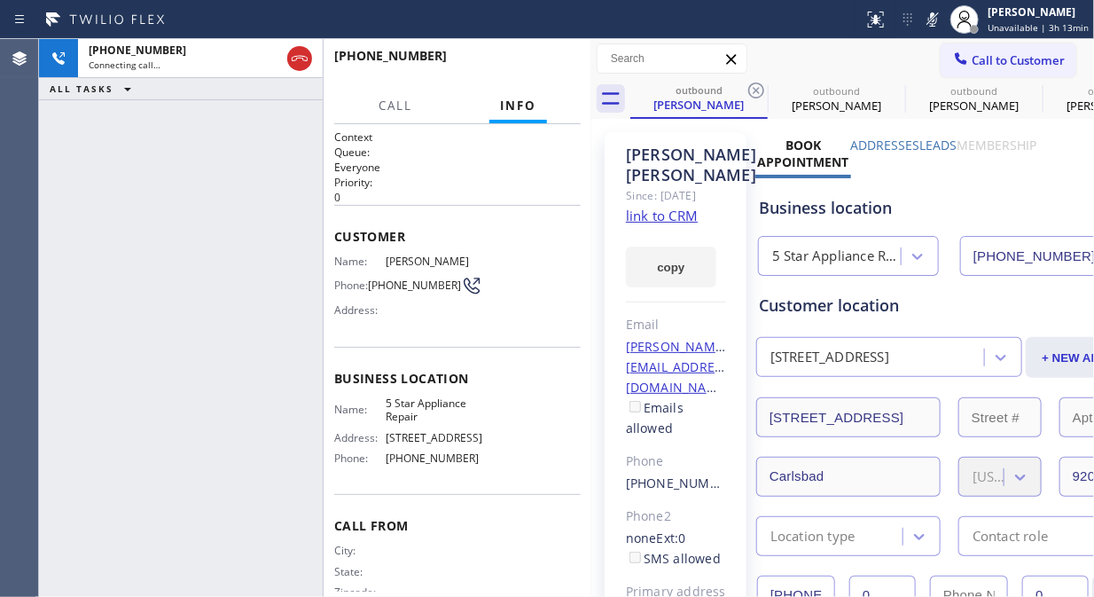
click at [756, 89] on icon at bounding box center [756, 90] width 21 height 21
click at [0, 0] on icon at bounding box center [0, 0] width 0 height 0
click at [303, 59] on icon at bounding box center [299, 58] width 21 height 21
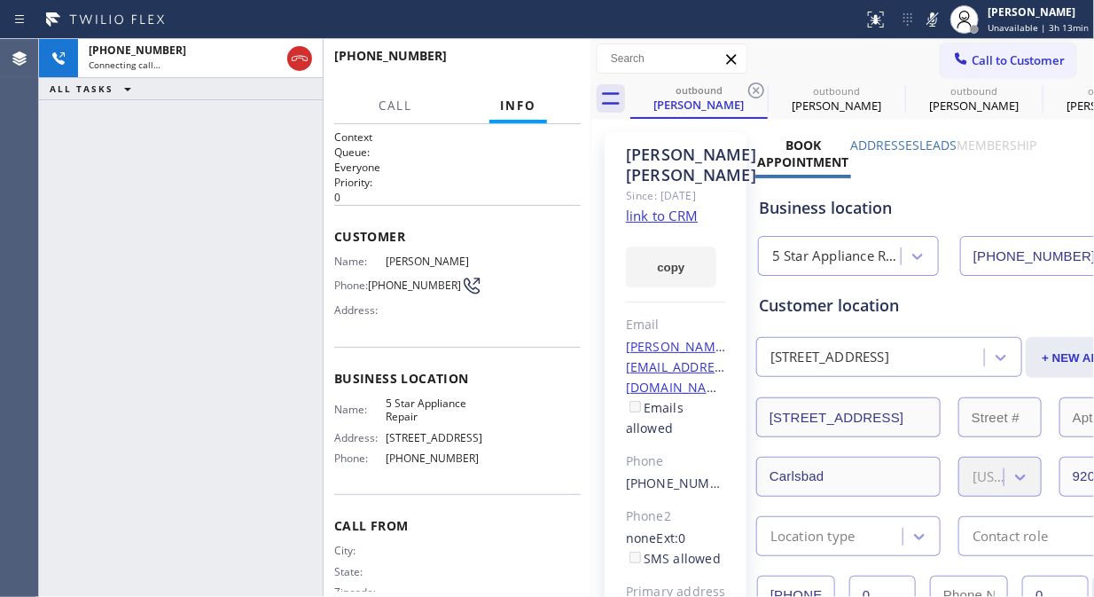
click at [296, 59] on icon at bounding box center [300, 58] width 16 height 5
click at [66, 154] on div "[PHONE_NUMBER] Connecting call… ALL TASKS ALL TASKS ACTIVE TASKS TASKS IN WRAP …" at bounding box center [181, 318] width 284 height 558
click at [298, 57] on icon at bounding box center [299, 58] width 21 height 21
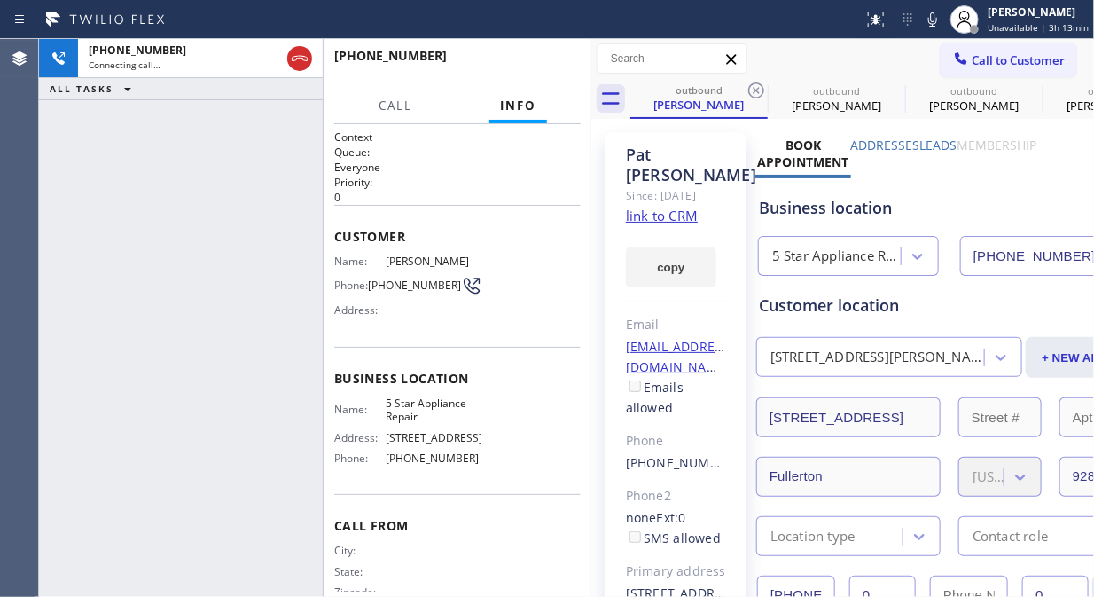
click at [986, 59] on span "Call to Customer" at bounding box center [1018, 60] width 93 height 16
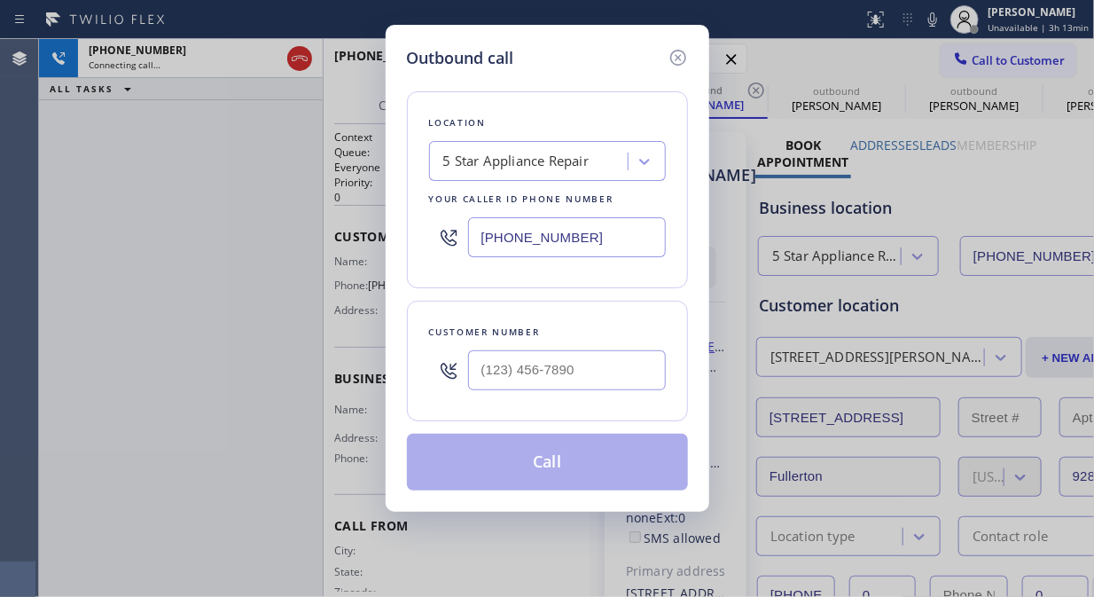
click at [483, 370] on input "text" at bounding box center [567, 370] width 198 height 40
paste input "415) 695-1120"
type input "[PHONE_NUMBER]"
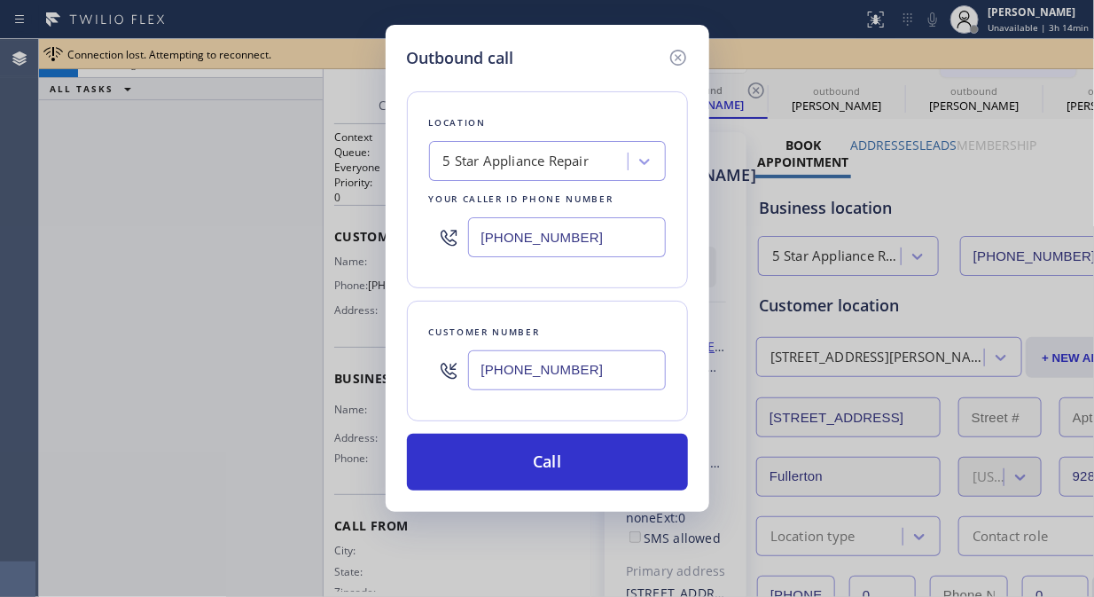
click at [674, 57] on icon at bounding box center [678, 57] width 21 height 21
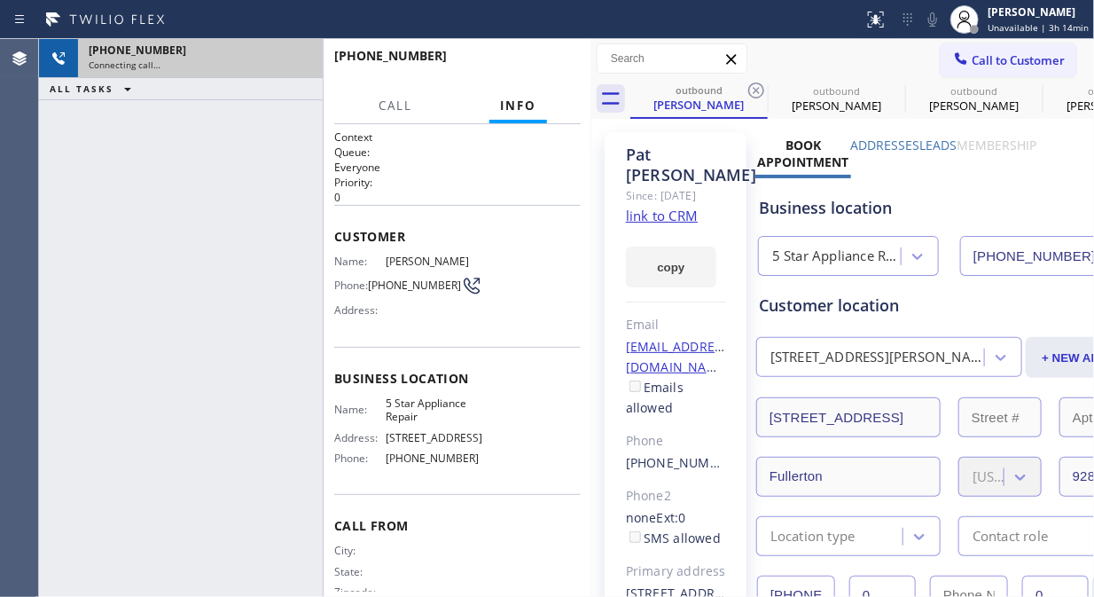
click at [263, 64] on div "Connecting call…" at bounding box center [200, 65] width 223 height 12
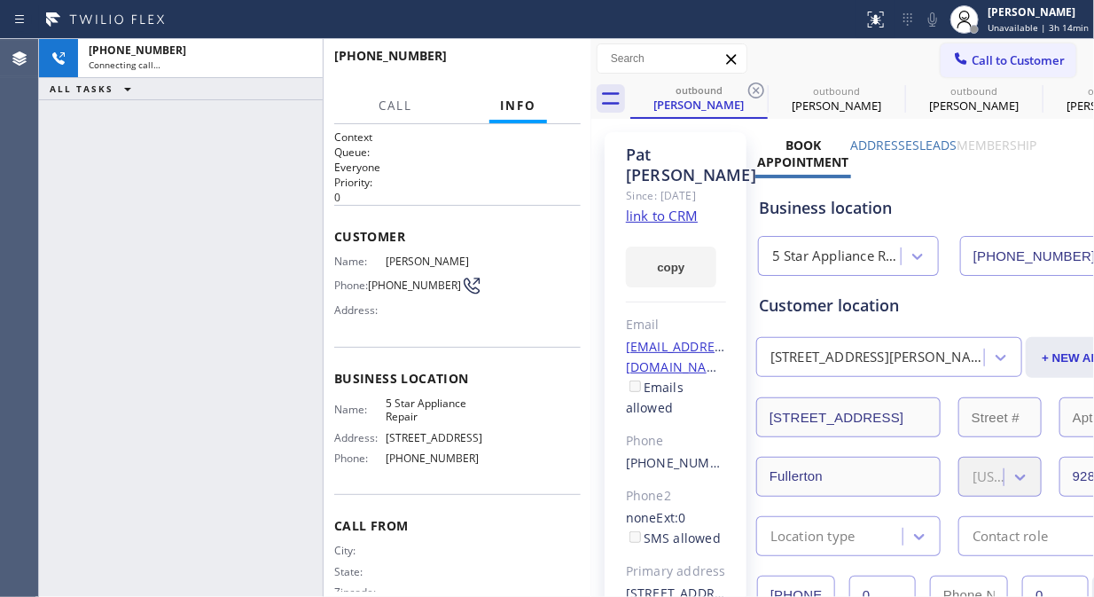
click at [53, 139] on div "[PHONE_NUMBER] Connecting call… ALL TASKS ALL TASKS ACTIVE TASKS TASKS IN WRAP …" at bounding box center [181, 318] width 284 height 558
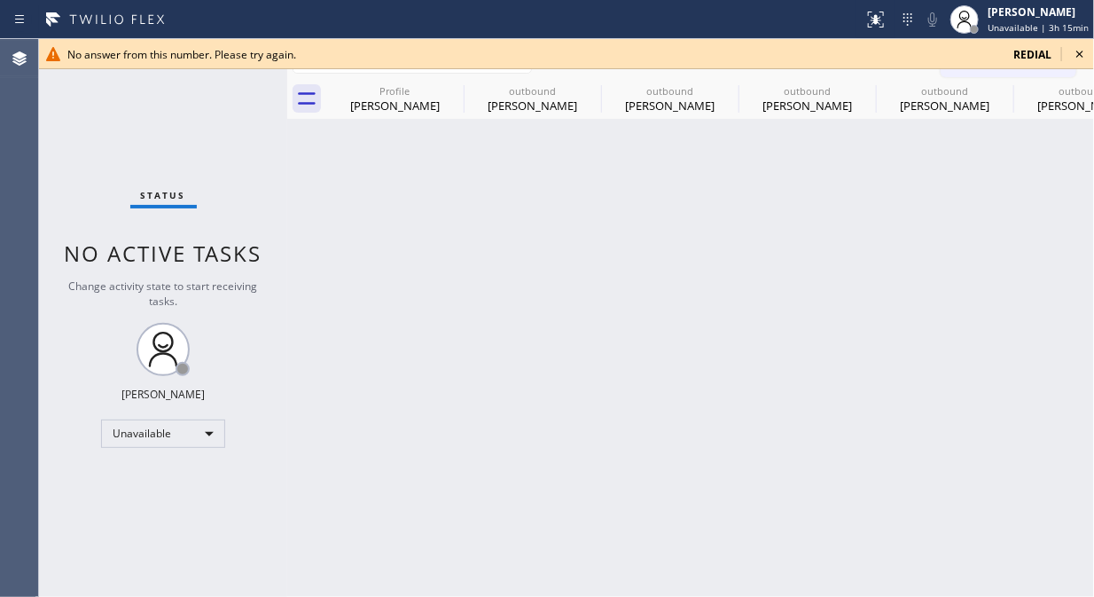
click at [82, 117] on div "Status No active tasks Change activity state to start receiving tasks. [PERSON_…" at bounding box center [163, 318] width 248 height 558
click at [1083, 47] on icon at bounding box center [1079, 53] width 21 height 21
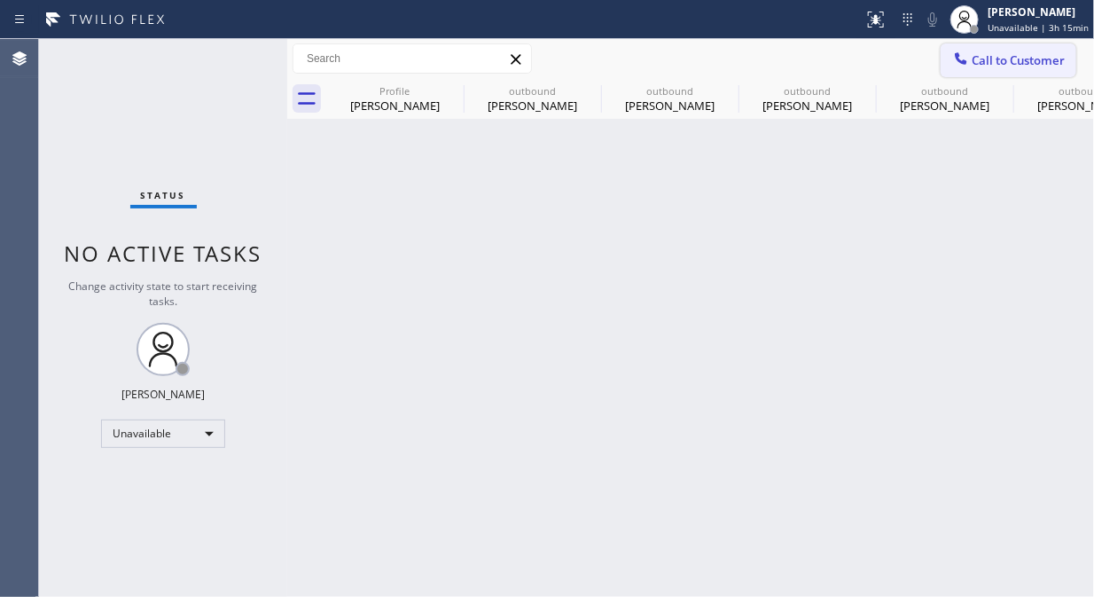
click at [1011, 60] on span "Call to Customer" at bounding box center [1018, 60] width 93 height 16
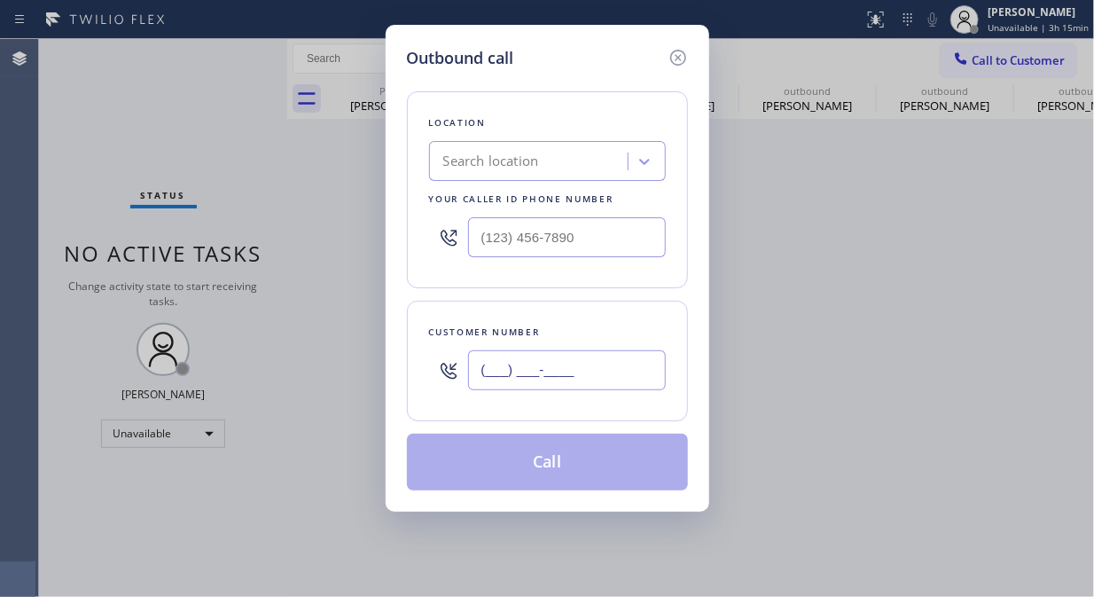
click at [548, 375] on input "(___) ___-____" at bounding box center [567, 370] width 198 height 40
paste input "415) 695-1120"
type input "[PHONE_NUMBER]"
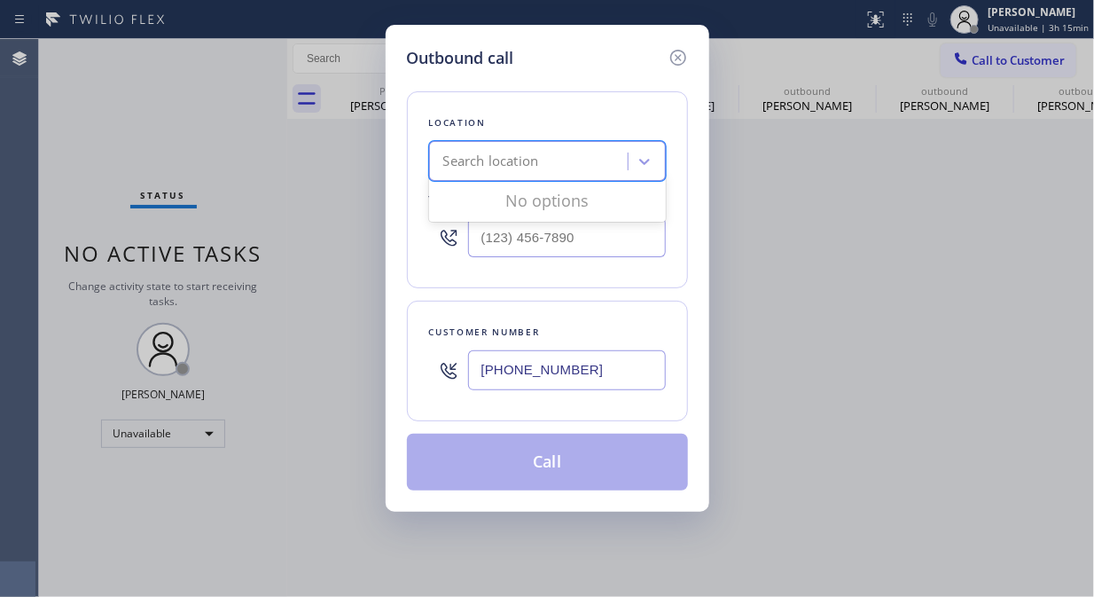
click at [568, 169] on div "Search location" at bounding box center [531, 161] width 193 height 31
type input "5 star appliance repair"
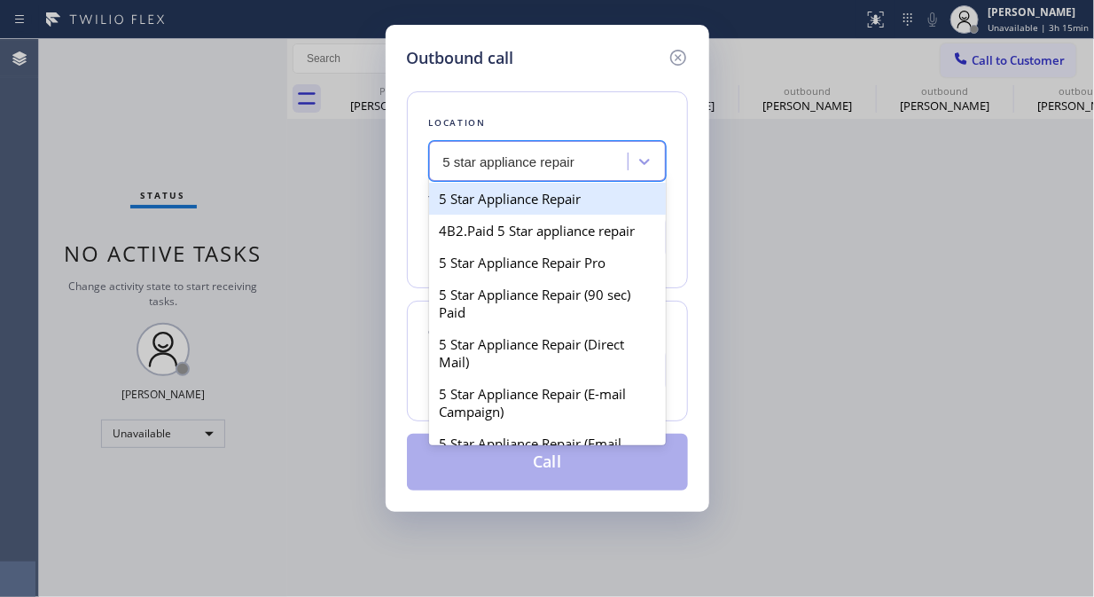
click at [565, 201] on div "5 Star Appliance Repair" at bounding box center [547, 199] width 237 height 32
type input "[PHONE_NUMBER]"
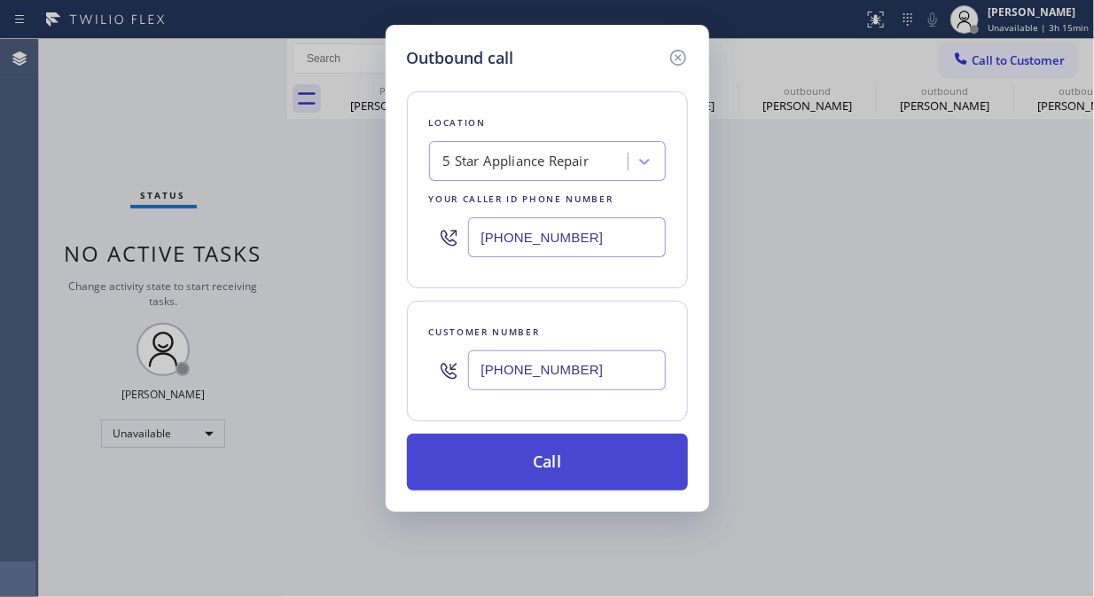
click at [553, 465] on button "Call" at bounding box center [547, 462] width 281 height 57
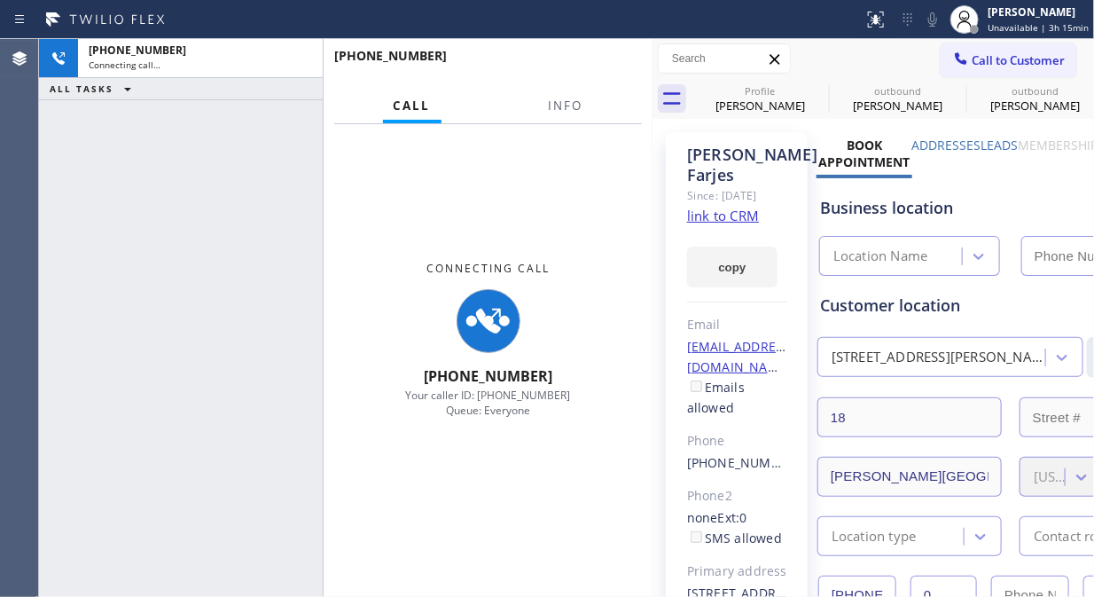
drag, startPoint x: 624, startPoint y: 197, endPoint x: 547, endPoint y: 121, distance: 108.5
click at [653, 188] on div at bounding box center [653, 318] width 0 height 558
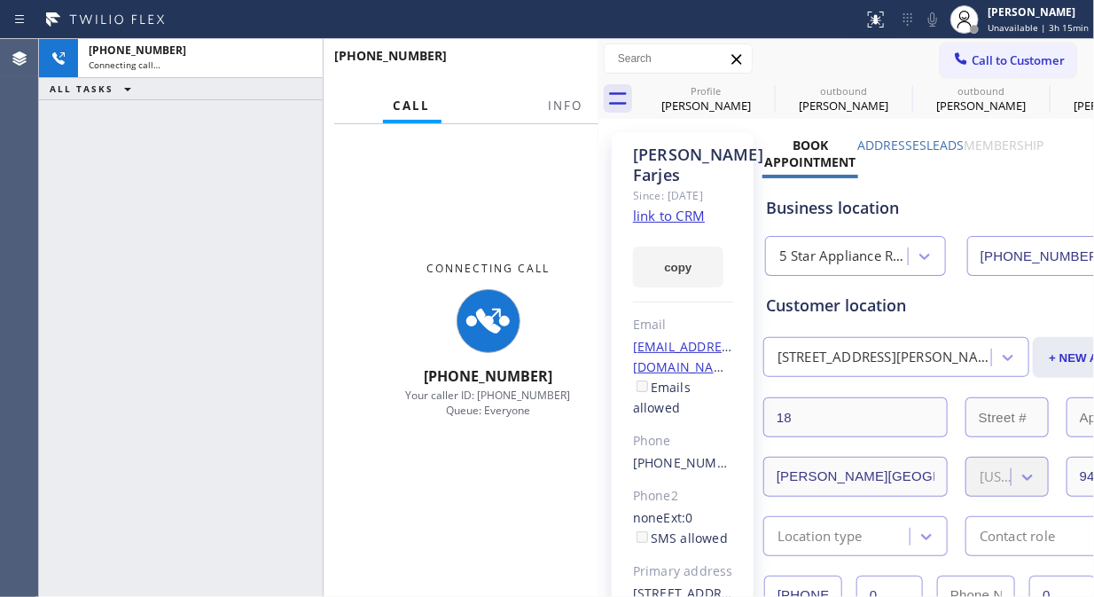
type input "[PHONE_NUMBER]"
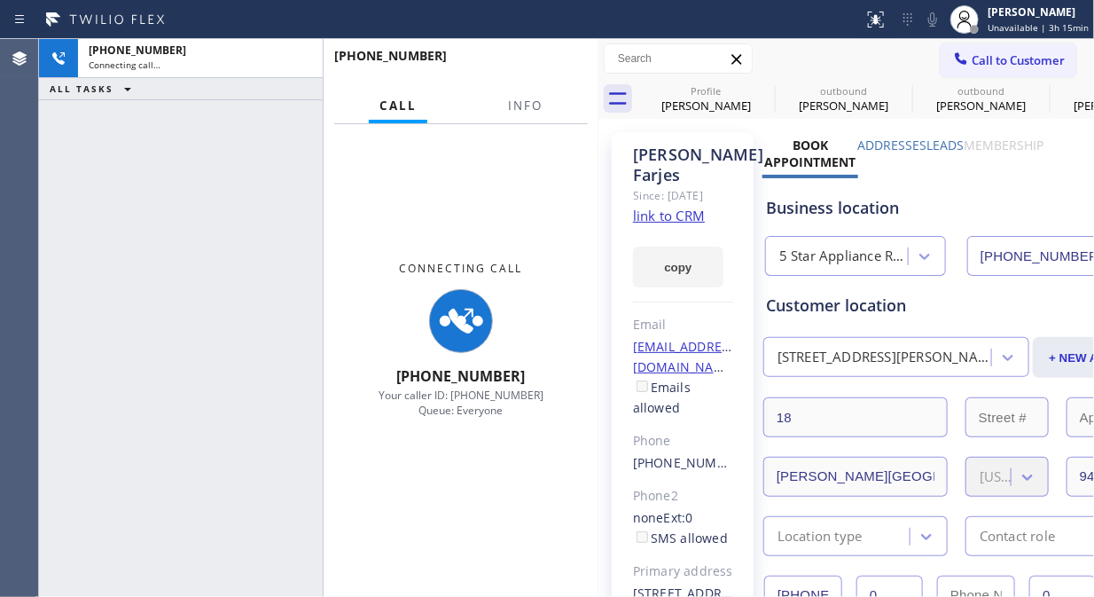
click at [559, 111] on div "Call Info" at bounding box center [461, 106] width 254 height 35
click at [537, 105] on span "Info" at bounding box center [525, 106] width 35 height 16
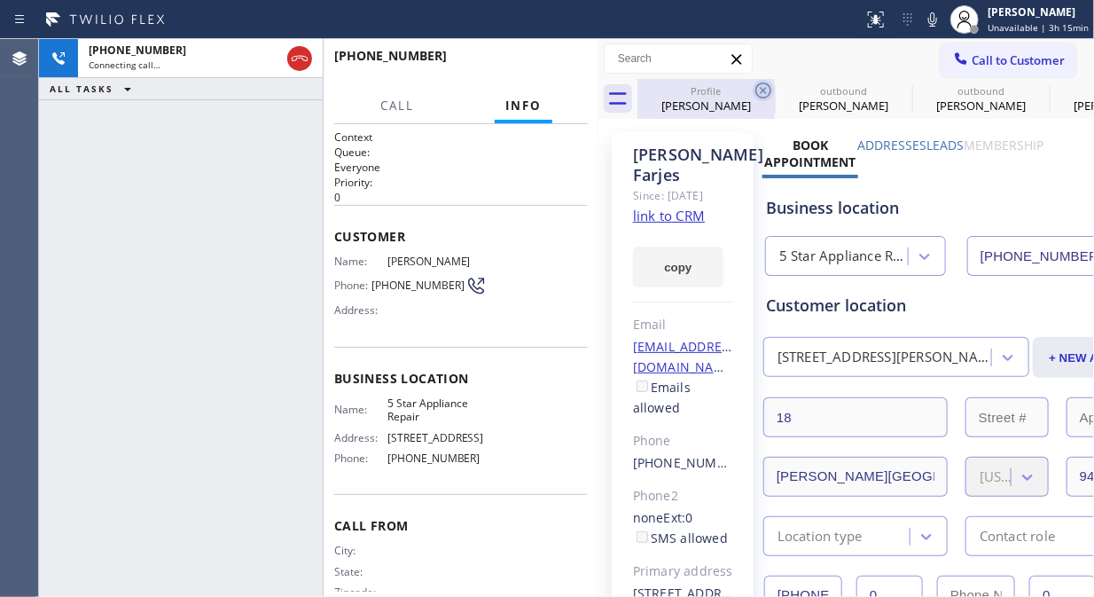
click at [757, 91] on icon at bounding box center [763, 90] width 21 height 21
click at [0, 0] on icon at bounding box center [0, 0] width 0 height 0
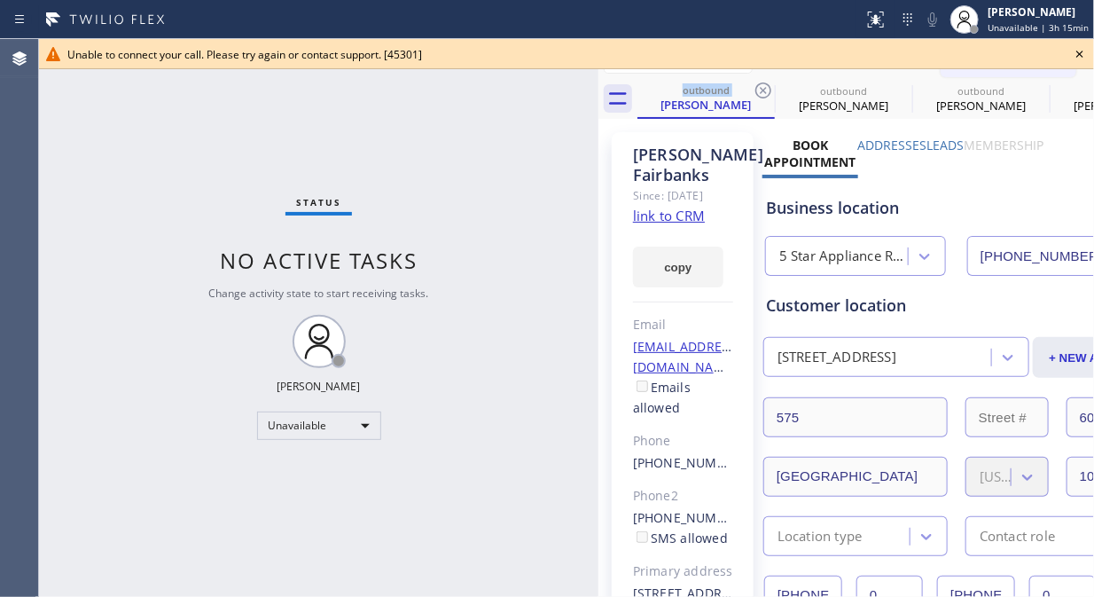
click at [82, 165] on div "Status No active tasks Change activity state to start receiving tasks. [PERSON_…" at bounding box center [319, 318] width 560 height 558
click at [1084, 51] on icon at bounding box center [1079, 53] width 21 height 21
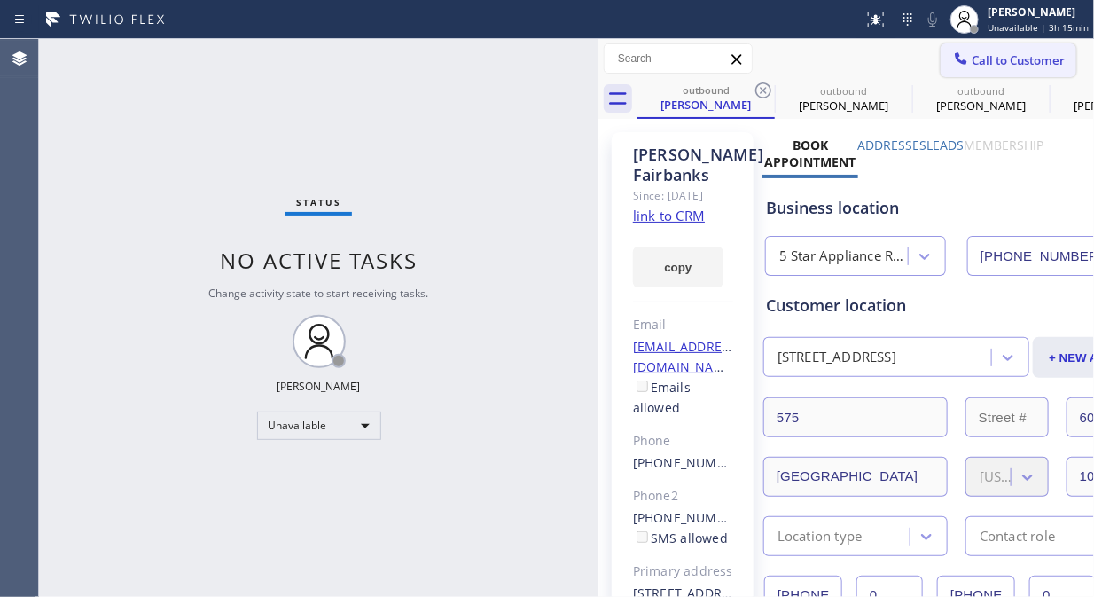
click at [984, 64] on span "Call to Customer" at bounding box center [1018, 60] width 93 height 16
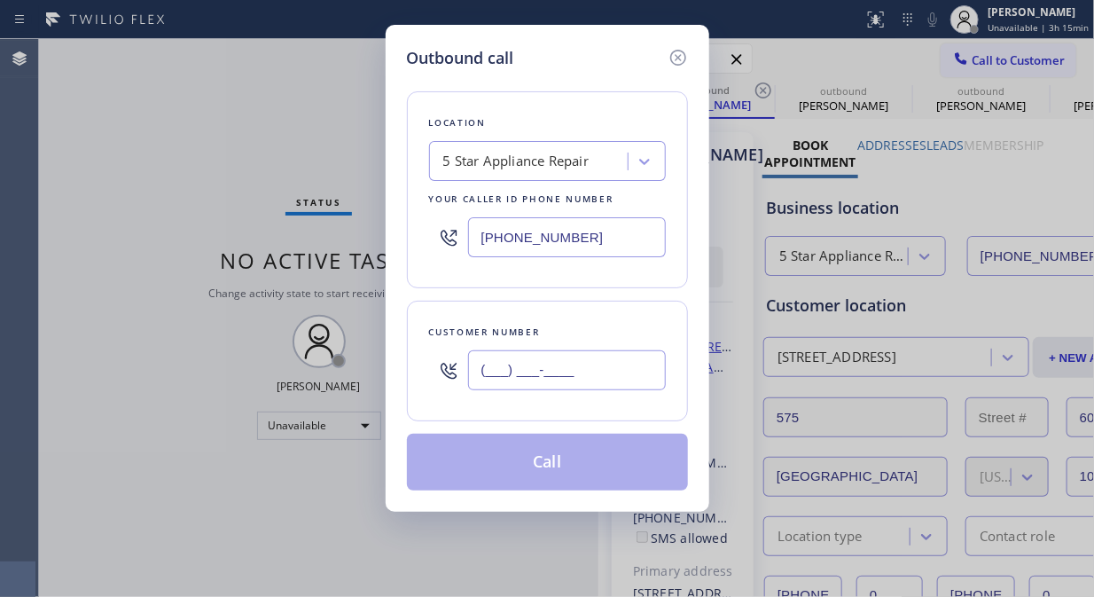
click at [637, 369] on input "(___) ___-____" at bounding box center [567, 370] width 198 height 40
paste input "415) 813-9412"
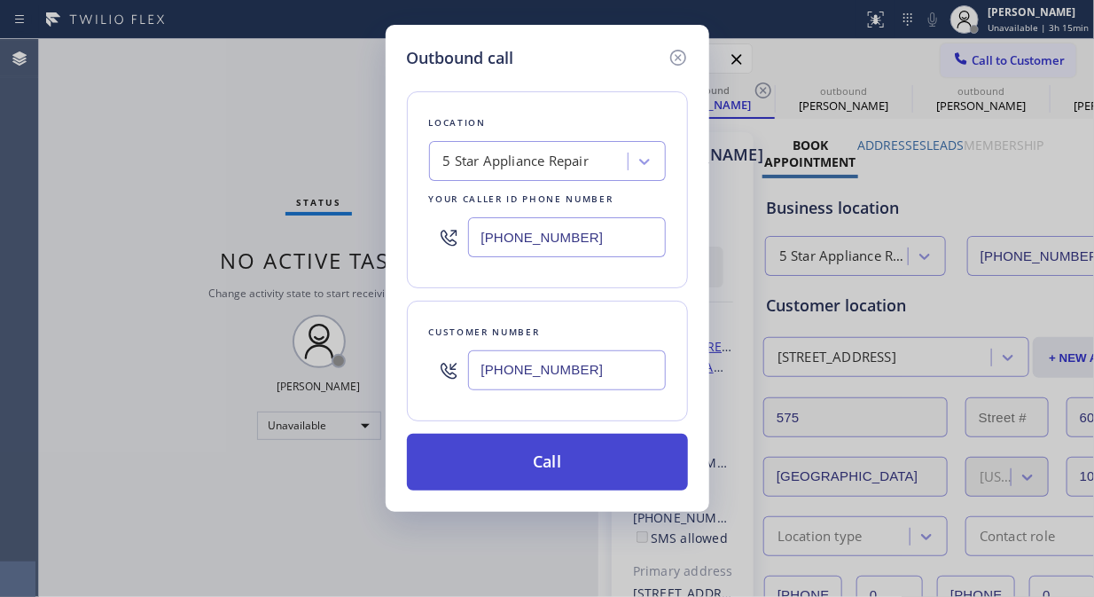
type input "(415) 813-9412"
click at [609, 467] on button "Call" at bounding box center [547, 462] width 281 height 57
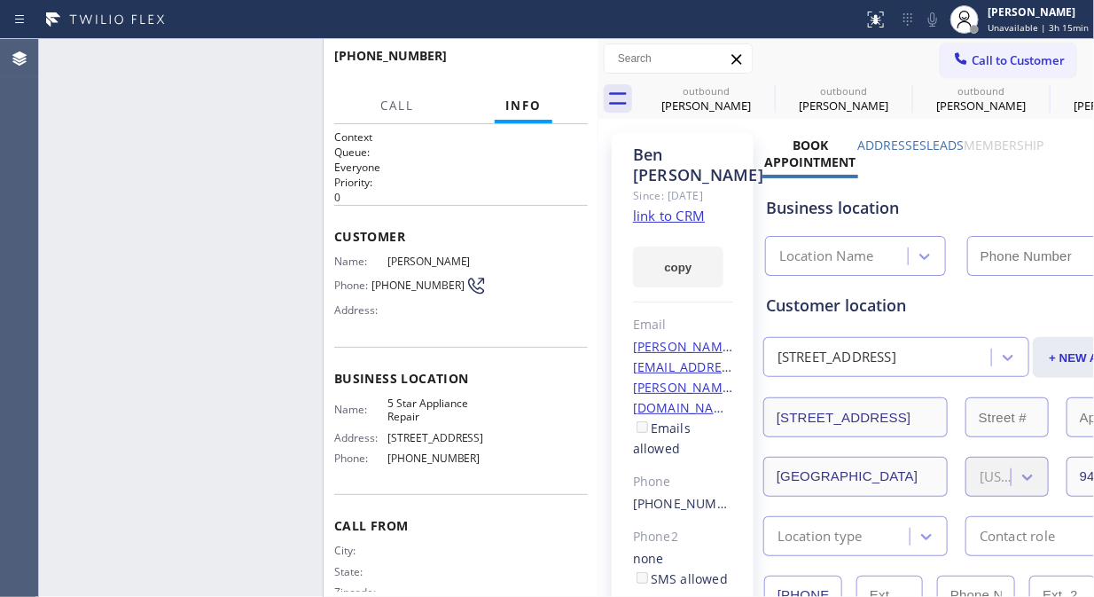
type input "[PHONE_NUMBER]"
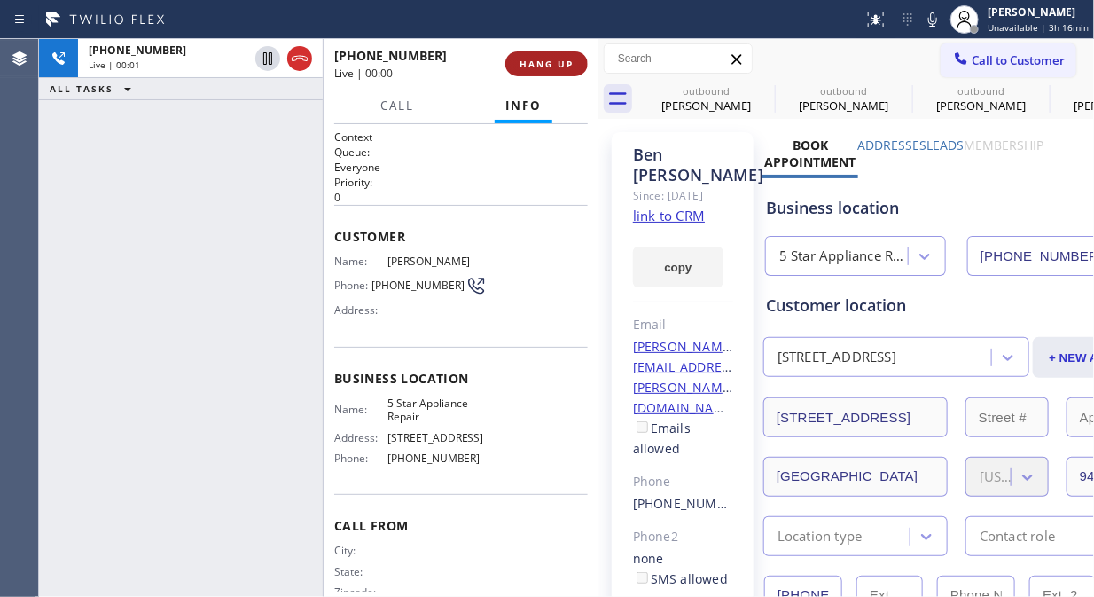
click at [535, 63] on span "HANG UP" at bounding box center [547, 64] width 54 height 12
click at [538, 63] on span "HANG UP" at bounding box center [547, 64] width 54 height 12
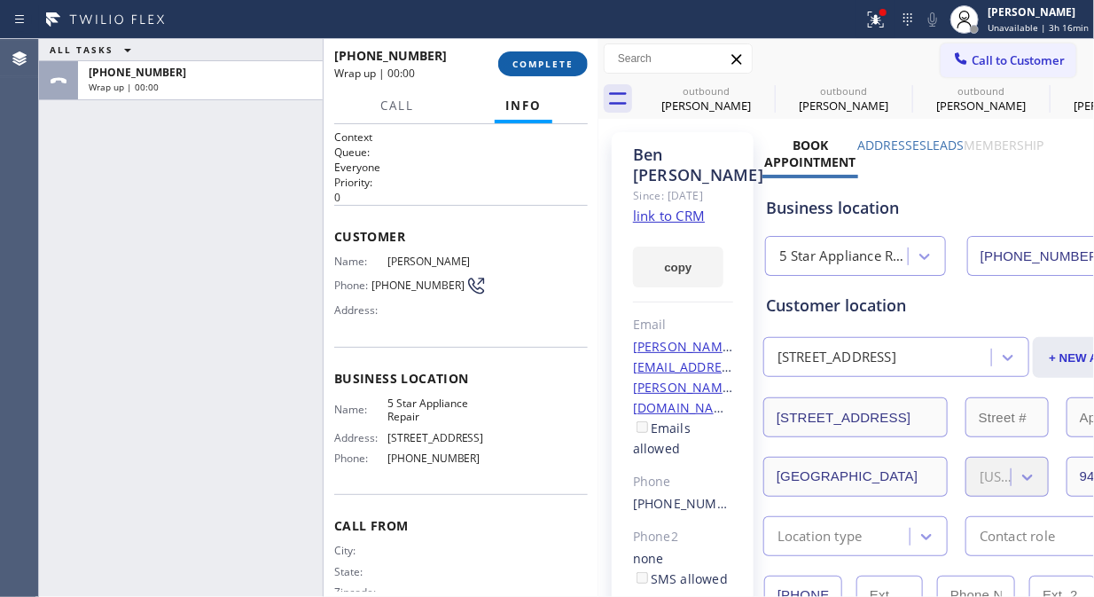
click at [538, 63] on span "COMPLETE" at bounding box center [543, 64] width 61 height 12
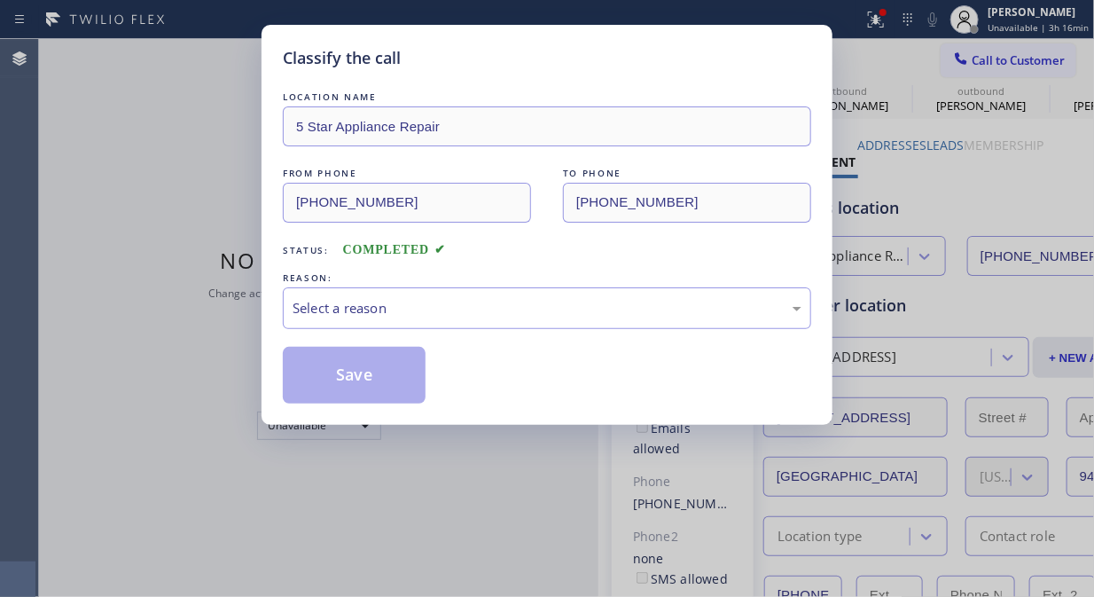
click at [539, 63] on div "Classify the call" at bounding box center [547, 58] width 529 height 24
click at [546, 305] on div "Select a reason" at bounding box center [547, 308] width 509 height 20
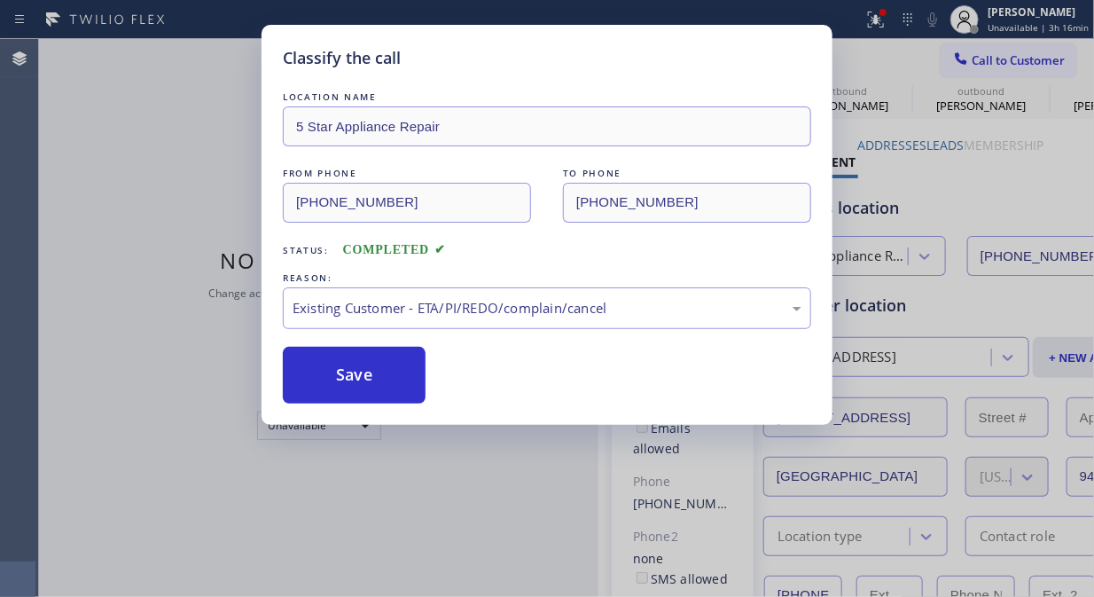
drag, startPoint x: 346, startPoint y: 355, endPoint x: 758, endPoint y: 246, distance: 426.5
click at [346, 353] on button "Save" at bounding box center [354, 375] width 143 height 57
click at [1003, 59] on span "Call to Customer" at bounding box center [1018, 60] width 93 height 16
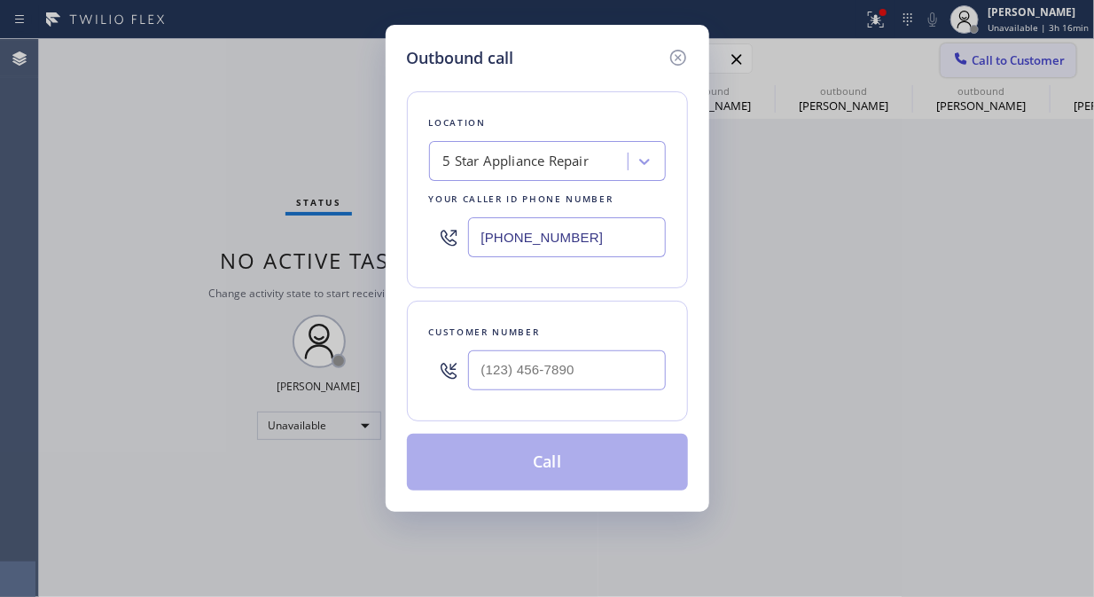
click at [1003, 59] on div "Outbound call Location 5 Star Appliance Repair Your caller id phone number [PHO…" at bounding box center [547, 298] width 1094 height 597
click at [573, 372] on input "(___) ___-____" at bounding box center [567, 370] width 198 height 40
paste input "714) 628-0052"
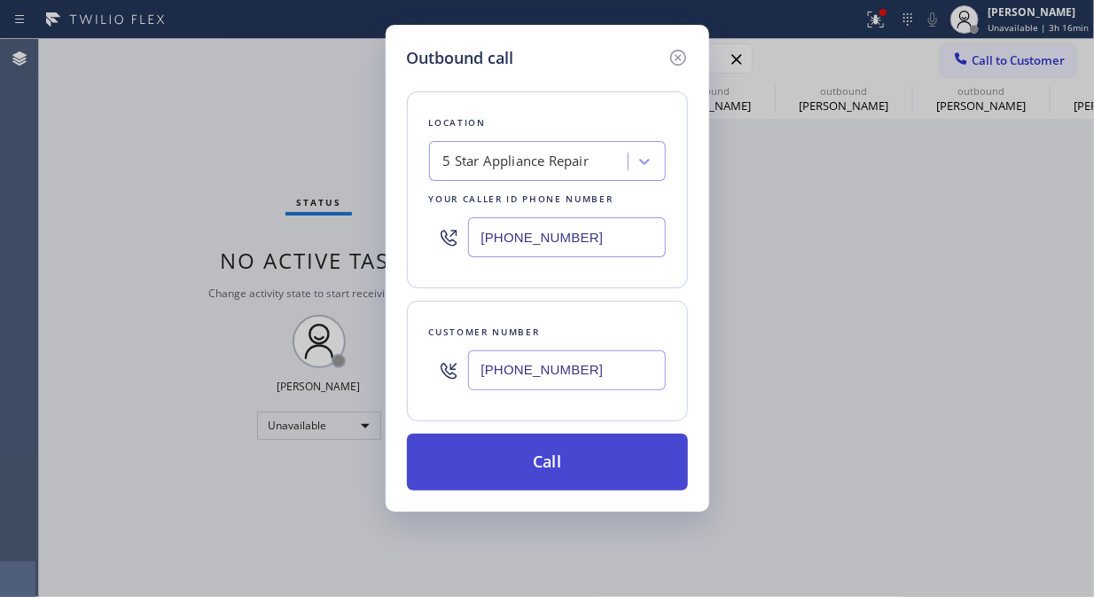
type input "(714) 628-0052"
click at [597, 475] on button "Call" at bounding box center [547, 462] width 281 height 57
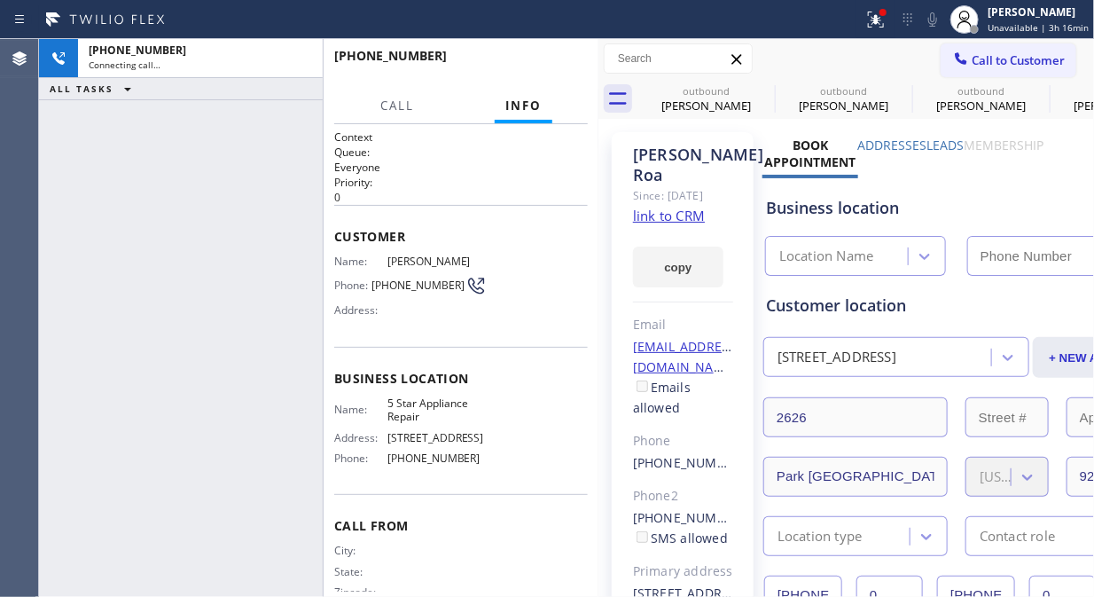
type input "[PHONE_NUMBER]"
click at [94, 160] on div "+17146280052 Connecting call… ALL TASKS ALL TASKS ACTIVE TASKS TASKS IN WRAP UP" at bounding box center [181, 318] width 284 height 558
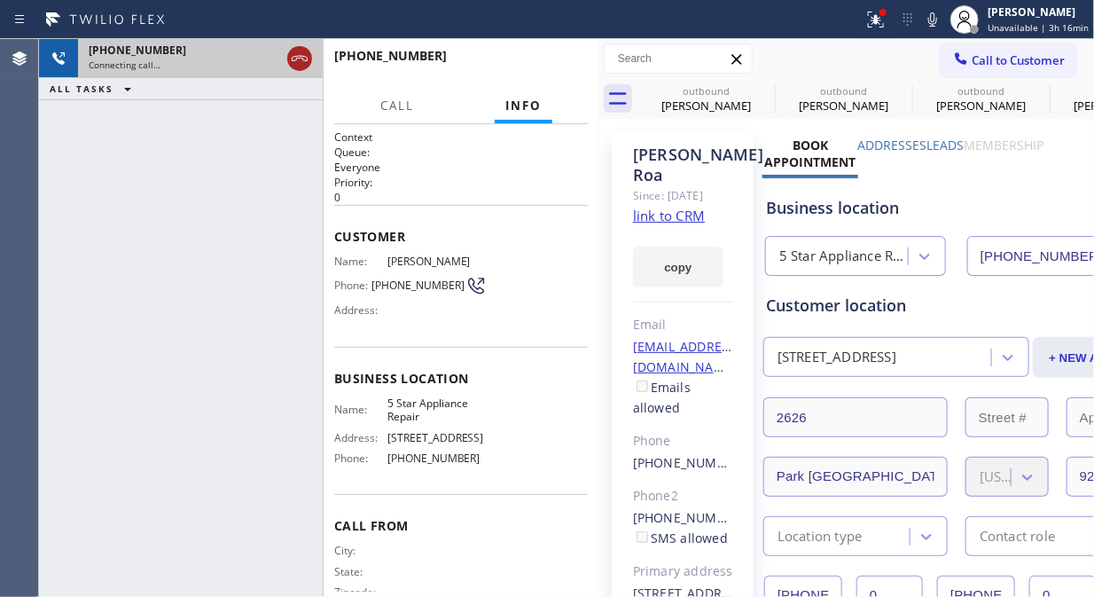
click at [300, 59] on icon at bounding box center [299, 58] width 21 height 21
click at [978, 60] on span "Call to Customer" at bounding box center [1018, 60] width 93 height 16
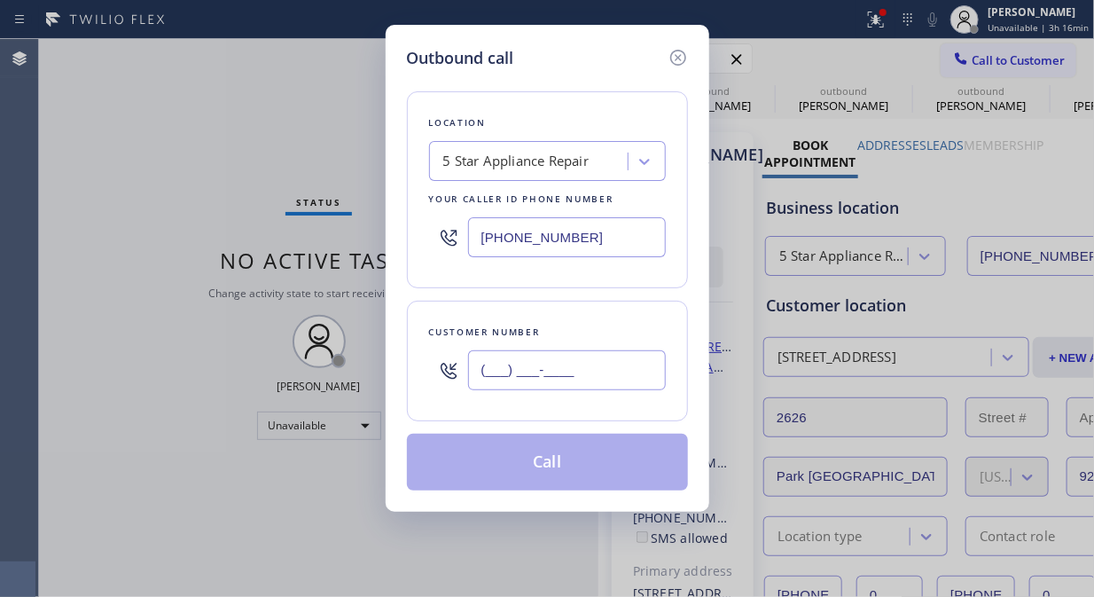
click at [502, 364] on input "(___) ___-____" at bounding box center [567, 370] width 198 height 40
paste input "480) 419-0474"
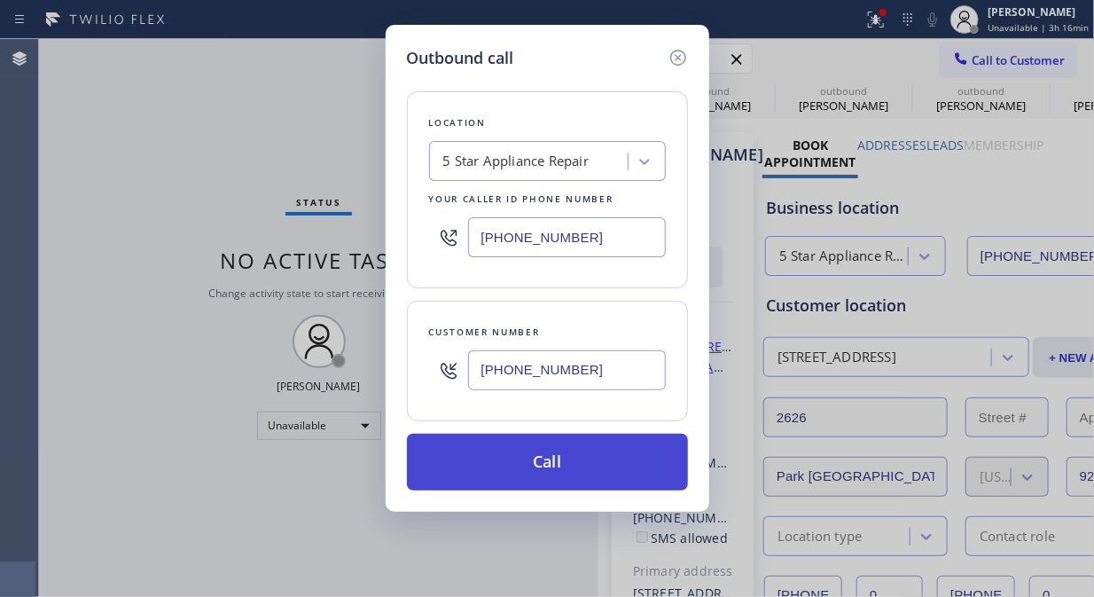
type input "(480) 419-0474"
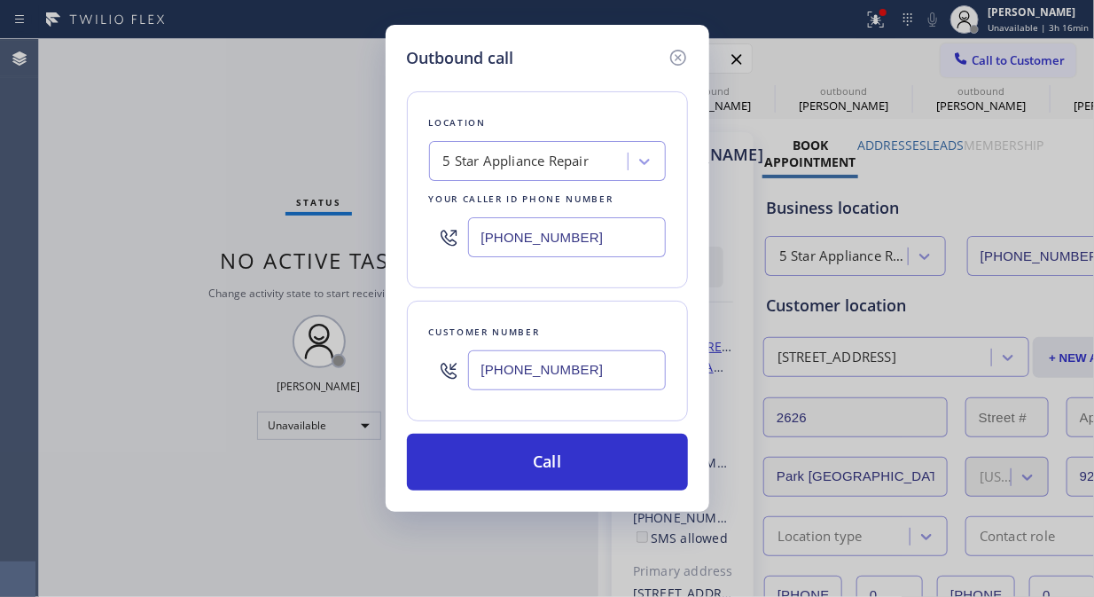
drag, startPoint x: 574, startPoint y: 463, endPoint x: 607, endPoint y: 427, distance: 48.9
click at [575, 464] on button "Call" at bounding box center [547, 462] width 281 height 57
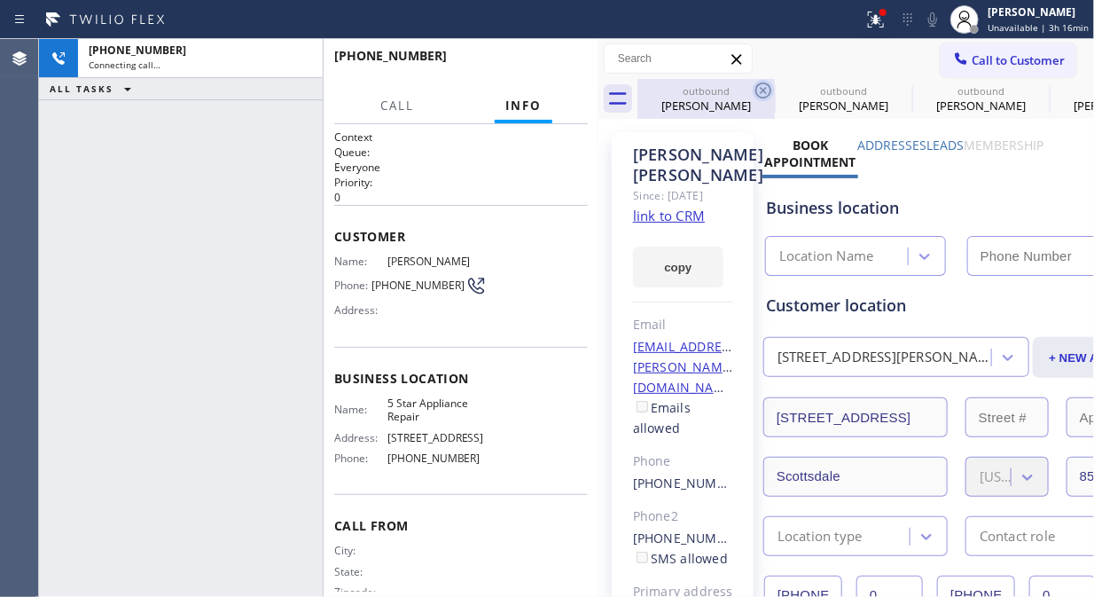
type input "[PHONE_NUMBER]"
click at [0, 0] on icon at bounding box center [0, 0] width 0 height 0
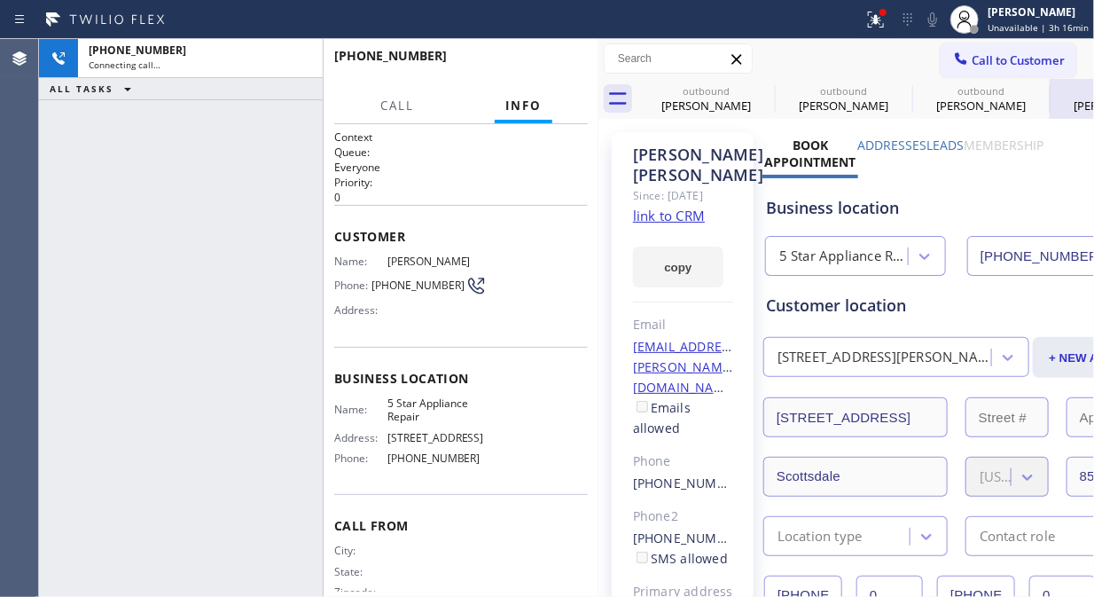
click at [0, 0] on icon at bounding box center [0, 0] width 0 height 0
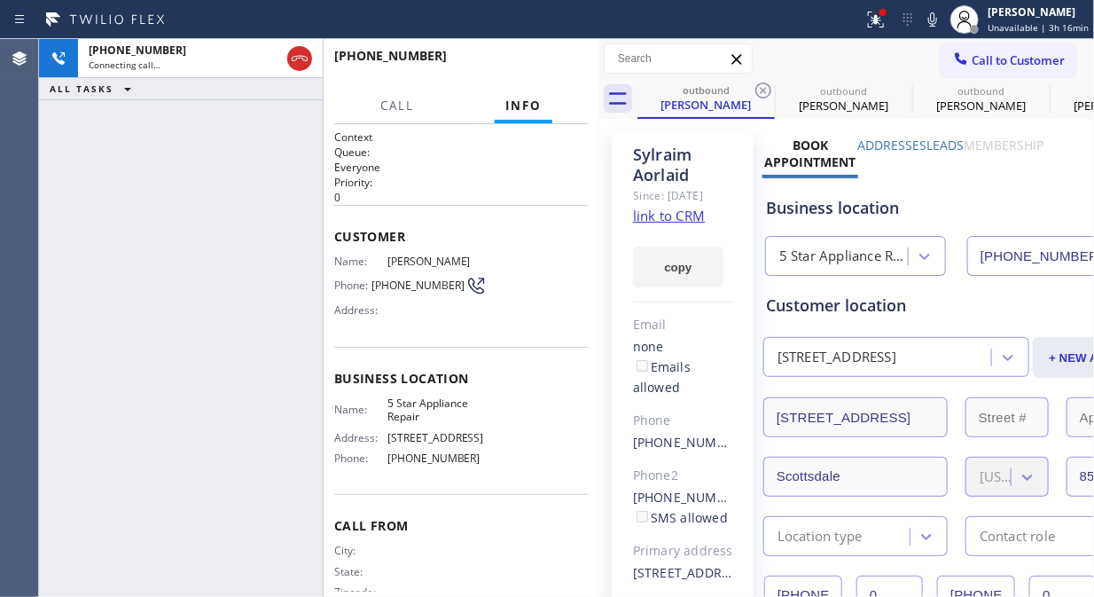
click at [761, 89] on icon at bounding box center [764, 90] width 16 height 16
click at [0, 0] on icon at bounding box center [0, 0] width 0 height 0
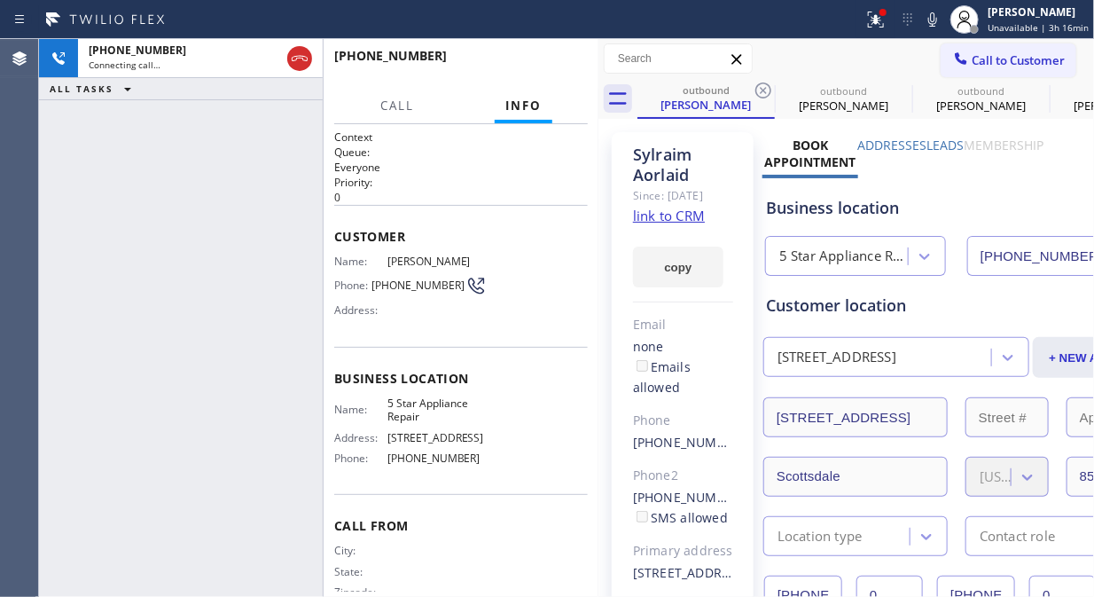
click at [0, 0] on icon at bounding box center [0, 0] width 0 height 0
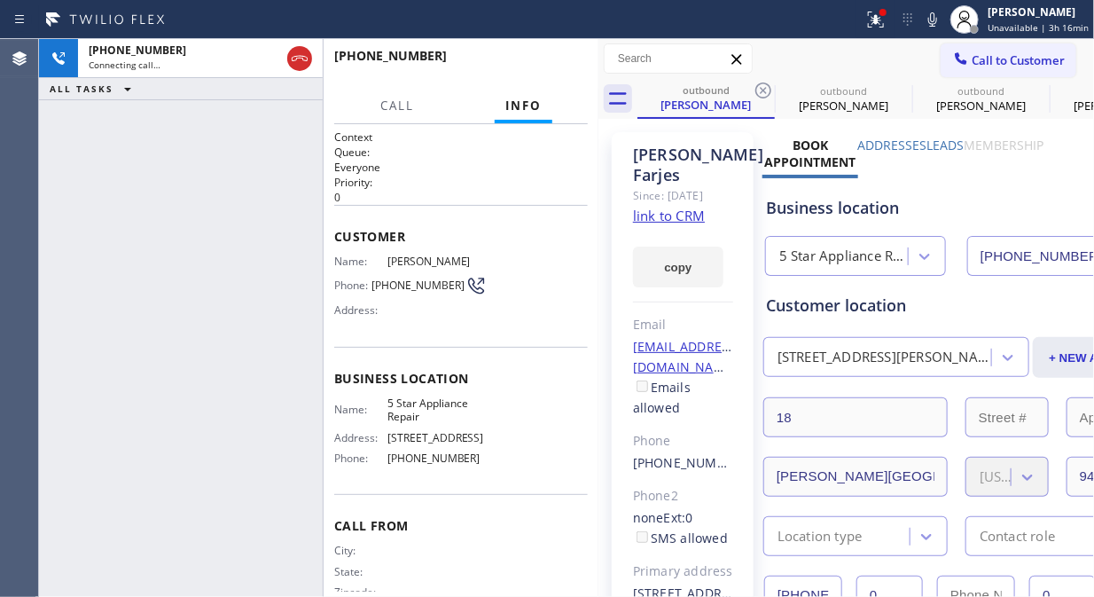
click at [761, 89] on icon at bounding box center [764, 90] width 16 height 16
click at [0, 0] on icon at bounding box center [0, 0] width 0 height 0
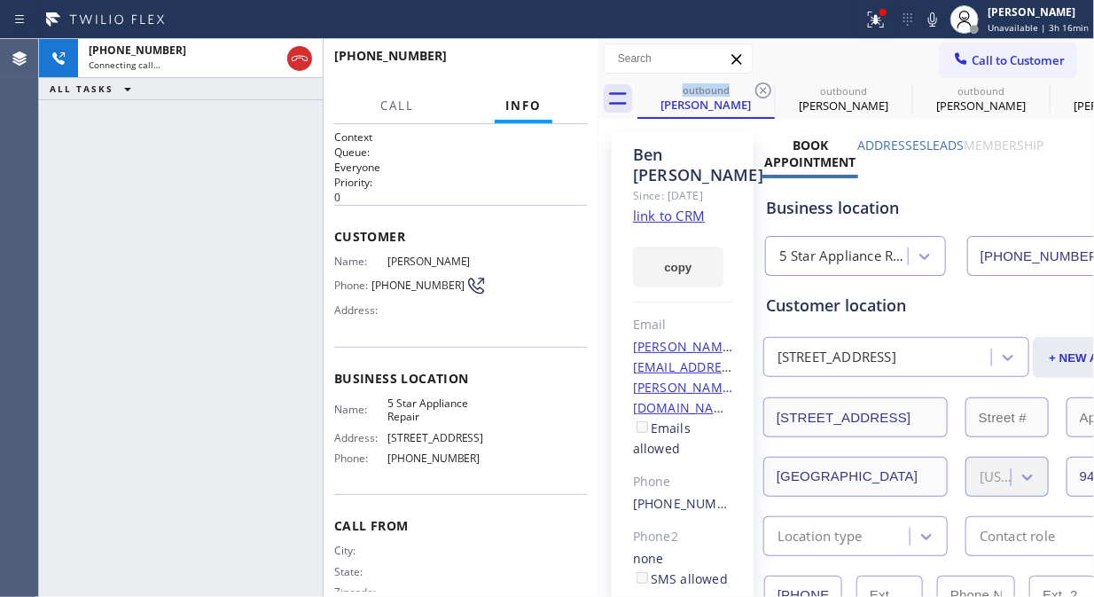
click at [761, 89] on icon at bounding box center [764, 90] width 16 height 16
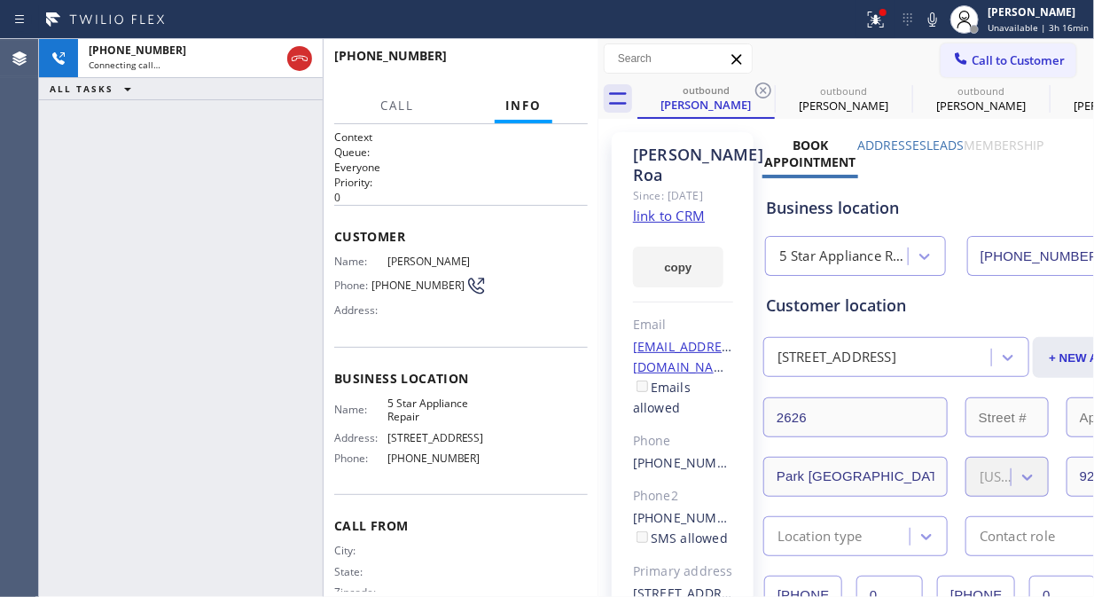
click at [761, 89] on icon at bounding box center [764, 90] width 16 height 16
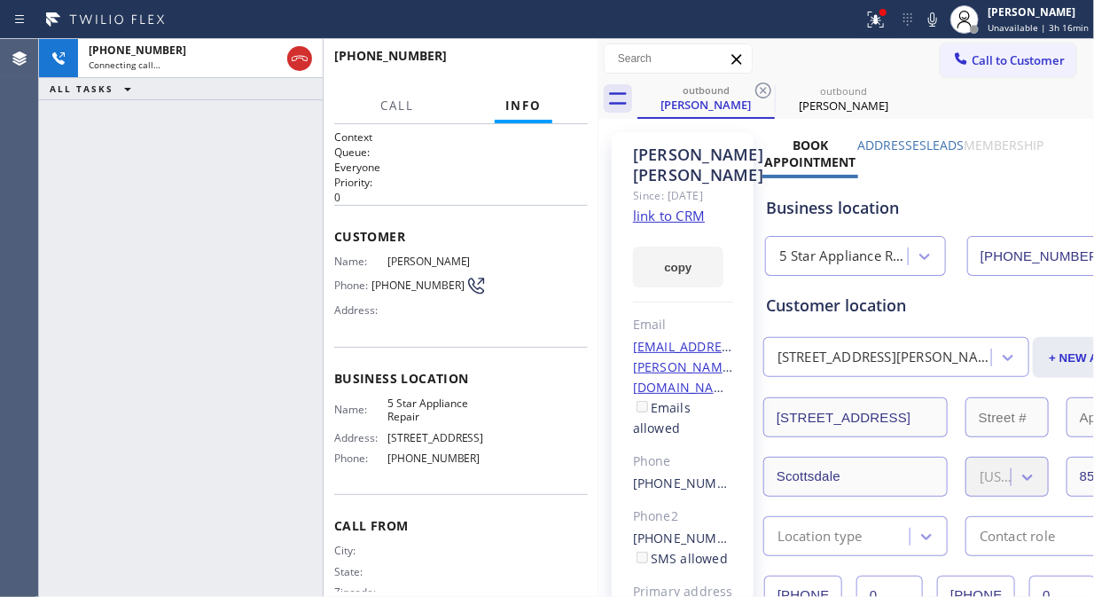
click at [761, 89] on icon at bounding box center [764, 90] width 16 height 16
click at [875, 12] on icon at bounding box center [875, 19] width 21 height 21
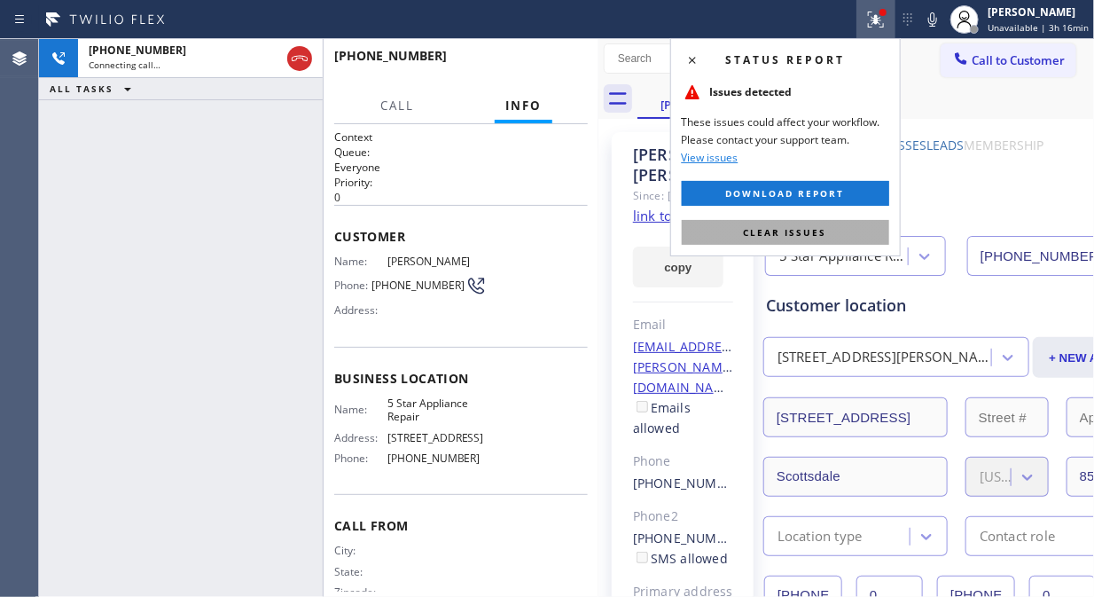
click at [779, 231] on span "Clear issues" at bounding box center [785, 232] width 83 height 12
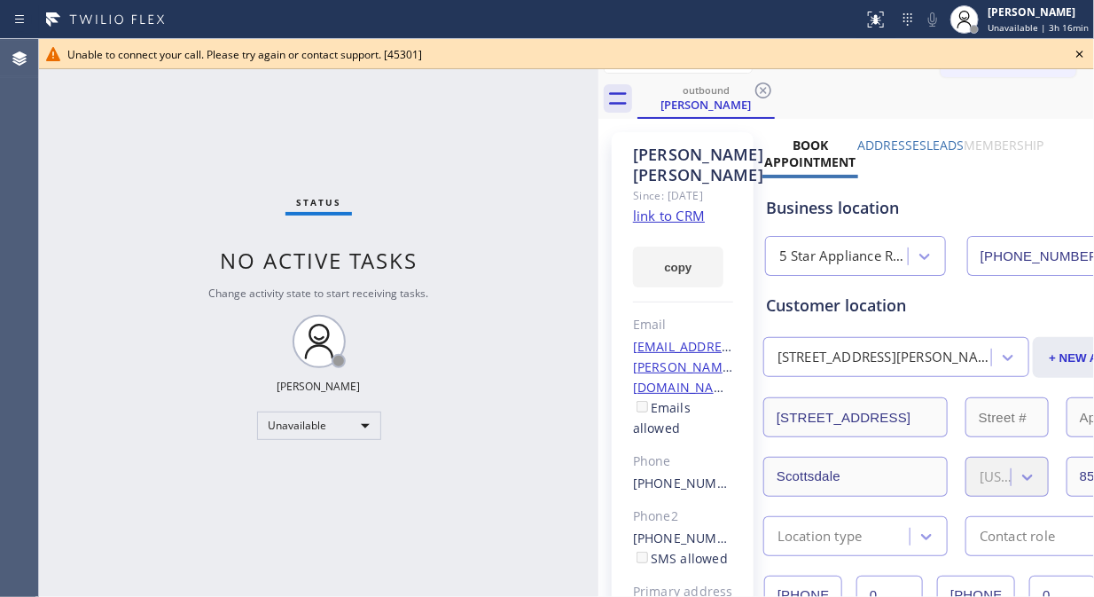
click at [80, 166] on div "Status No active tasks Change activity state to start receiving tasks. [PERSON_…" at bounding box center [319, 318] width 560 height 558
drag, startPoint x: 1082, startPoint y: 50, endPoint x: 952, endPoint y: 74, distance: 131.8
click at [1082, 51] on icon at bounding box center [1079, 53] width 21 height 21
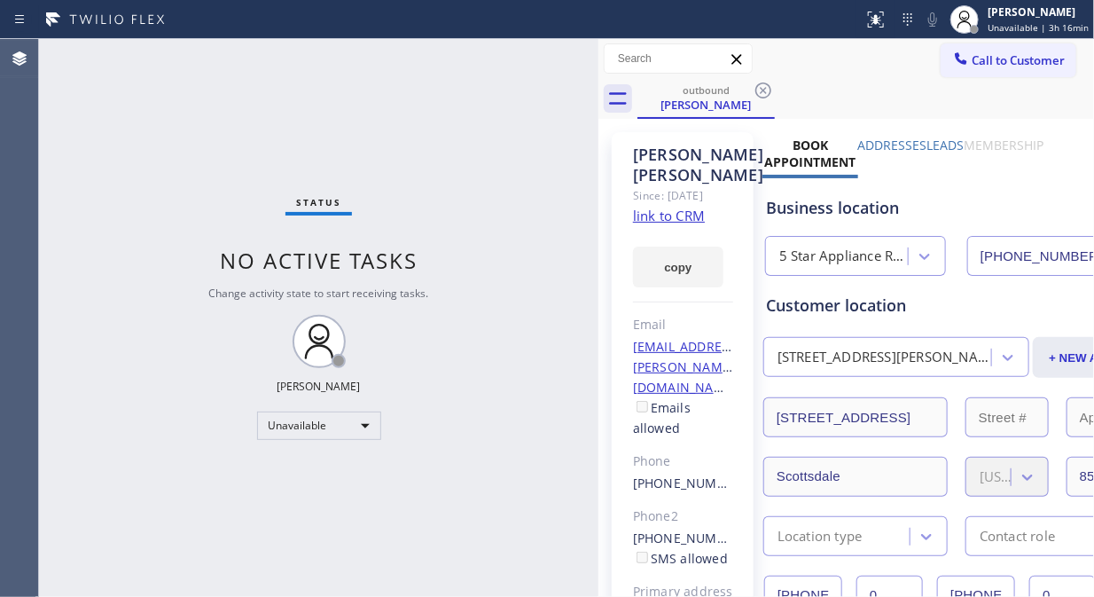
click at [952, 62] on icon at bounding box center [961, 59] width 18 height 18
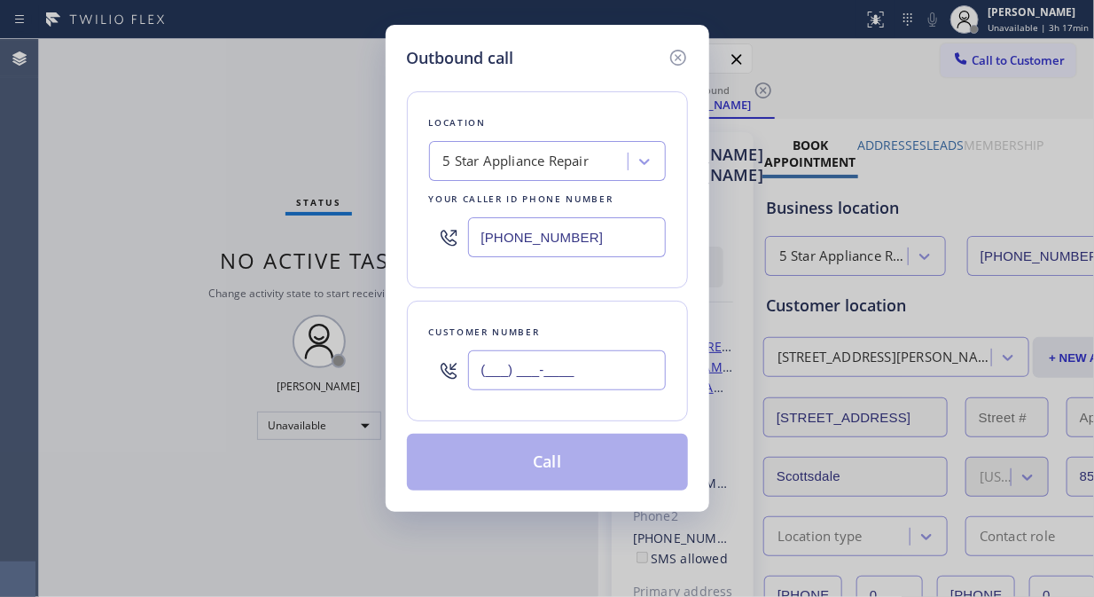
click at [648, 365] on input "(___) ___-____" at bounding box center [567, 370] width 198 height 40
paste input "305) 253-9237"
type input "(305) 253-9237"
click at [608, 476] on button "Call" at bounding box center [547, 462] width 281 height 57
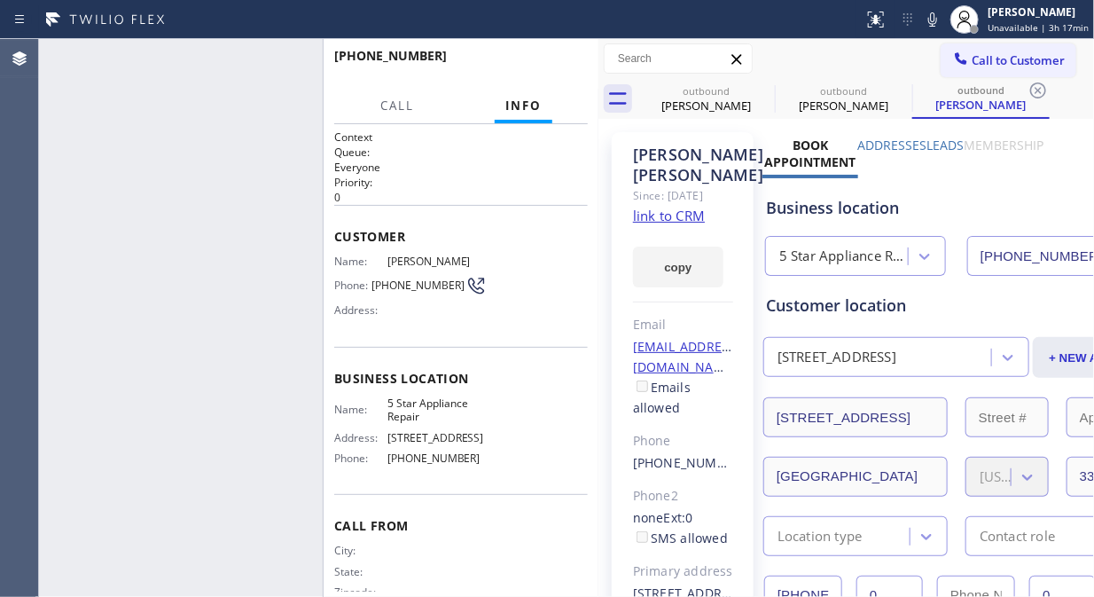
type input "[PHONE_NUMBER]"
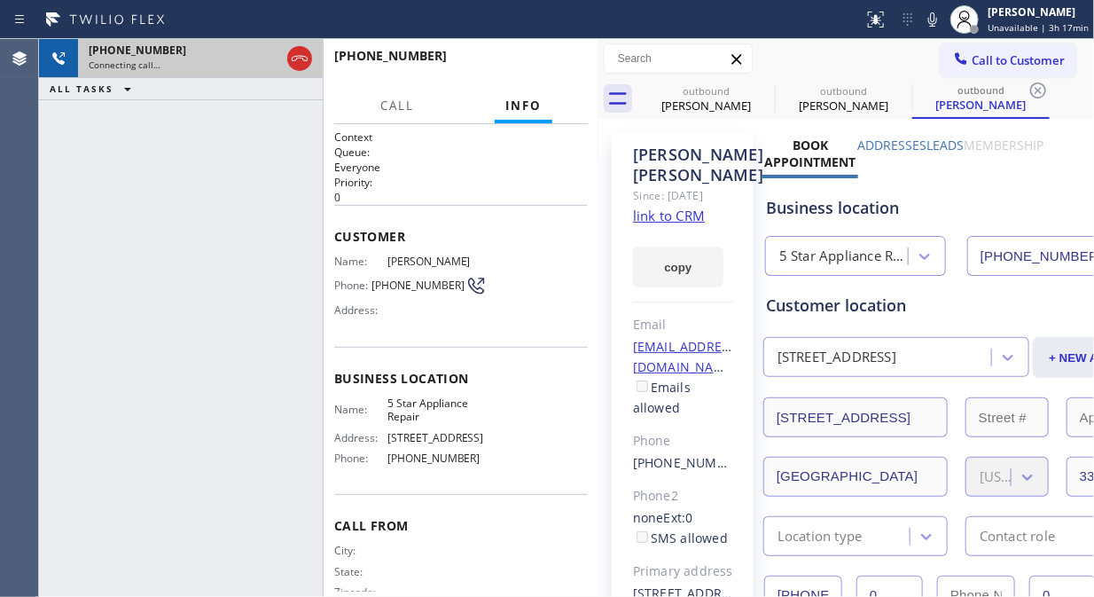
click at [286, 64] on div at bounding box center [300, 58] width 32 height 39
click at [304, 56] on icon at bounding box center [300, 58] width 16 height 5
click at [1013, 65] on span "Call to Customer" at bounding box center [1018, 60] width 93 height 16
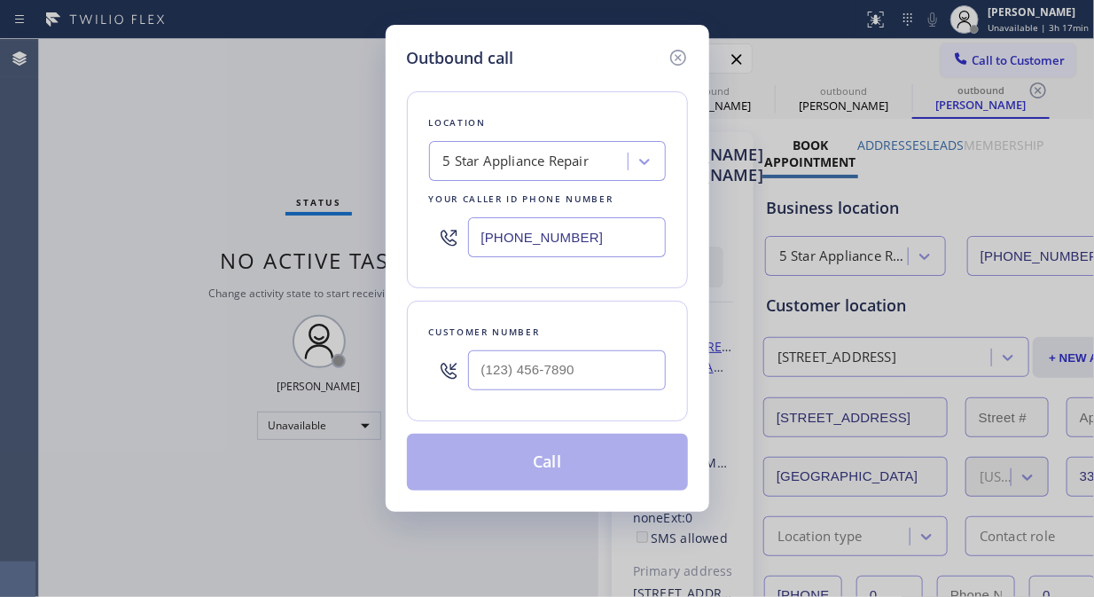
click at [551, 383] on input "text" at bounding box center [567, 370] width 198 height 40
paste input "312) 504-4838"
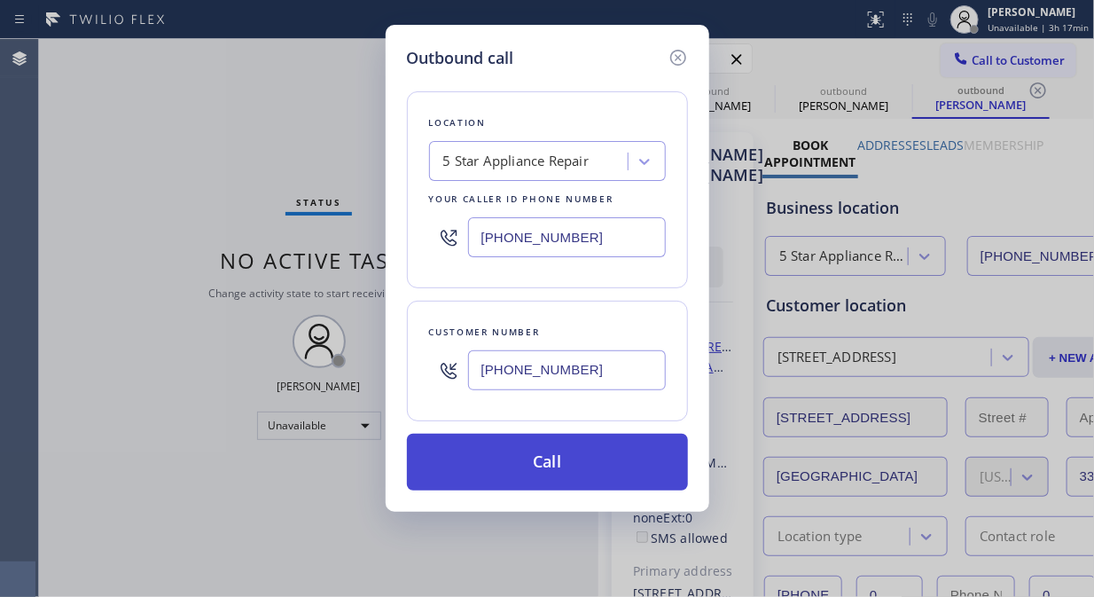
type input "[PHONE_NUMBER]"
click at [559, 466] on button "Call" at bounding box center [547, 462] width 281 height 57
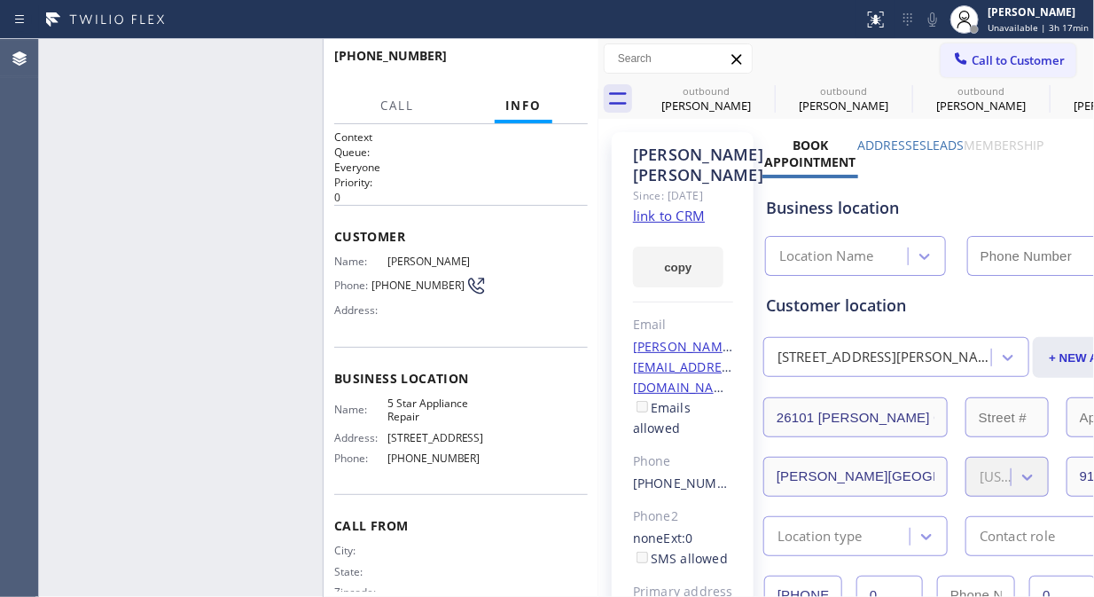
type input "[PHONE_NUMBER]"
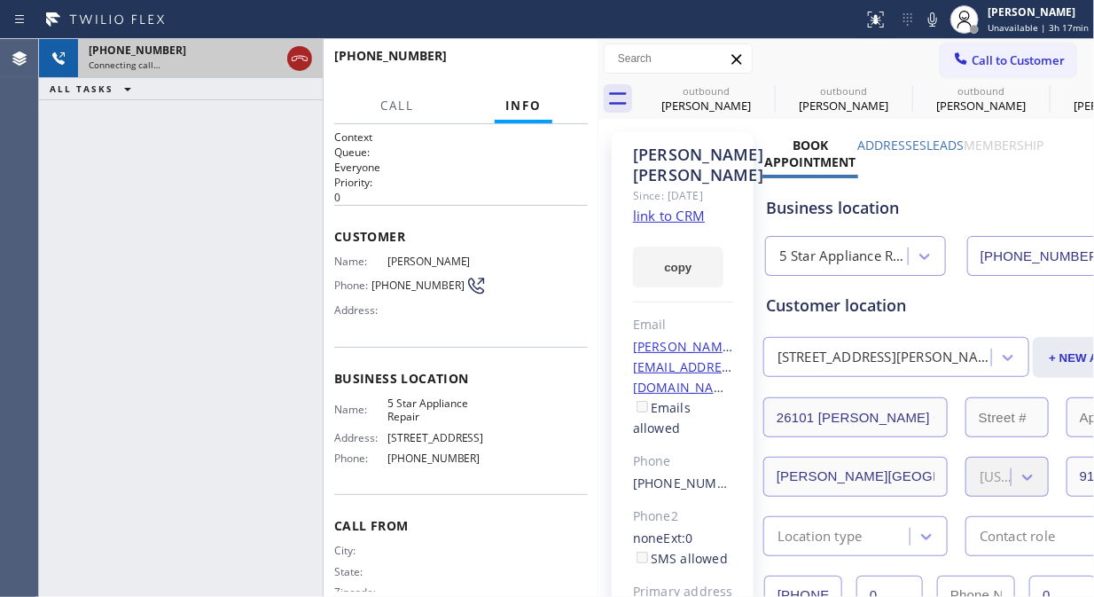
click at [294, 55] on icon at bounding box center [299, 58] width 21 height 21
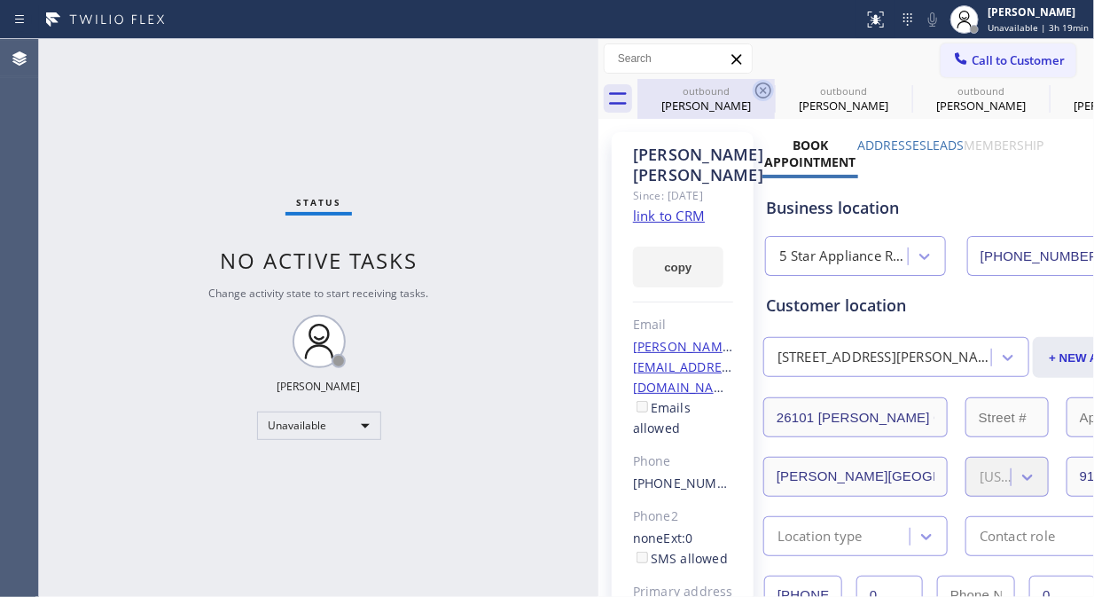
click at [761, 87] on icon at bounding box center [764, 90] width 16 height 16
click at [0, 0] on icon at bounding box center [0, 0] width 0 height 0
click at [760, 86] on icon at bounding box center [763, 90] width 21 height 21
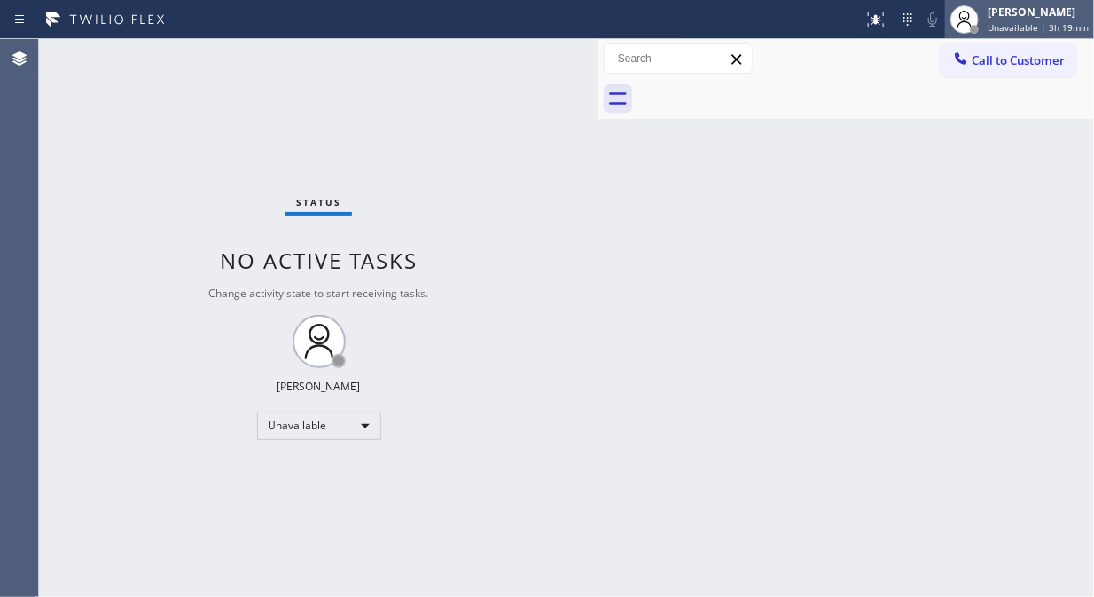
click at [1004, 22] on span "Unavailable | 3h 19min" at bounding box center [1038, 27] width 101 height 12
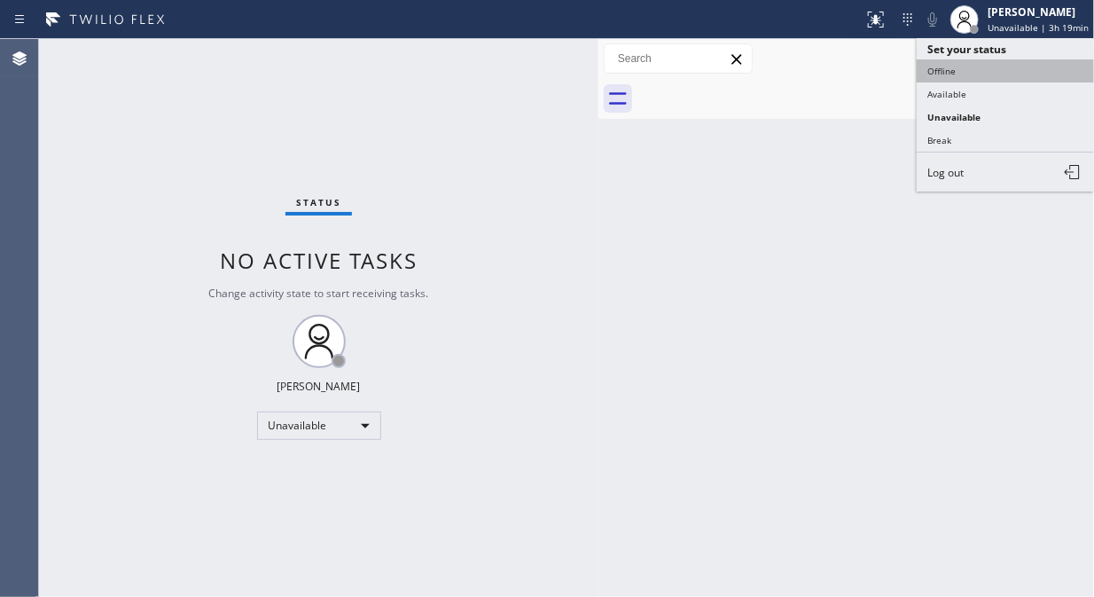
click at [936, 71] on button "Offline" at bounding box center [1005, 70] width 177 height 23
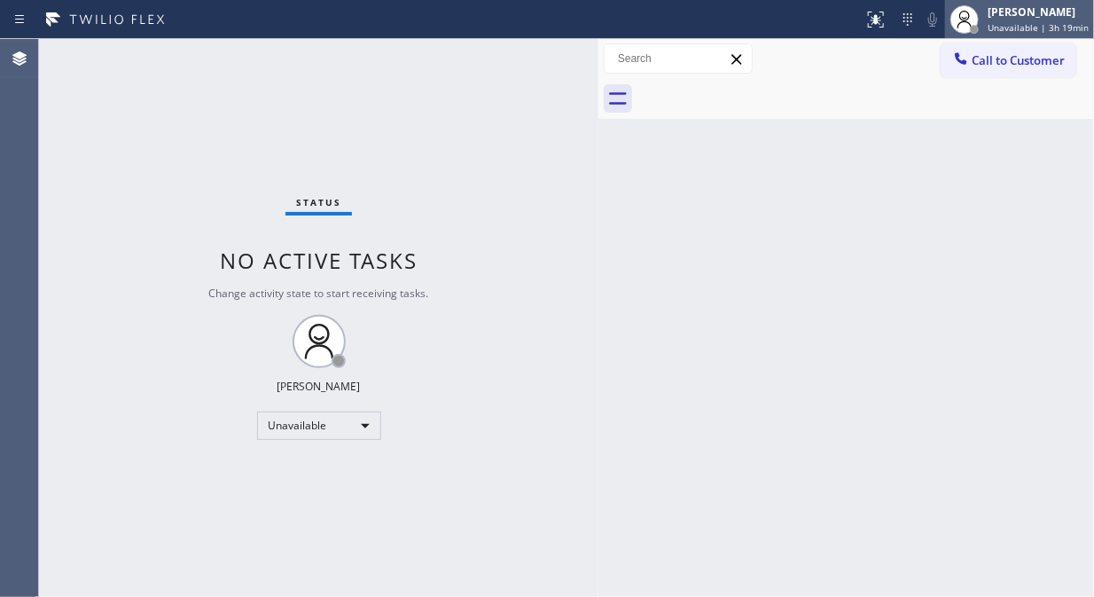
click at [993, 35] on div "Fila Garciano Unavailable | 3h 19min" at bounding box center [1019, 19] width 149 height 39
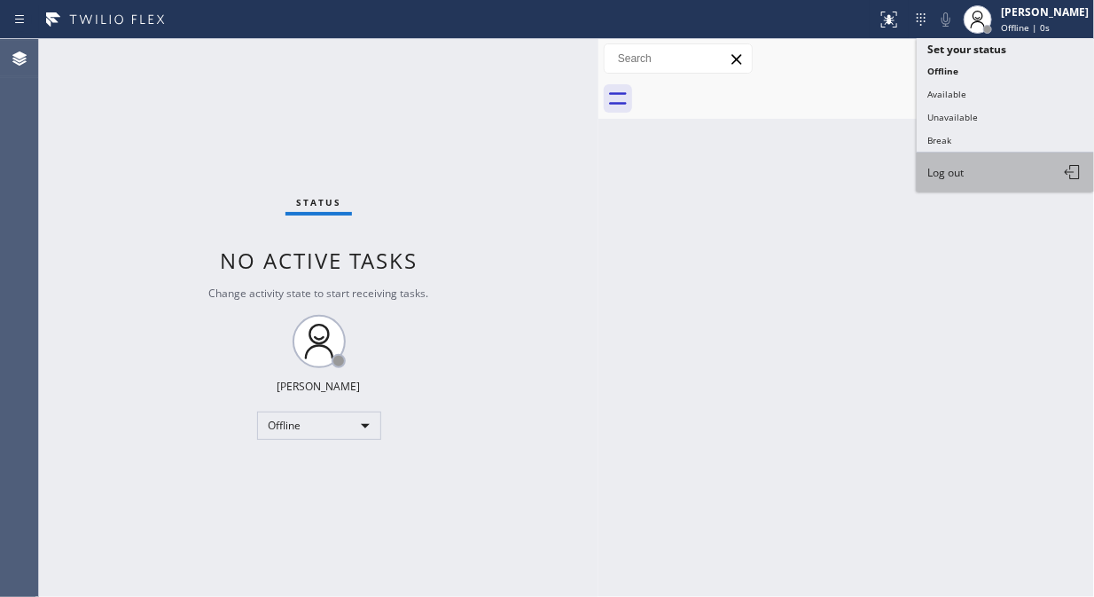
click at [954, 178] on span "Log out" at bounding box center [946, 172] width 36 height 15
